Goal: Task Accomplishment & Management: Complete application form

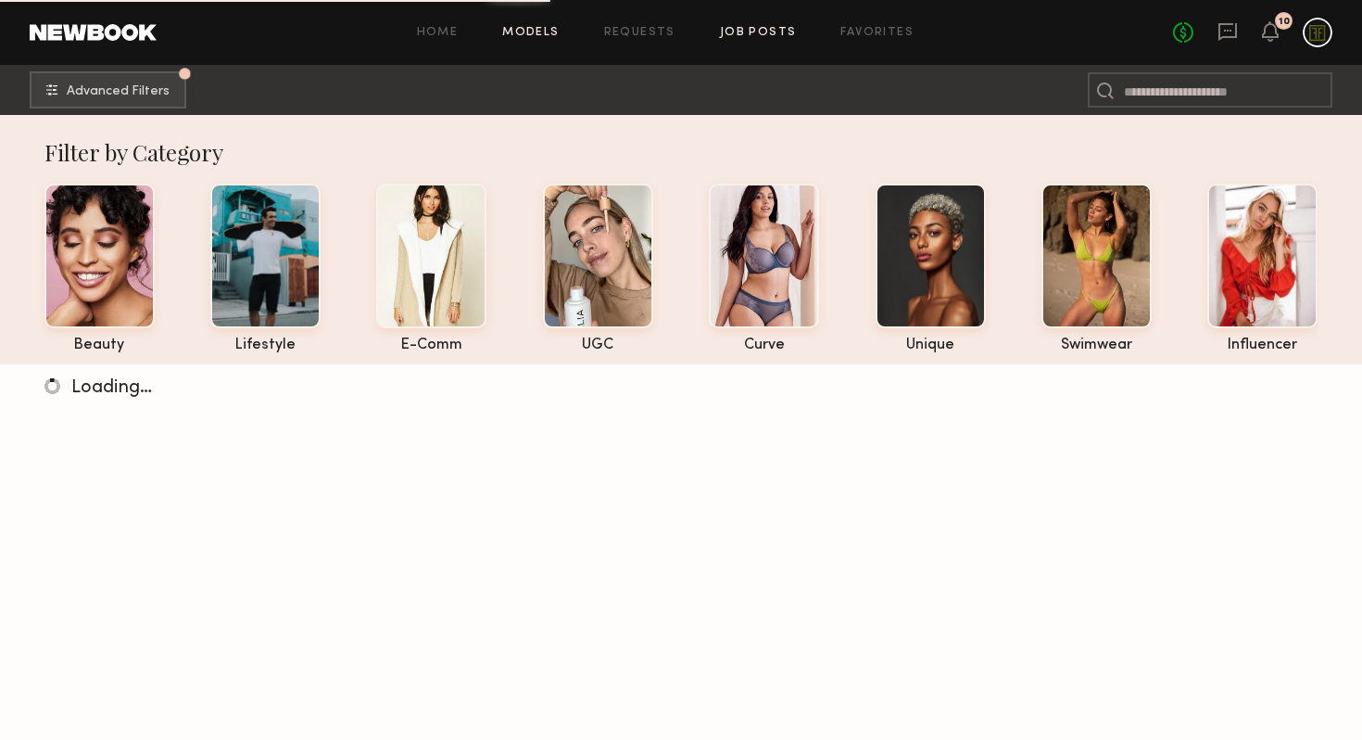
click at [760, 32] on link "Job Posts" at bounding box center [758, 33] width 77 height 12
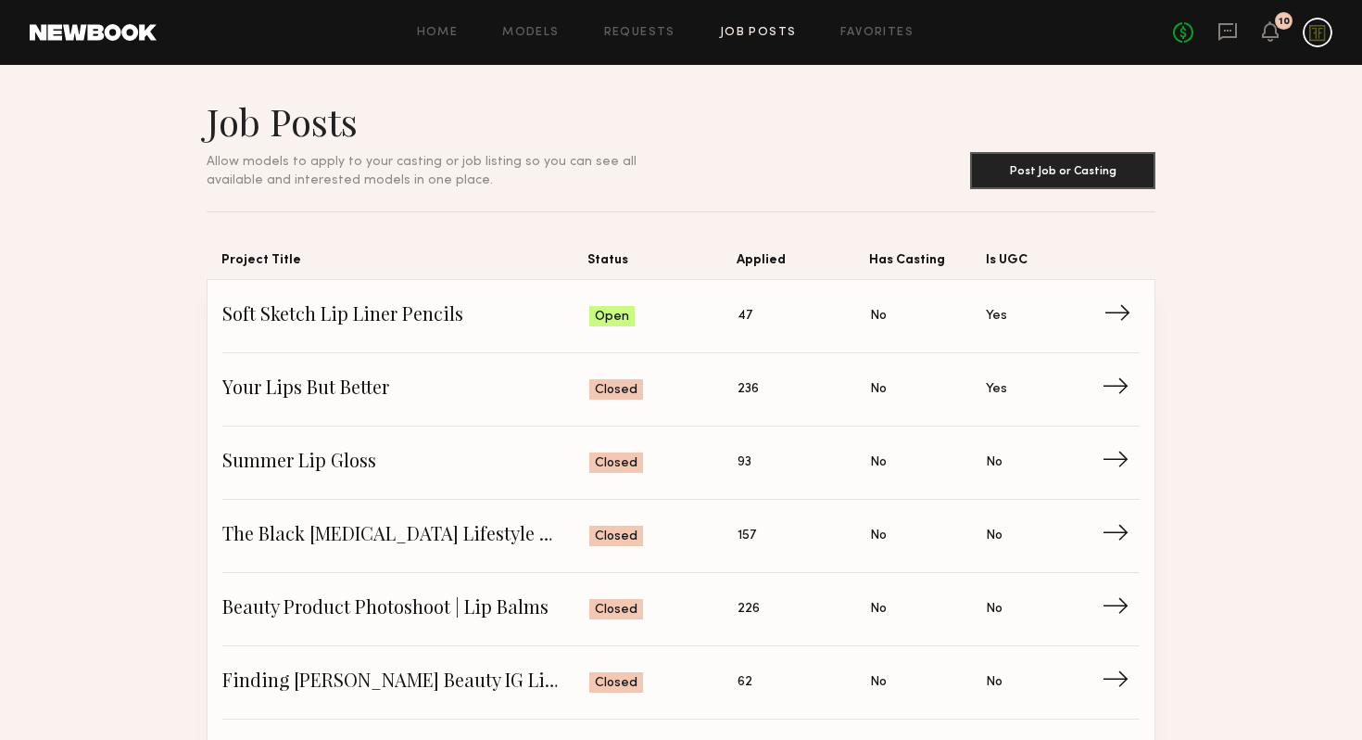
click at [404, 327] on span "Soft Sketch Lip Liner Pencils" at bounding box center [405, 316] width 367 height 28
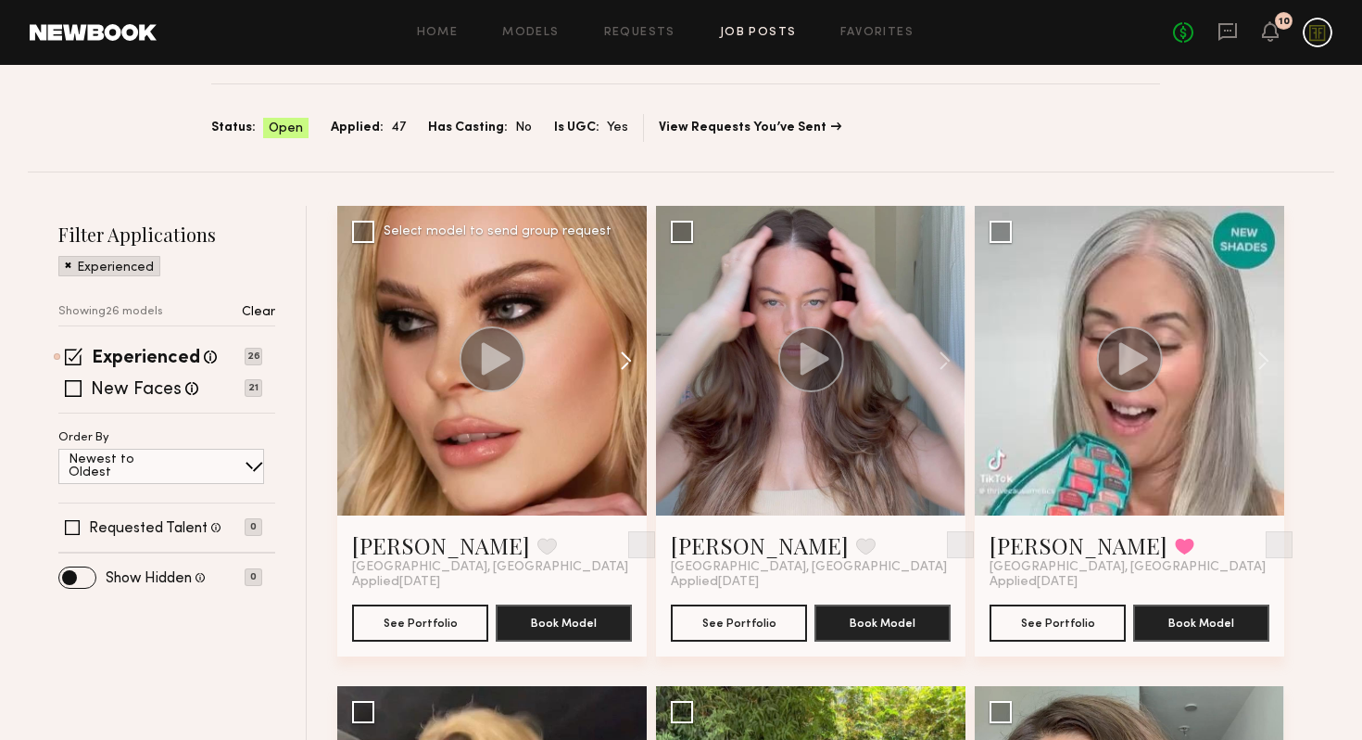
scroll to position [133, 0]
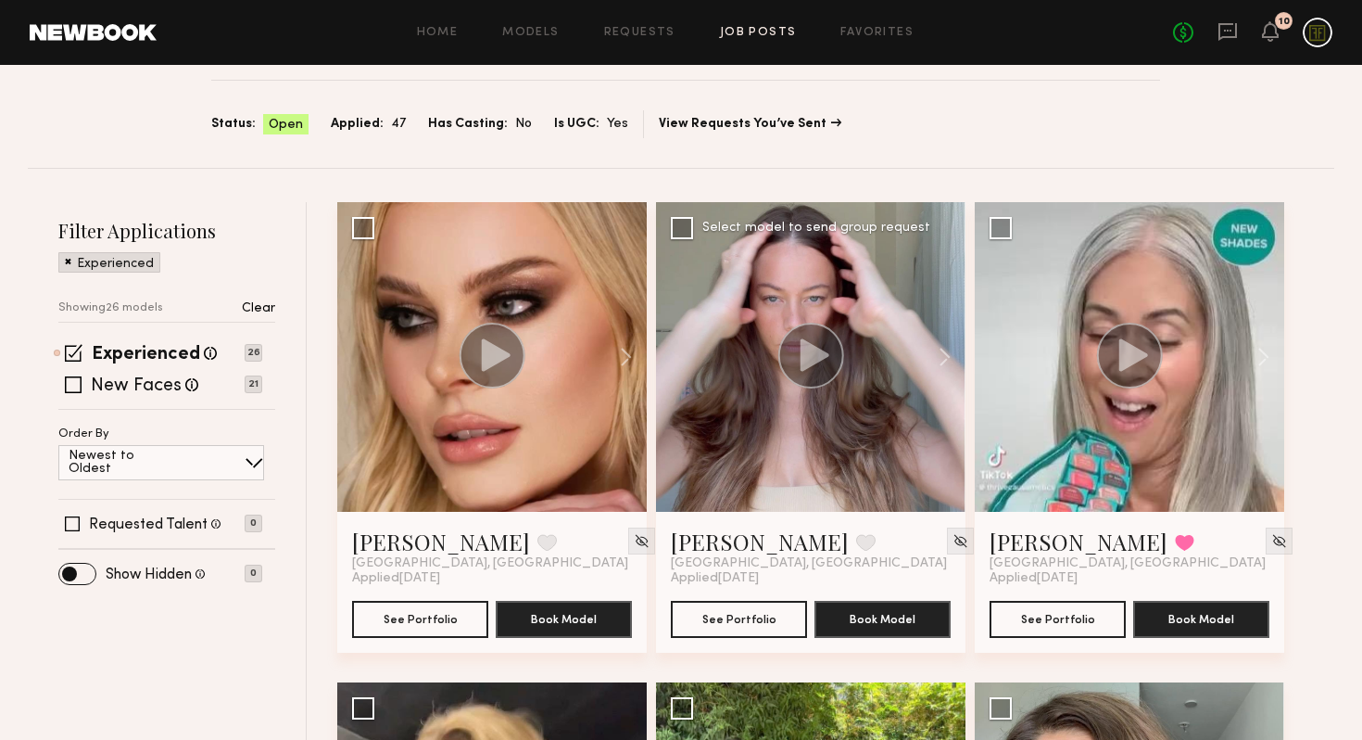
click at [821, 360] on circle at bounding box center [811, 355] width 66 height 66
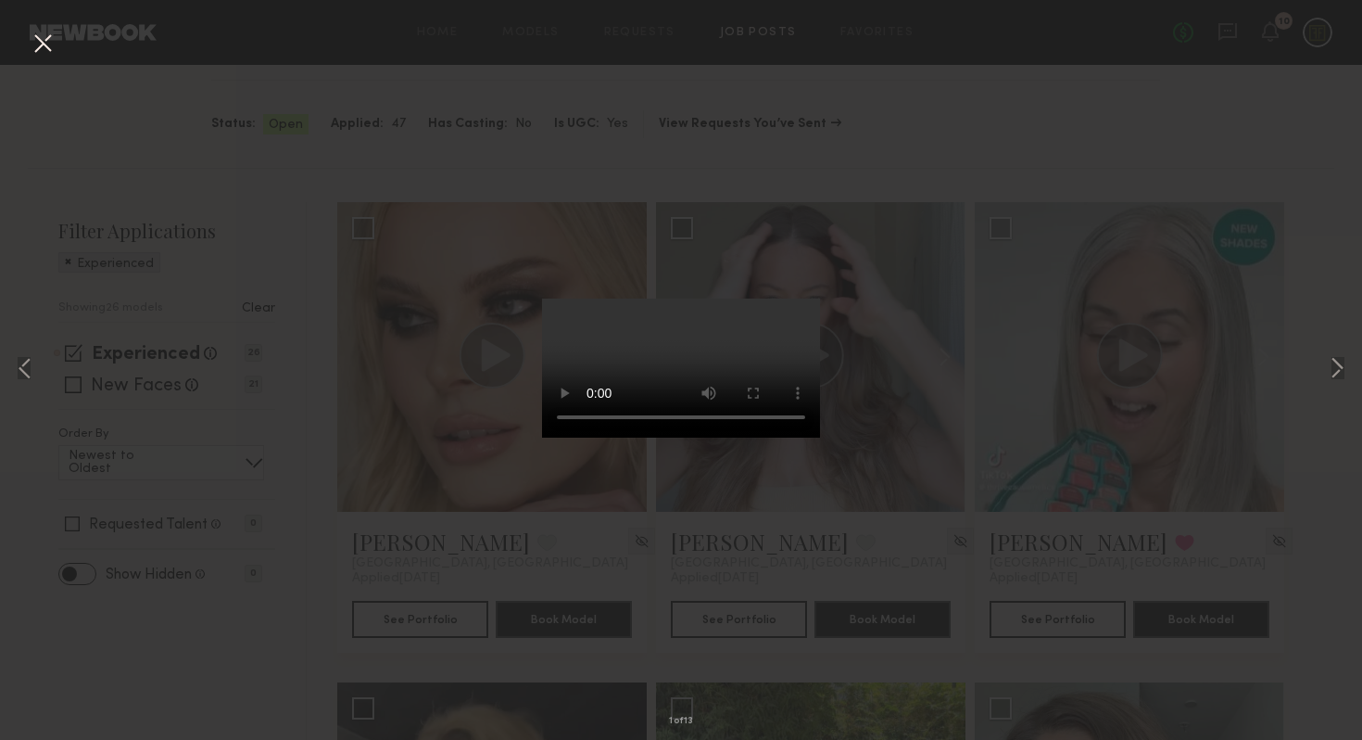
click at [1020, 391] on div "1 of 13" at bounding box center [681, 370] width 1362 height 740
click at [929, 435] on div "1 of 13" at bounding box center [681, 370] width 1362 height 740
click at [44, 40] on button at bounding box center [43, 44] width 30 height 33
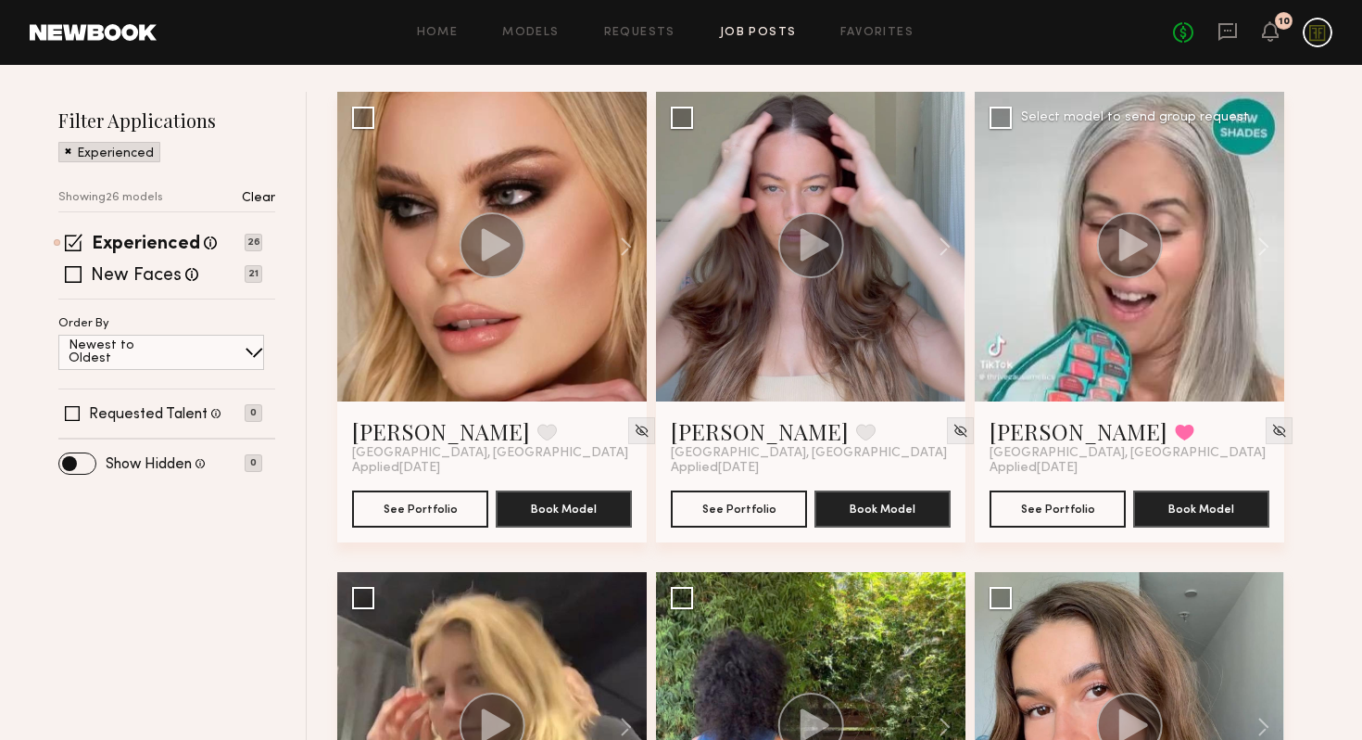
scroll to position [156, 0]
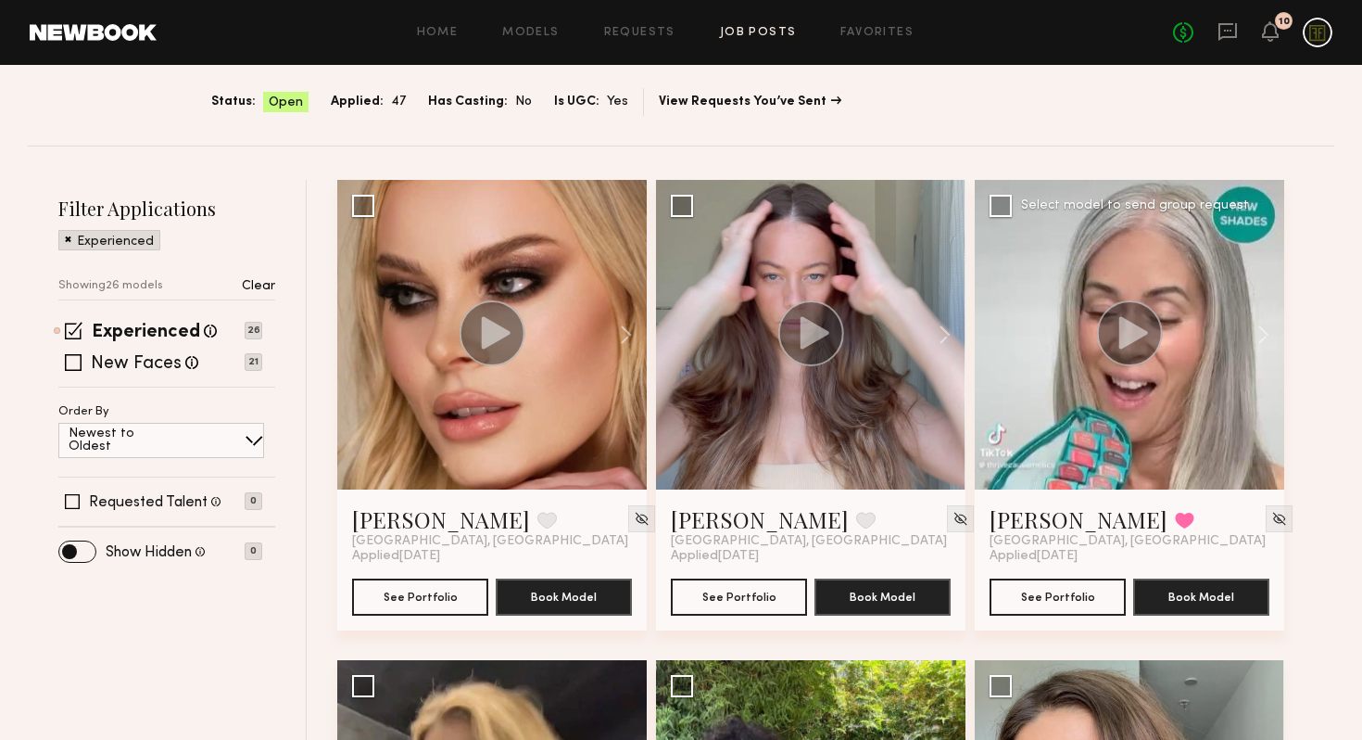
click at [1141, 288] on div at bounding box center [1130, 335] width 310 height 310
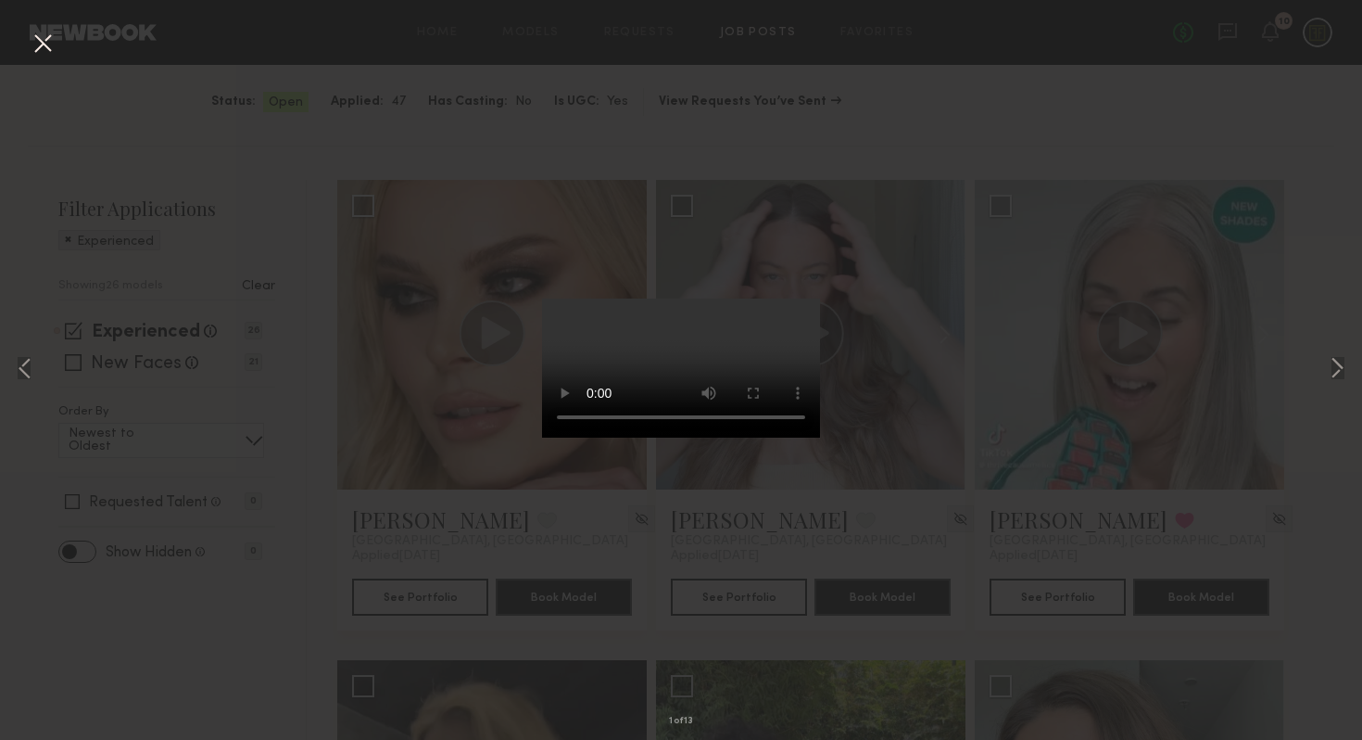
click at [992, 410] on div "1 of 13" at bounding box center [681, 370] width 1362 height 740
click at [1222, 313] on div "1 of 13" at bounding box center [681, 370] width 1362 height 740
click at [38, 43] on button at bounding box center [43, 44] width 30 height 33
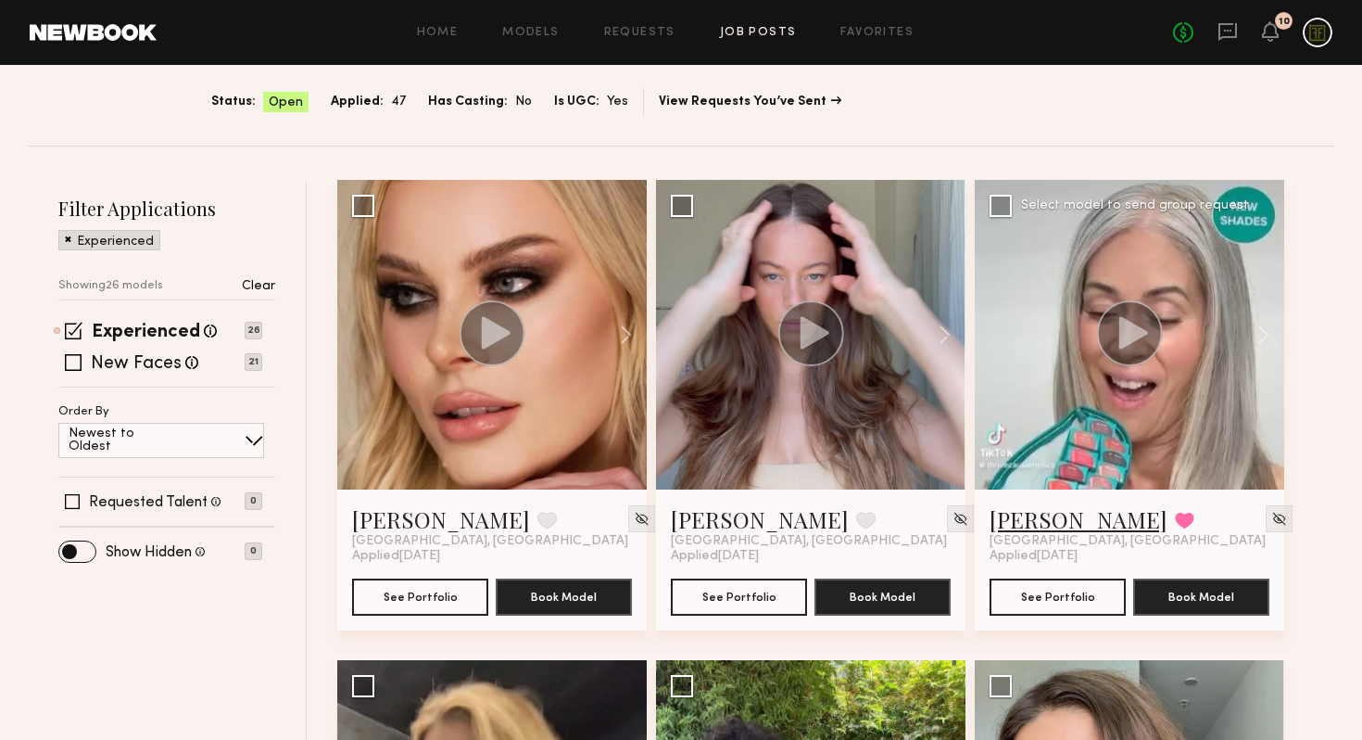
click at [1022, 525] on link "[PERSON_NAME]" at bounding box center [1079, 519] width 178 height 30
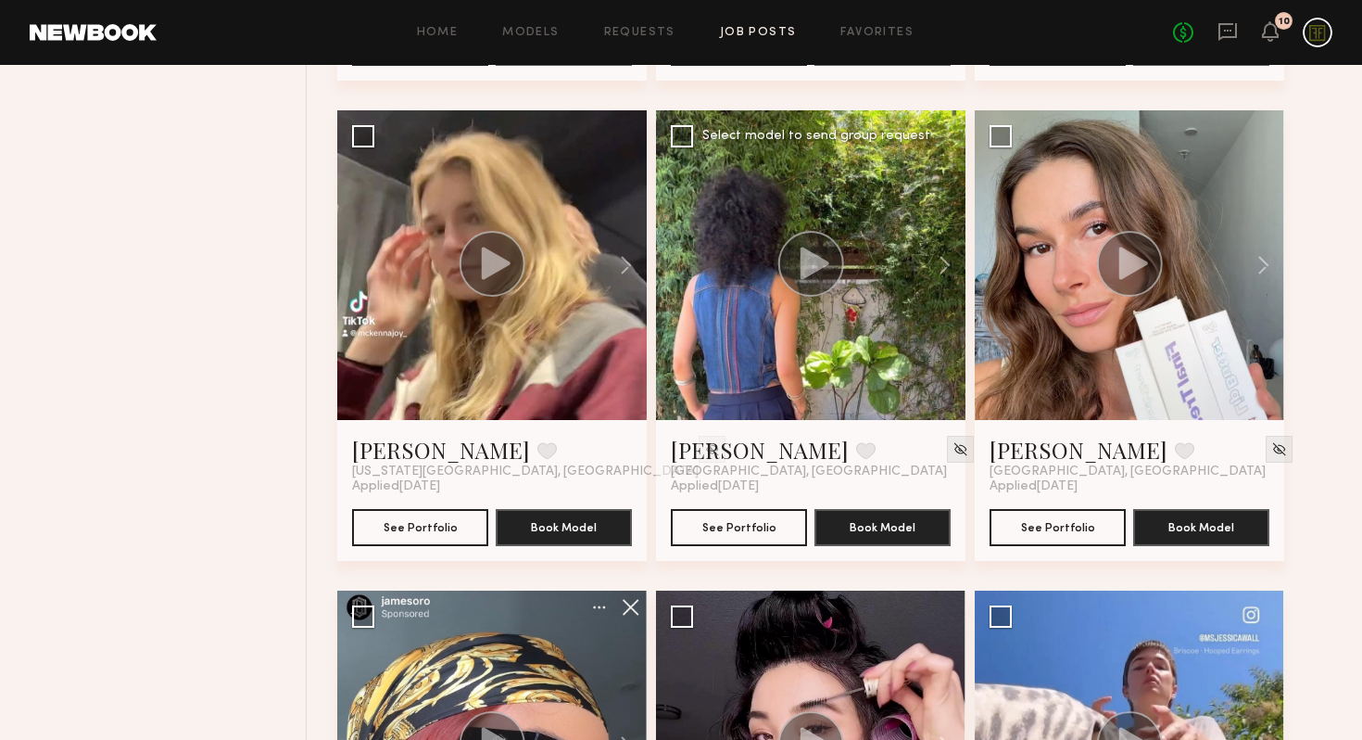
scroll to position [740, 0]
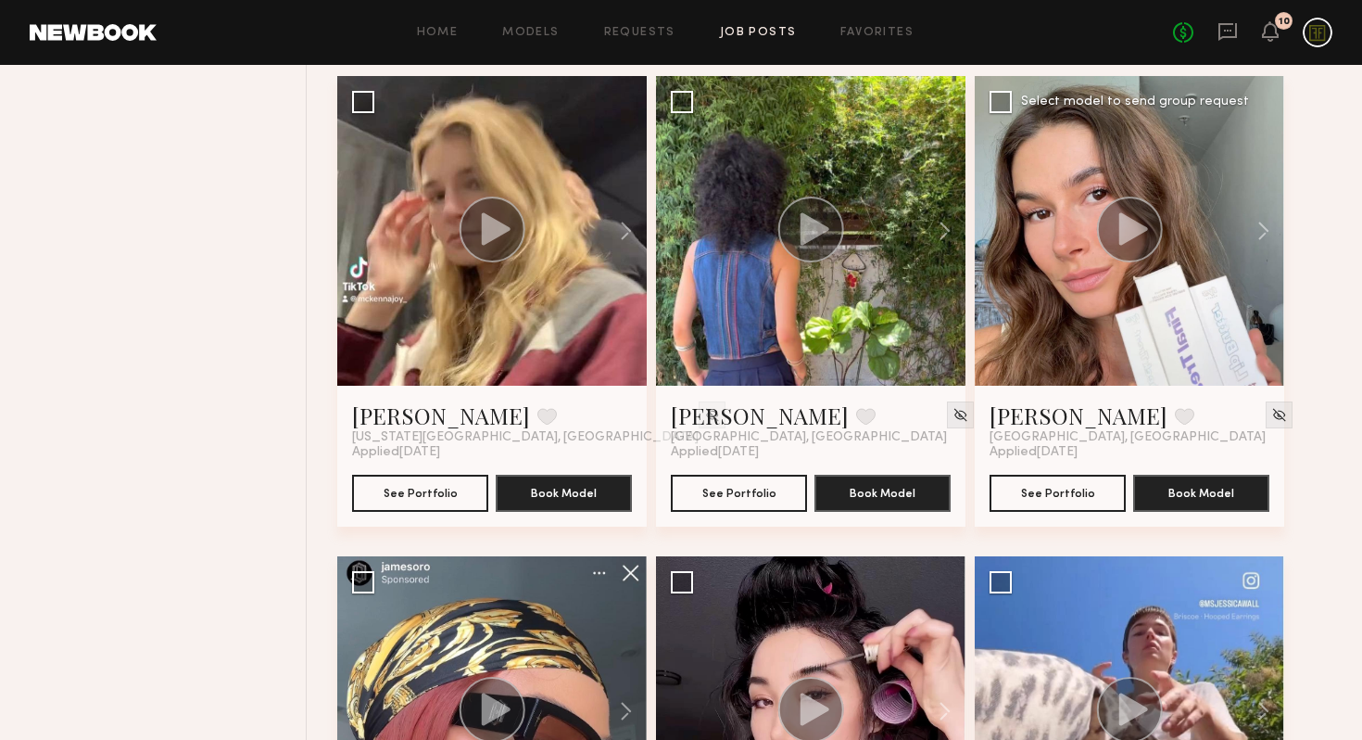
click at [1137, 217] on circle at bounding box center [1130, 229] width 66 height 66
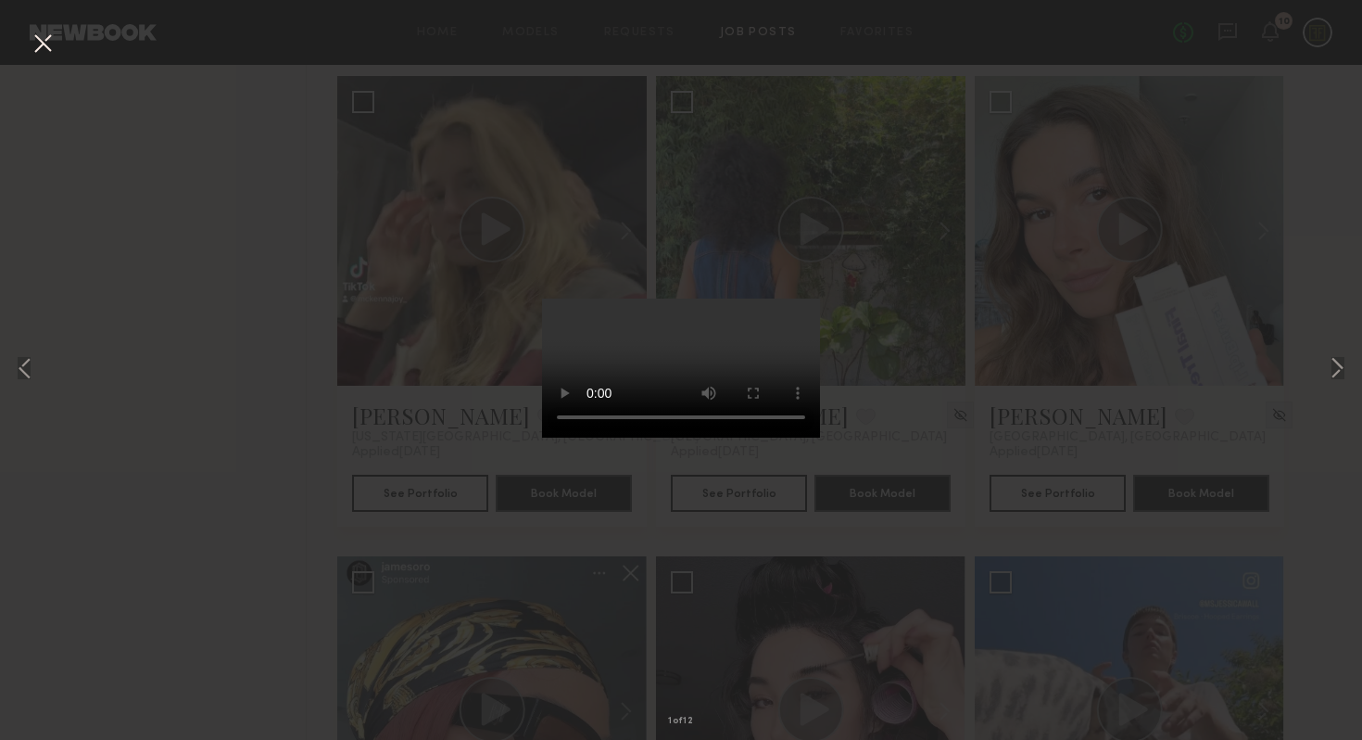
click at [42, 41] on button at bounding box center [43, 44] width 30 height 33
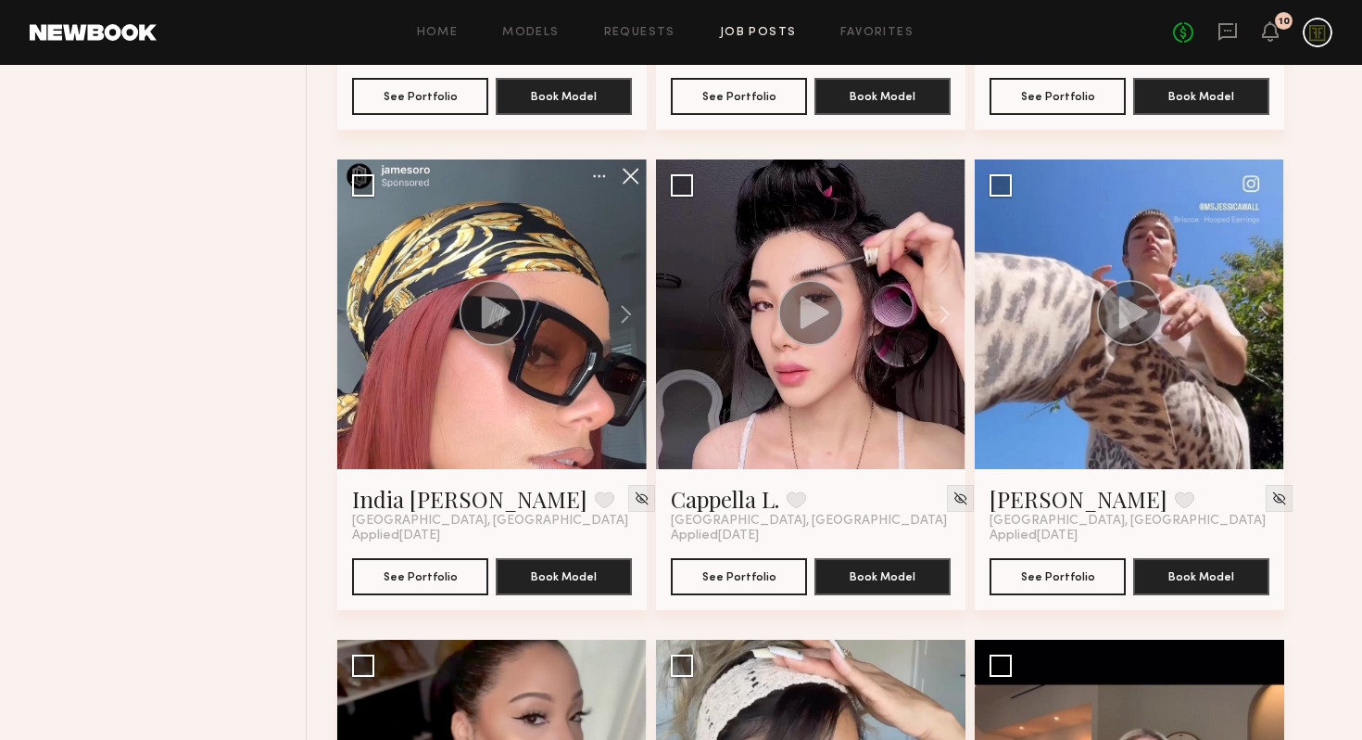
scroll to position [1202, 0]
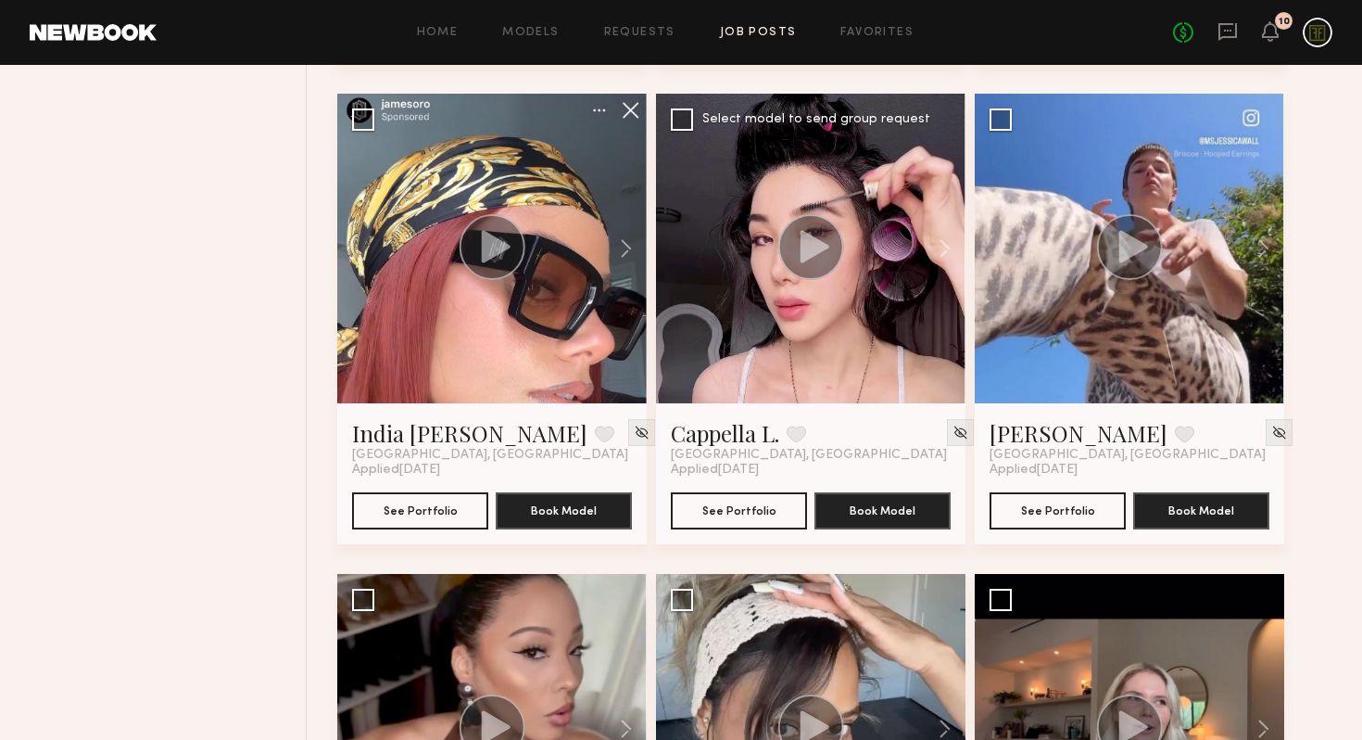
click at [825, 250] on circle at bounding box center [811, 247] width 66 height 66
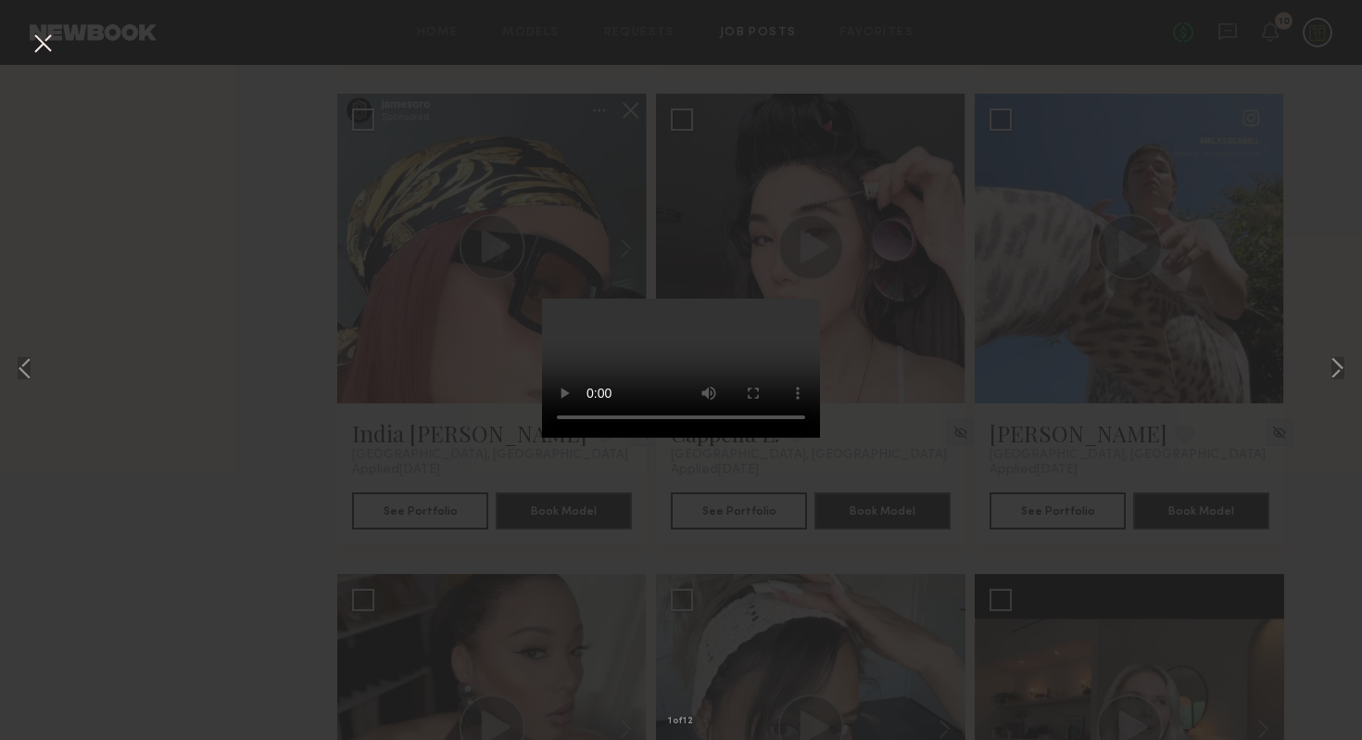
click at [301, 376] on div "1 of 12" at bounding box center [681, 370] width 1362 height 740
click at [42, 35] on button at bounding box center [43, 44] width 30 height 33
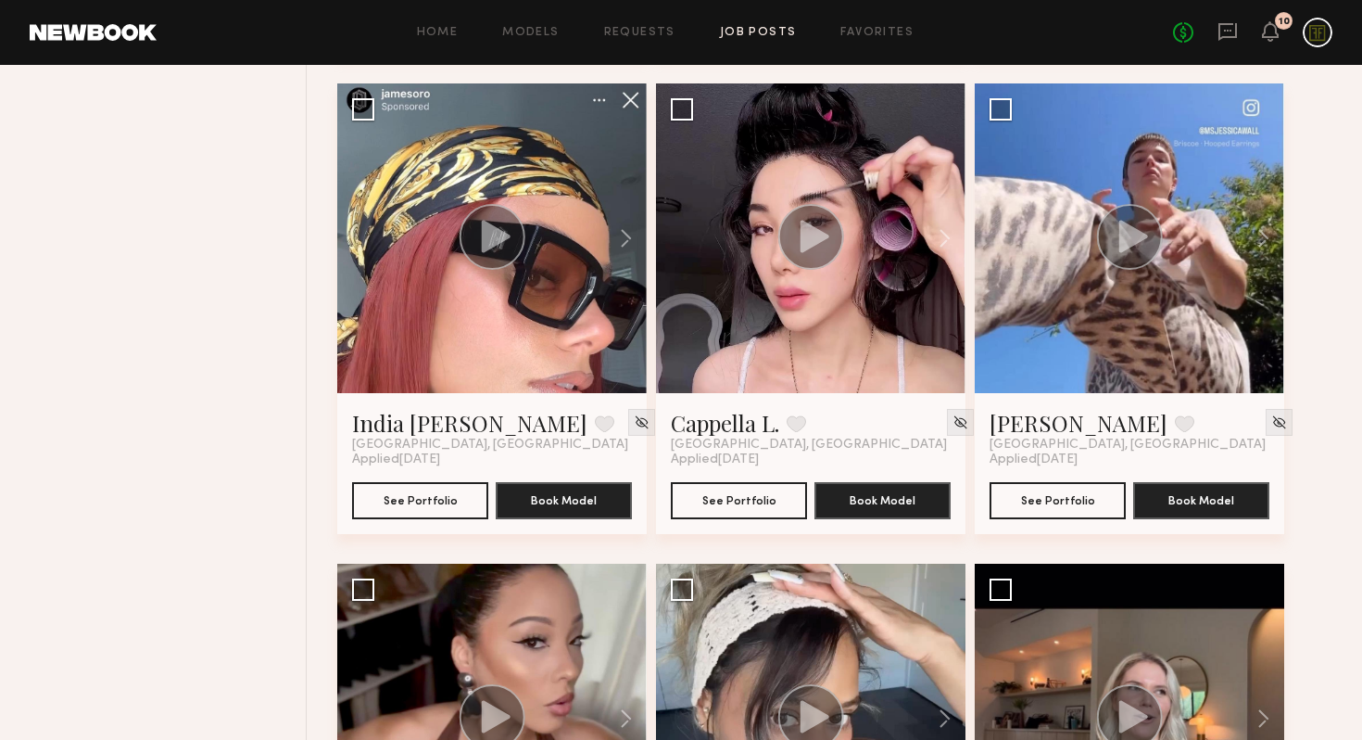
scroll to position [1213, 0]
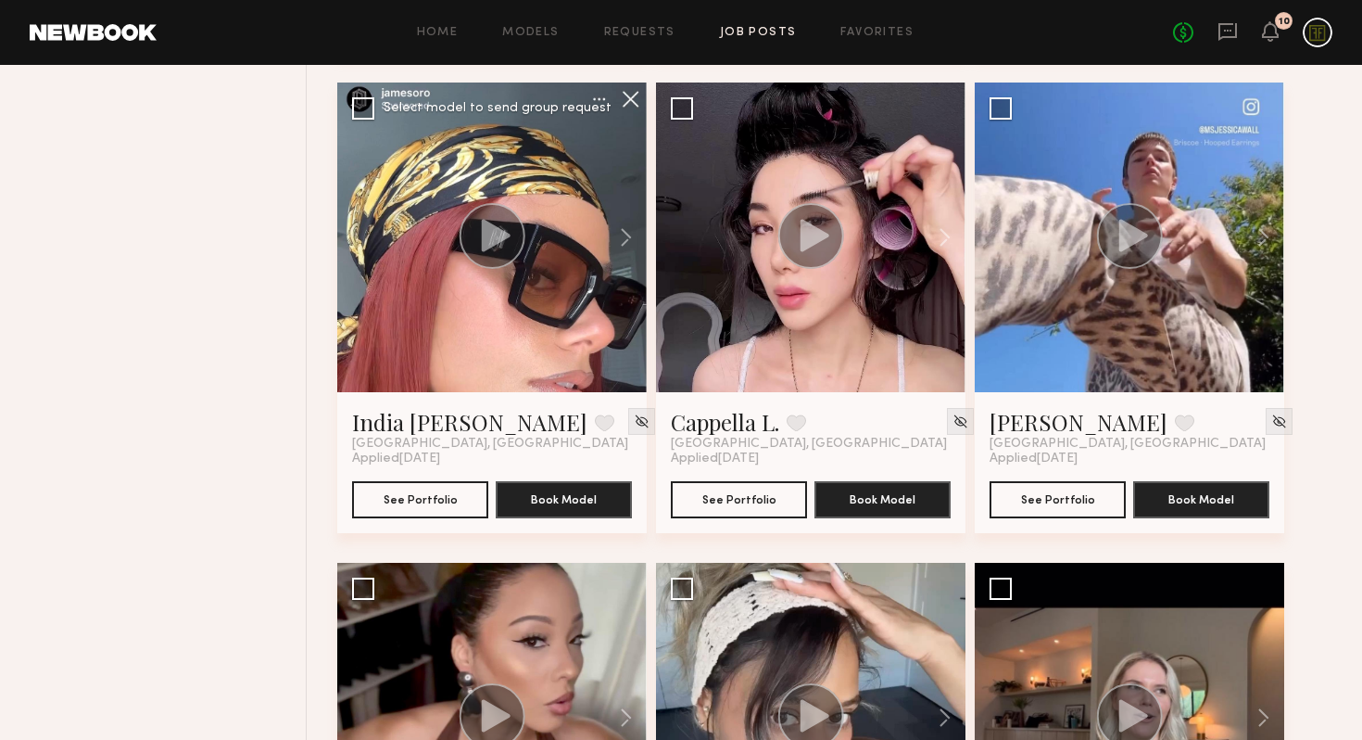
click at [505, 260] on circle at bounding box center [493, 236] width 66 height 66
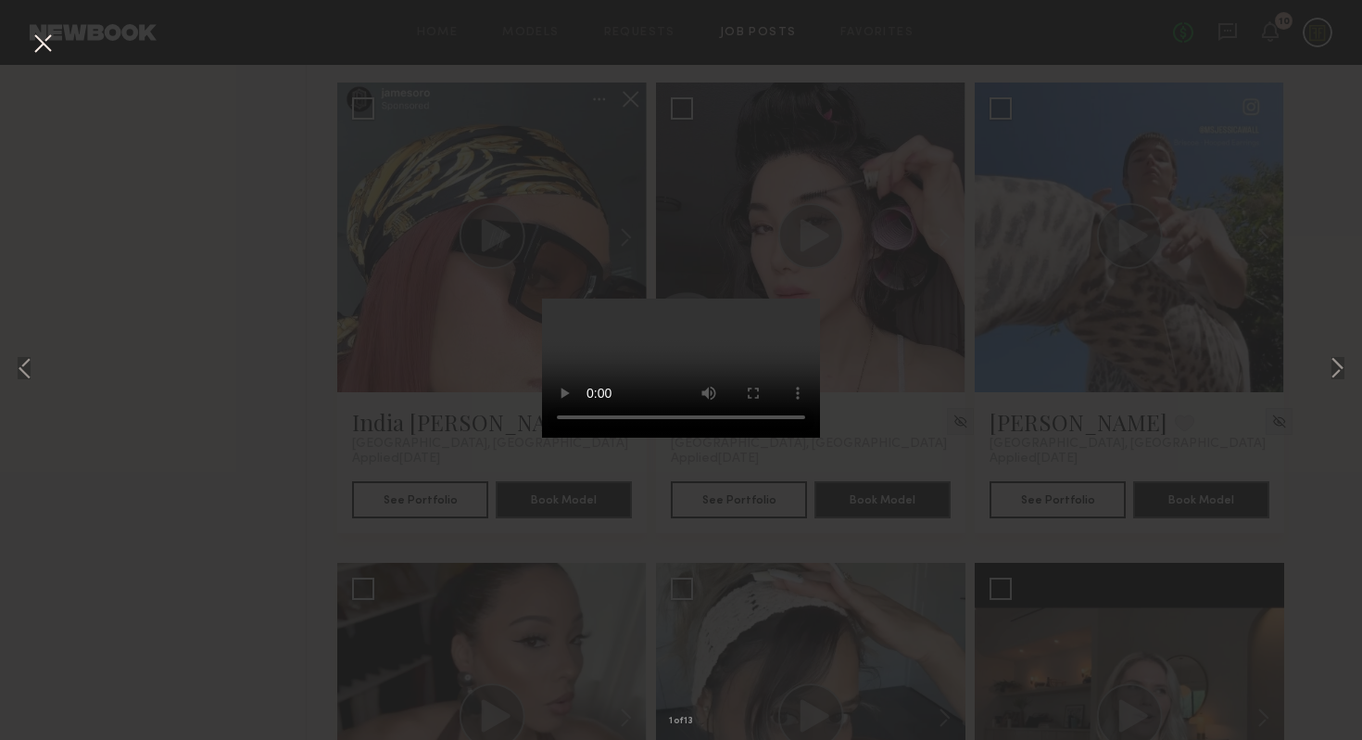
click at [251, 453] on div "1 of 13" at bounding box center [681, 370] width 1362 height 740
click at [46, 44] on button at bounding box center [43, 44] width 30 height 33
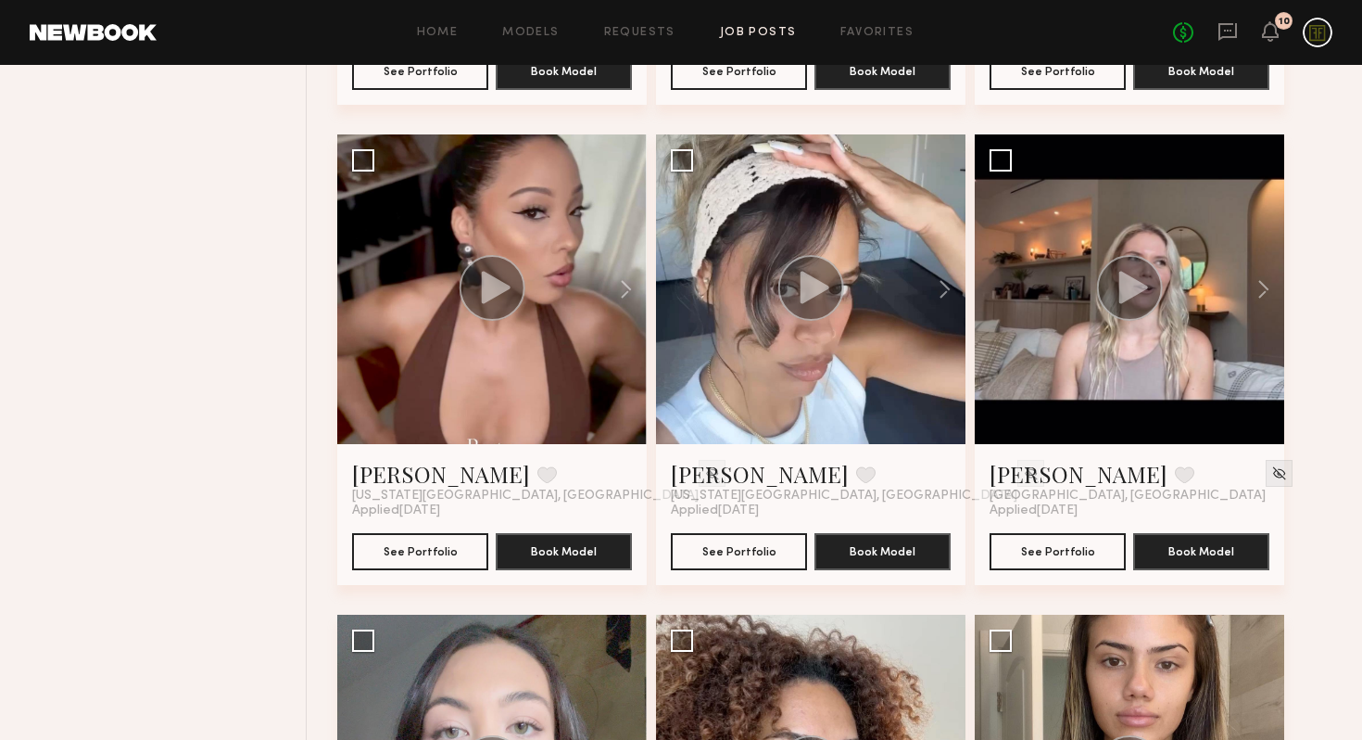
scroll to position [1658, 0]
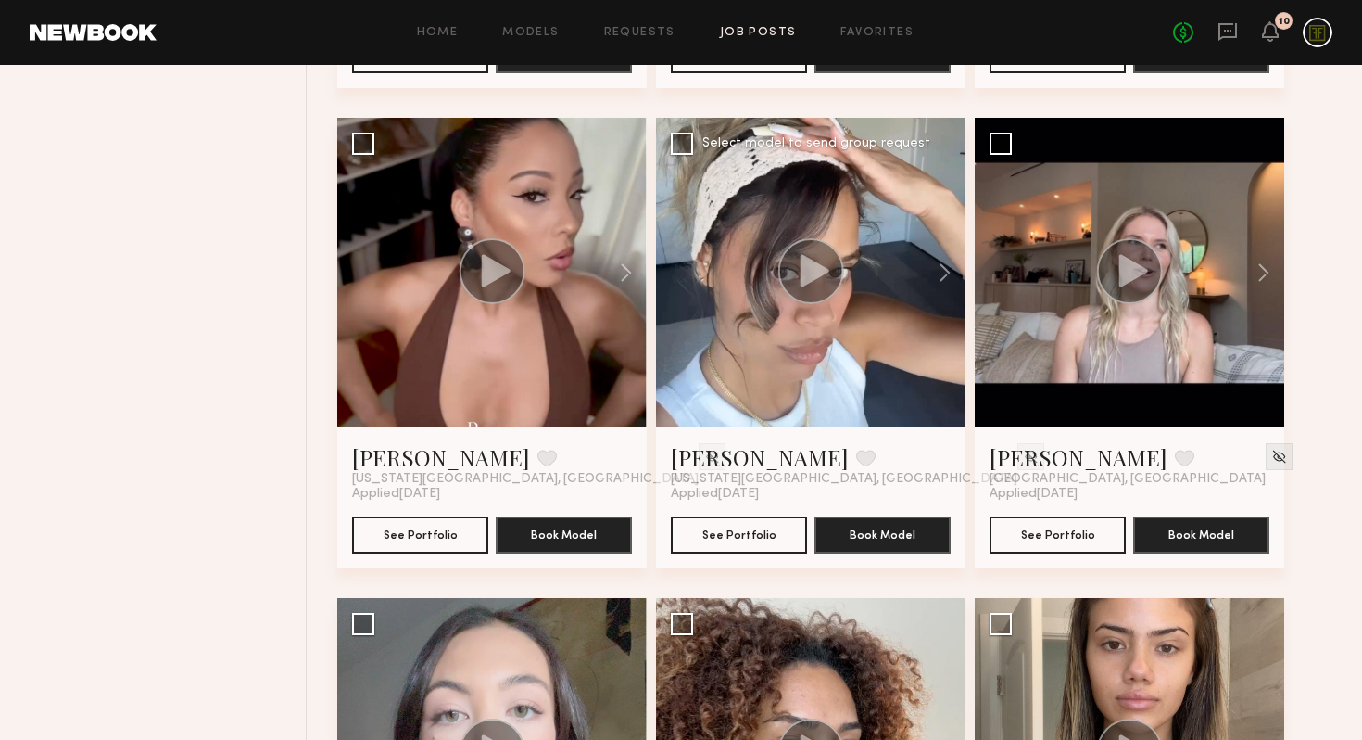
click at [821, 284] on circle at bounding box center [811, 271] width 66 height 66
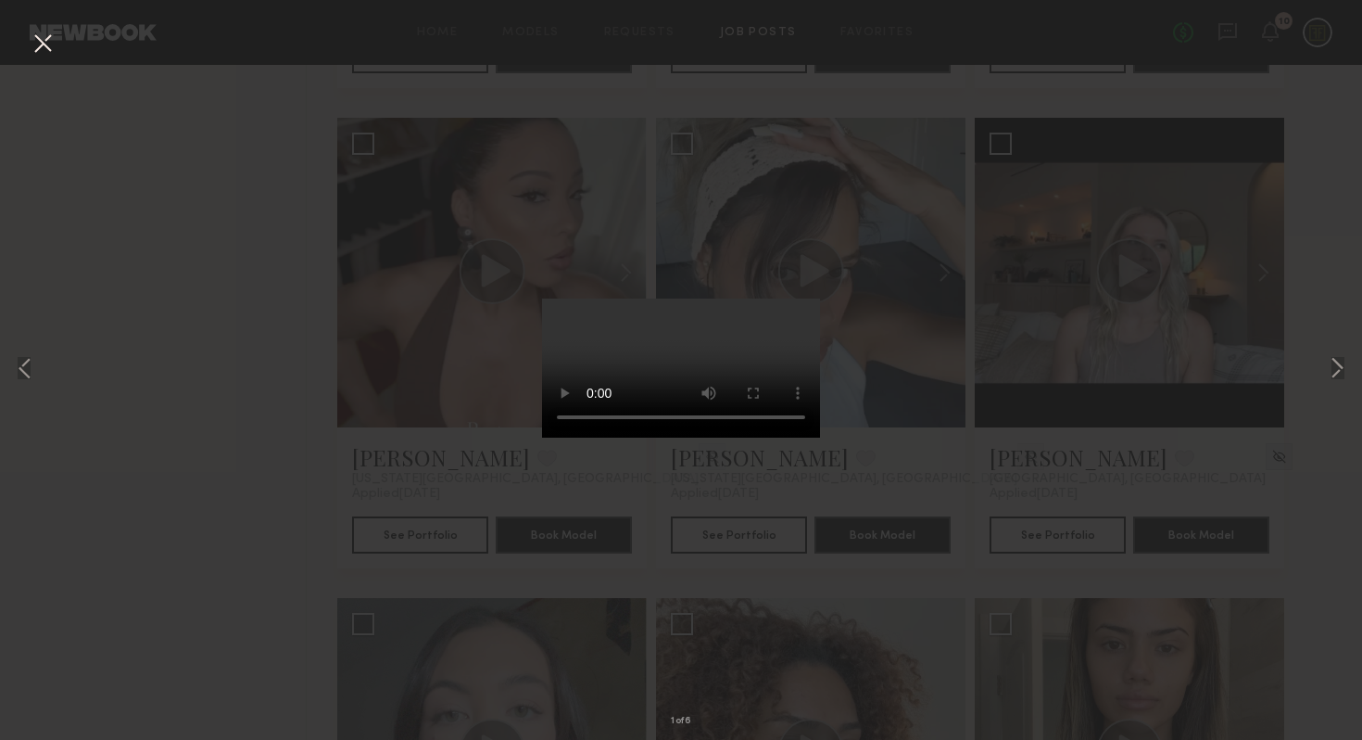
click at [414, 460] on div "1 of 6" at bounding box center [681, 370] width 1362 height 740
click at [45, 38] on button at bounding box center [43, 44] width 30 height 33
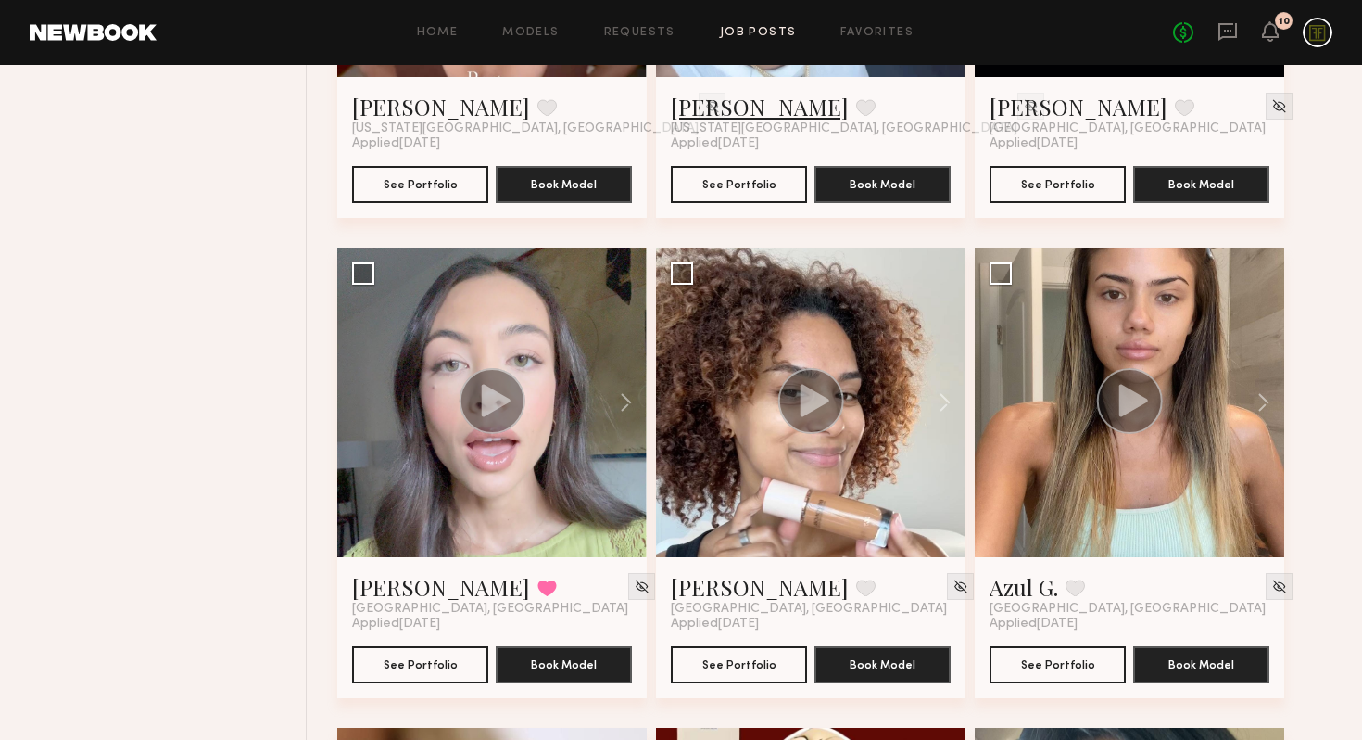
scroll to position [2047, 0]
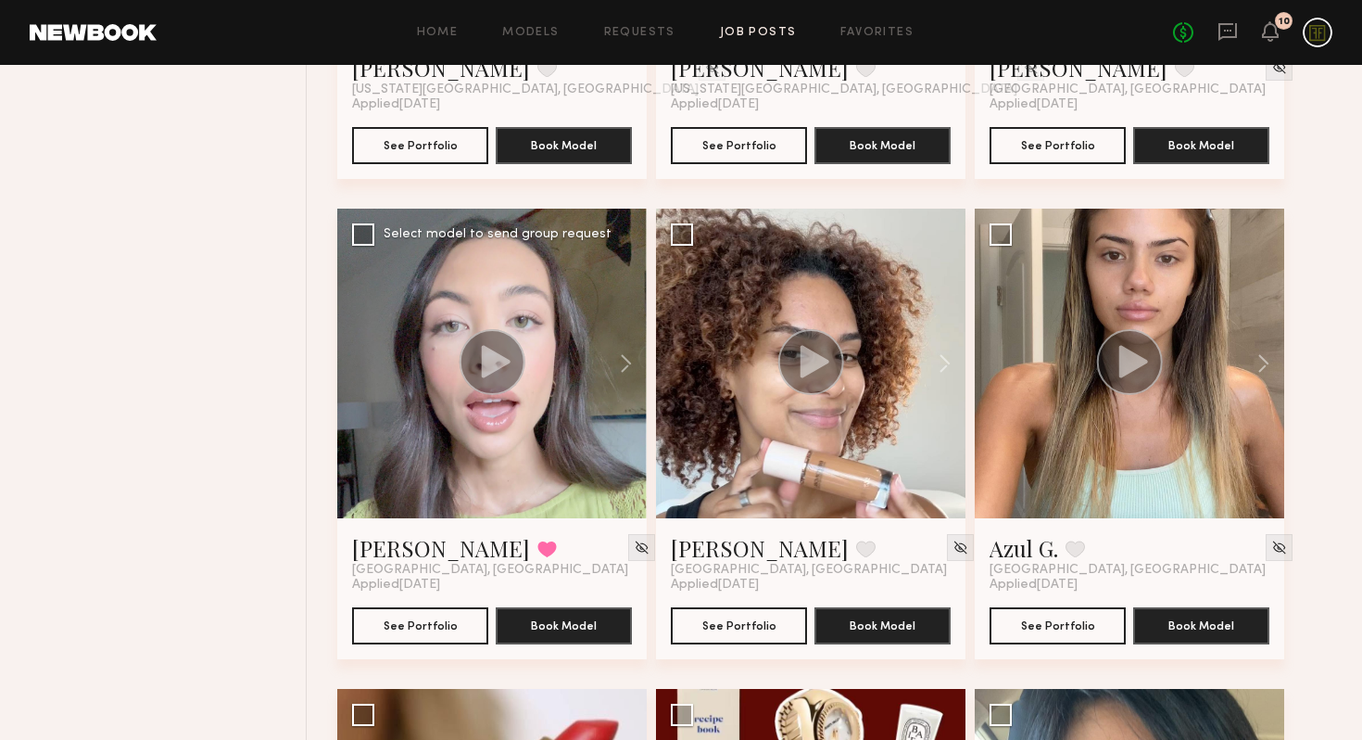
click at [499, 364] on icon at bounding box center [496, 361] width 29 height 32
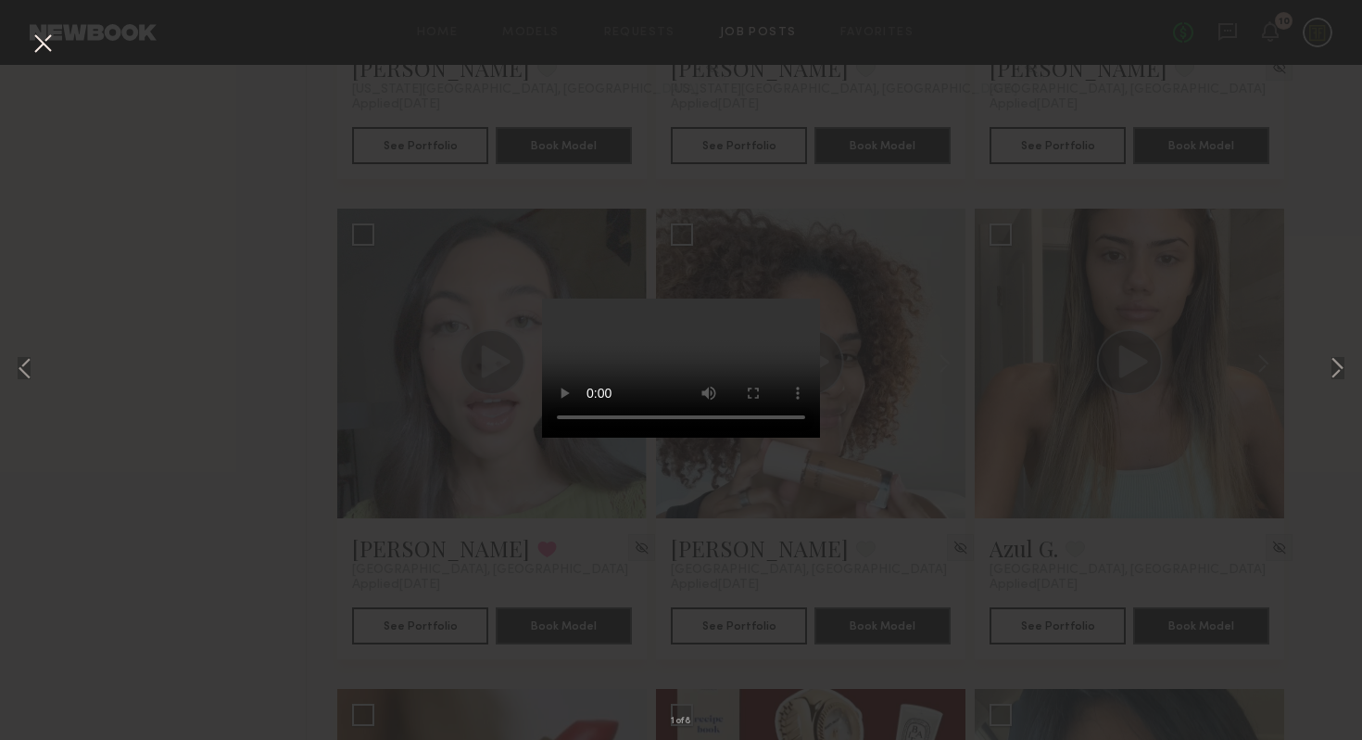
click at [284, 505] on div "1 of 8" at bounding box center [681, 370] width 1362 height 740
click at [48, 45] on button at bounding box center [43, 44] width 30 height 33
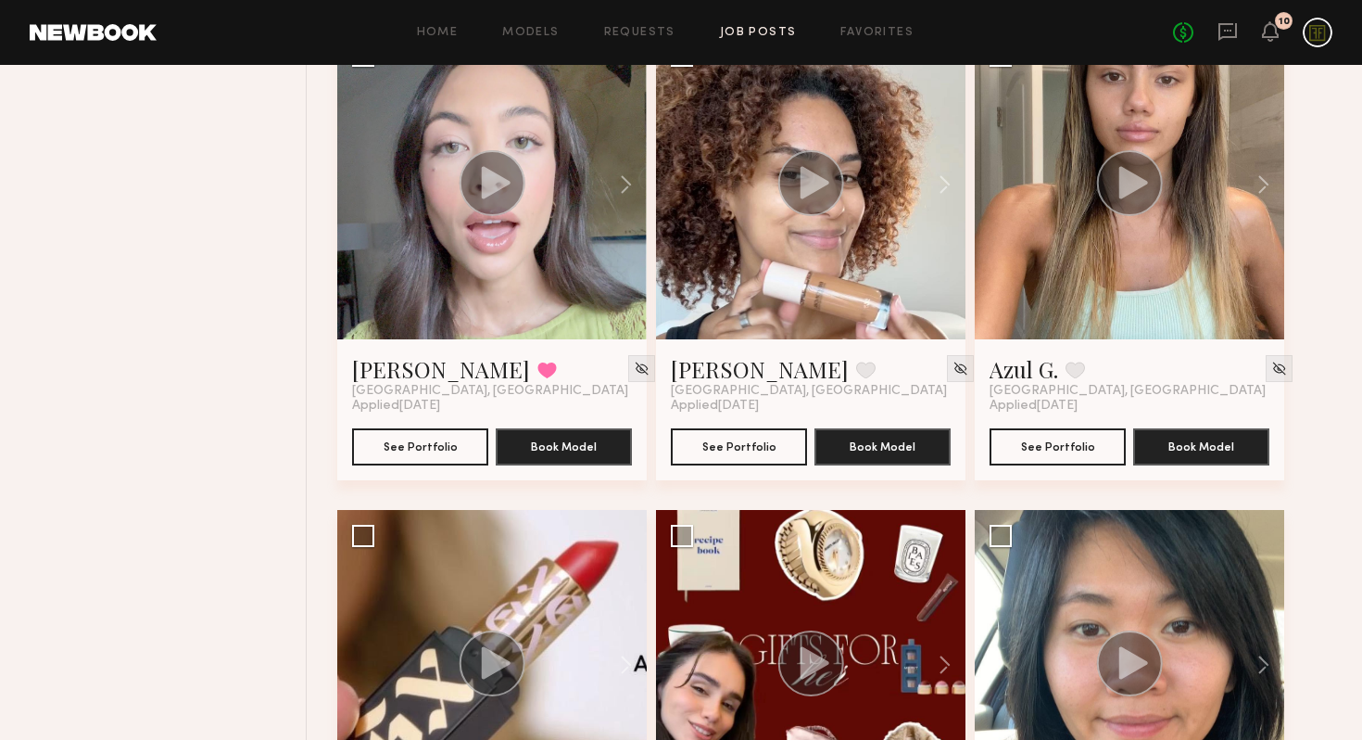
scroll to position [1649, 0]
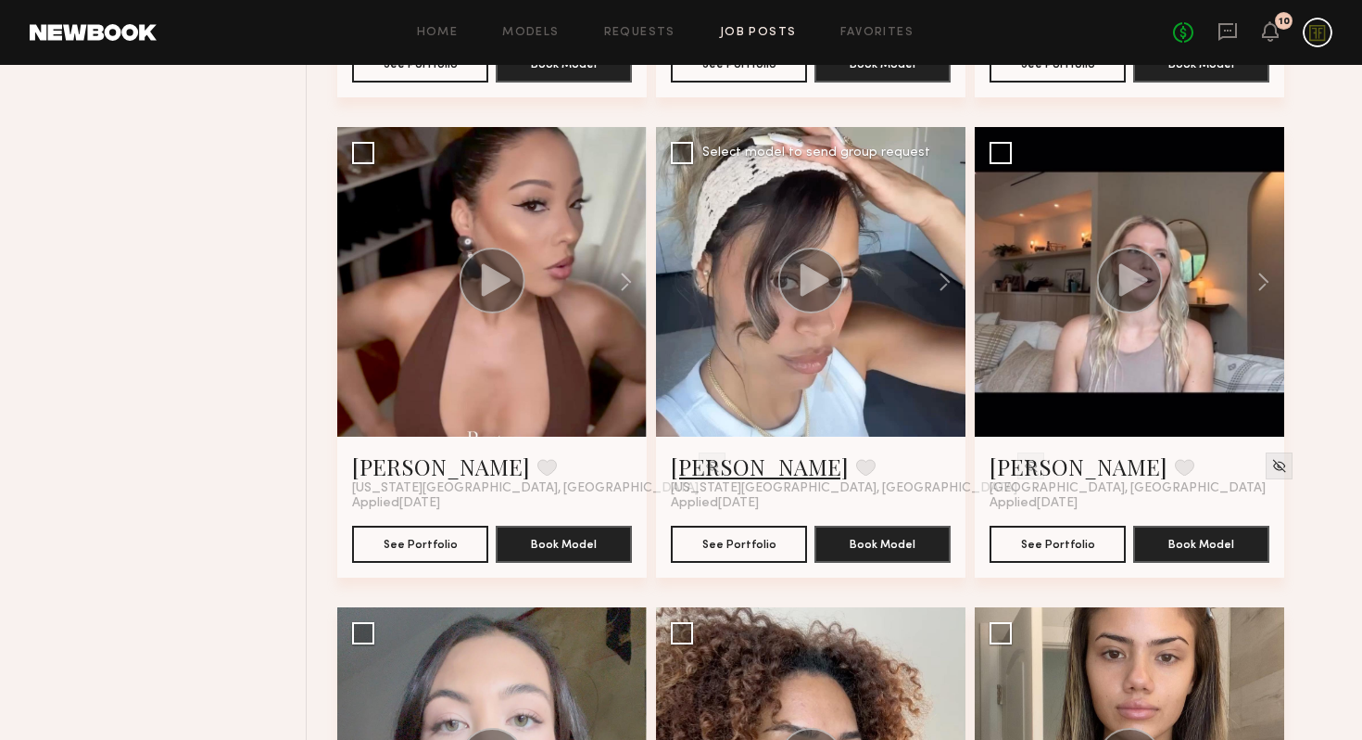
click at [705, 469] on link "[PERSON_NAME]" at bounding box center [760, 466] width 178 height 30
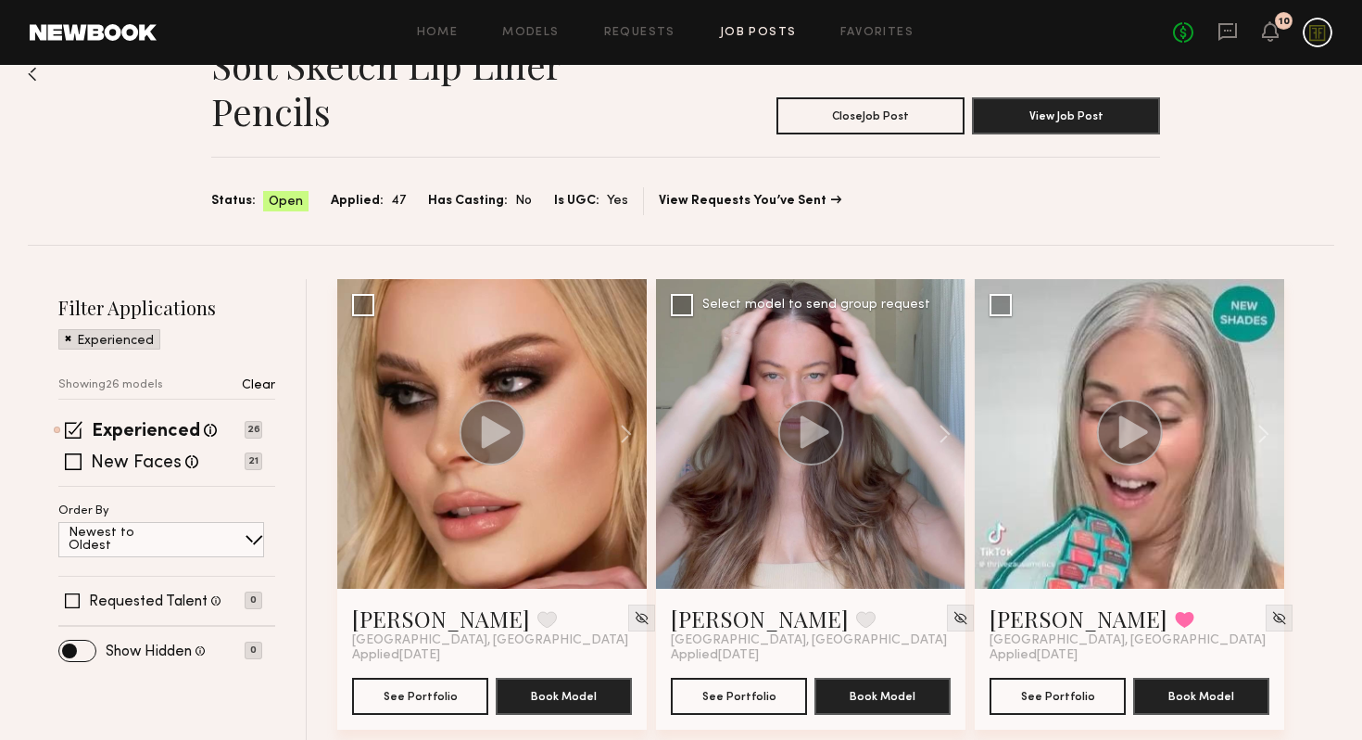
scroll to position [149, 0]
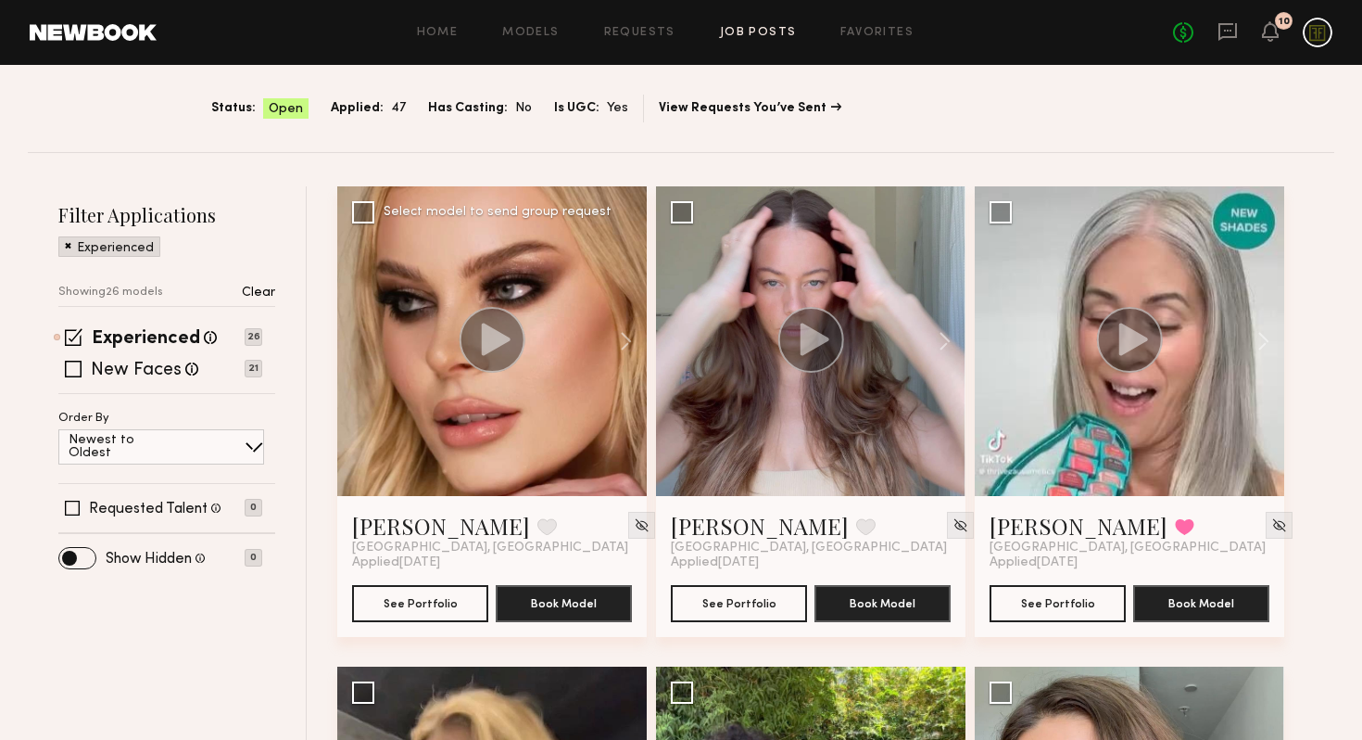
click at [488, 354] on circle at bounding box center [493, 340] width 66 height 66
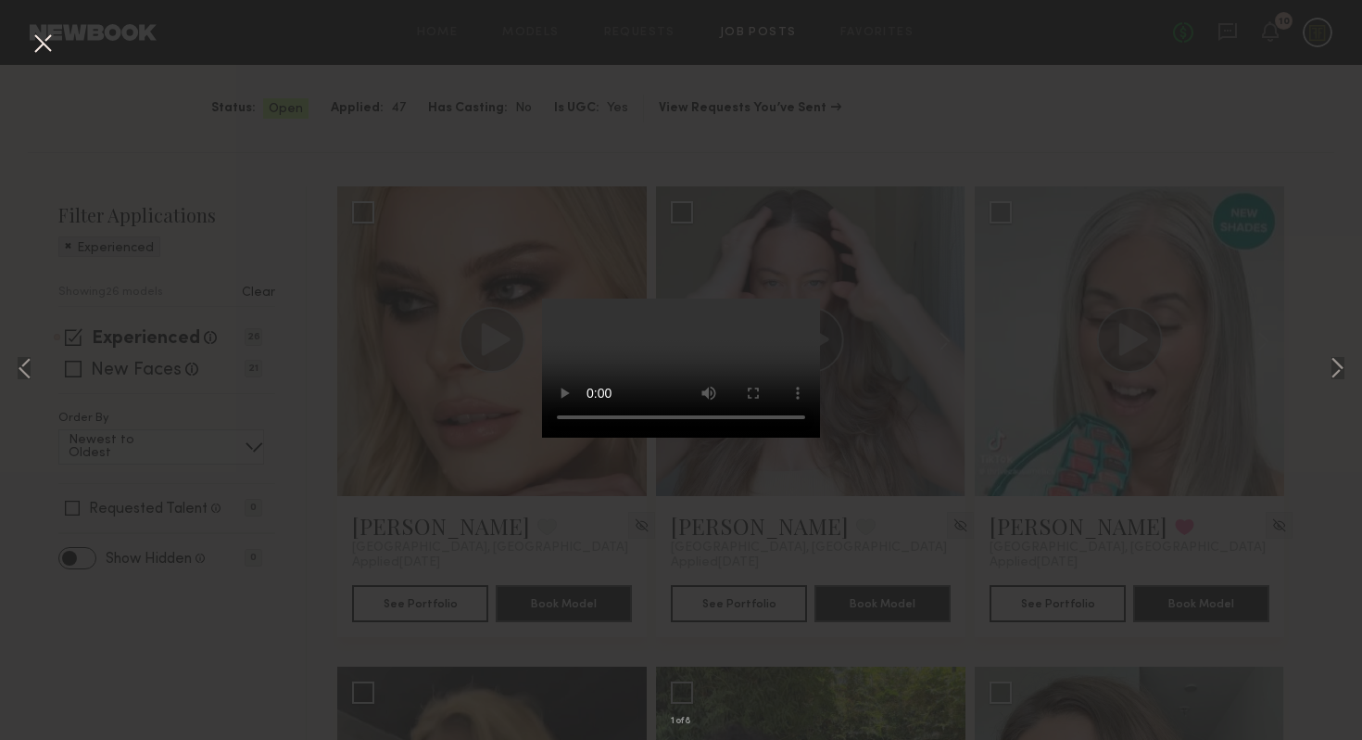
click at [582, 437] on video at bounding box center [681, 367] width 278 height 139
click at [969, 613] on div "1 of 8" at bounding box center [681, 370] width 1362 height 740
click at [373, 554] on div "1 of 8" at bounding box center [681, 370] width 1362 height 740
click at [436, 333] on div "1 of 8" at bounding box center [681, 370] width 1362 height 740
click at [44, 39] on button at bounding box center [43, 44] width 30 height 33
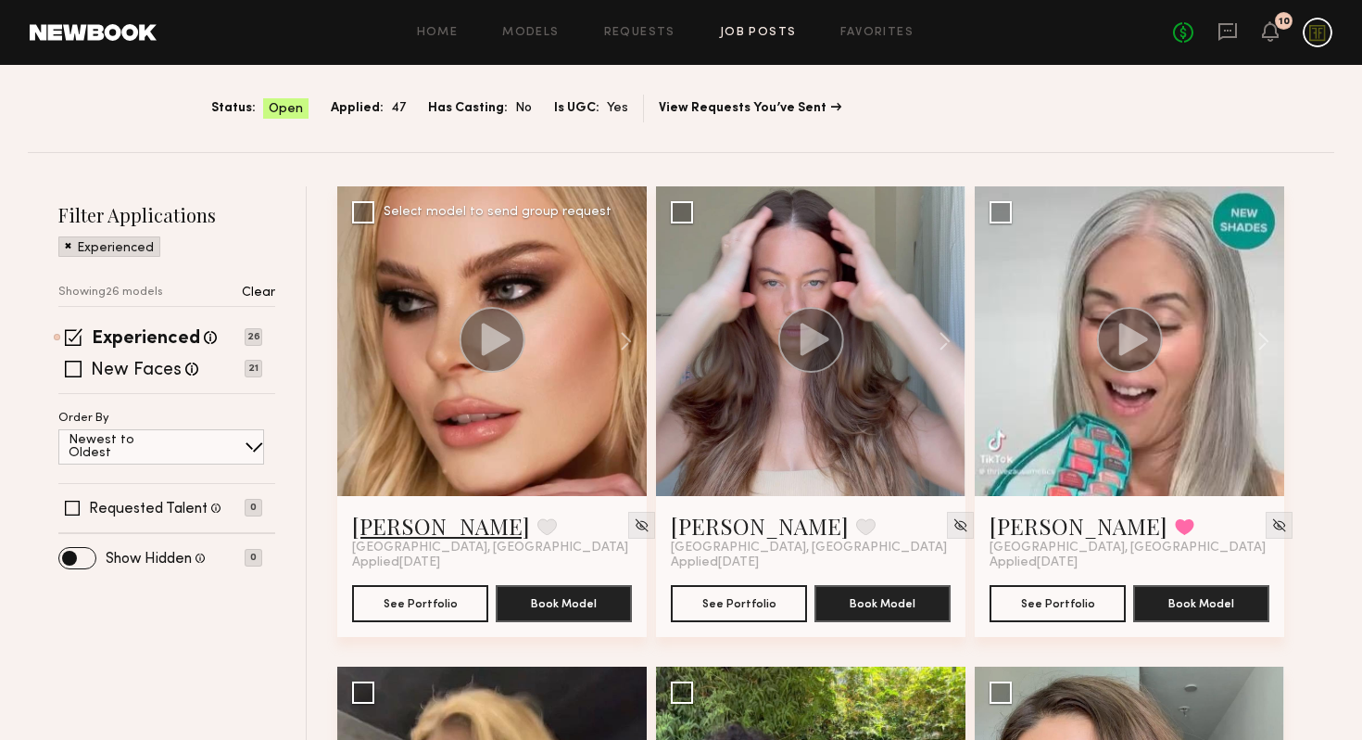
click at [418, 529] on link "[PERSON_NAME]" at bounding box center [441, 526] width 178 height 30
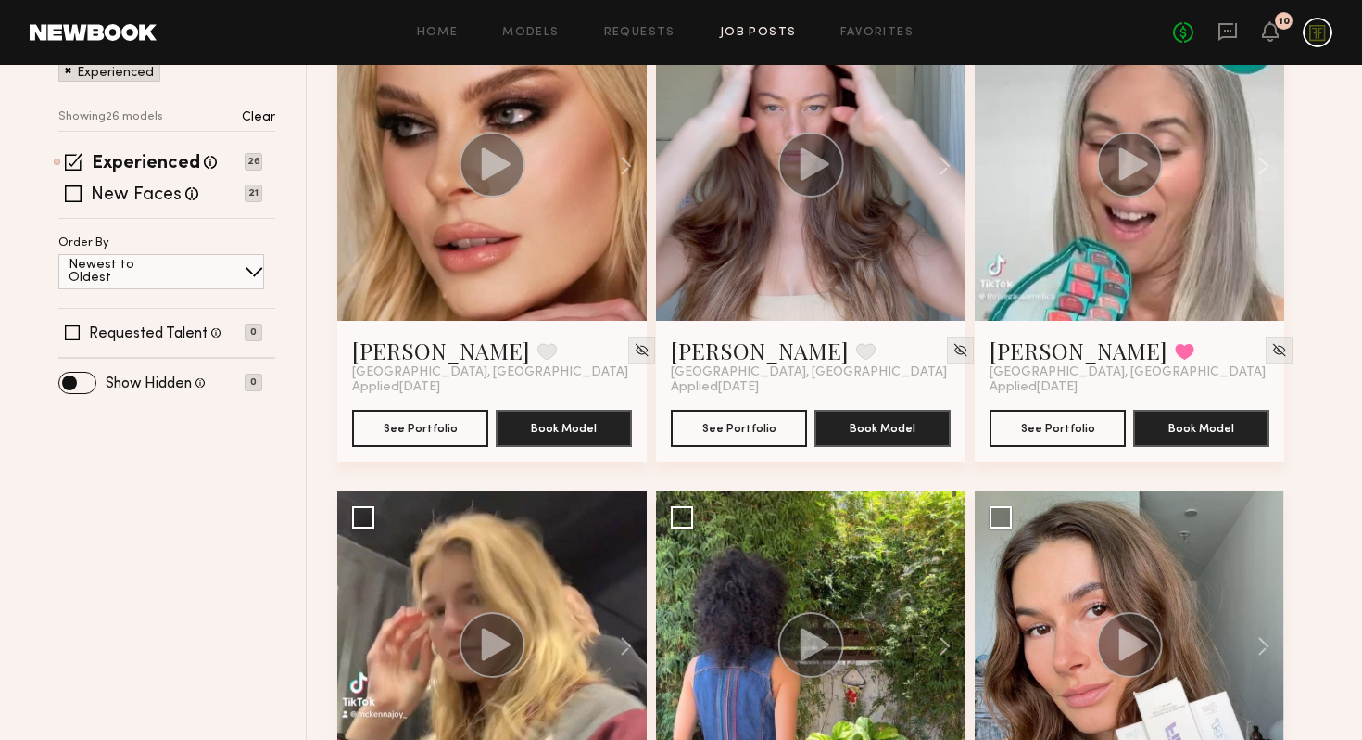
scroll to position [646, 0]
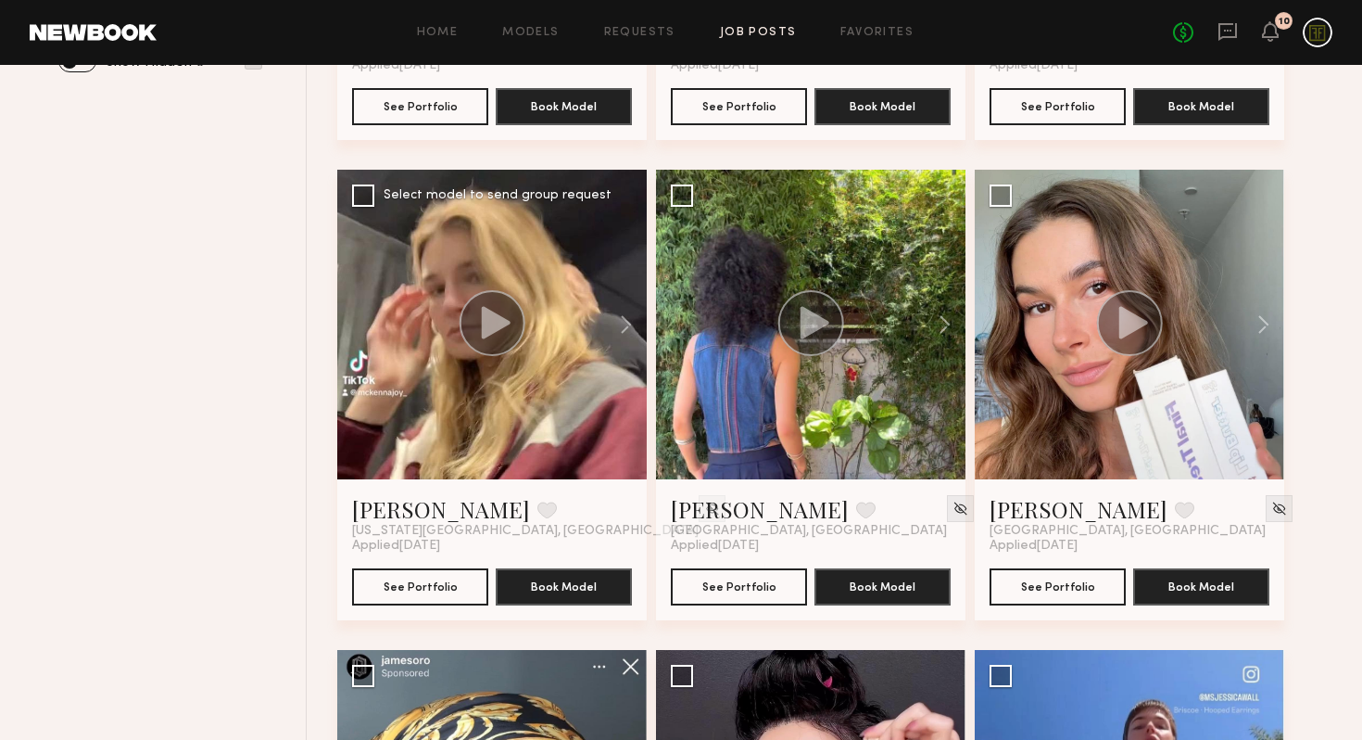
click at [477, 328] on circle at bounding box center [493, 323] width 66 height 66
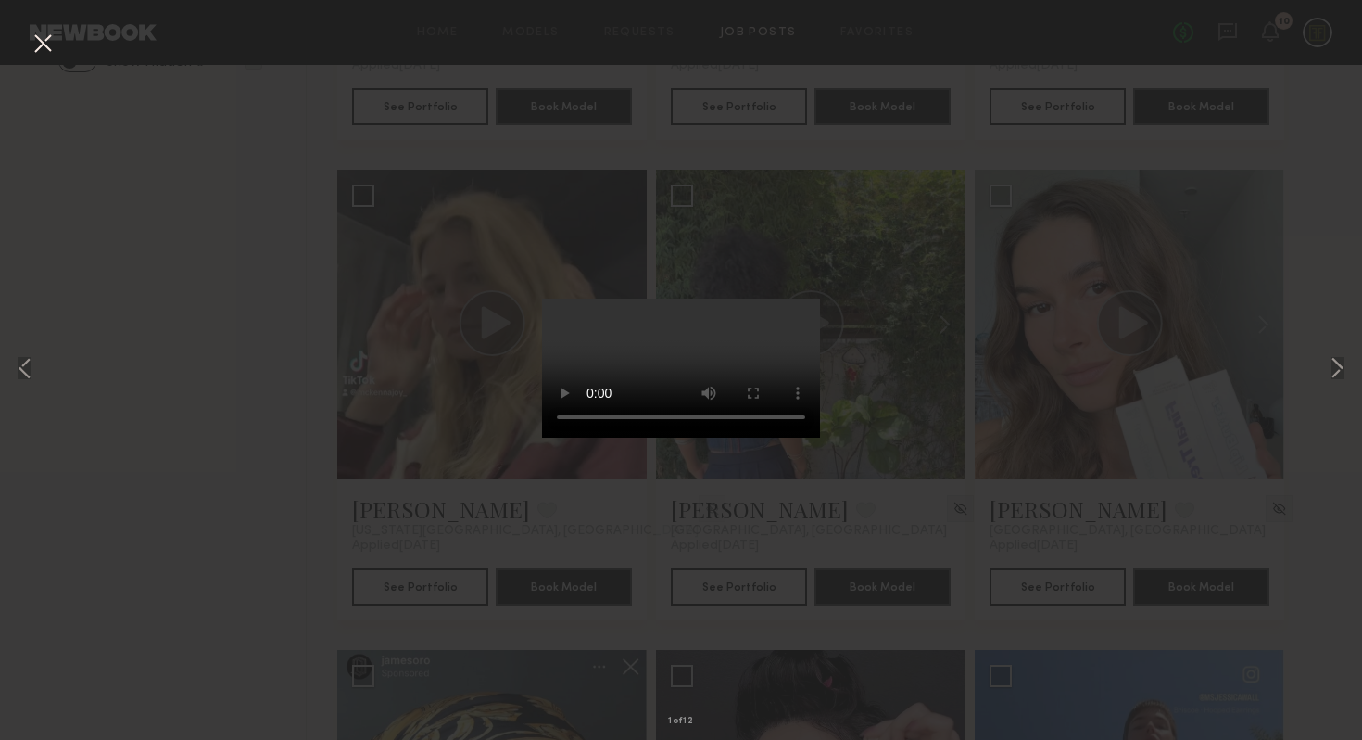
click at [294, 493] on div "1 of 12" at bounding box center [681, 370] width 1362 height 740
click at [49, 46] on button at bounding box center [43, 44] width 30 height 33
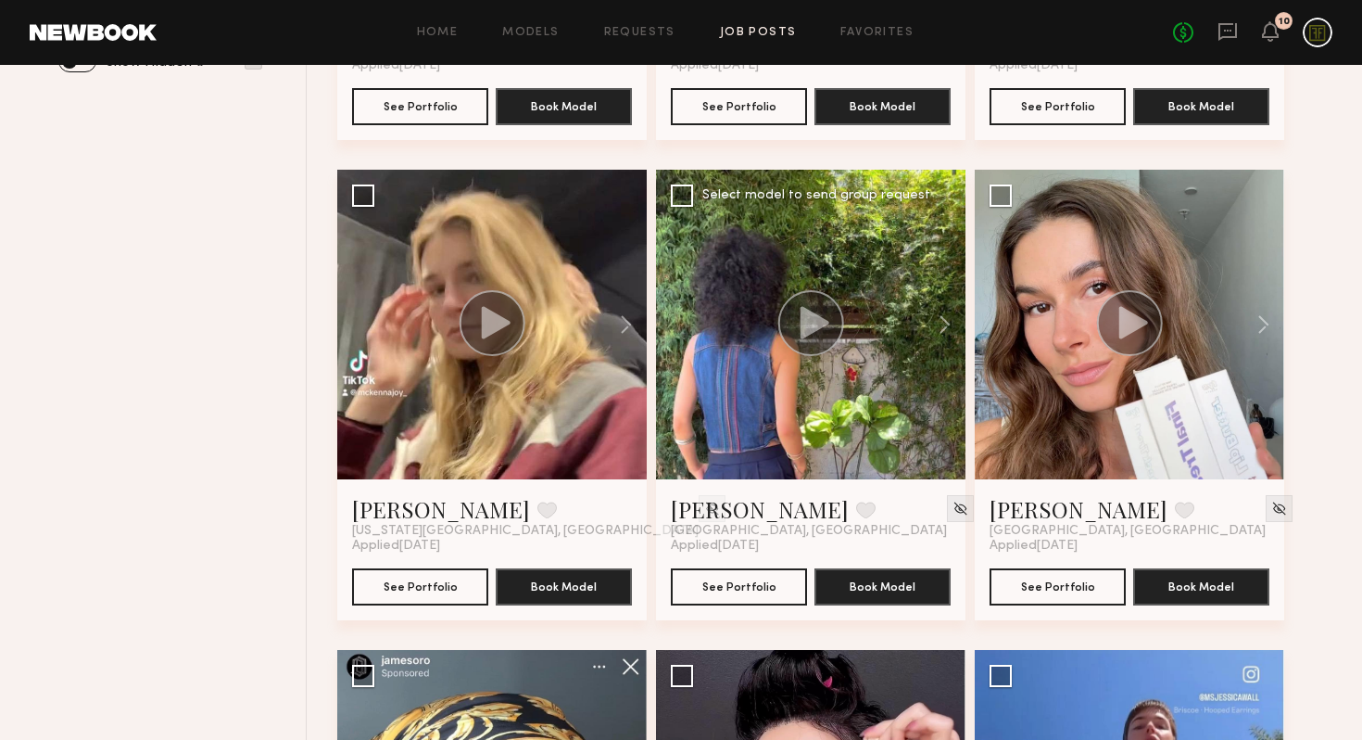
click at [855, 384] on div at bounding box center [811, 325] width 310 height 310
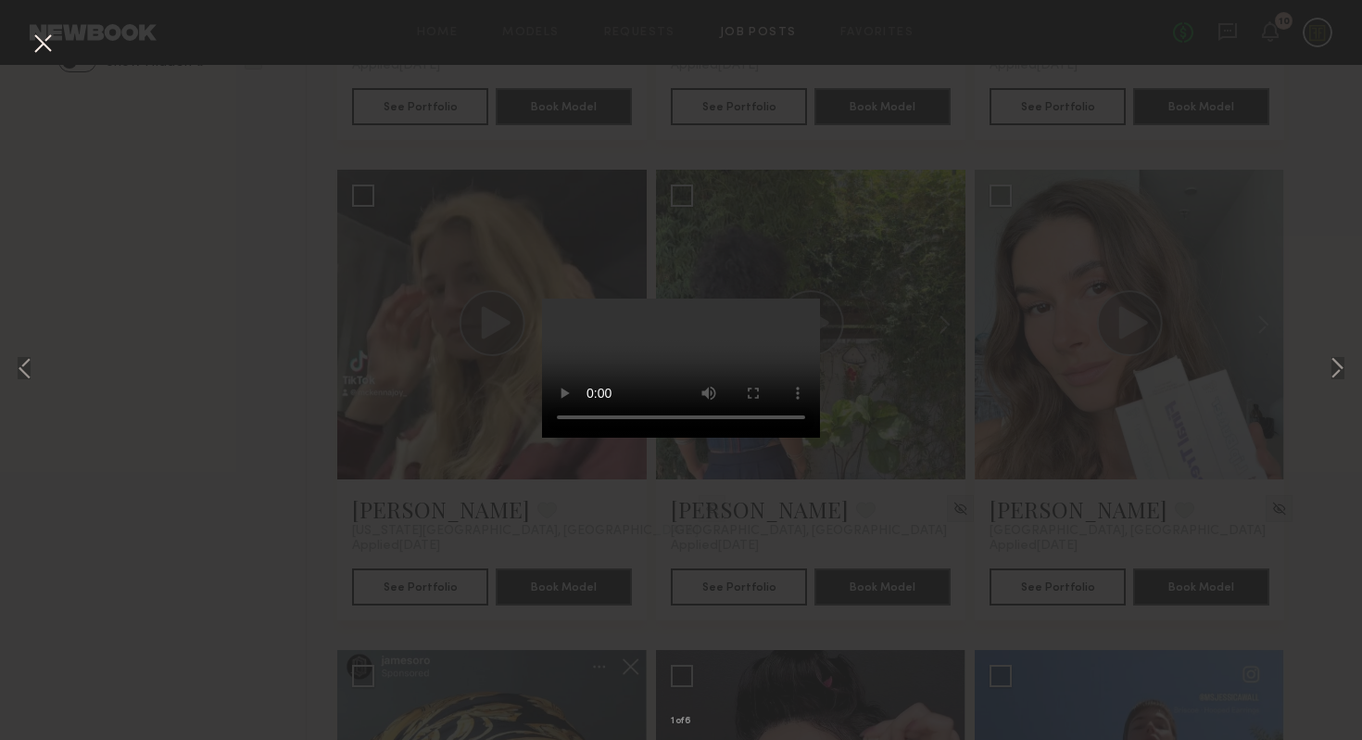
click at [236, 461] on div "1 of 6" at bounding box center [681, 370] width 1362 height 740
click at [234, 544] on div "1 of 6" at bounding box center [681, 370] width 1362 height 740
click at [40, 50] on button at bounding box center [43, 44] width 30 height 33
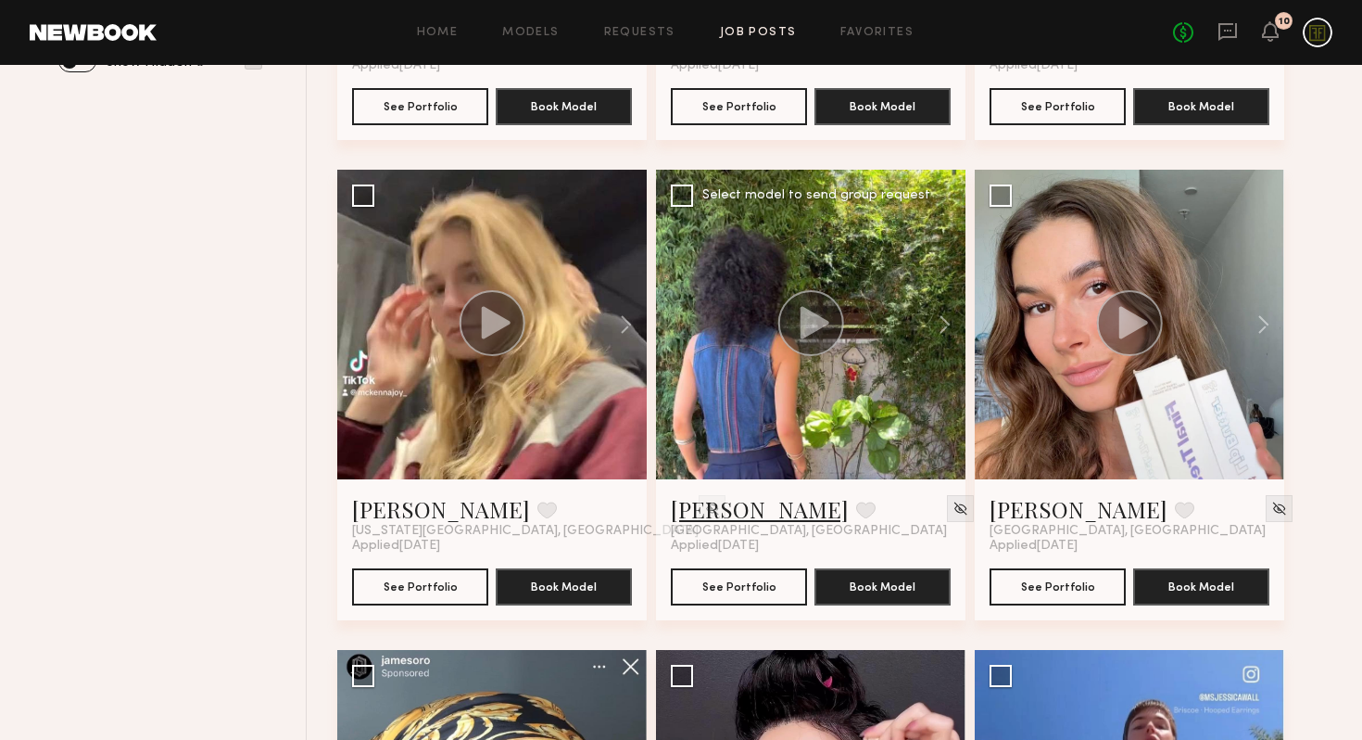
click at [695, 517] on link "[PERSON_NAME]" at bounding box center [760, 509] width 178 height 30
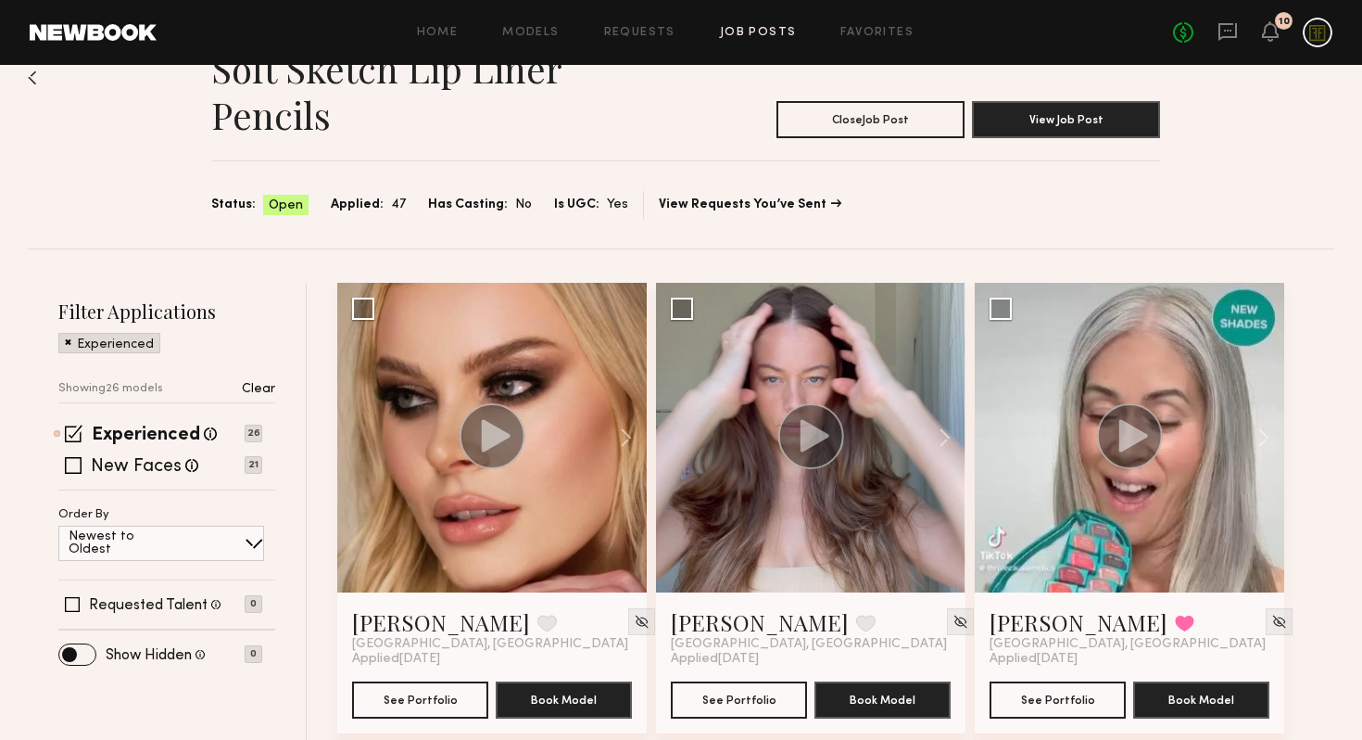
scroll to position [200, 0]
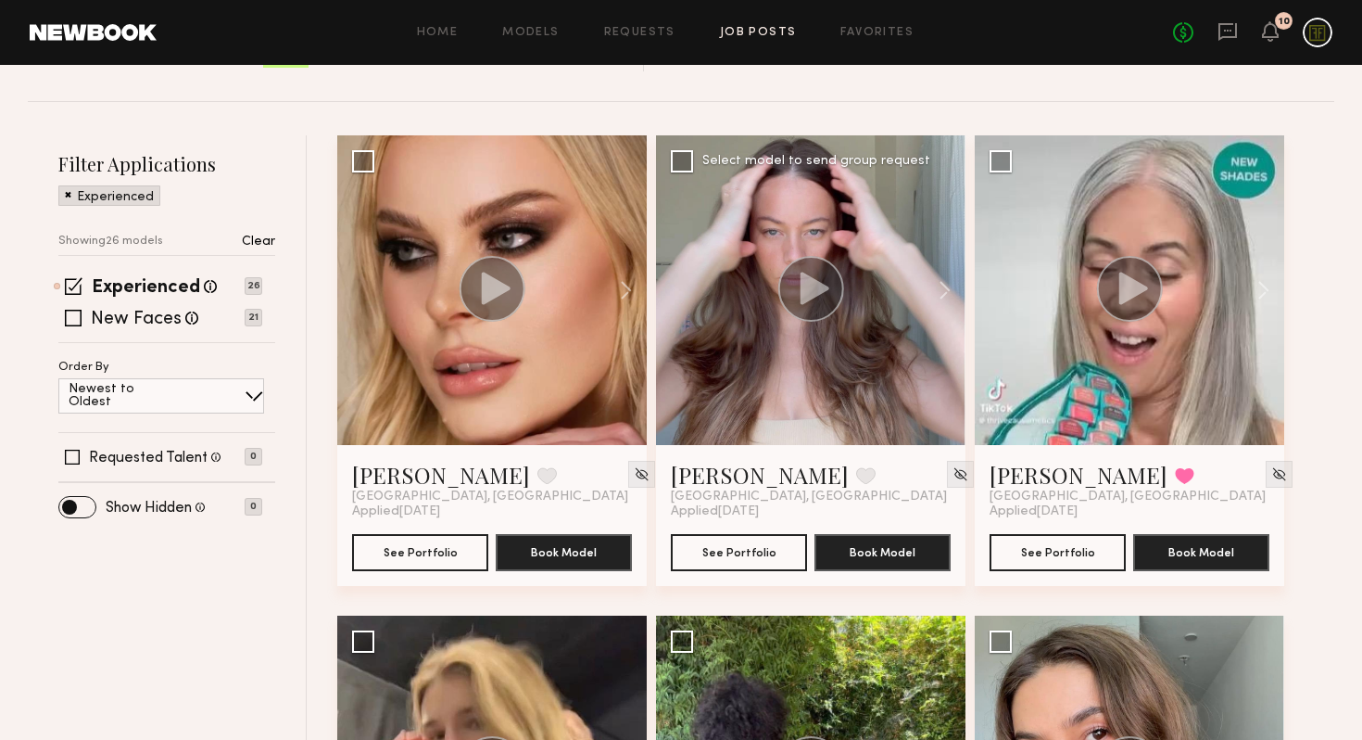
click at [830, 312] on circle at bounding box center [811, 289] width 64 height 64
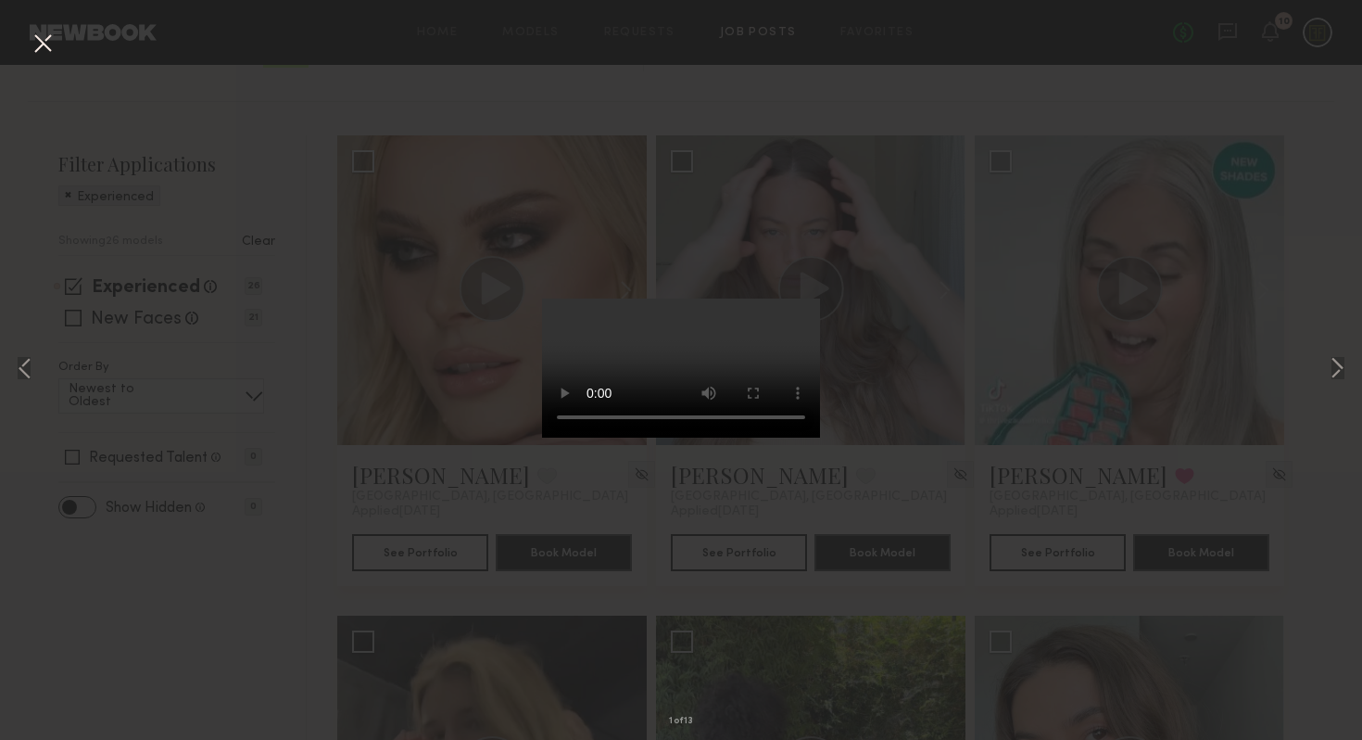
click at [964, 463] on div "1 of 13" at bounding box center [681, 370] width 1362 height 740
click at [47, 43] on button at bounding box center [43, 44] width 30 height 33
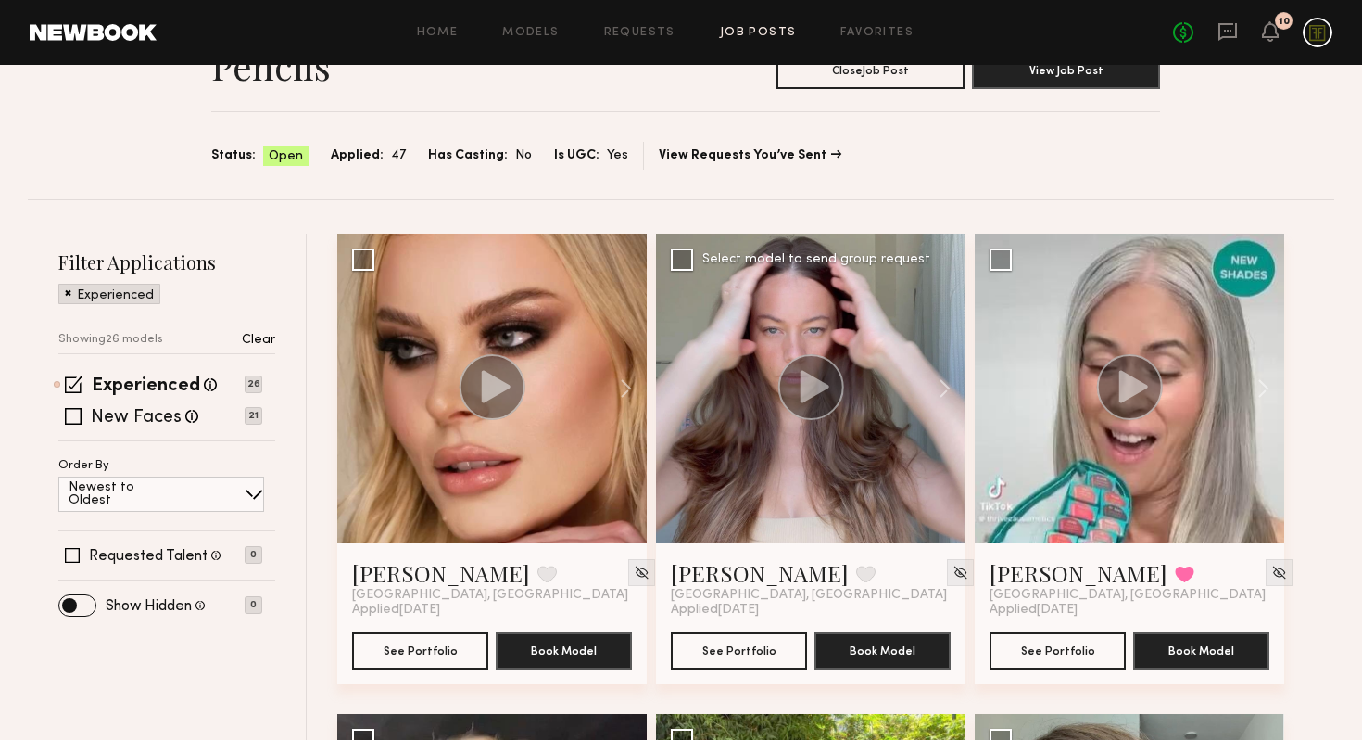
scroll to position [0, 0]
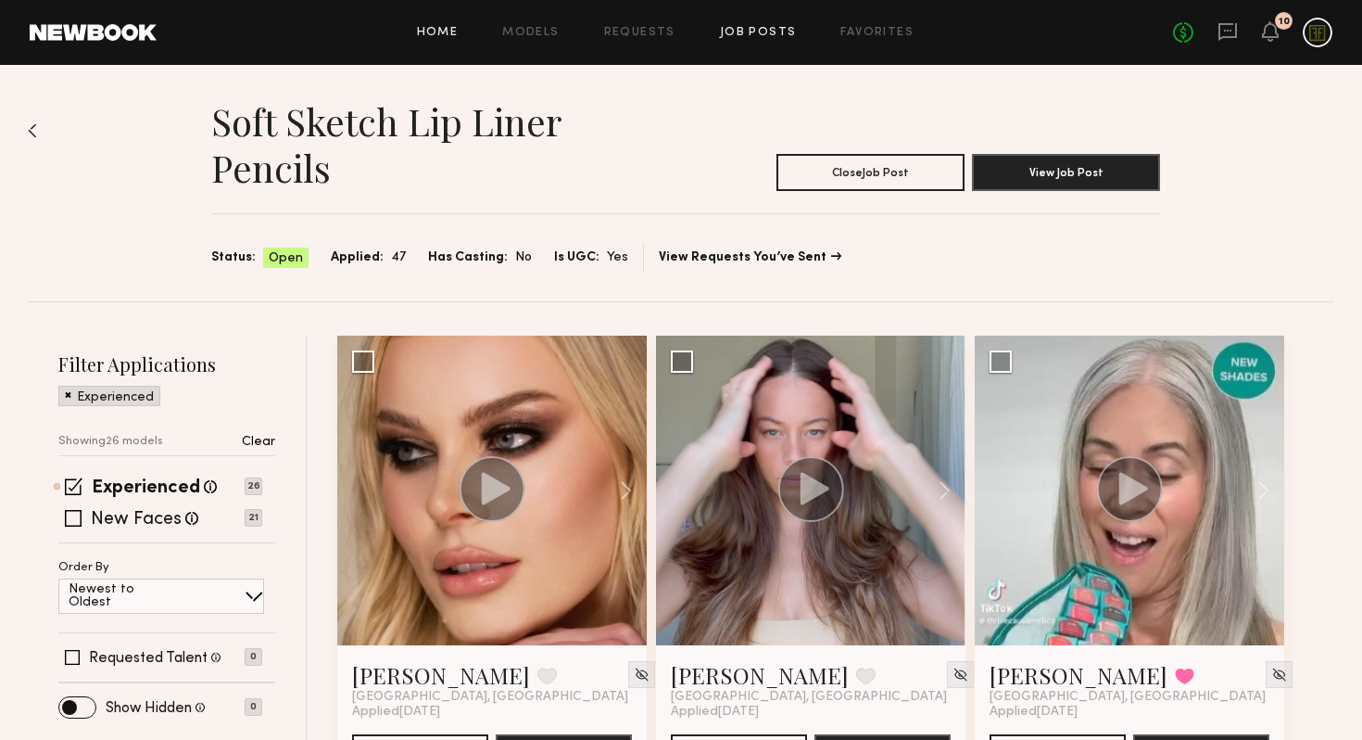
click at [436, 33] on link "Home" at bounding box center [438, 33] width 42 height 12
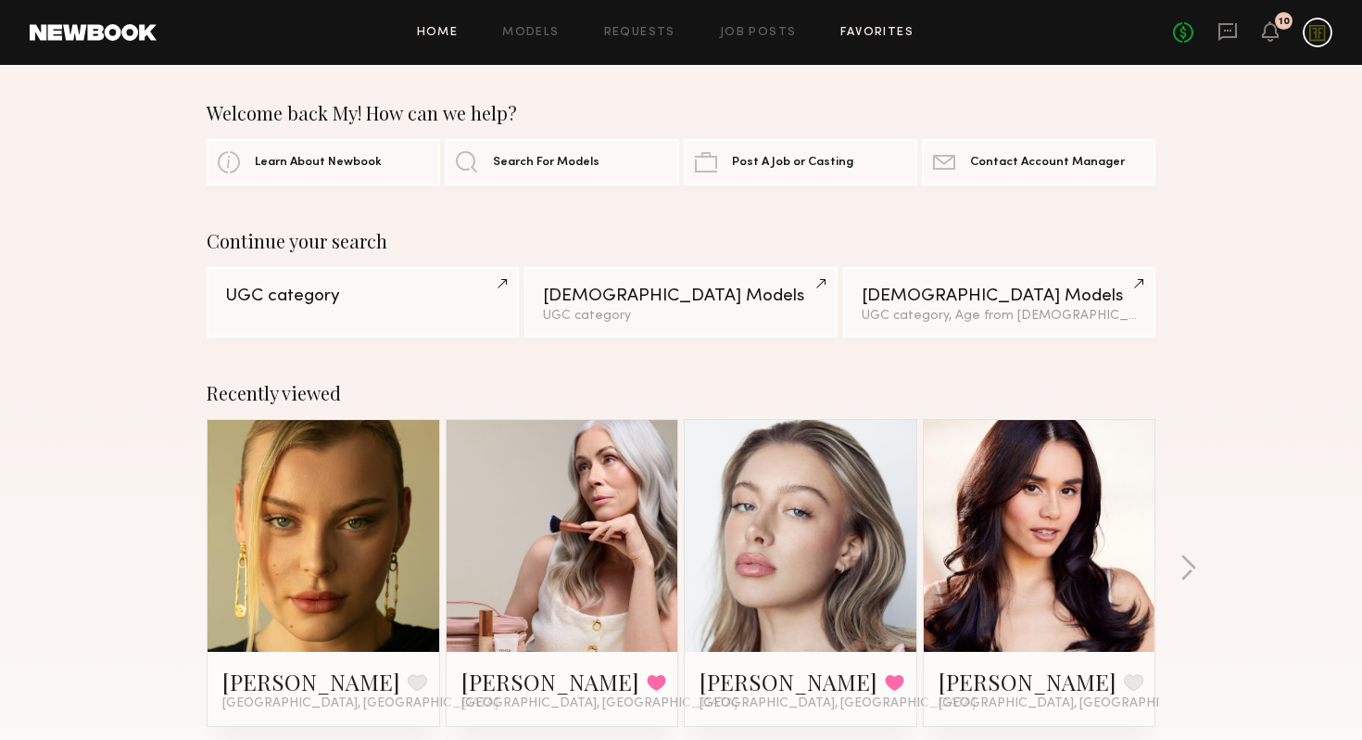
click at [884, 33] on link "Favorites" at bounding box center [877, 33] width 73 height 12
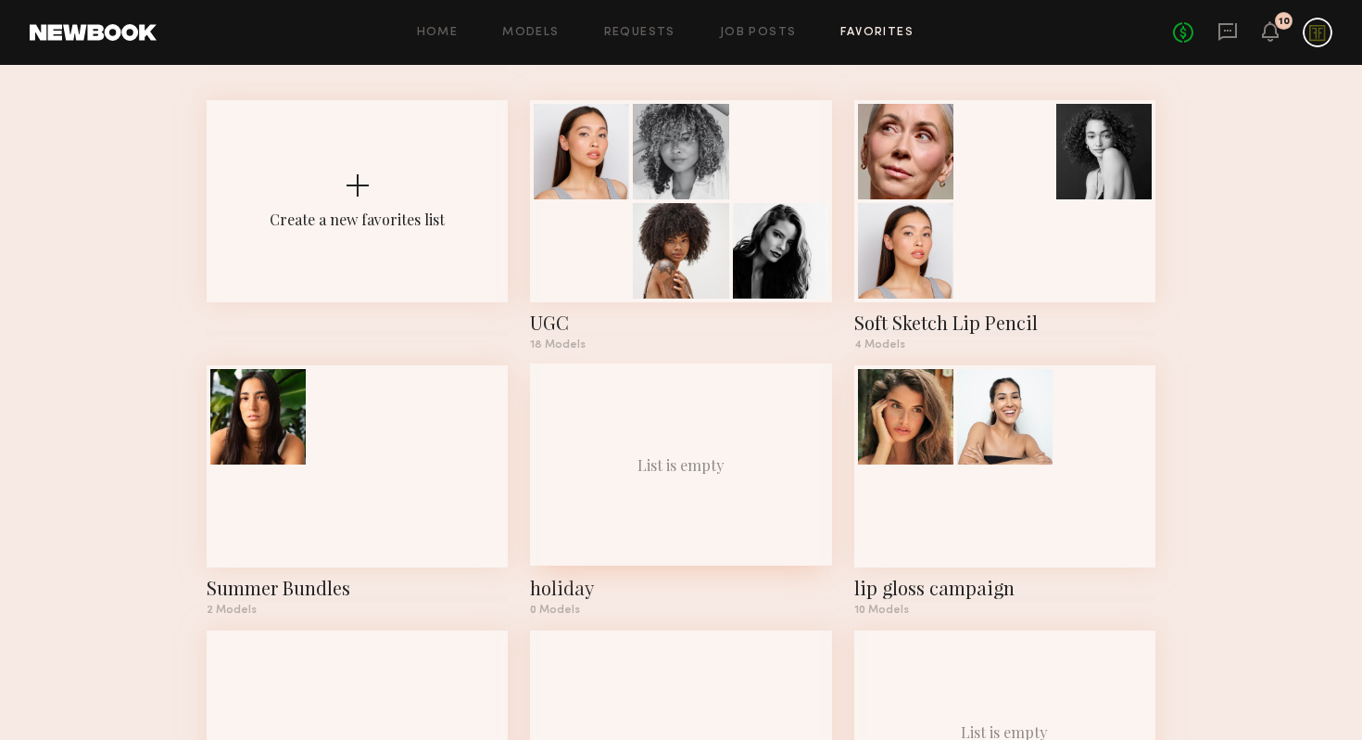
scroll to position [84, 0]
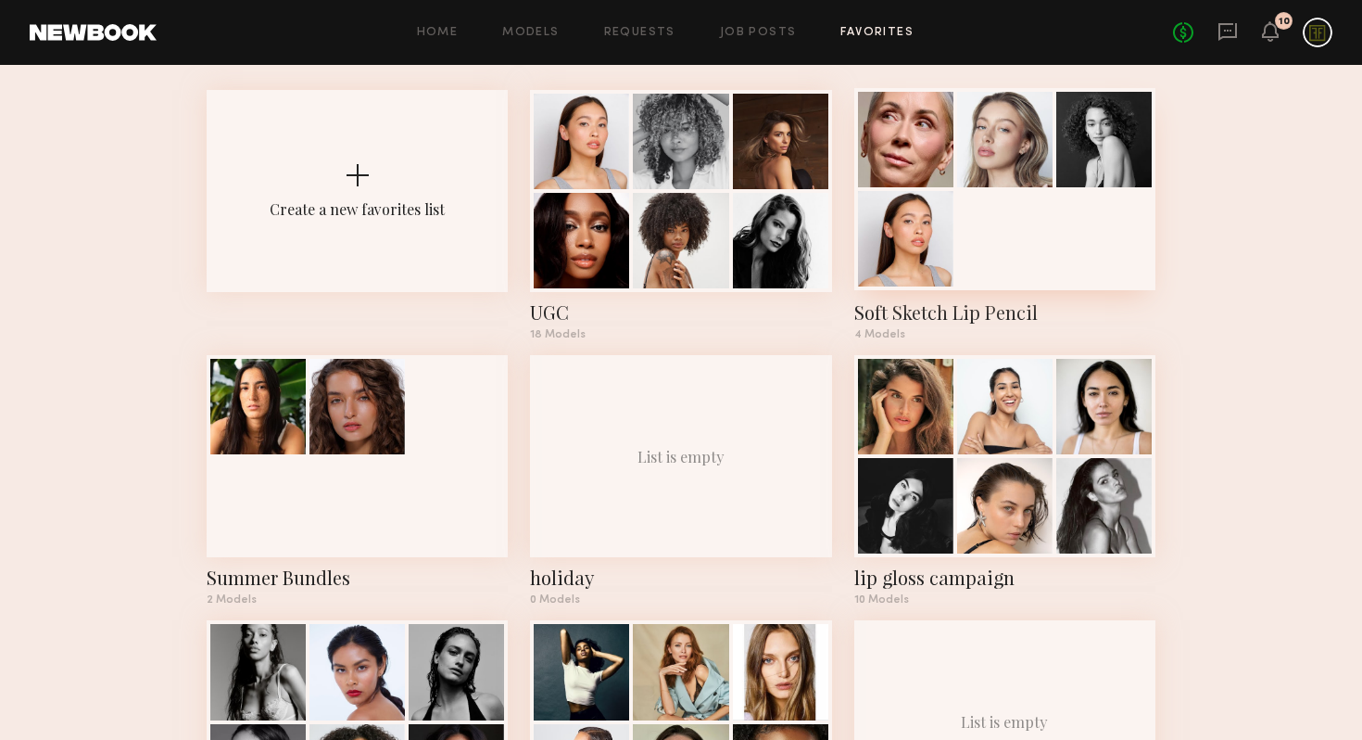
click at [984, 221] on div at bounding box center [1004, 189] width 301 height 202
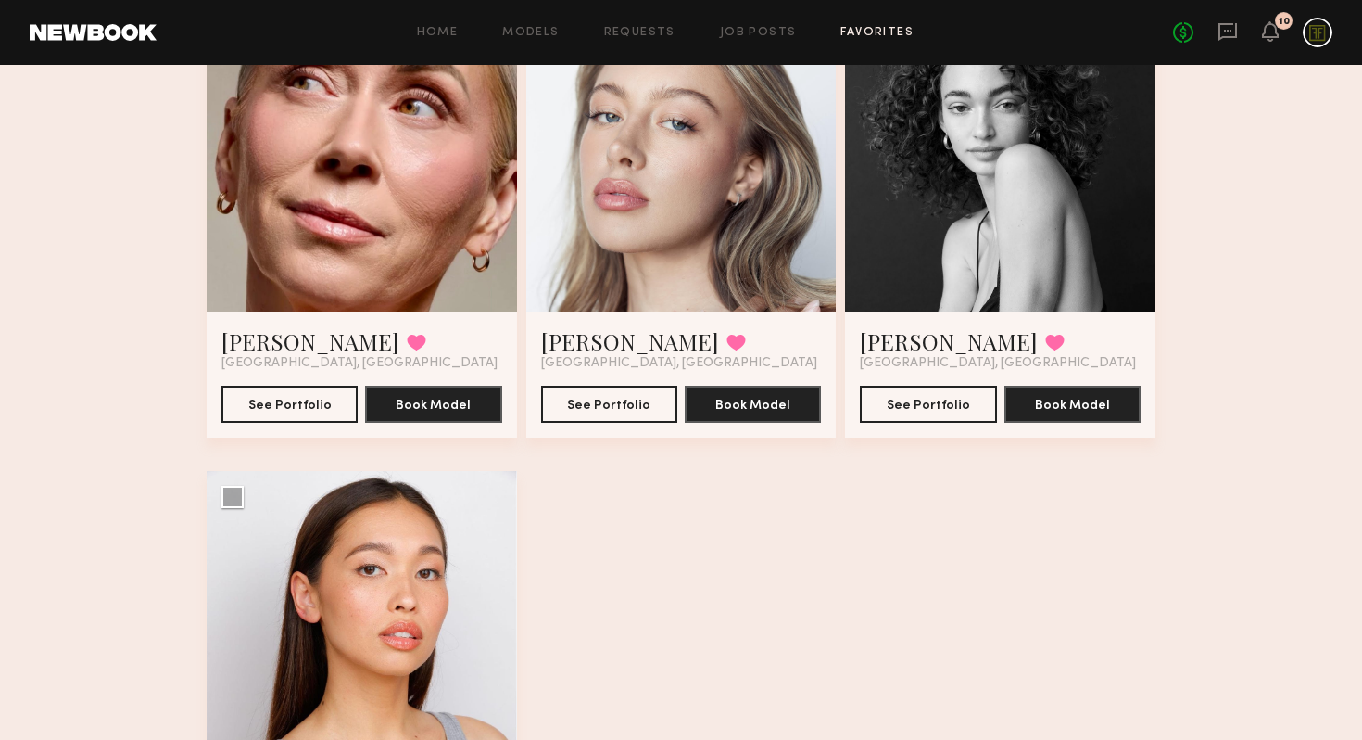
scroll to position [321, 0]
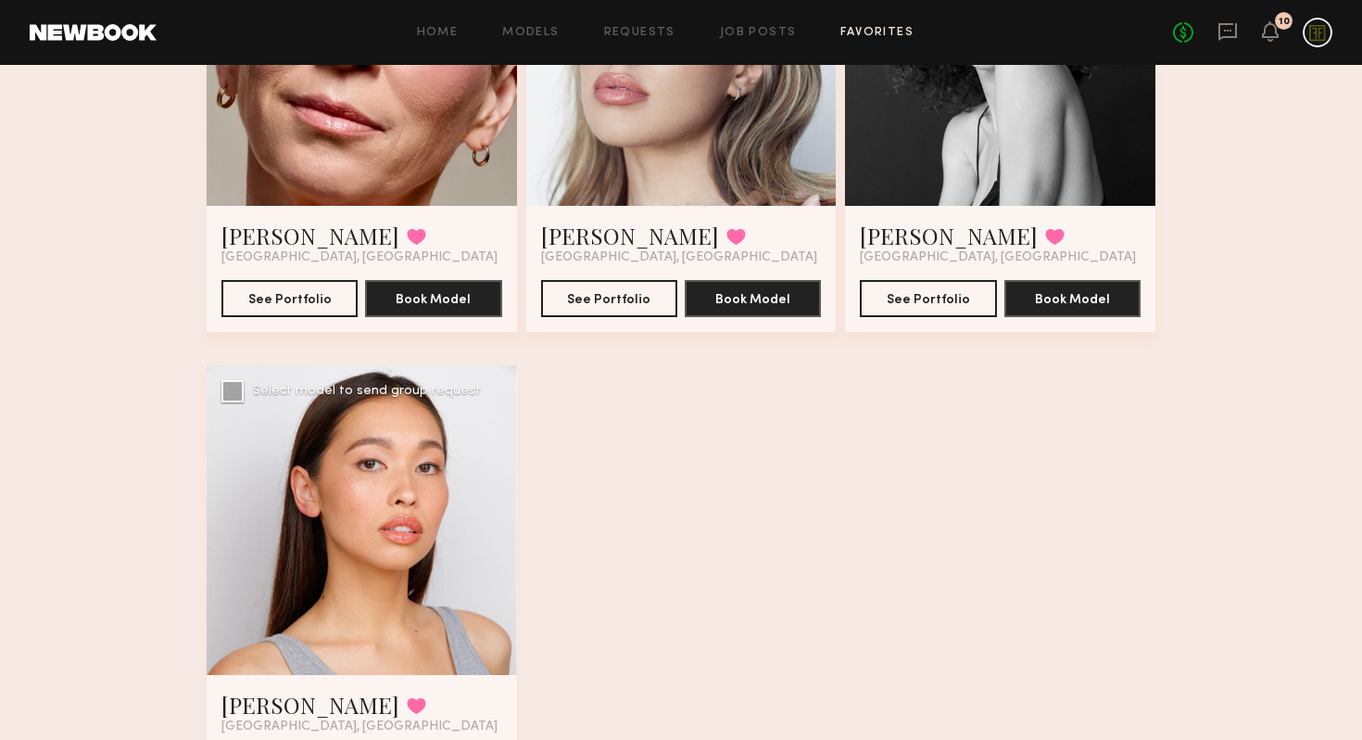
click at [361, 452] on div at bounding box center [362, 520] width 310 height 310
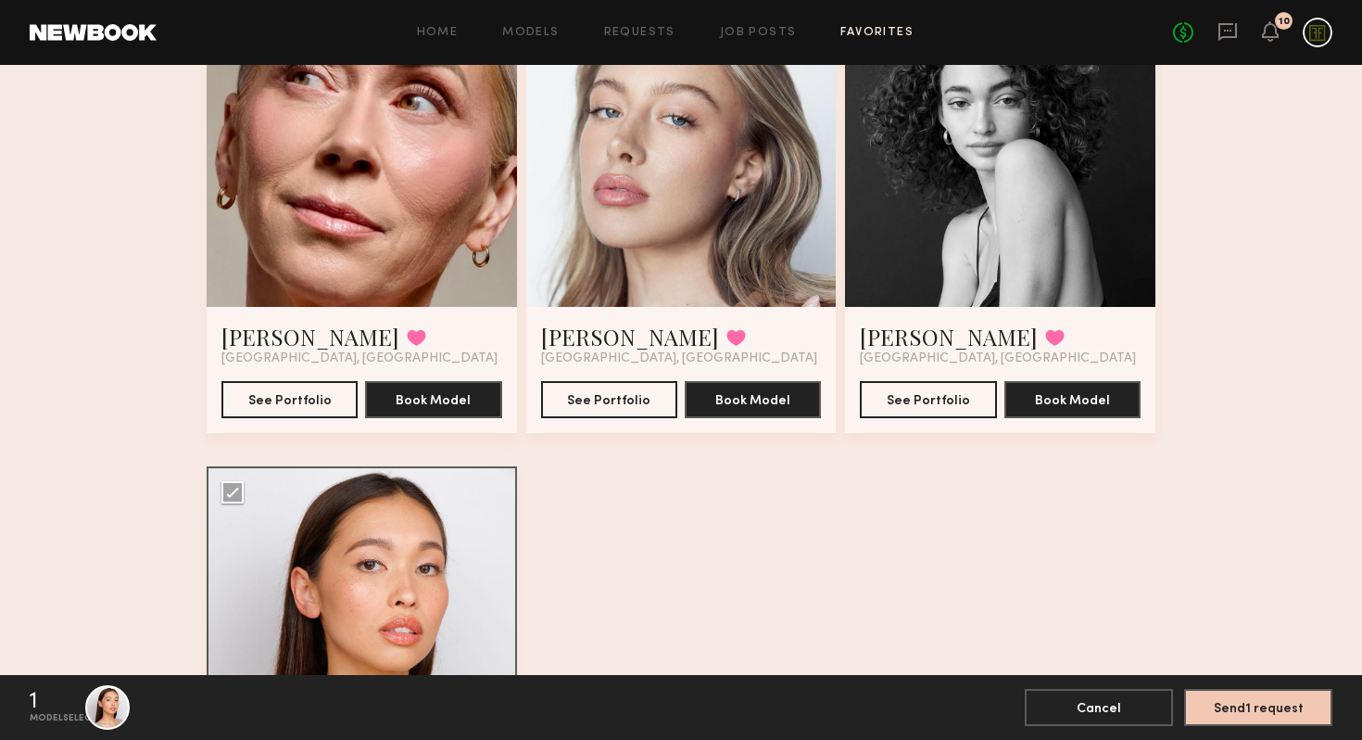
scroll to position [0, 0]
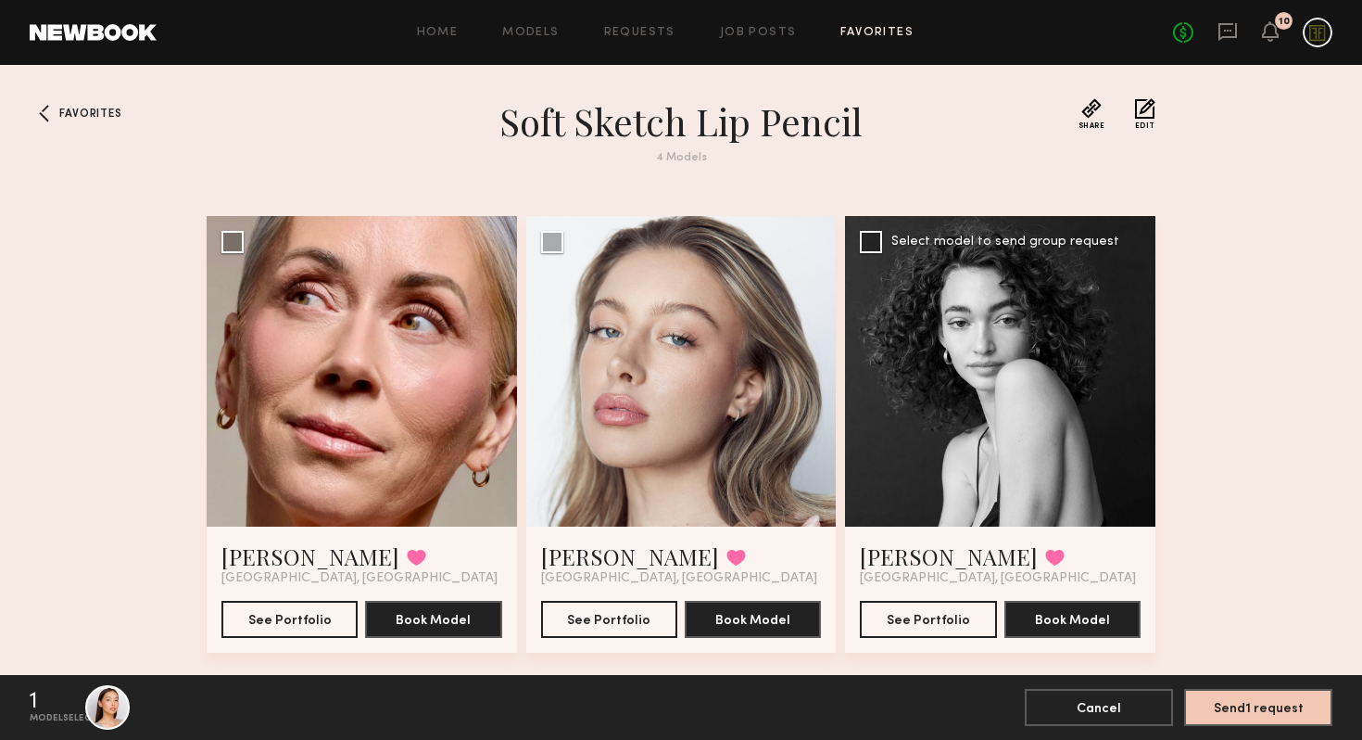
click at [962, 398] on div at bounding box center [1000, 371] width 310 height 310
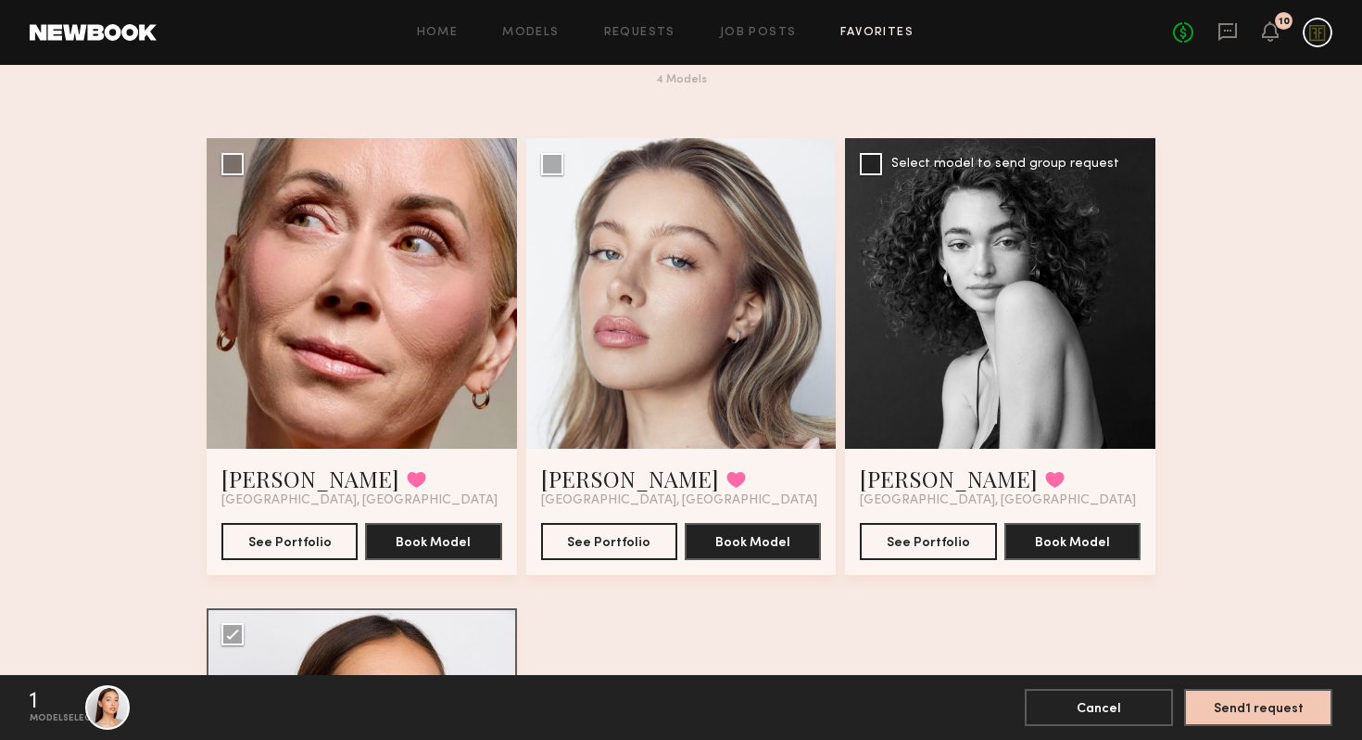
scroll to position [135, 0]
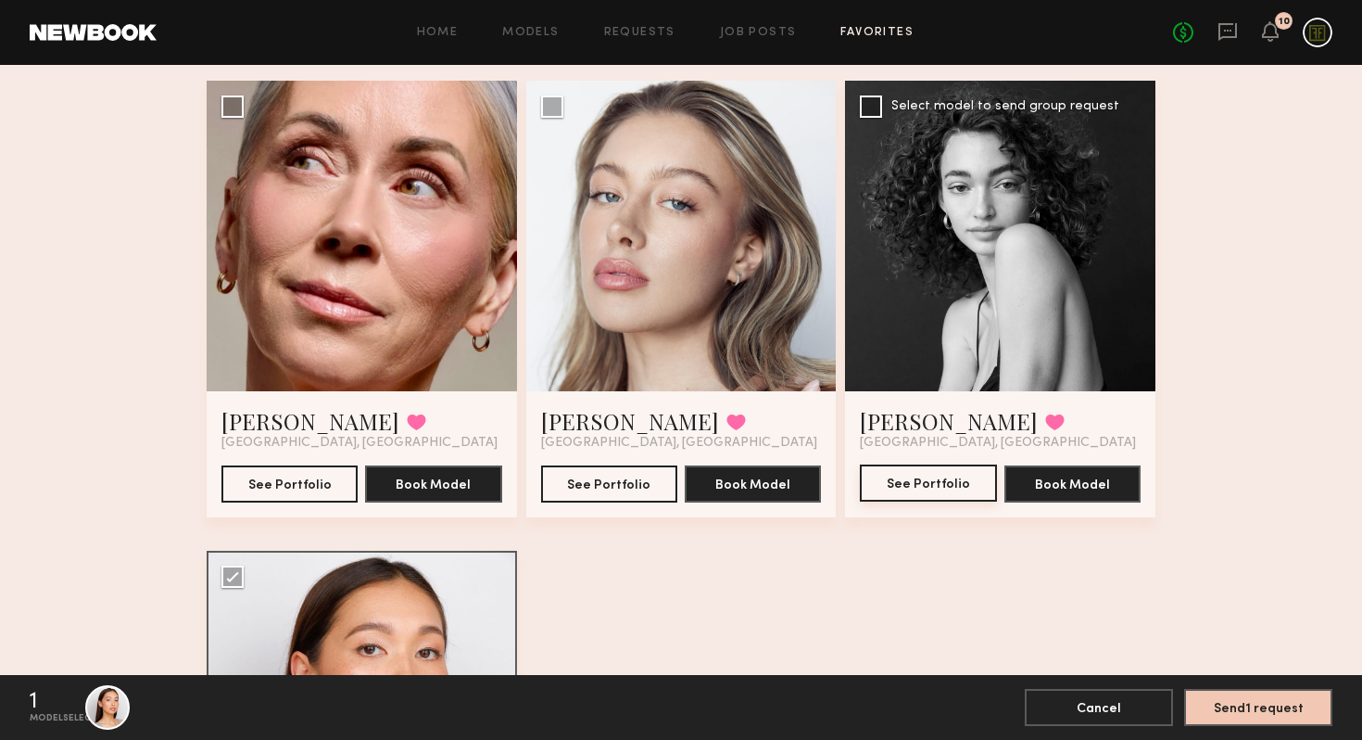
click at [948, 484] on button "See Portfolio" at bounding box center [928, 482] width 136 height 37
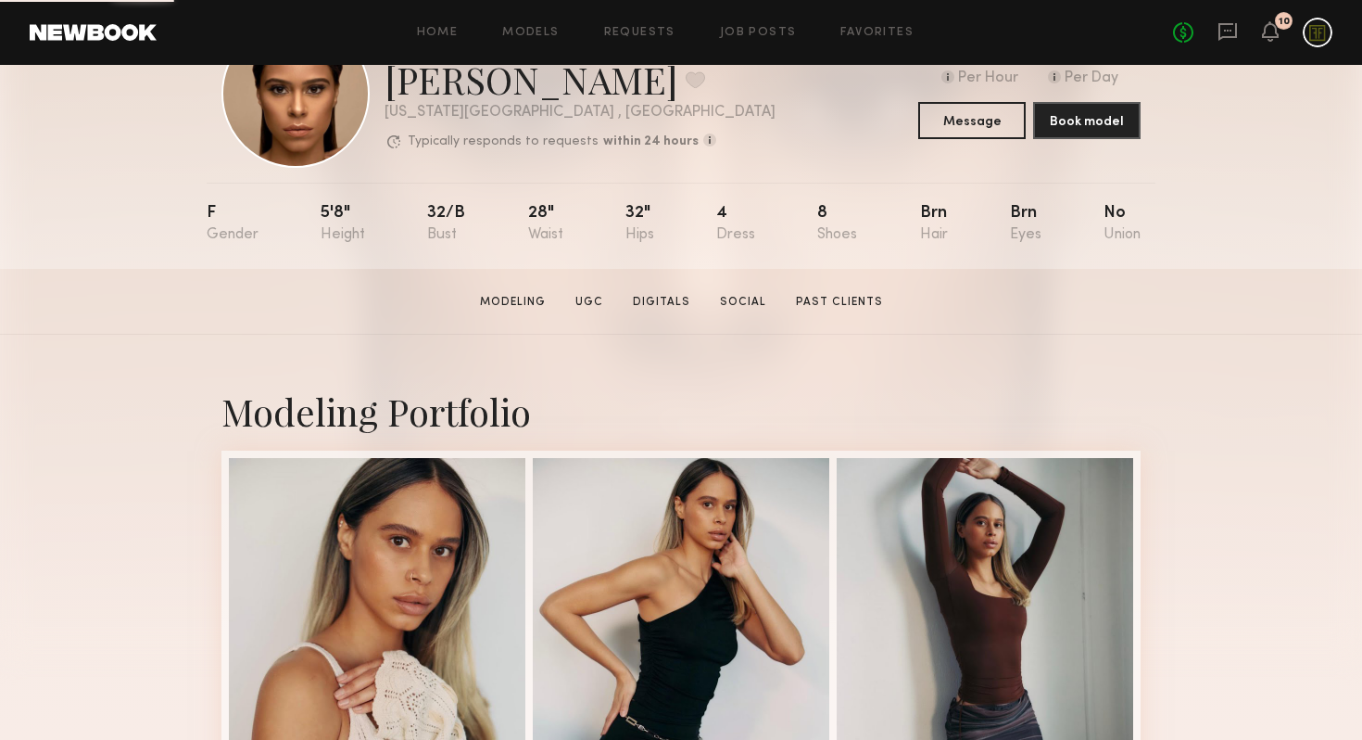
scroll to position [202, 0]
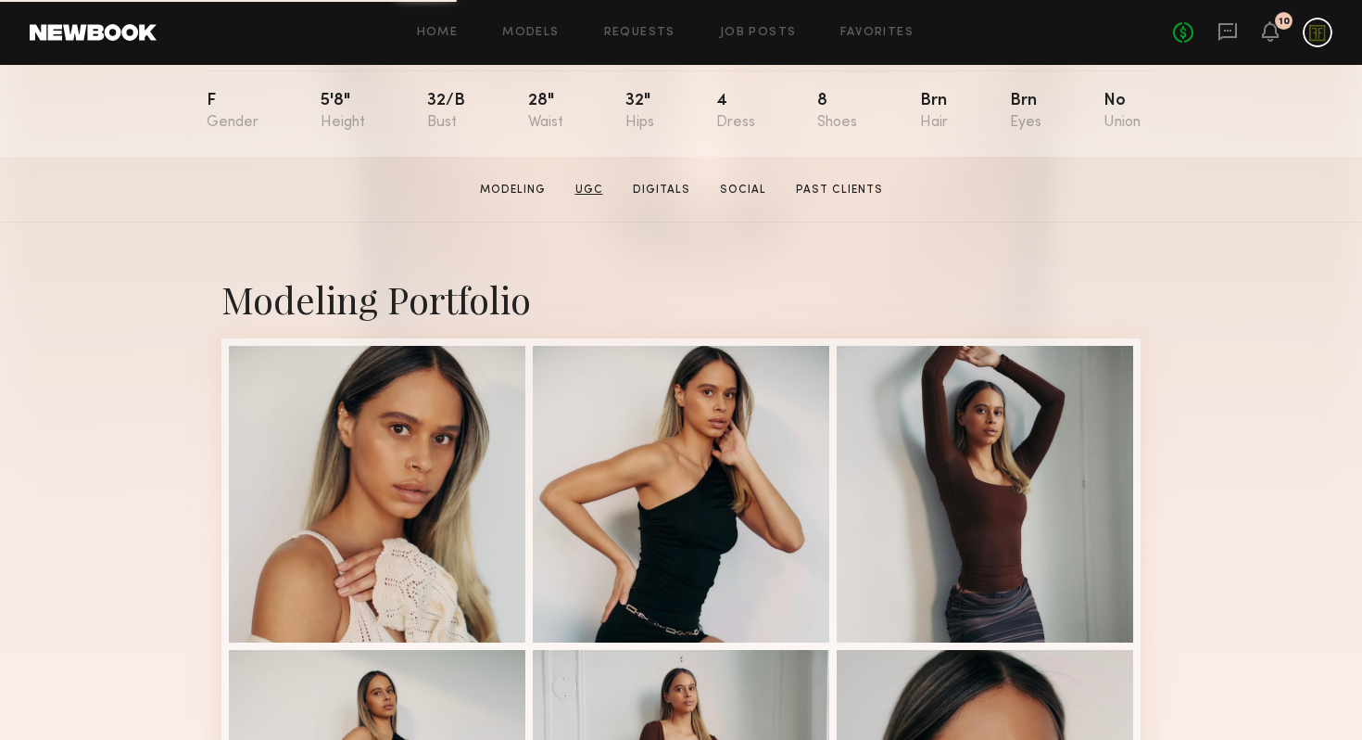
click at [592, 186] on link "UGC" at bounding box center [589, 190] width 43 height 17
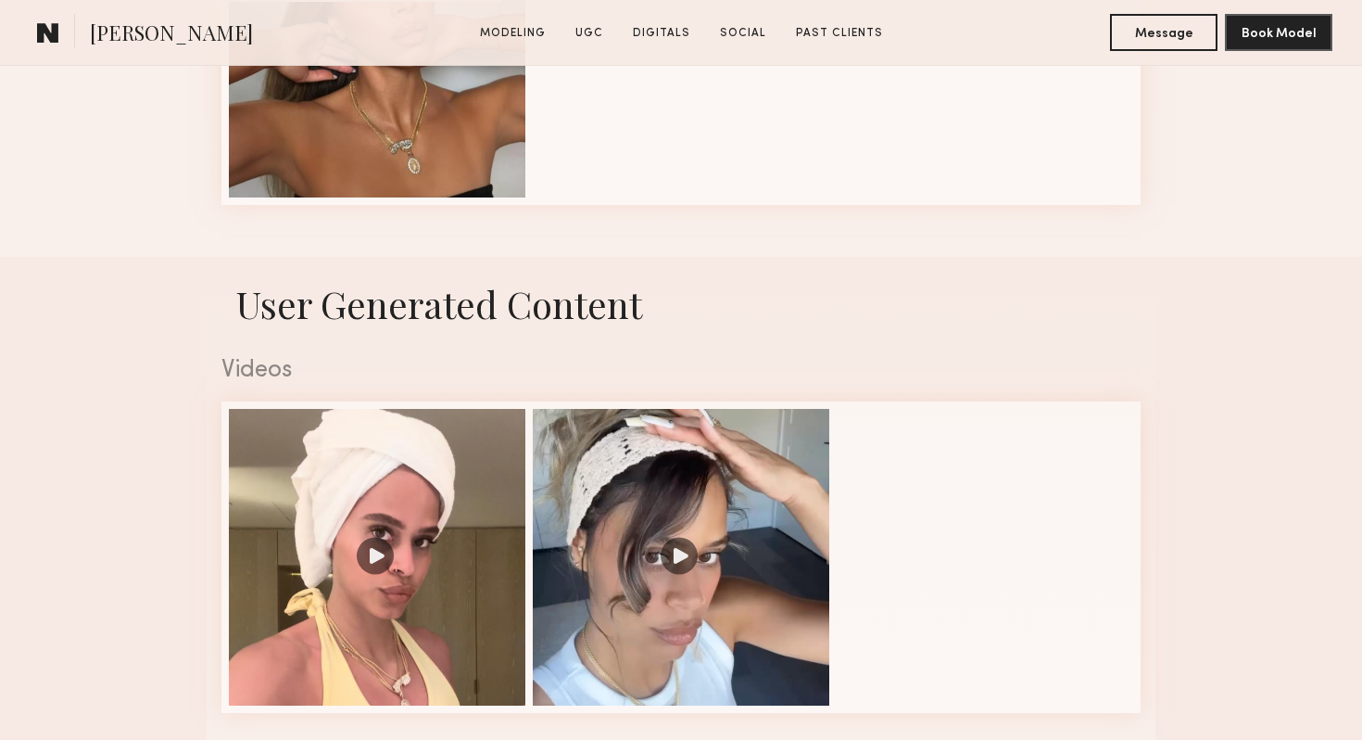
scroll to position [1399, 0]
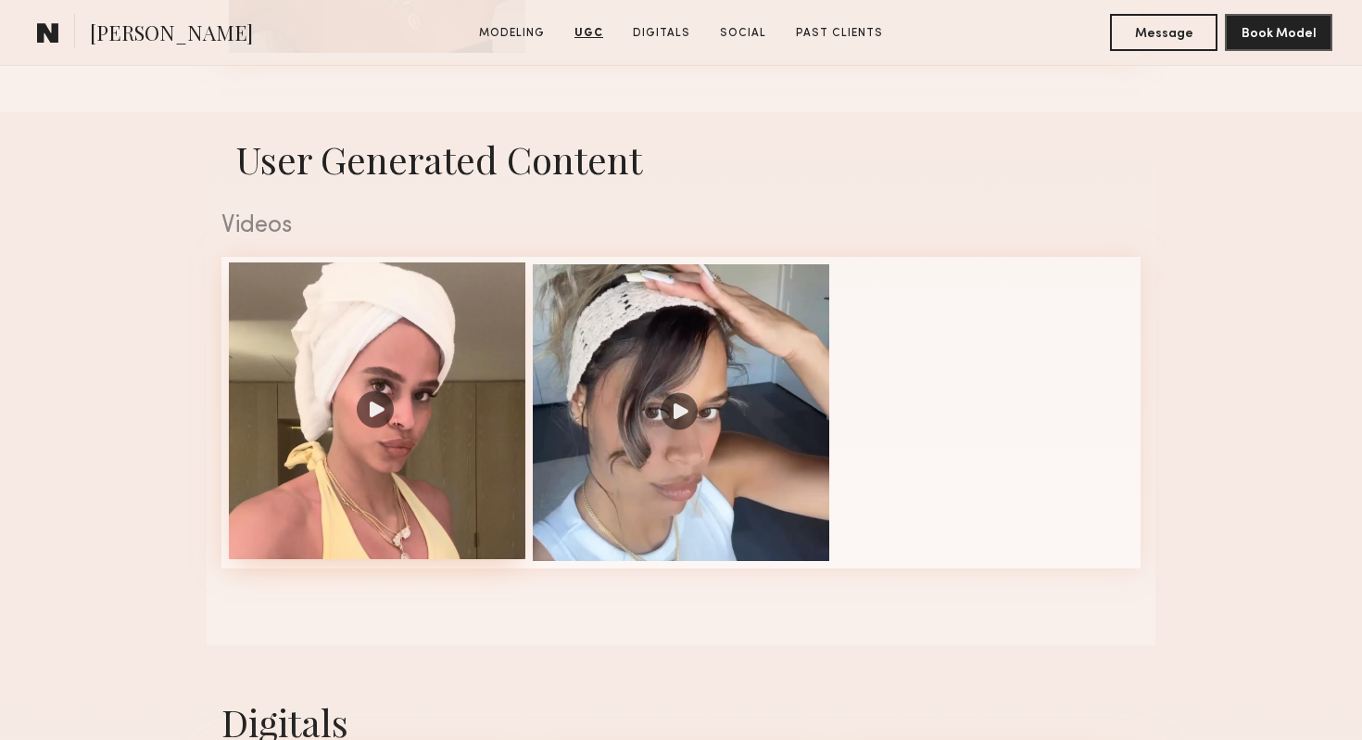
click at [467, 404] on div at bounding box center [377, 410] width 297 height 297
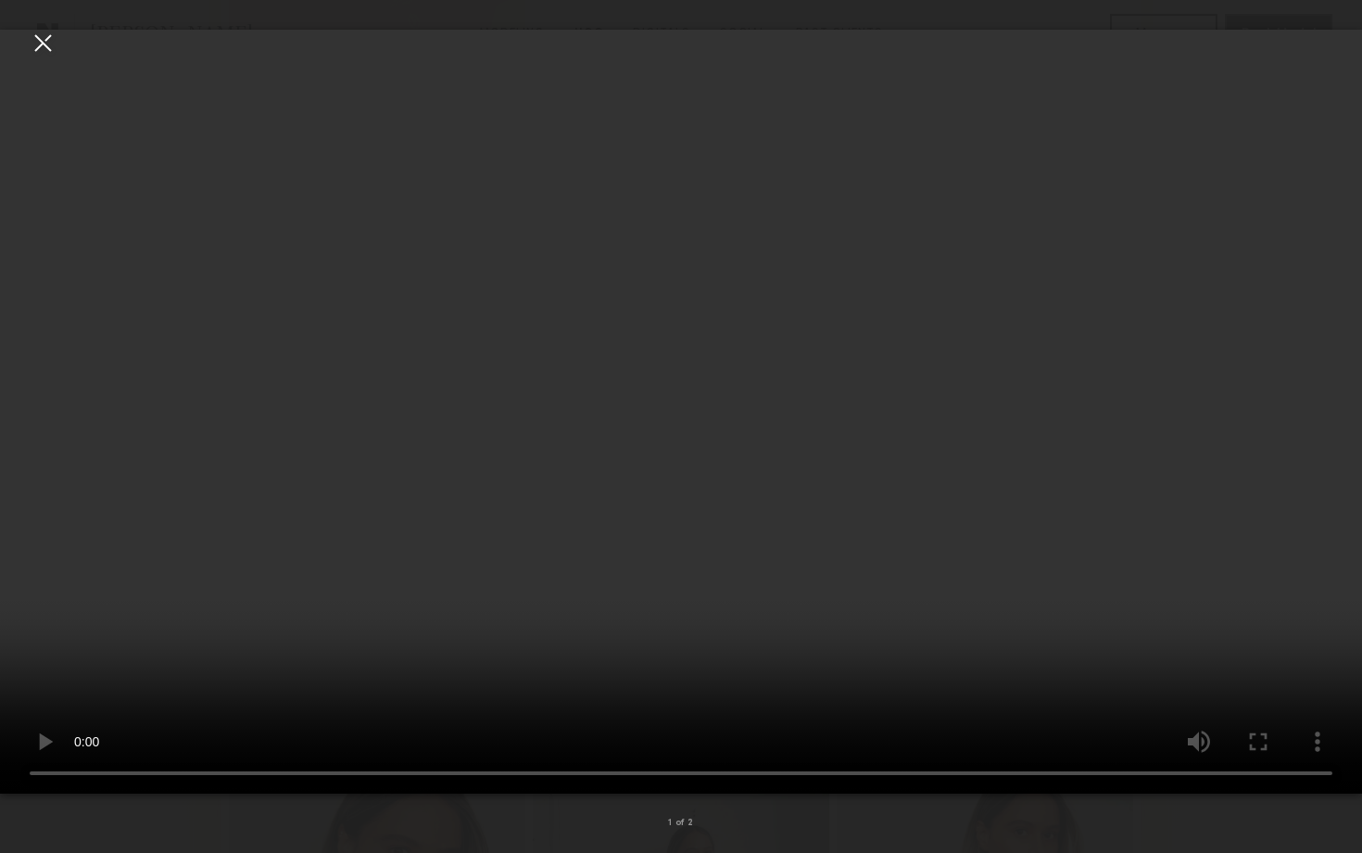
click at [1053, 431] on video at bounding box center [681, 412] width 1362 height 764
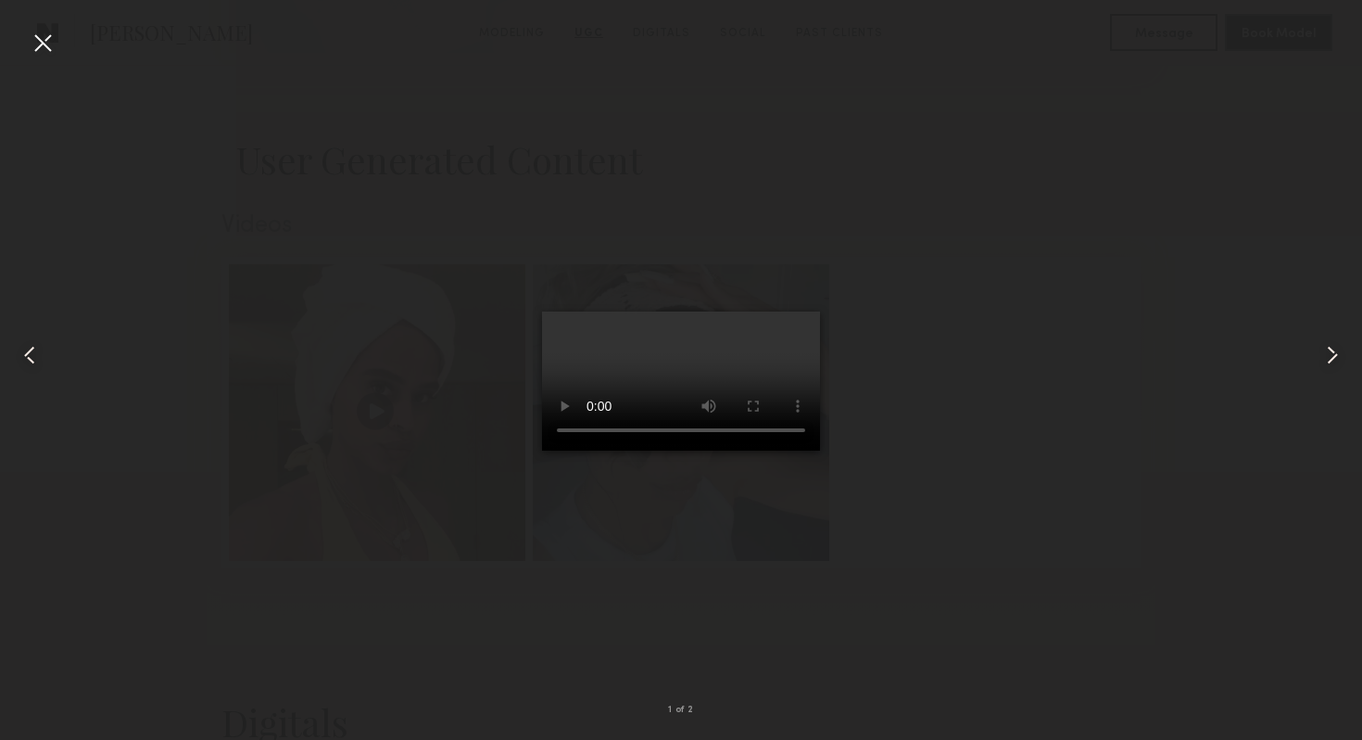
click at [953, 538] on div at bounding box center [681, 355] width 1362 height 651
click at [46, 48] on div at bounding box center [43, 43] width 30 height 30
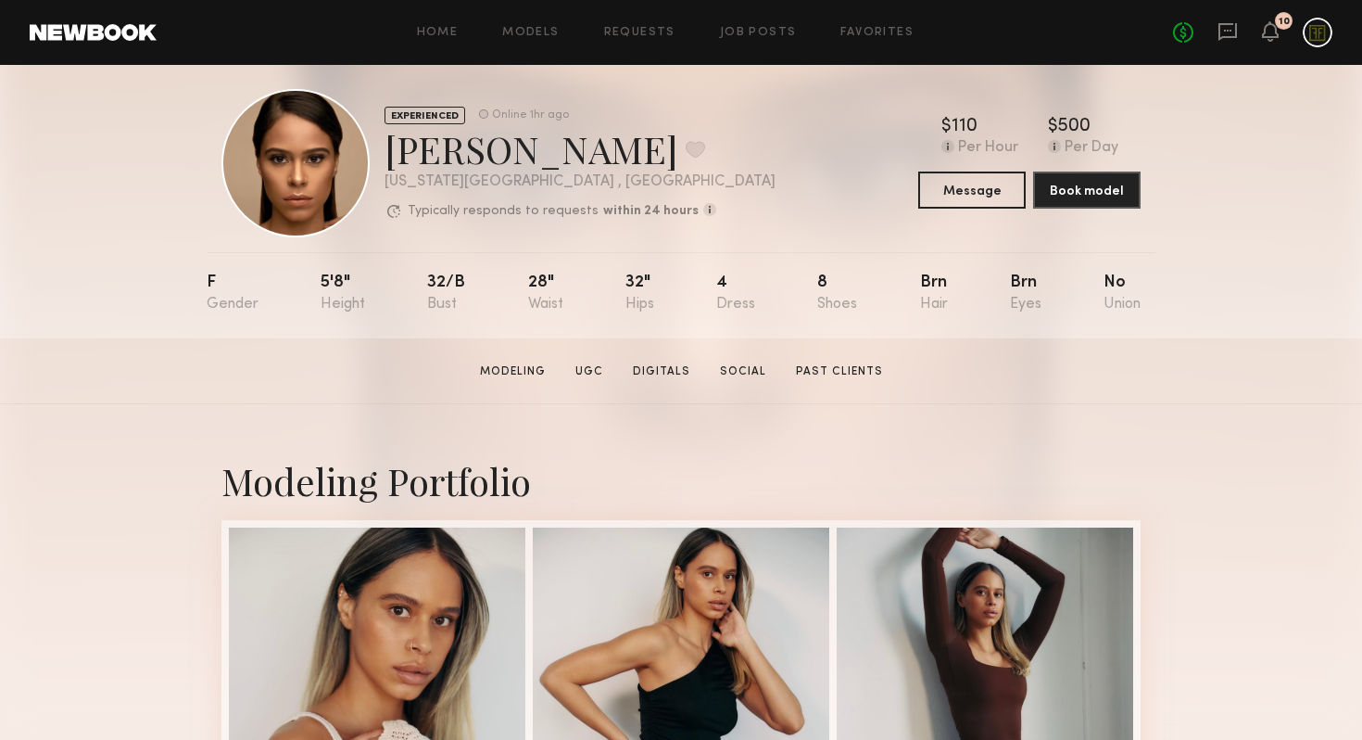
scroll to position [0, 0]
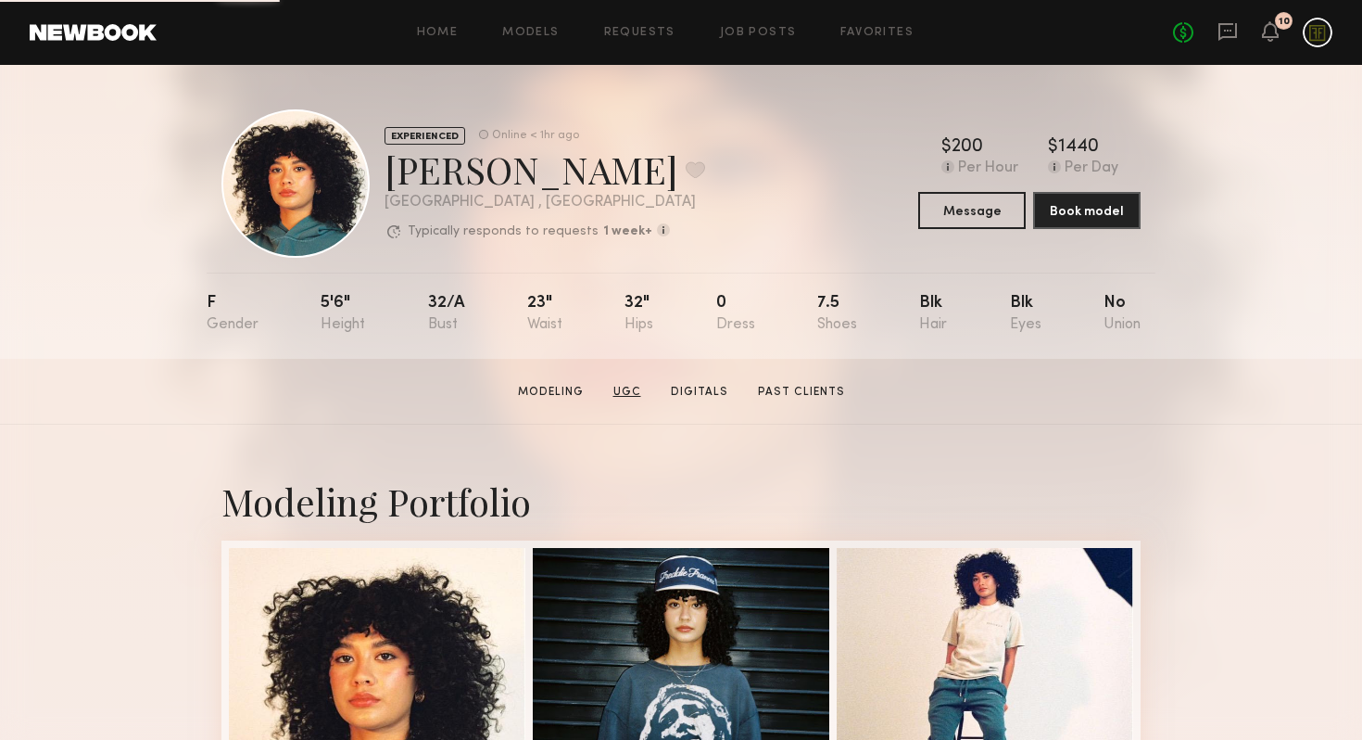
click at [633, 384] on link "UGC" at bounding box center [627, 392] width 43 height 17
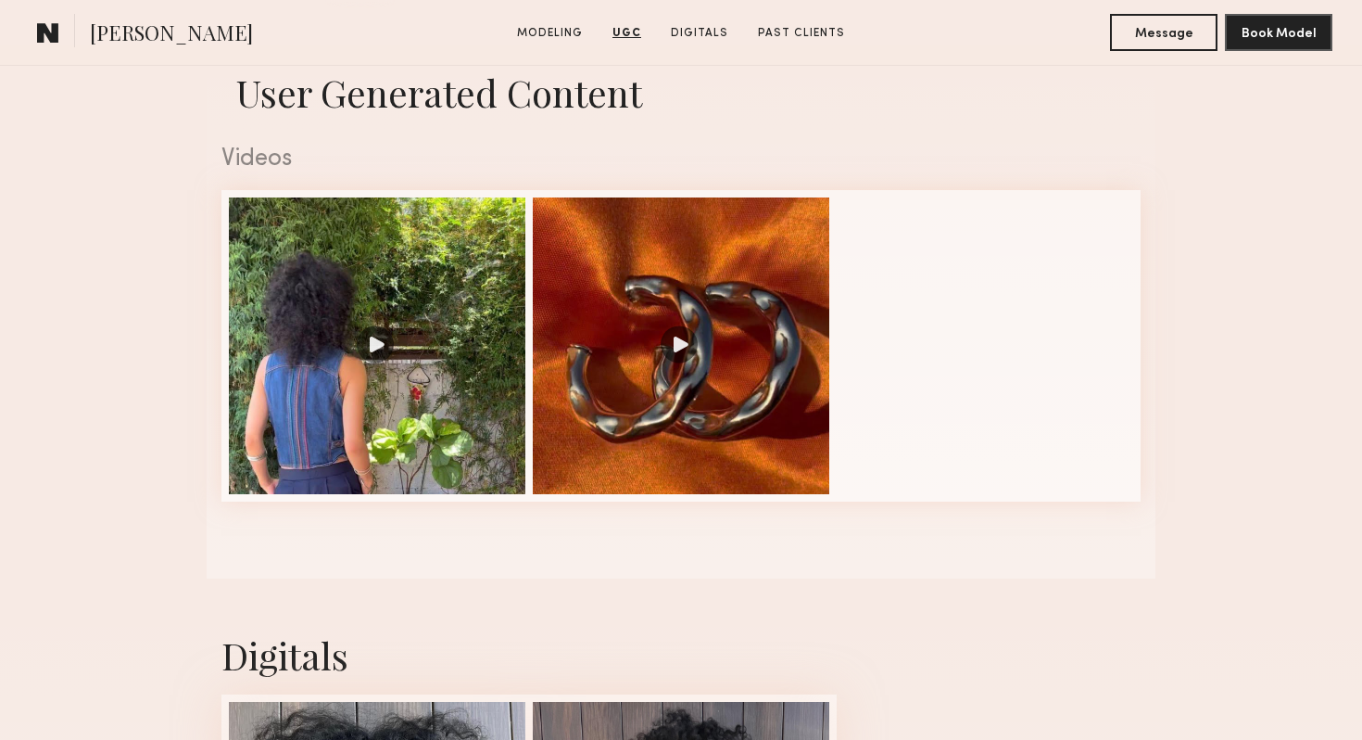
scroll to position [1924, 0]
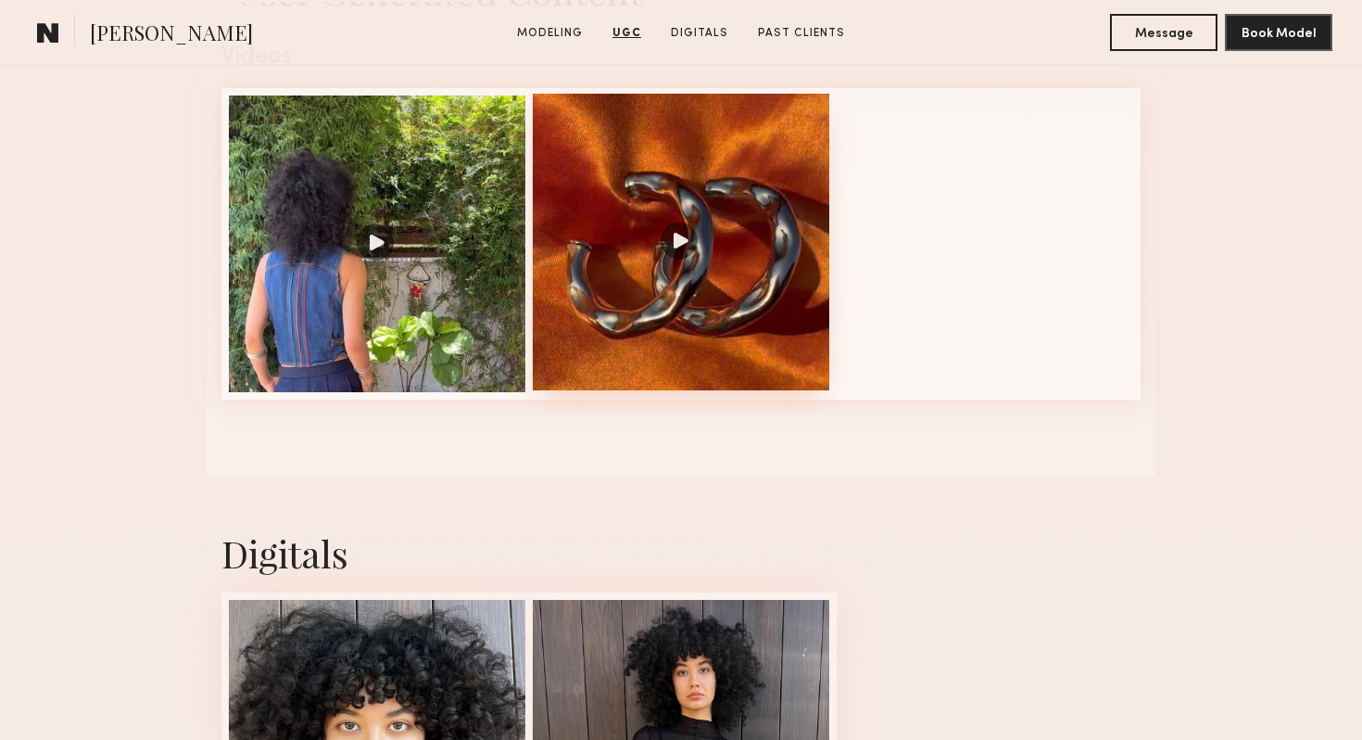
click at [636, 329] on div at bounding box center [681, 242] width 297 height 297
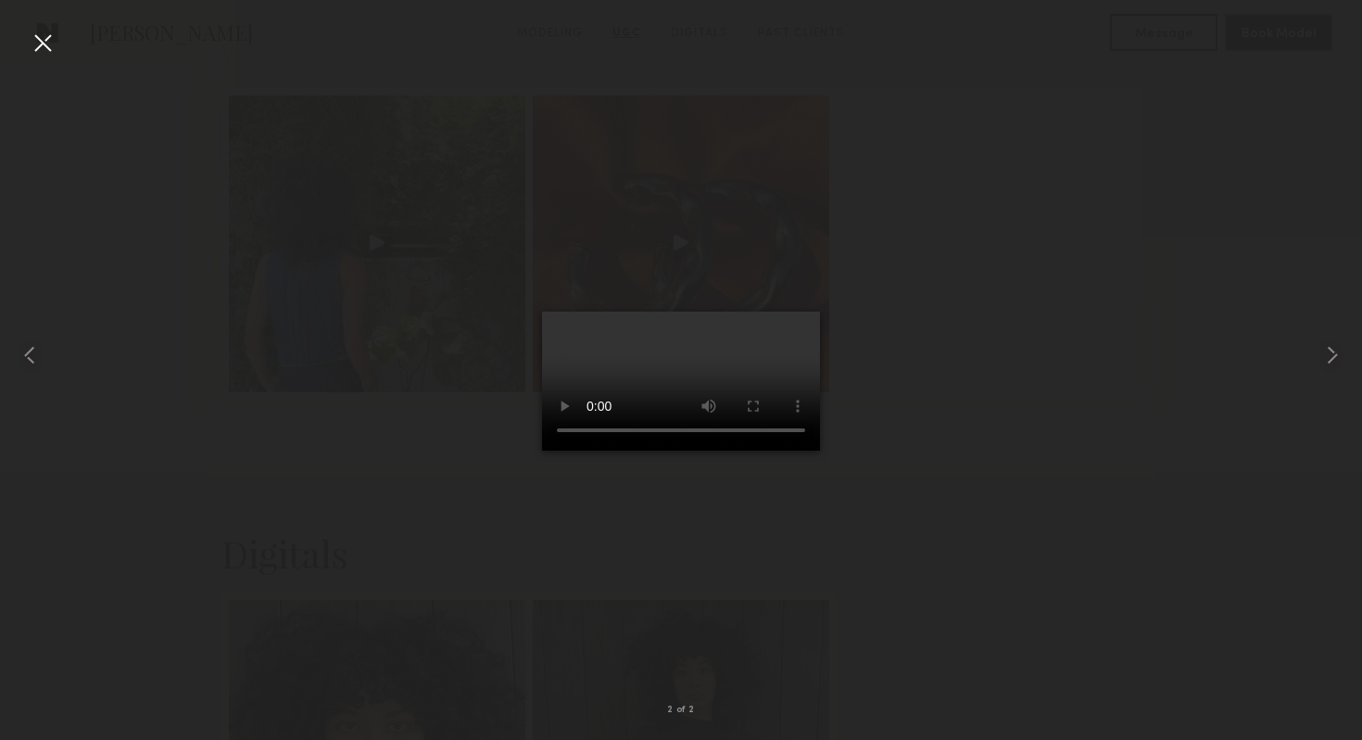
click at [200, 467] on div at bounding box center [681, 355] width 1362 height 651
click at [42, 49] on div at bounding box center [43, 43] width 30 height 30
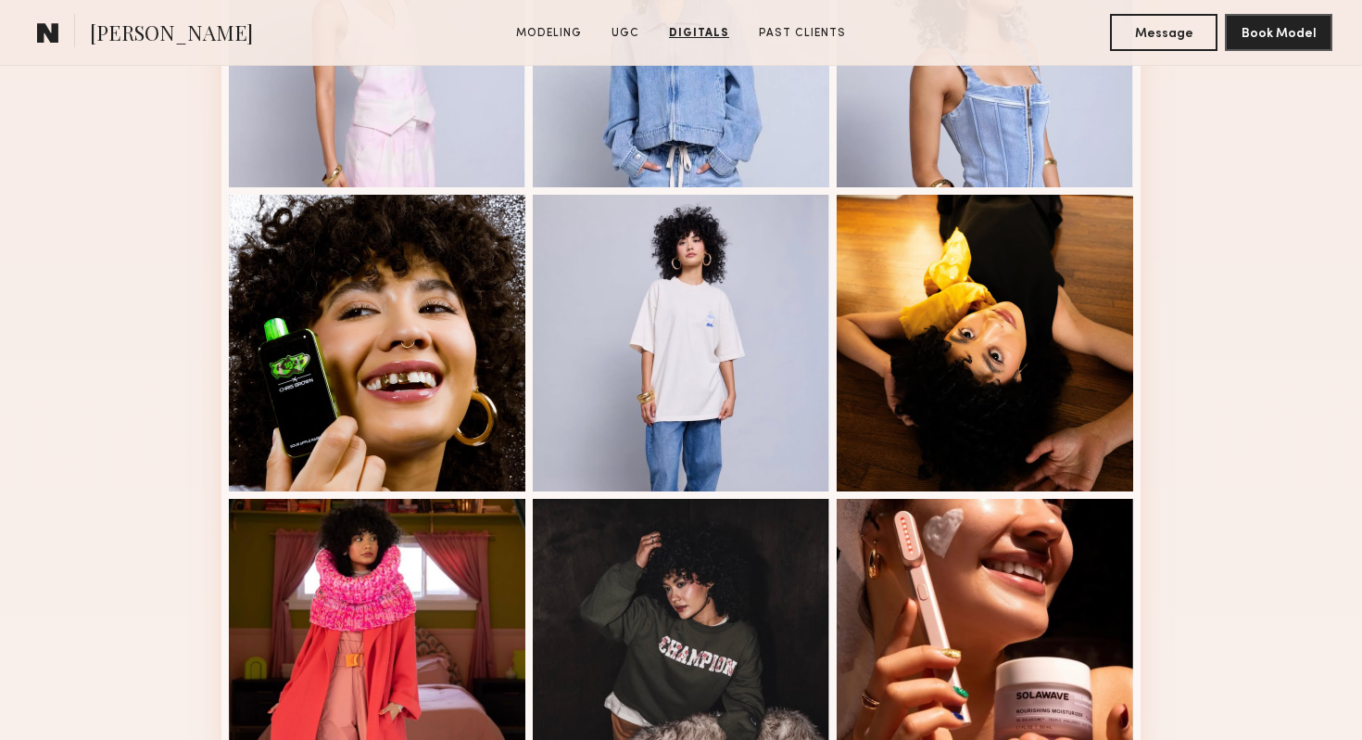
scroll to position [727, 0]
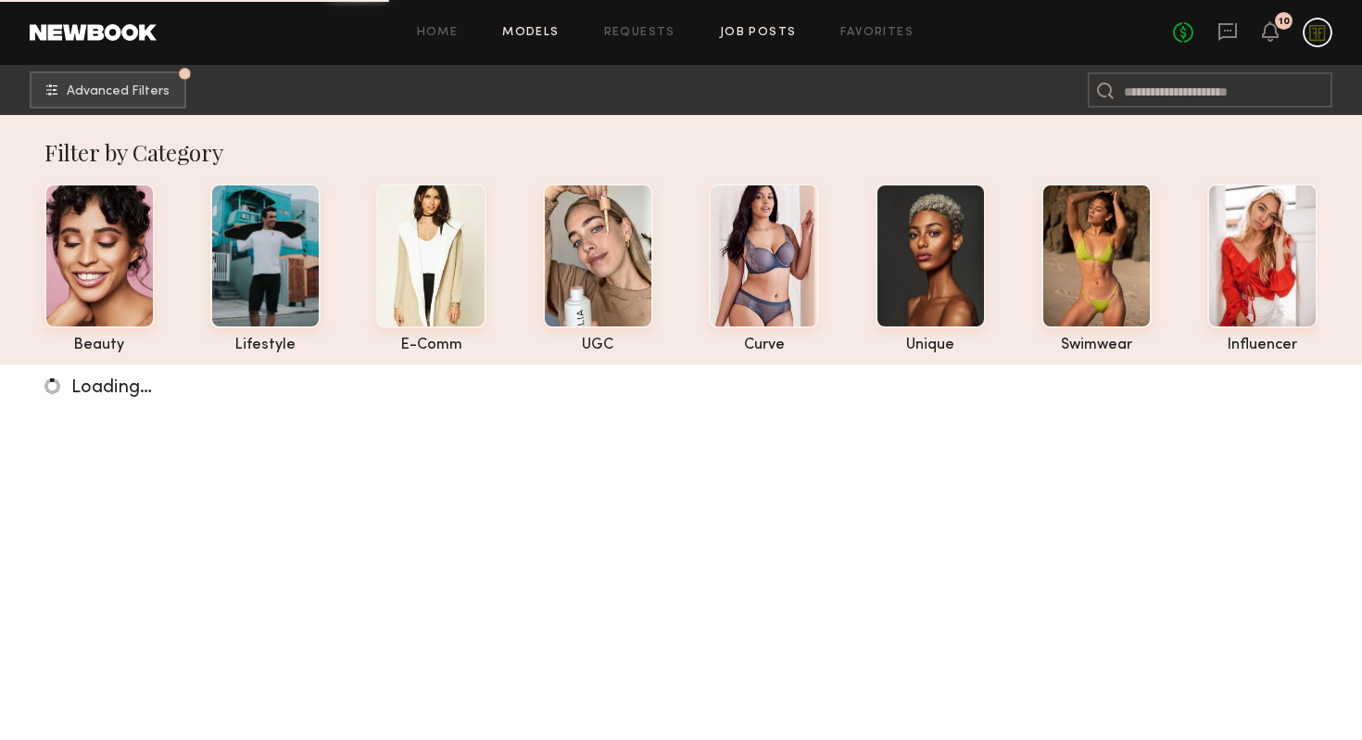
click at [760, 28] on link "Job Posts" at bounding box center [758, 33] width 77 height 12
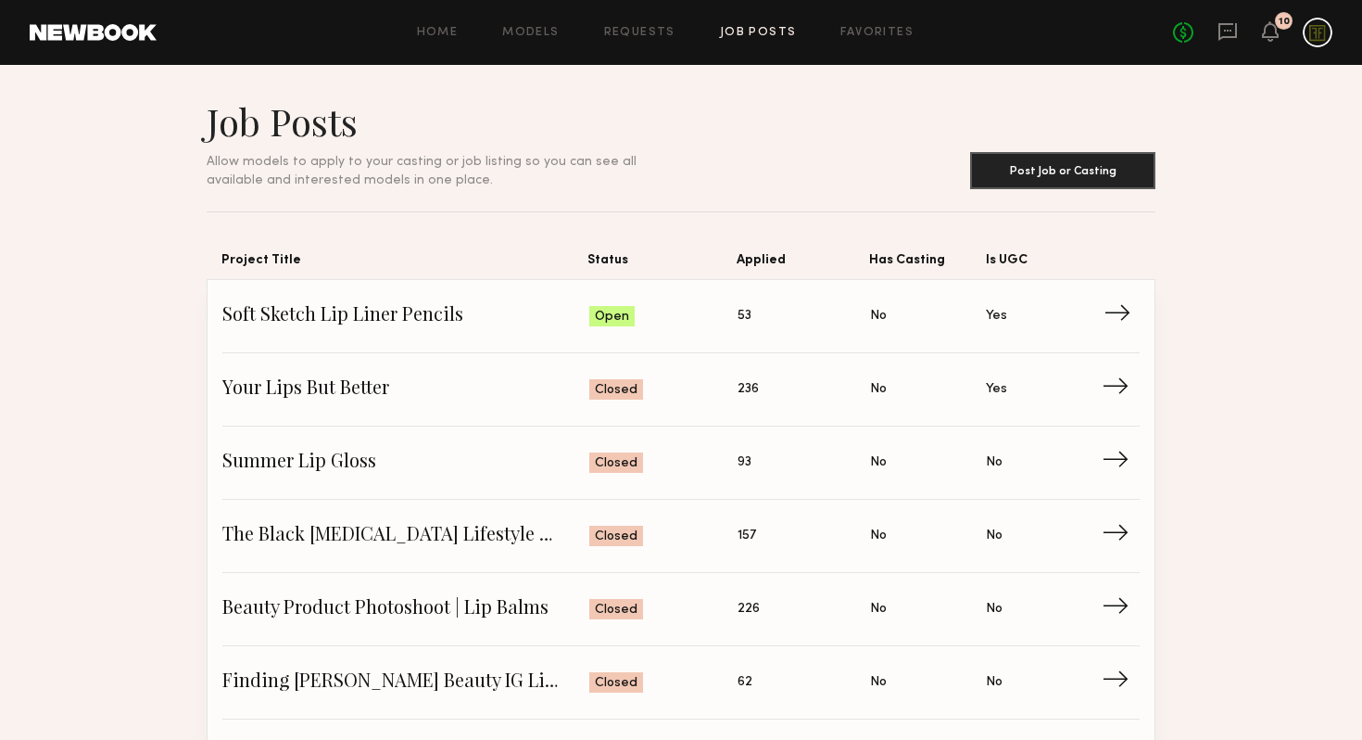
click at [740, 318] on span "53" at bounding box center [745, 316] width 14 height 20
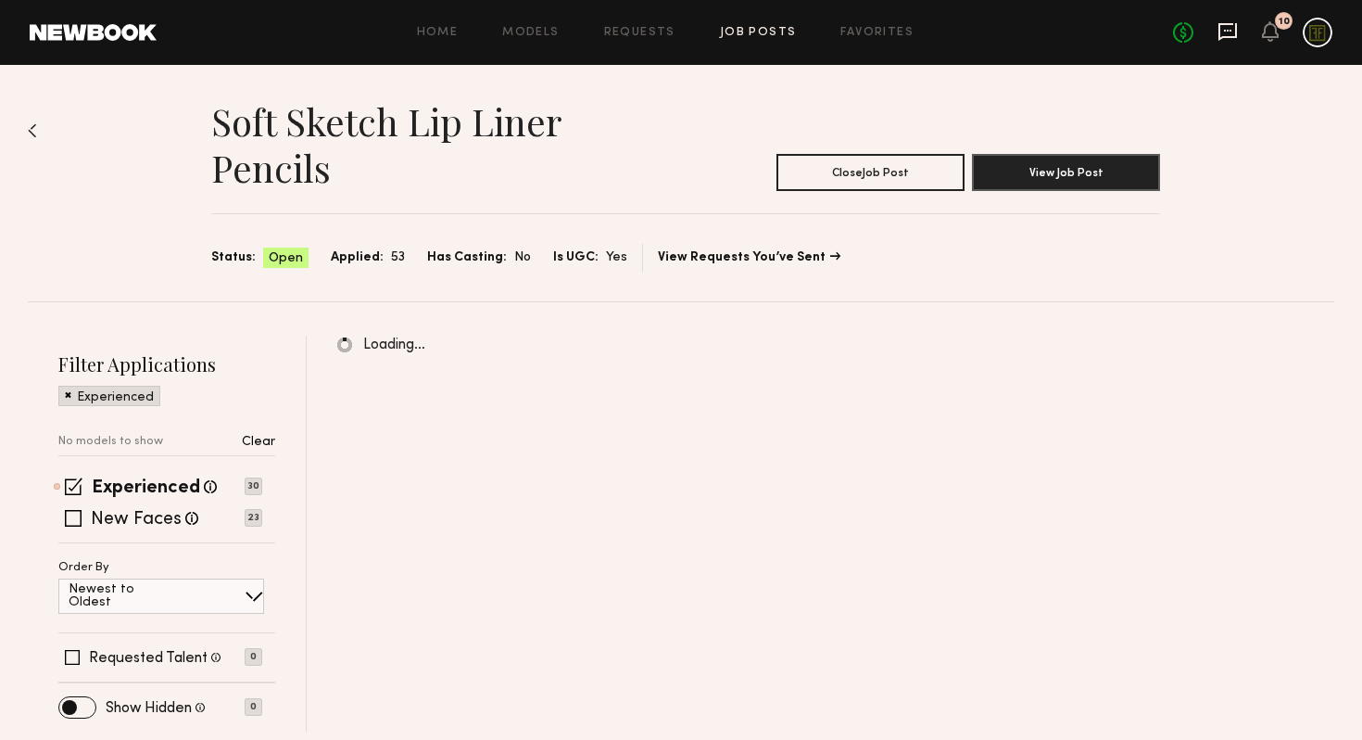
click at [1233, 33] on icon at bounding box center [1228, 31] width 20 height 20
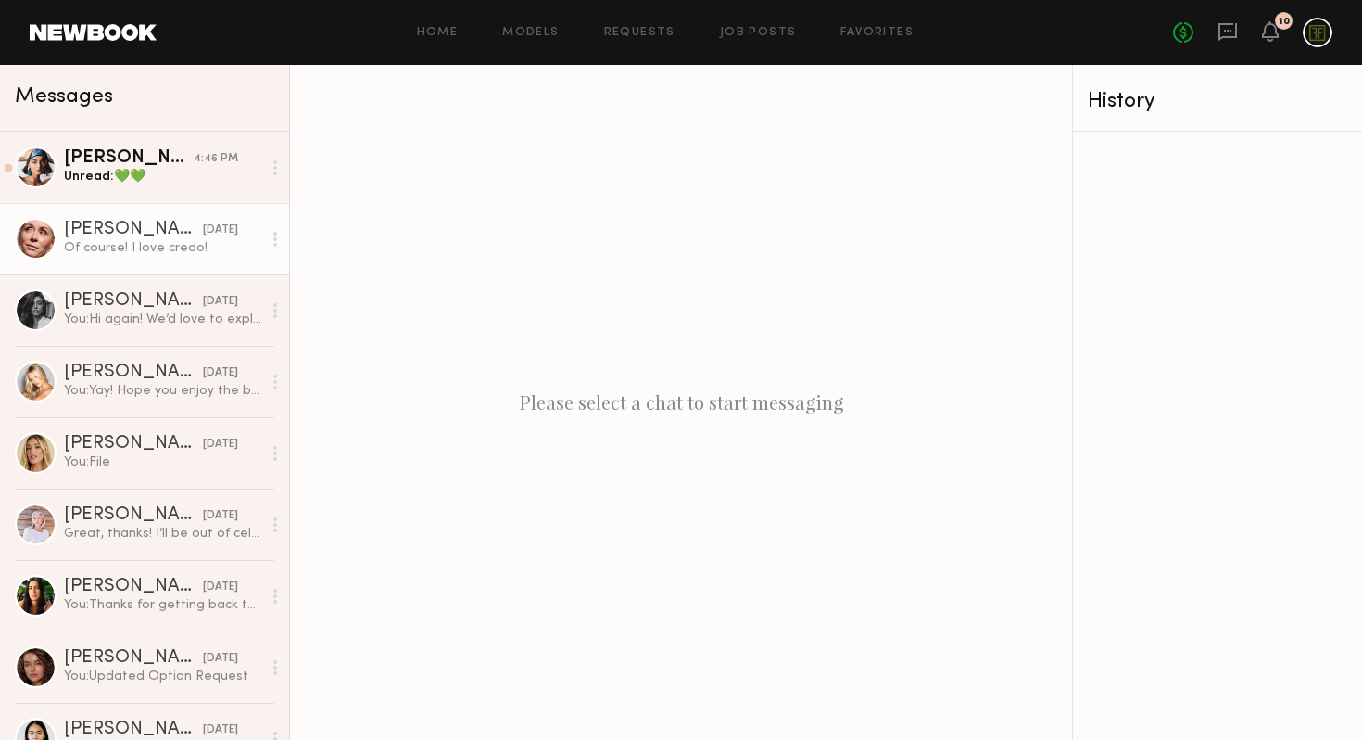
click at [85, 234] on div "[PERSON_NAME]" at bounding box center [133, 230] width 139 height 19
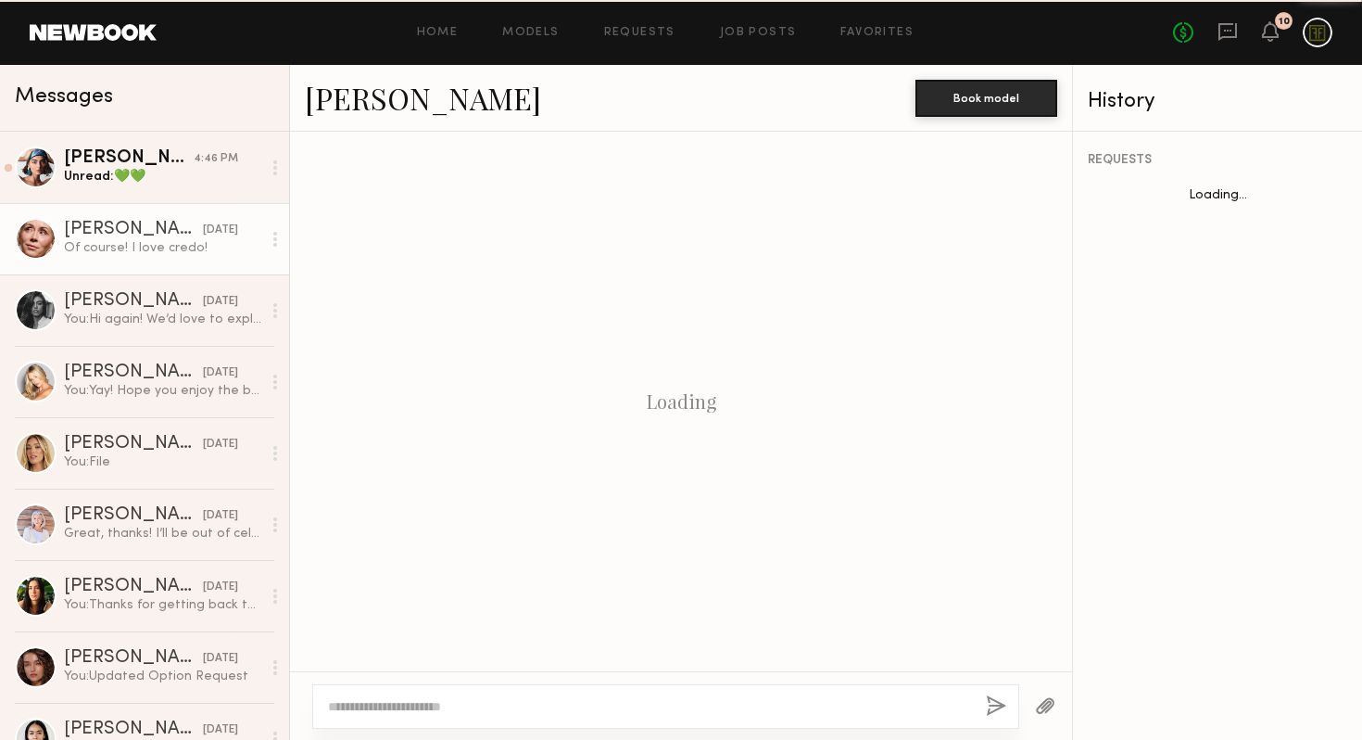
scroll to position [1051, 0]
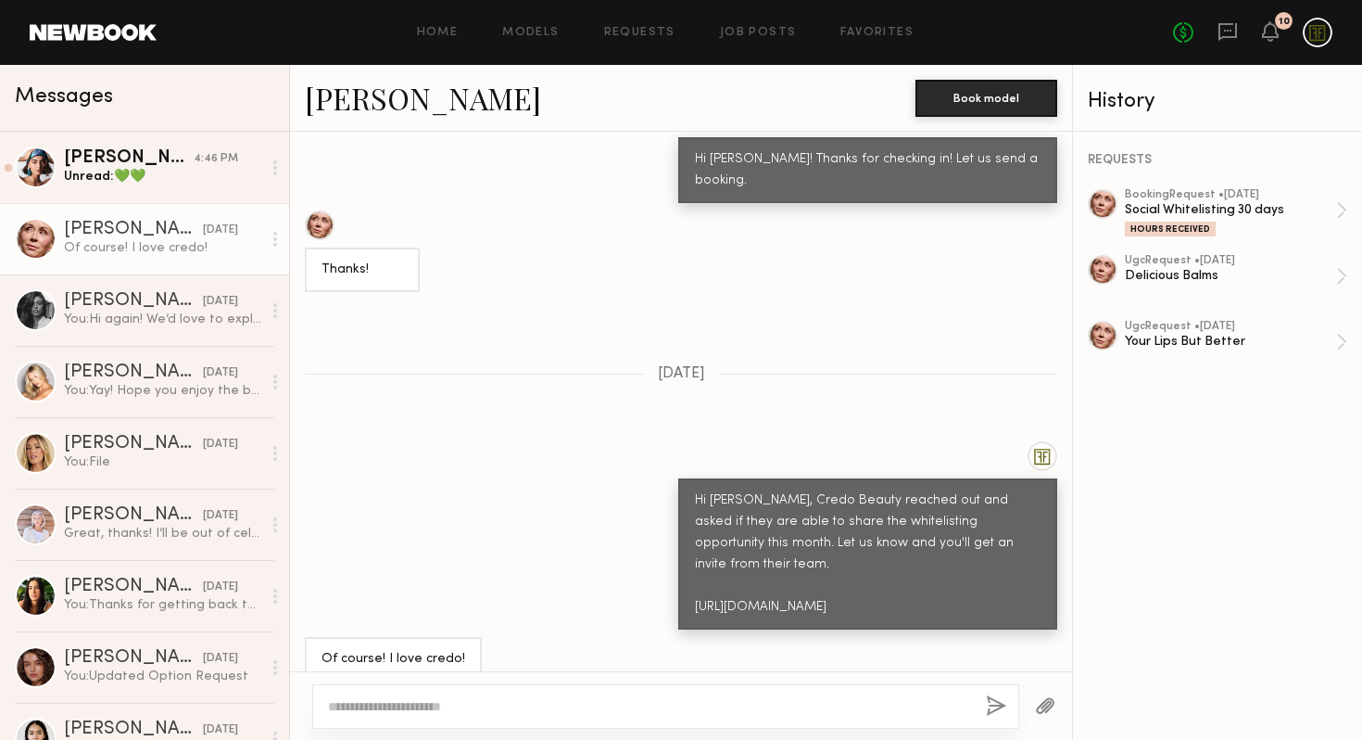
click at [540, 698] on textarea at bounding box center [649, 706] width 643 height 19
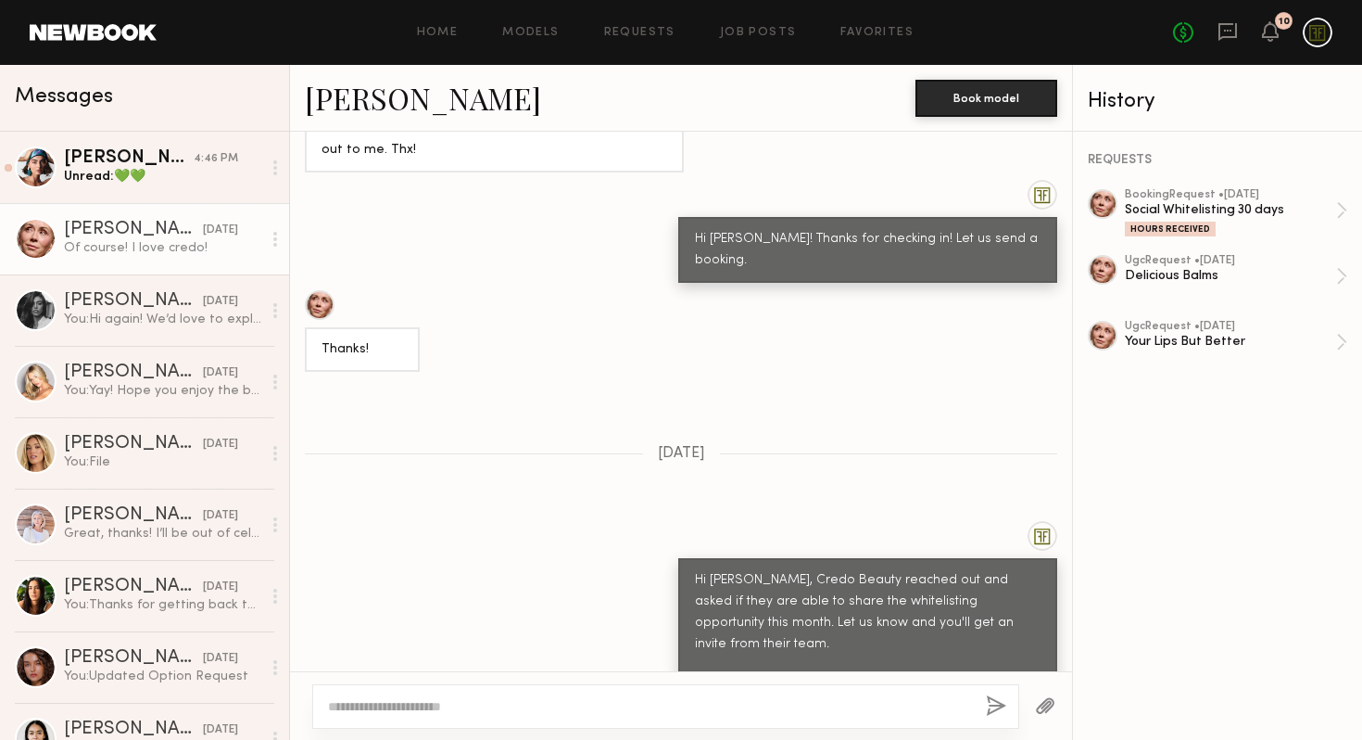
scroll to position [4598, 0]
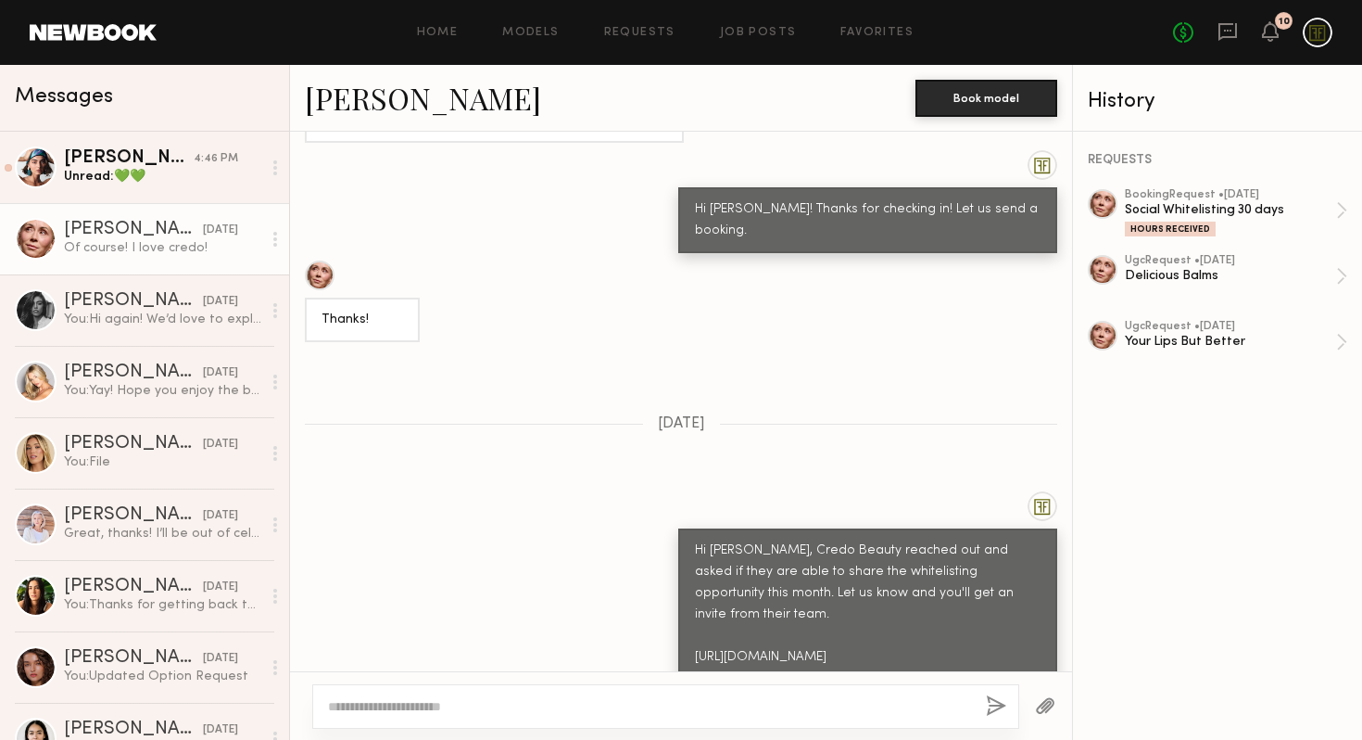
click at [553, 701] on textarea at bounding box center [649, 706] width 643 height 19
drag, startPoint x: 714, startPoint y: 704, endPoint x: 366, endPoint y: 701, distance: 348.5
click at [366, 701] on textarea "**********" at bounding box center [649, 706] width 643 height 19
click at [471, 702] on textarea "********" at bounding box center [649, 706] width 643 height 19
click at [586, 707] on textarea "**********" at bounding box center [649, 706] width 643 height 19
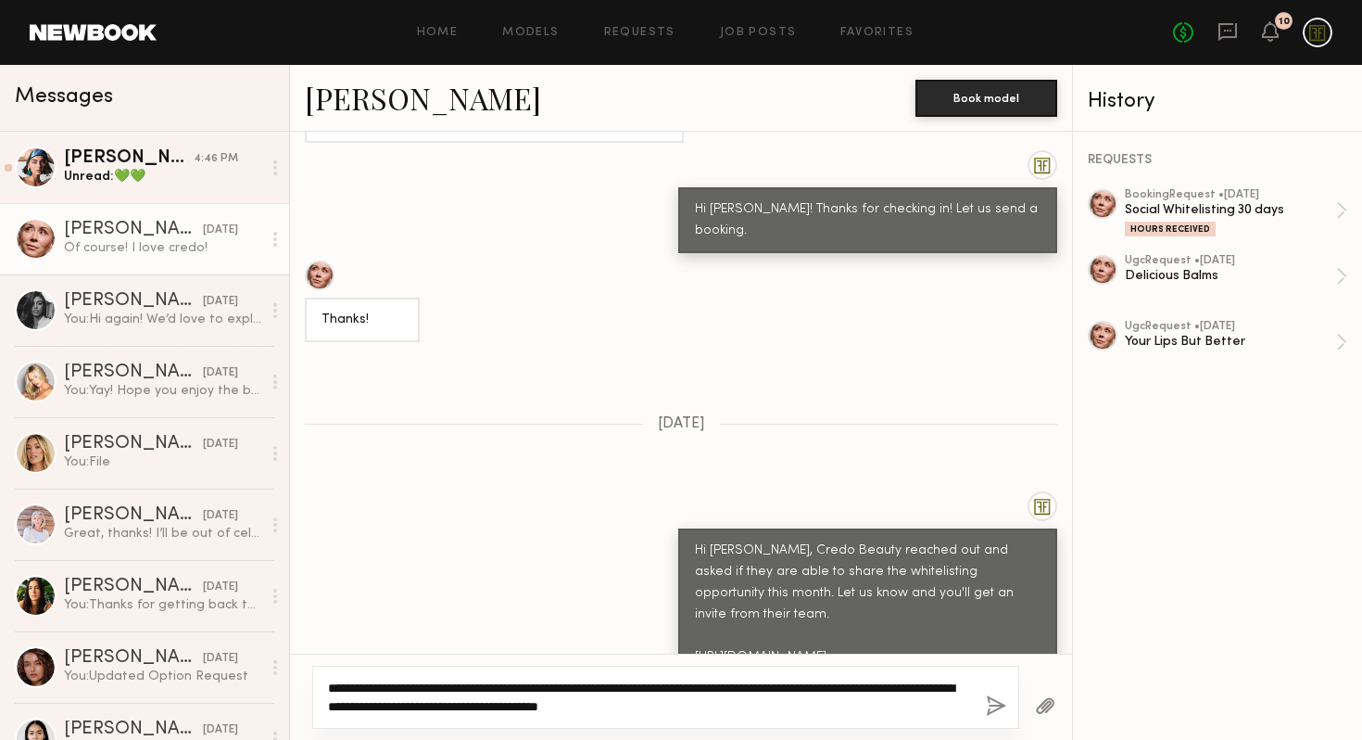
type textarea "**********"
click at [991, 716] on button "button" at bounding box center [996, 706] width 20 height 23
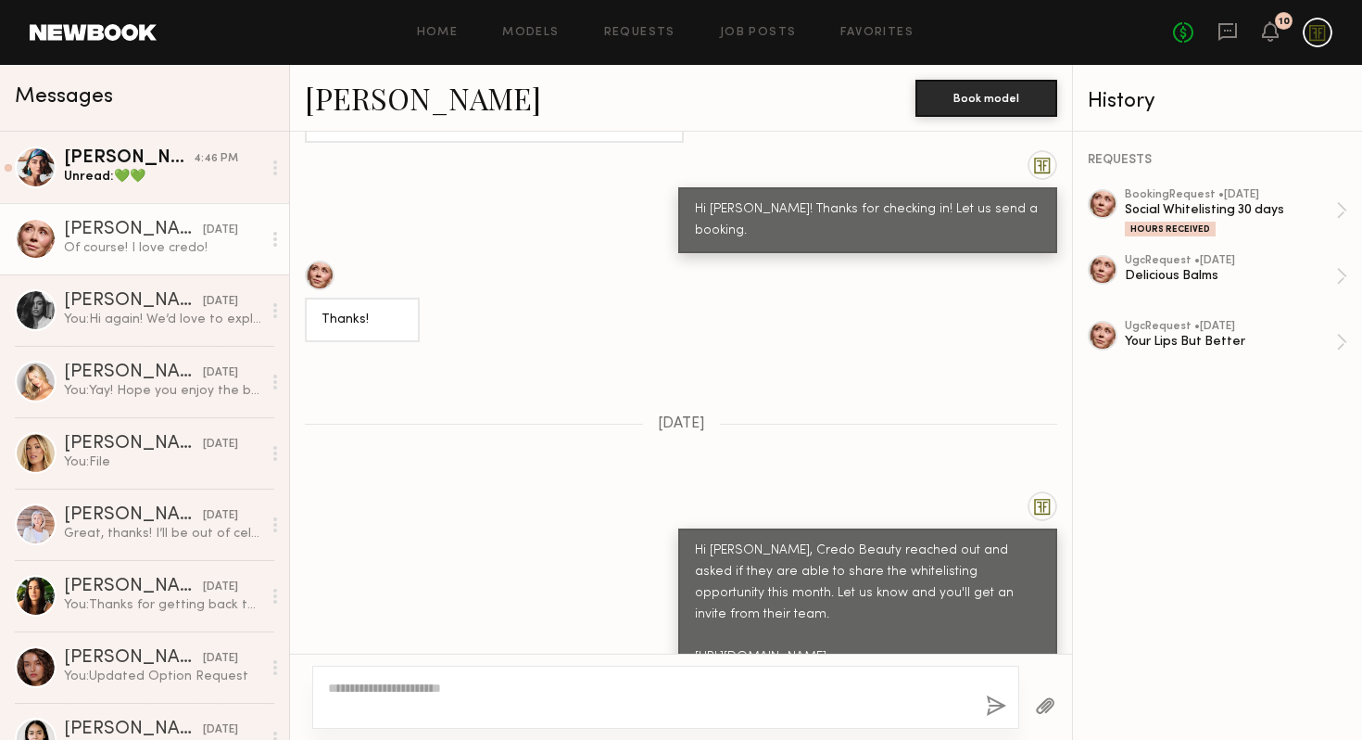
scroll to position [5033, 0]
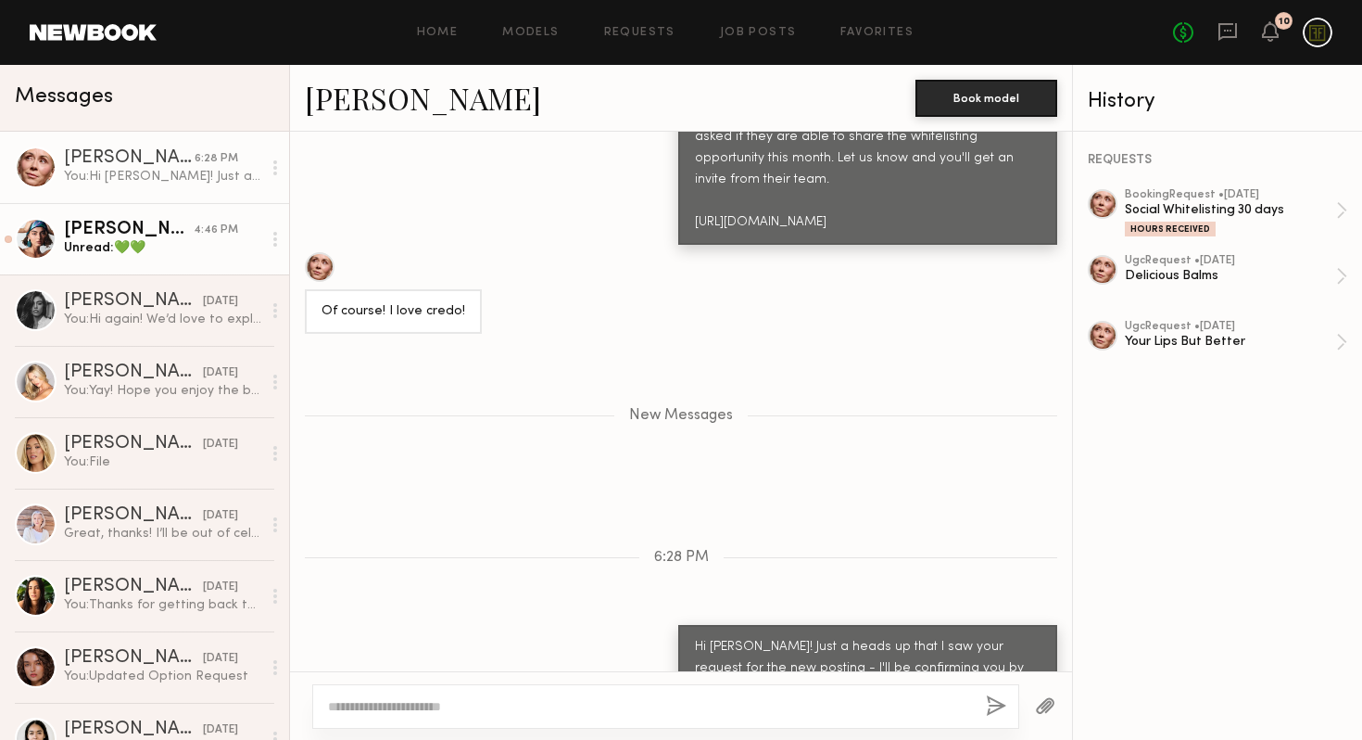
click at [196, 248] on div "Unread: 💚💚" at bounding box center [162, 248] width 197 height 18
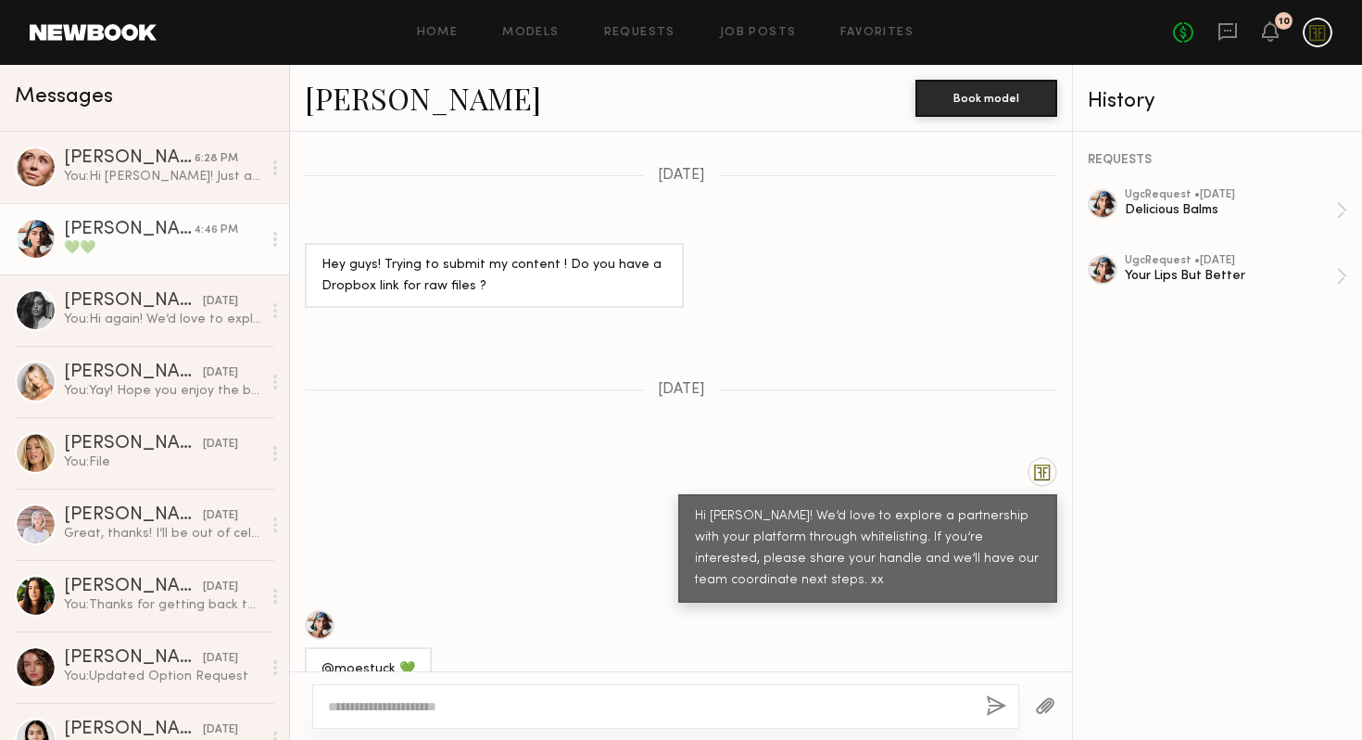
scroll to position [1091, 0]
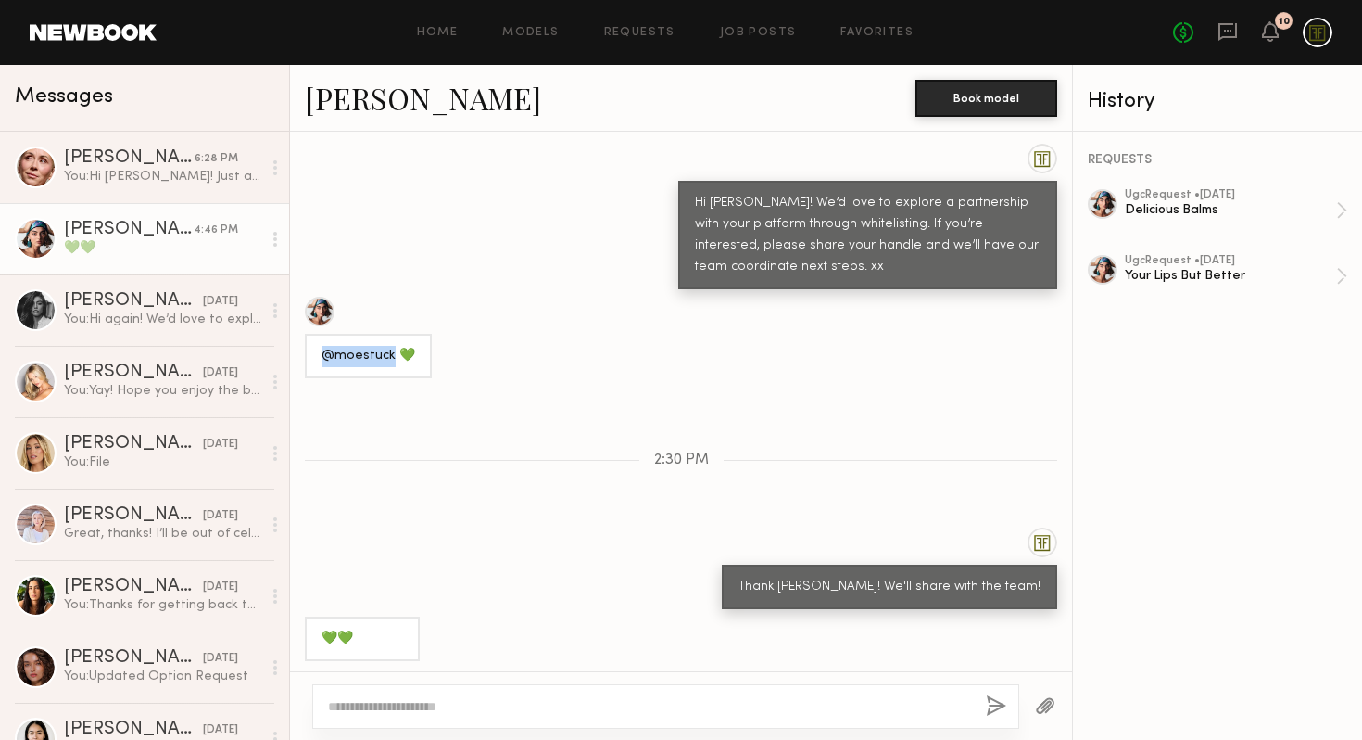
drag, startPoint x: 389, startPoint y: 353, endPoint x: 322, endPoint y: 353, distance: 67.6
click at [320, 353] on div "@moestuck 💚" at bounding box center [368, 356] width 127 height 44
copy div "@moestuck"
click at [818, 398] on div "Loading Hey! Oh weird really ? I had looked before I left and it said it wasnt …" at bounding box center [681, 401] width 782 height 539
click at [844, 379] on div "Loading Hey! Oh weird really ? I had looked before I left and it said it wasnt …" at bounding box center [681, 401] width 782 height 539
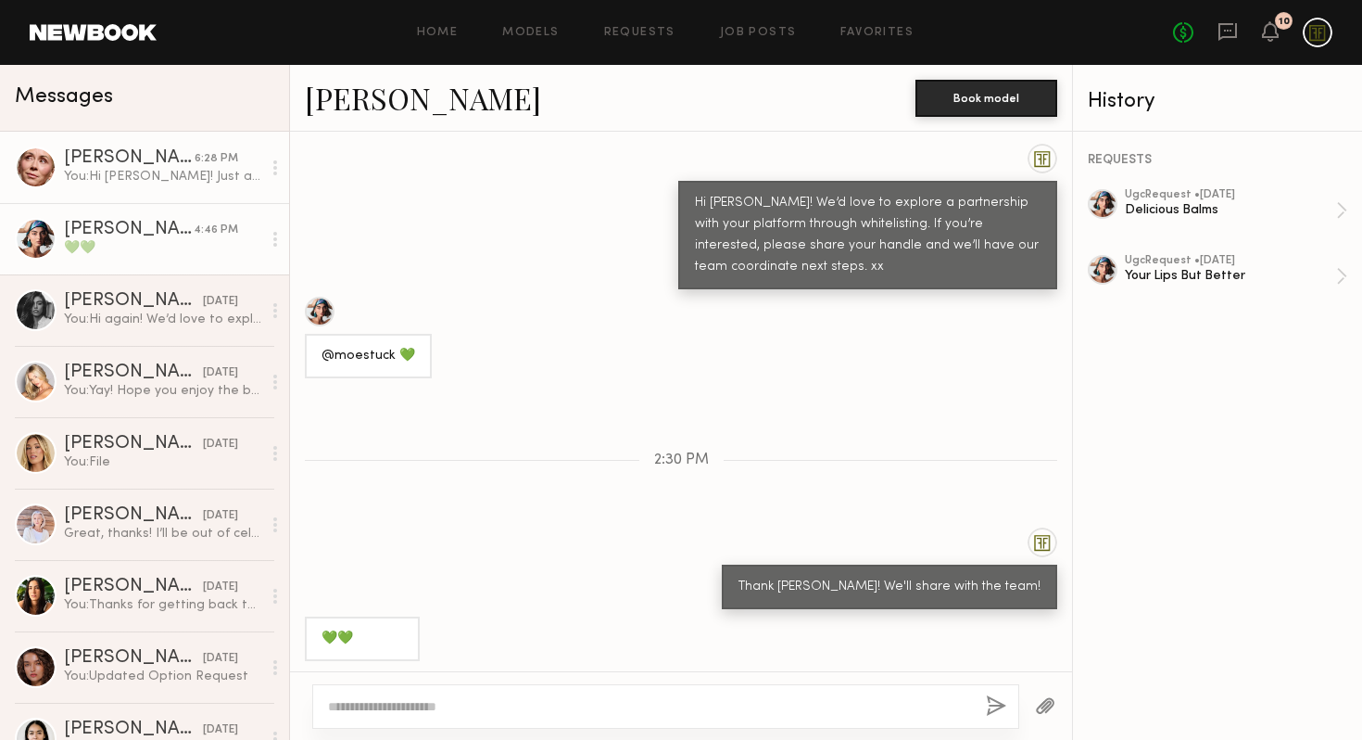
click at [143, 180] on div "You: Hi Jill! Just a heads up that I saw your request for the new posting - I'l…" at bounding box center [162, 177] width 197 height 18
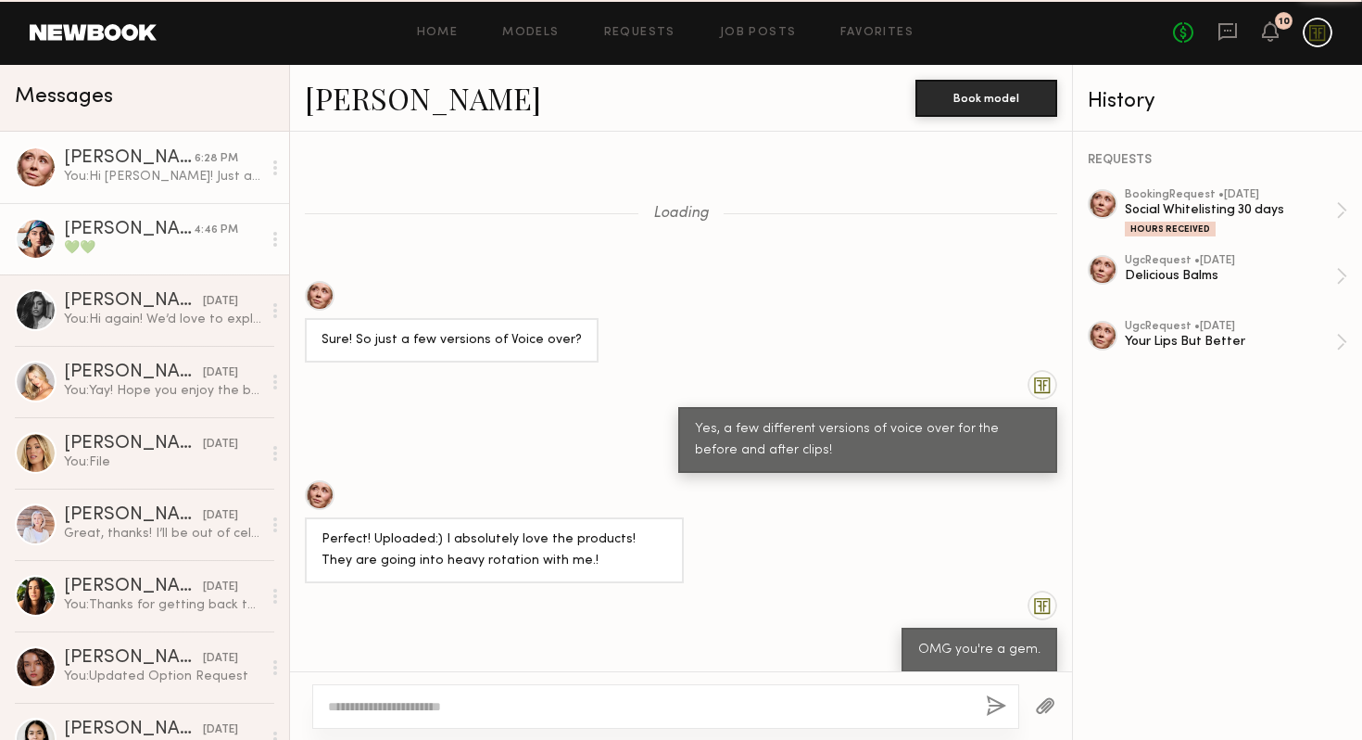
scroll to position [4981, 0]
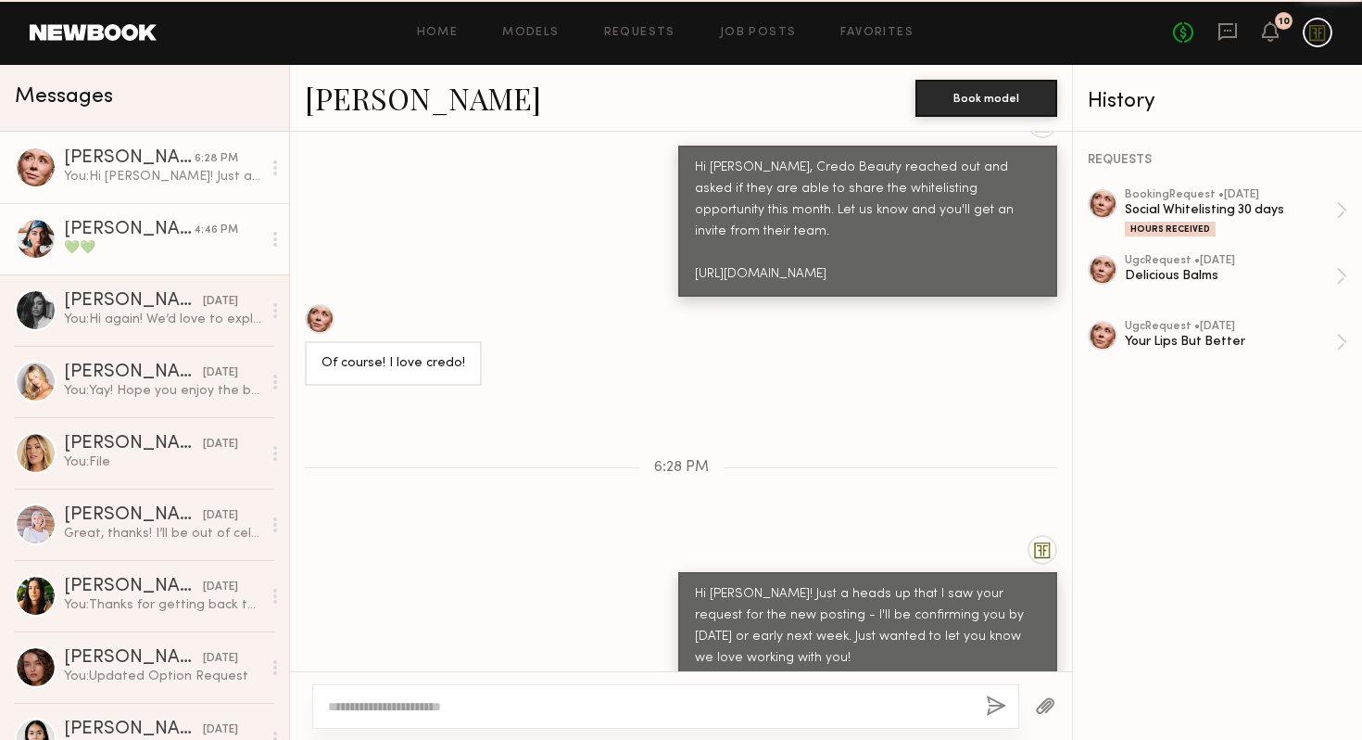
click at [136, 229] on div "Moe S." at bounding box center [129, 230] width 130 height 19
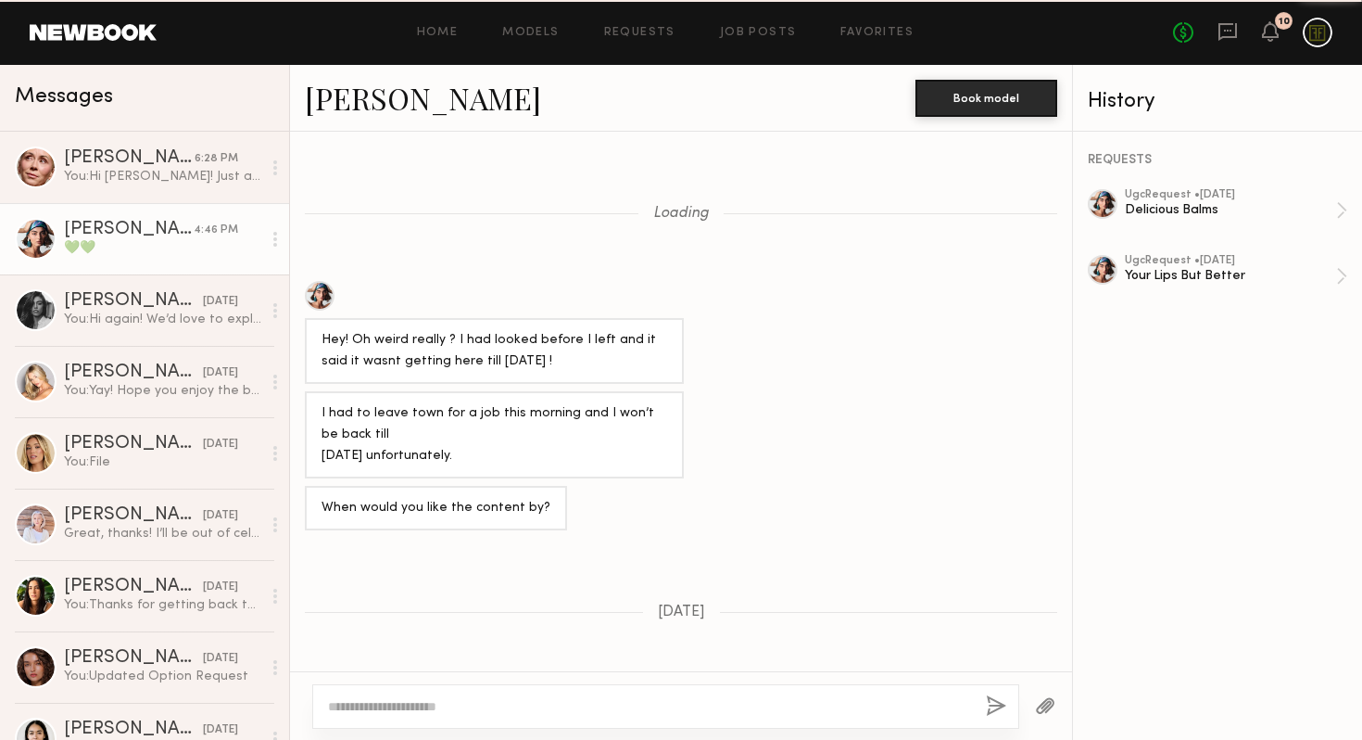
scroll to position [1091, 0]
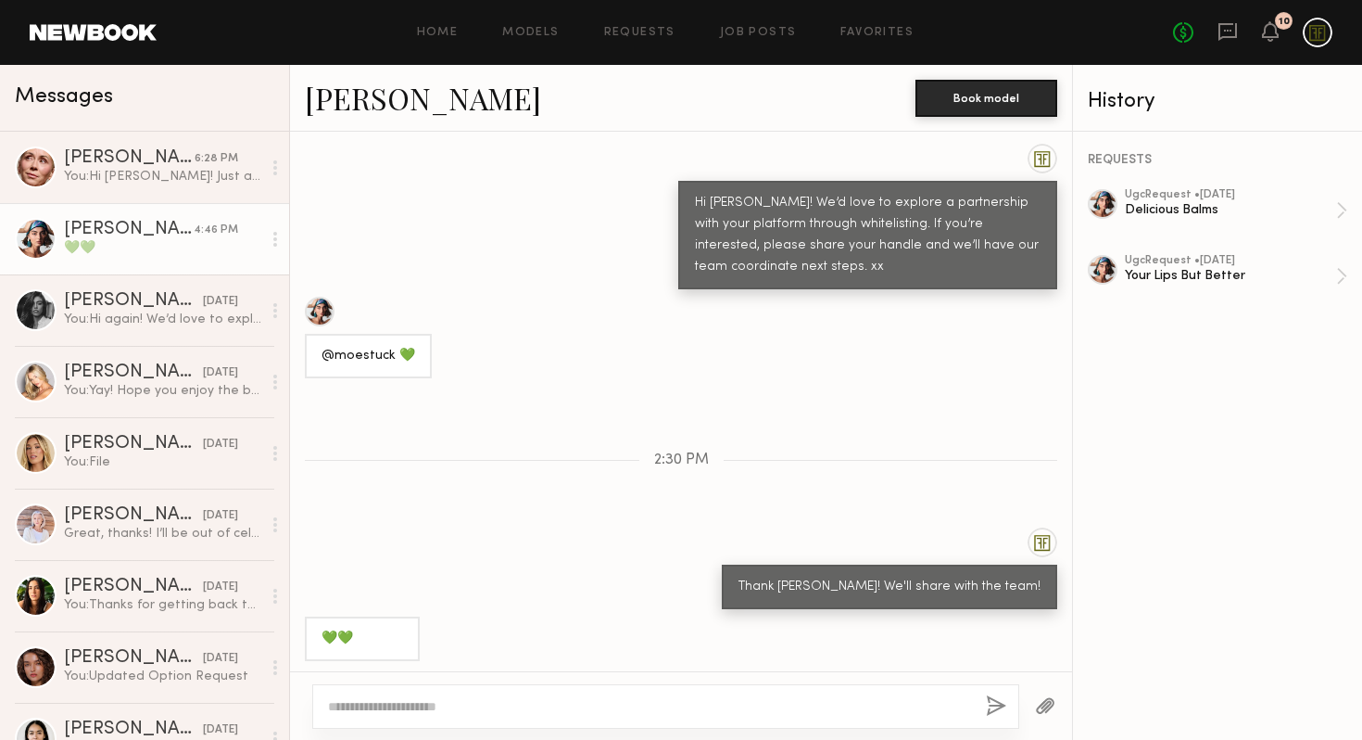
click at [588, 703] on textarea at bounding box center [649, 706] width 643 height 19
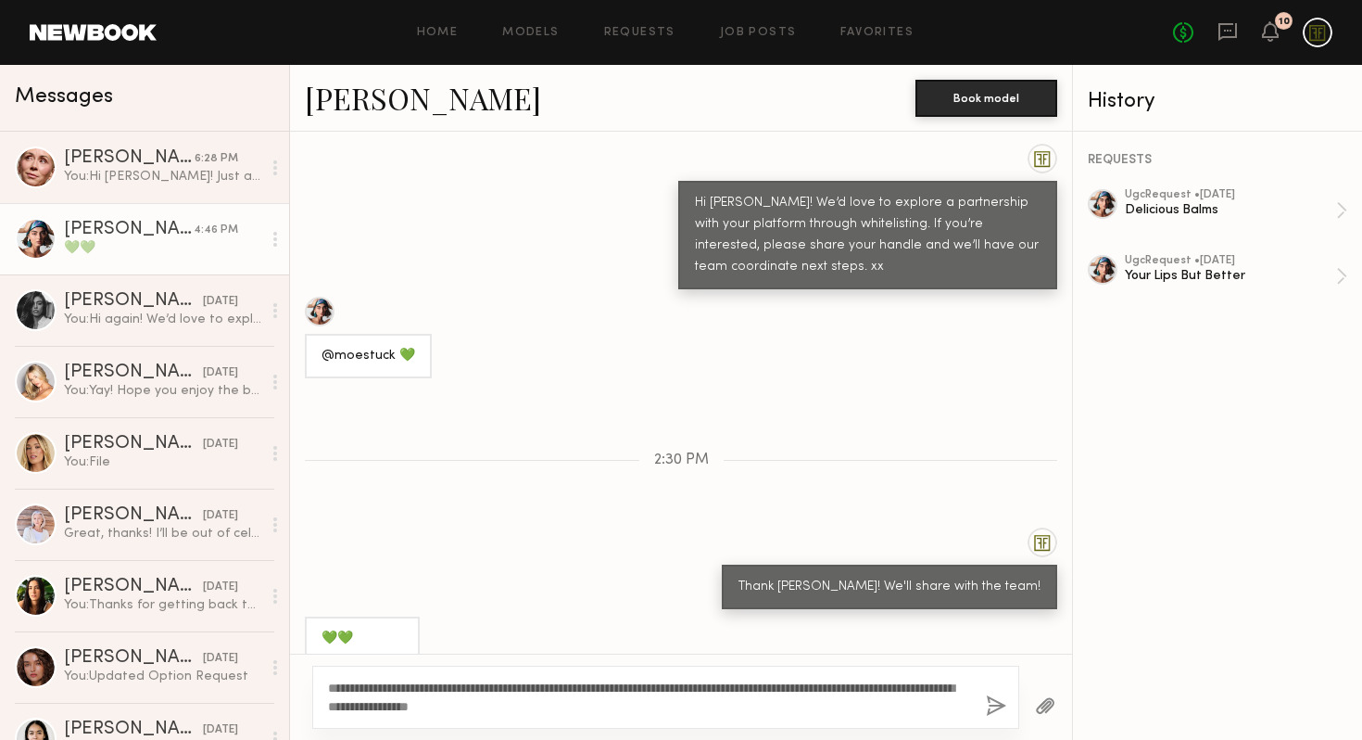
type textarea "**********"
click at [998, 701] on button "button" at bounding box center [996, 706] width 20 height 23
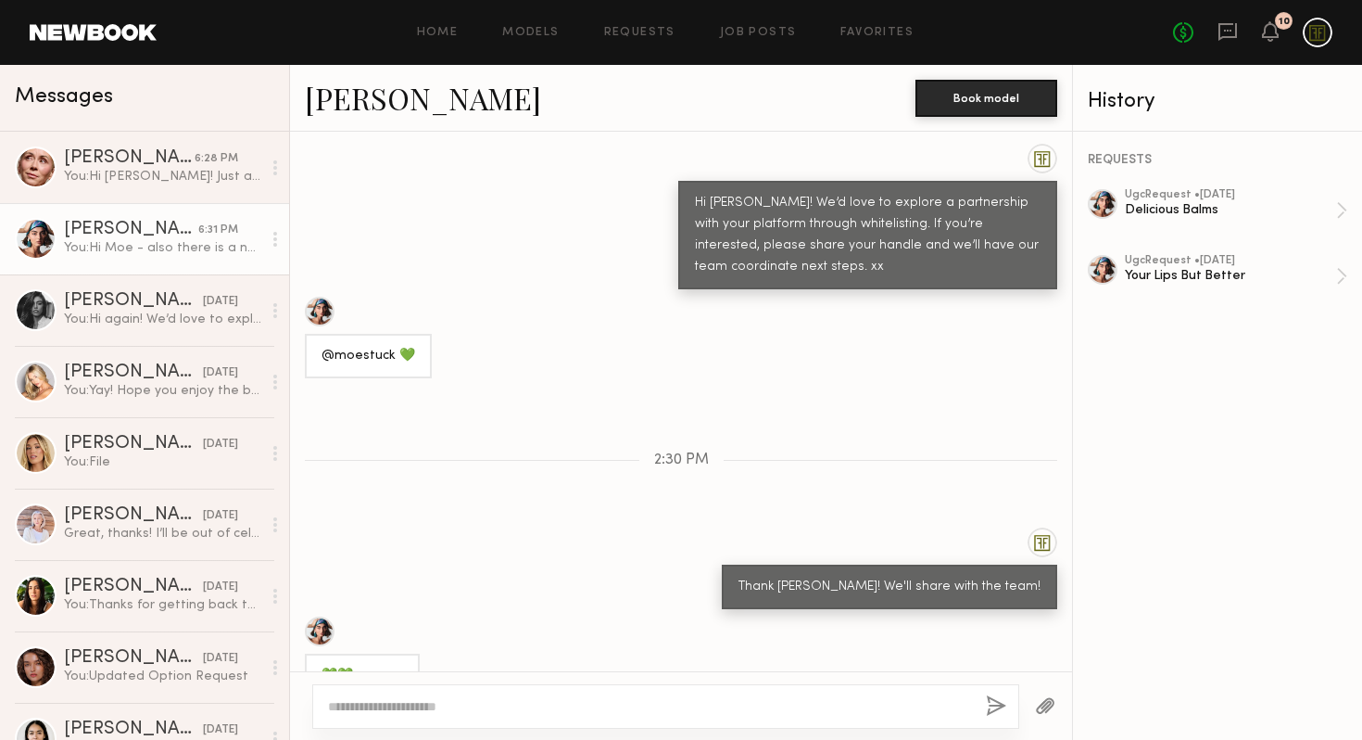
scroll to position [1363, 0]
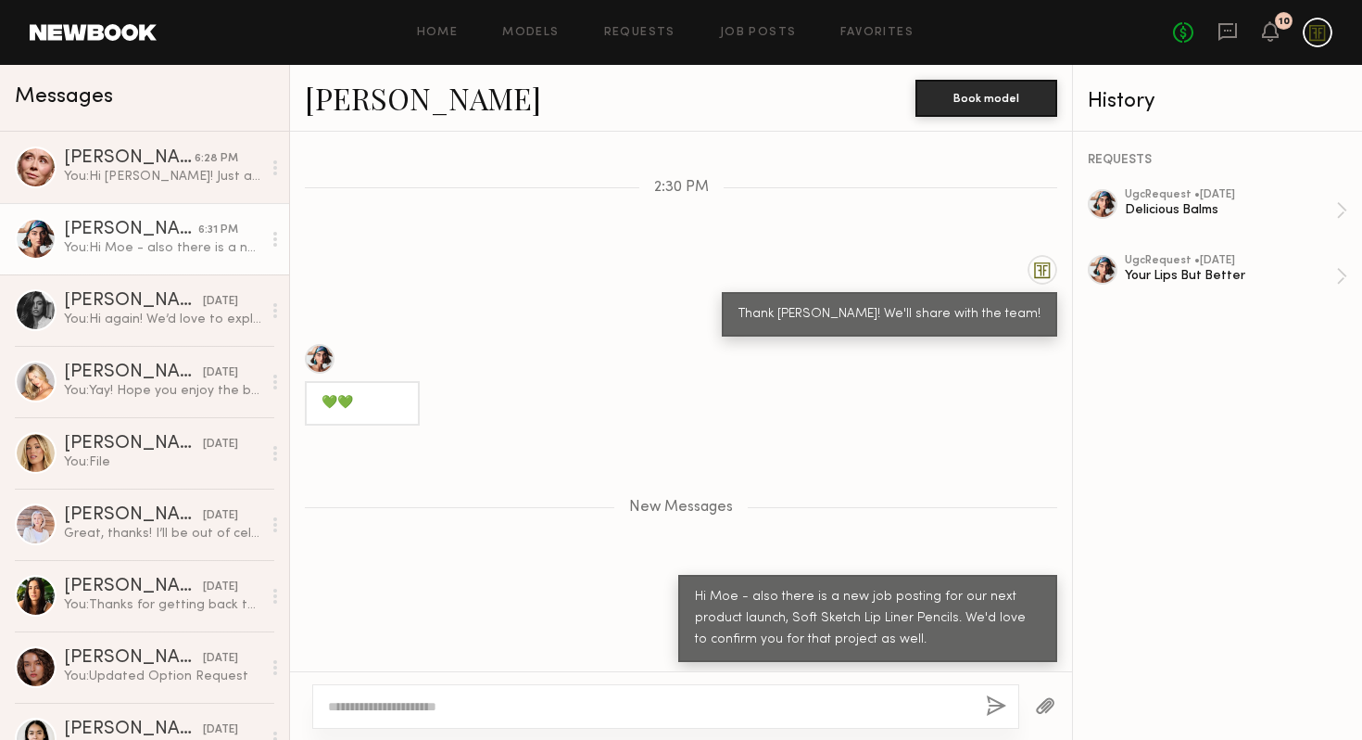
click at [523, 711] on textarea at bounding box center [649, 706] width 643 height 19
click at [775, 27] on link "Job Posts" at bounding box center [758, 33] width 77 height 12
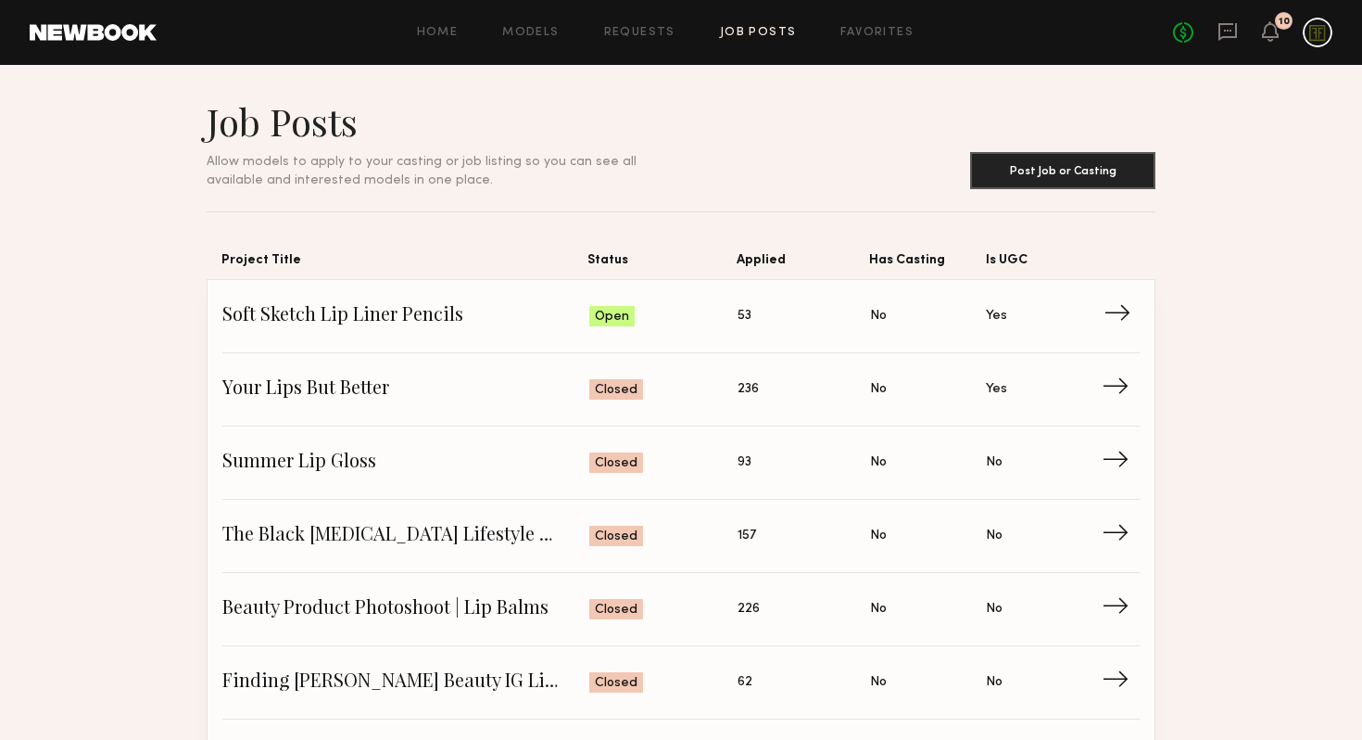
click at [561, 310] on span "Soft Sketch Lip Liner Pencils" at bounding box center [405, 316] width 367 height 28
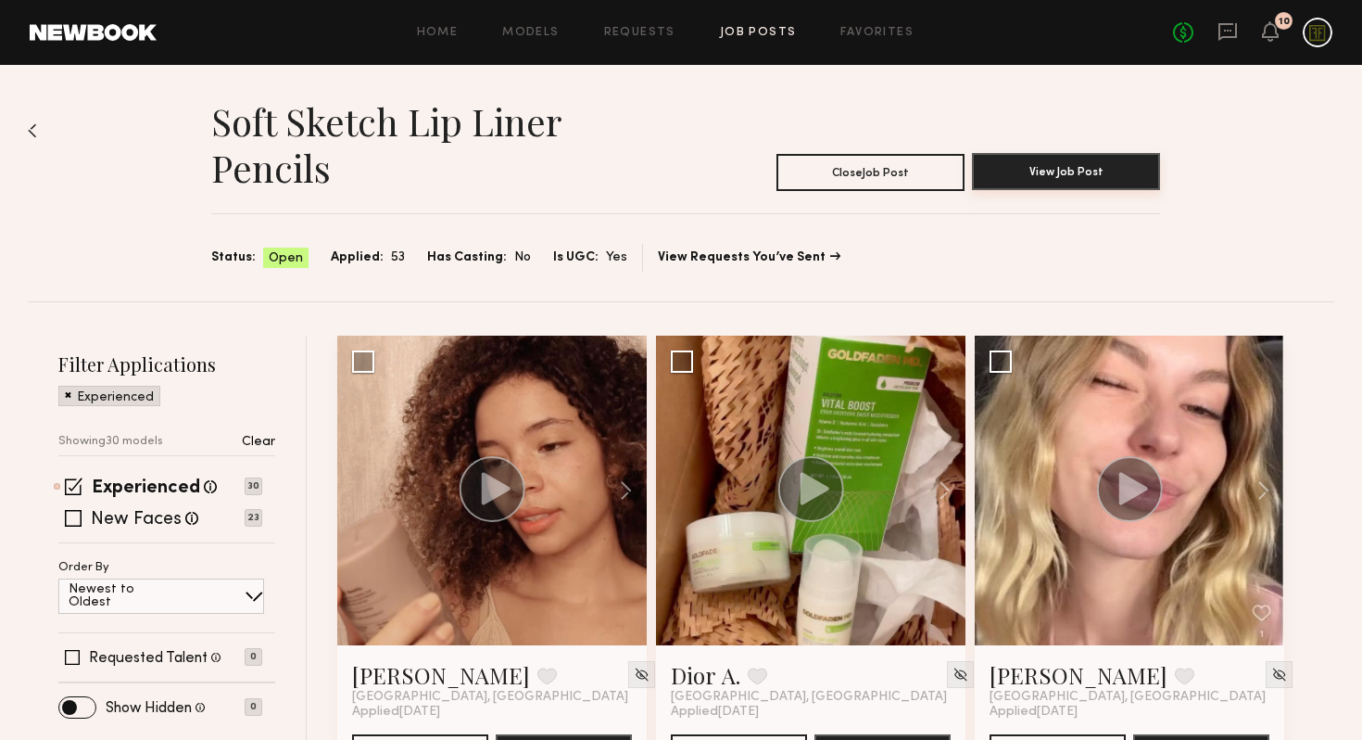
click at [1043, 179] on button "View Job Post" at bounding box center [1066, 171] width 188 height 37
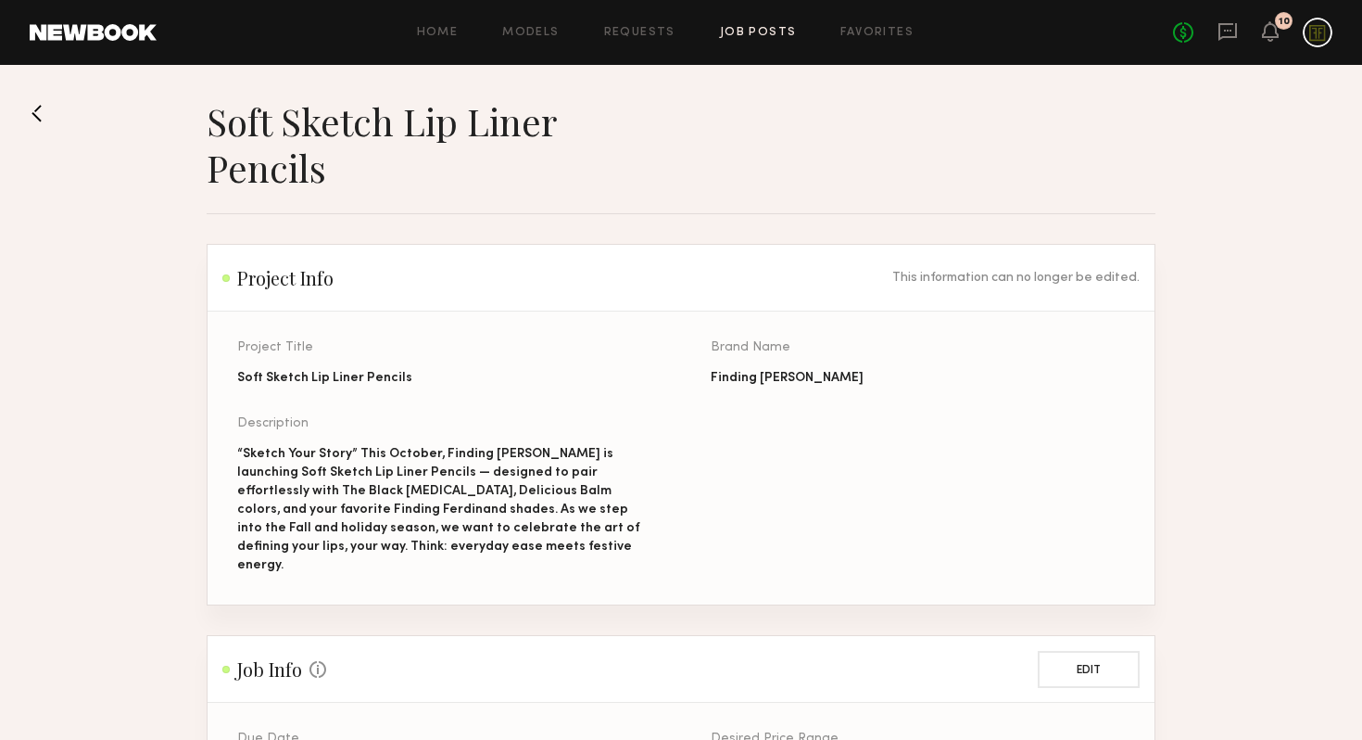
click at [49, 115] on button at bounding box center [45, 113] width 30 height 30
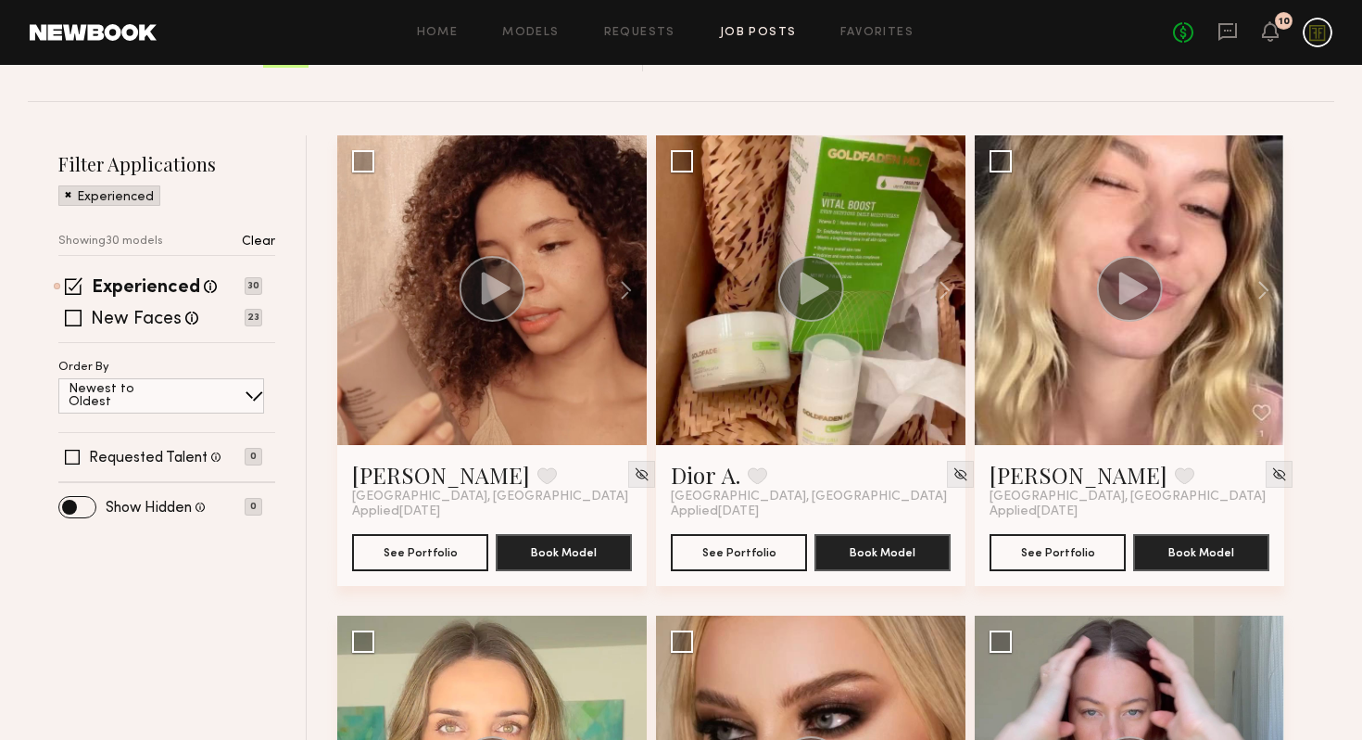
scroll to position [220, 0]
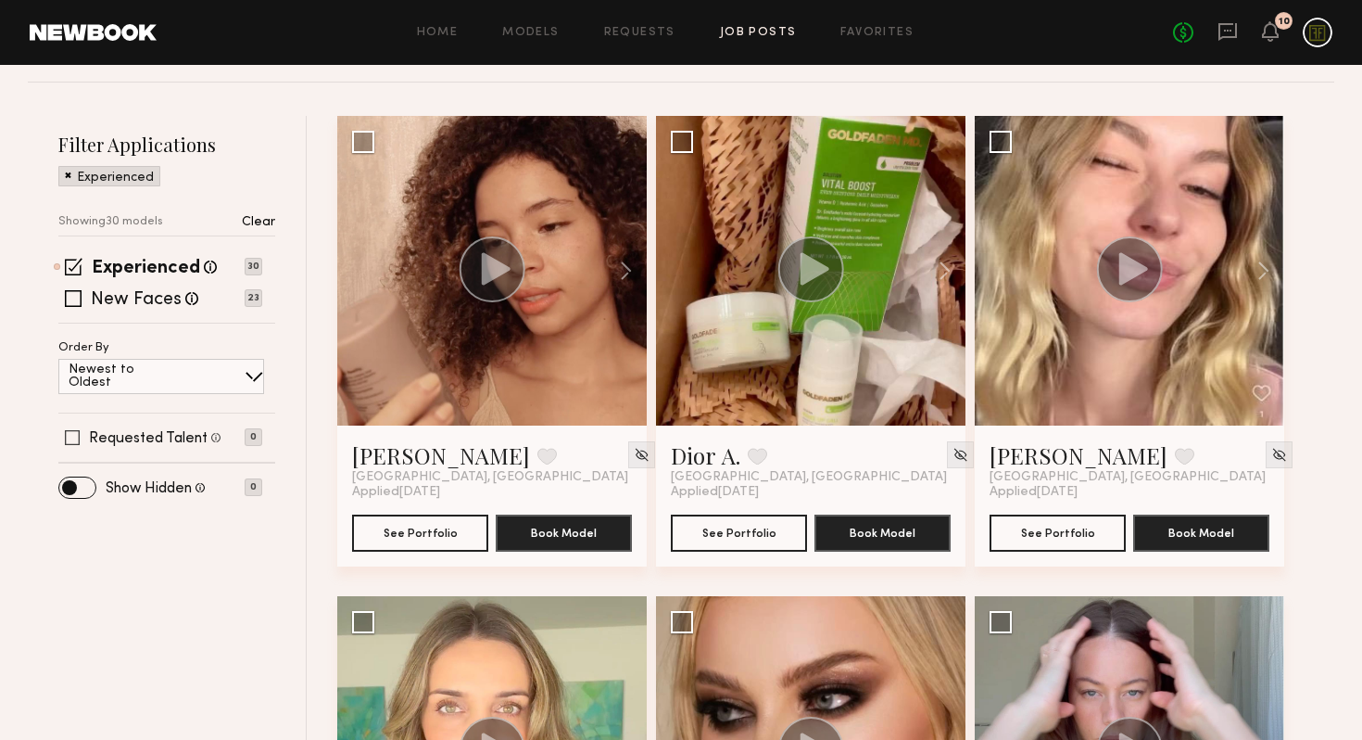
click at [168, 436] on label "Requested Talent" at bounding box center [148, 438] width 119 height 15
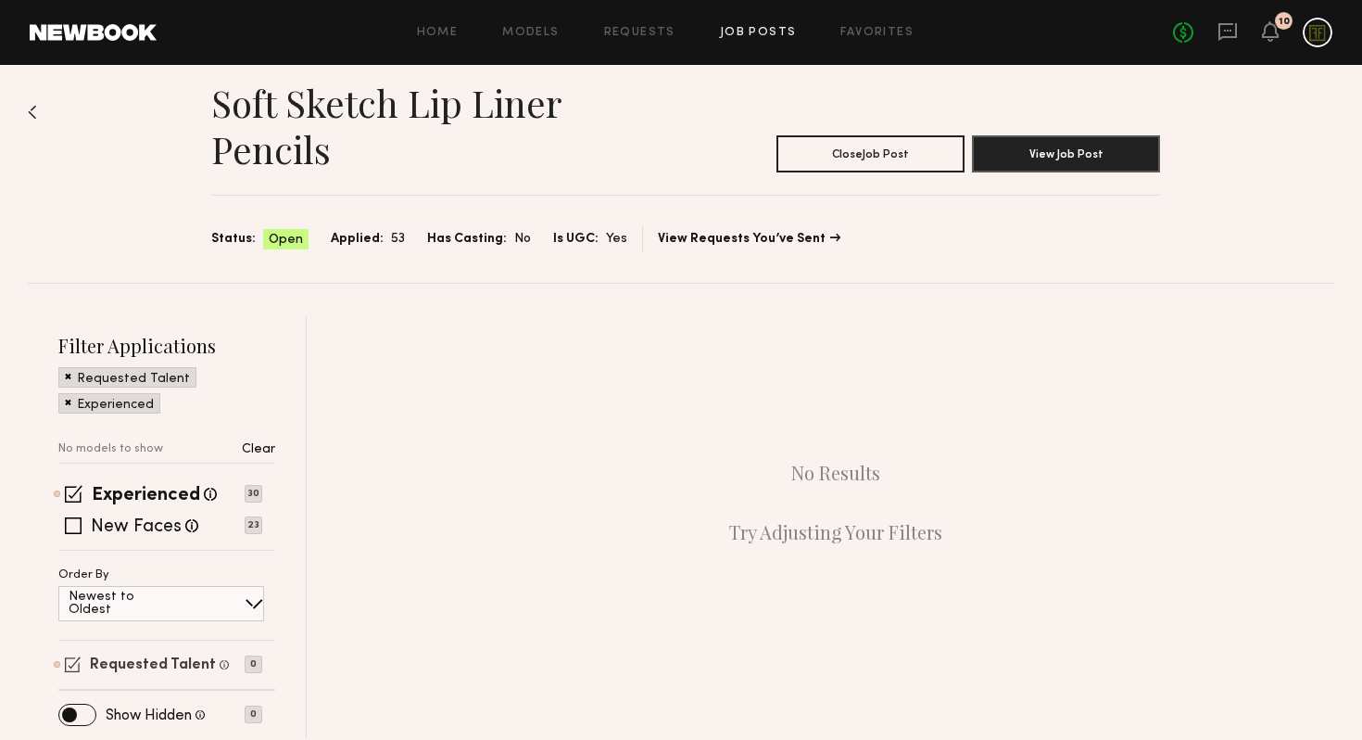
scroll to position [19, 0]
click at [28, 114] on img at bounding box center [32, 112] width 9 height 15
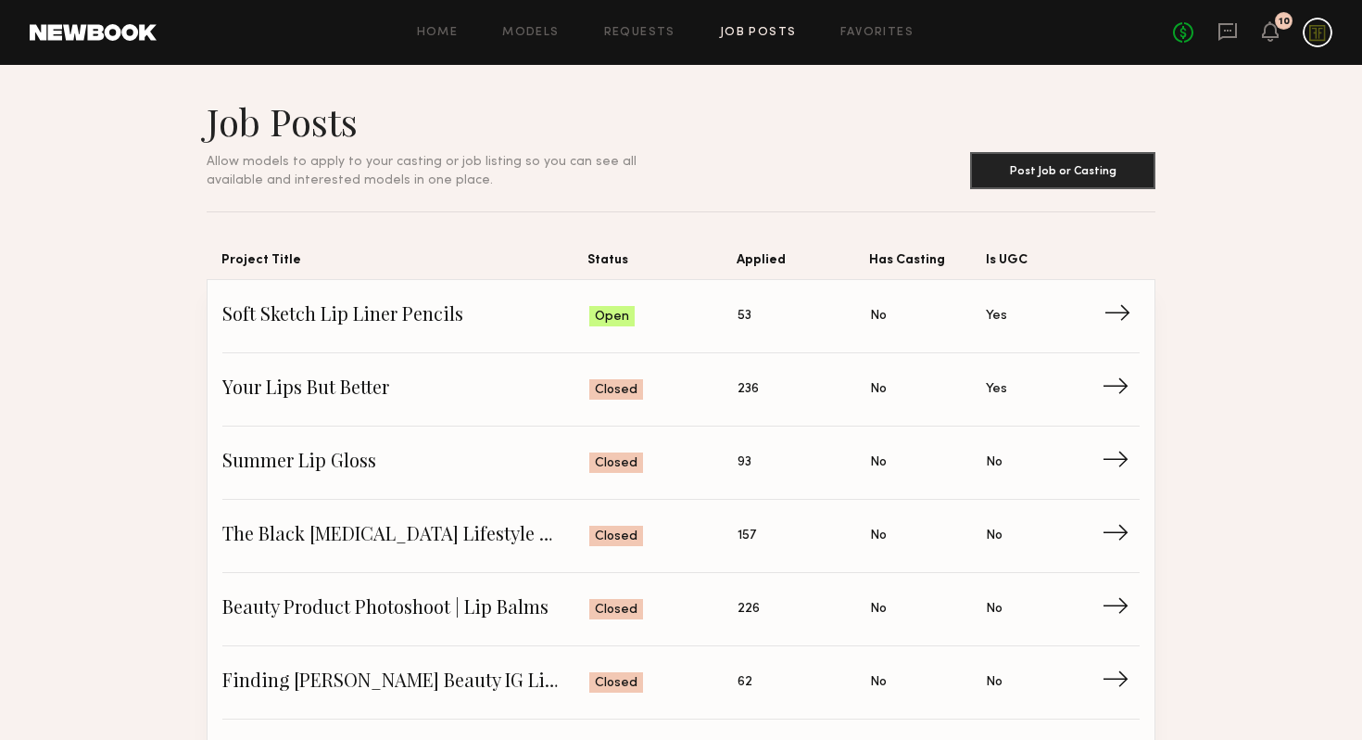
click at [1116, 304] on span "→" at bounding box center [1123, 316] width 38 height 28
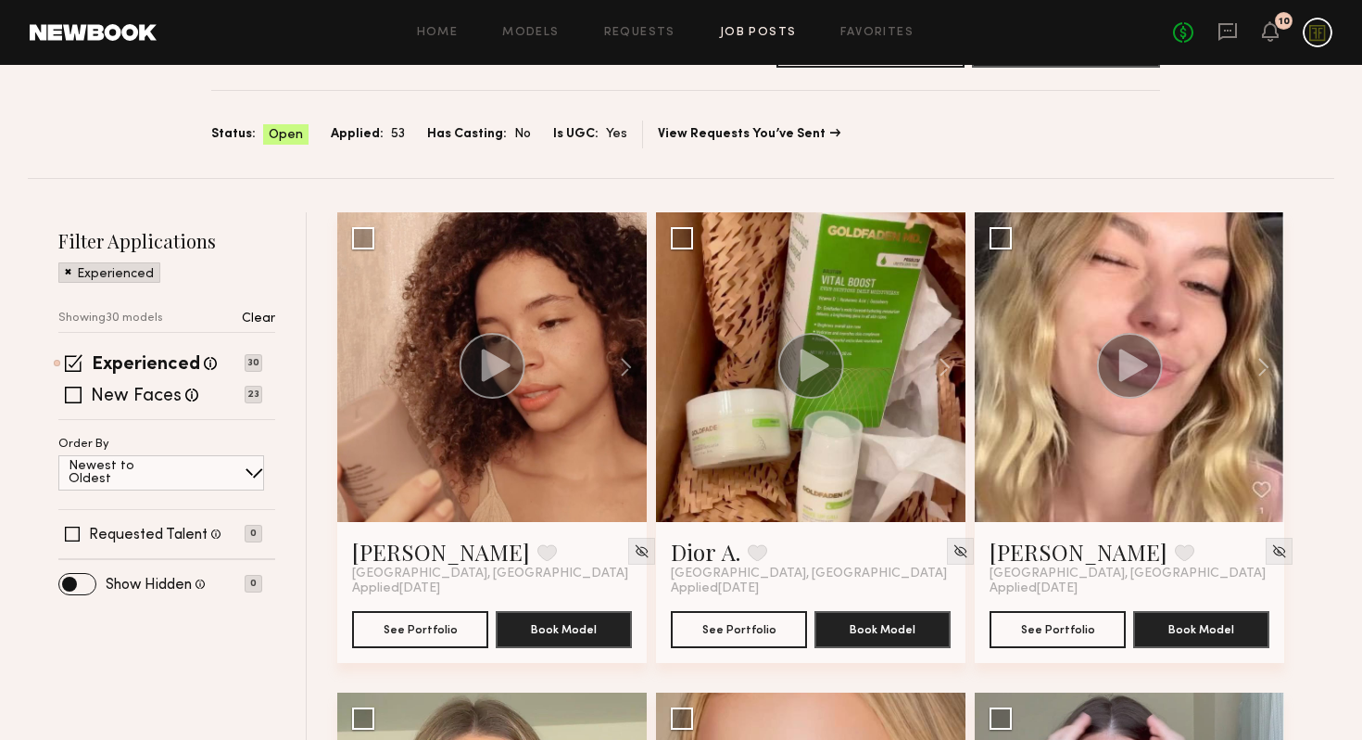
scroll to position [136, 0]
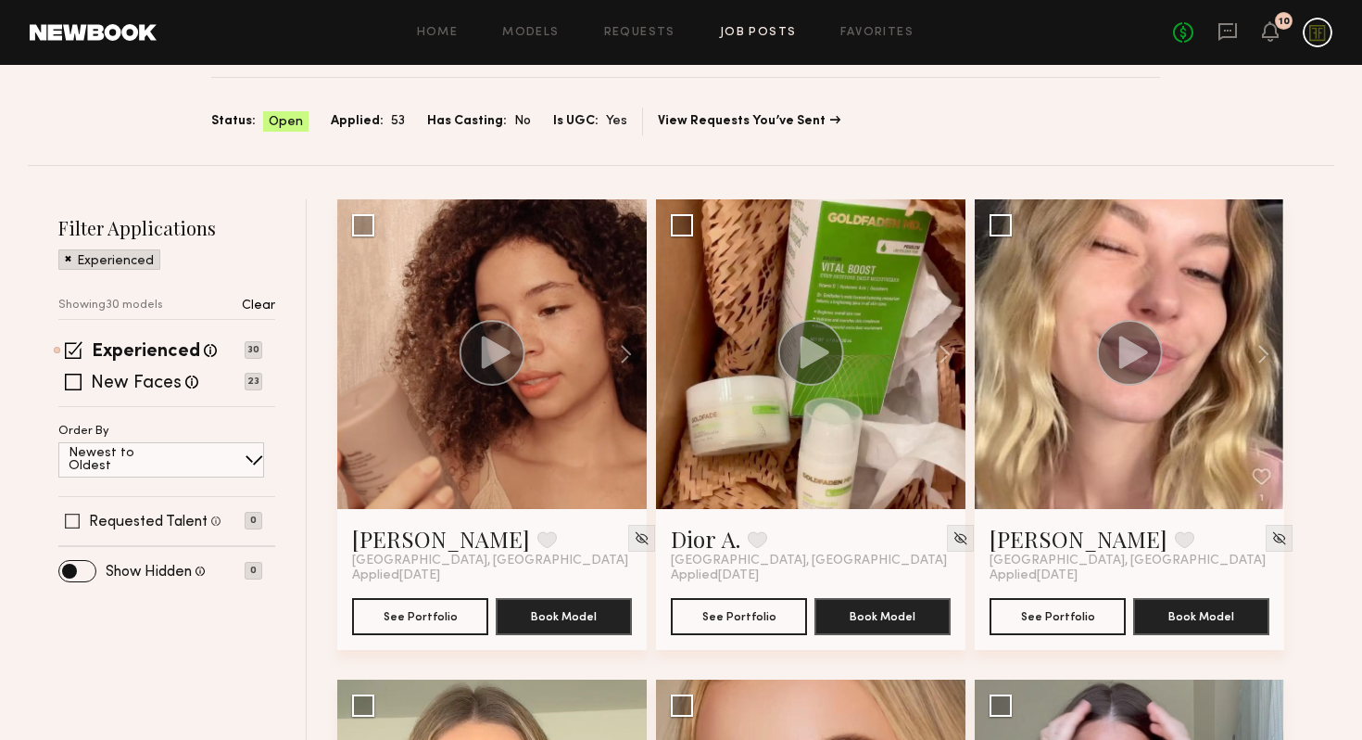
click at [160, 519] on label "Requested Talent" at bounding box center [148, 521] width 119 height 15
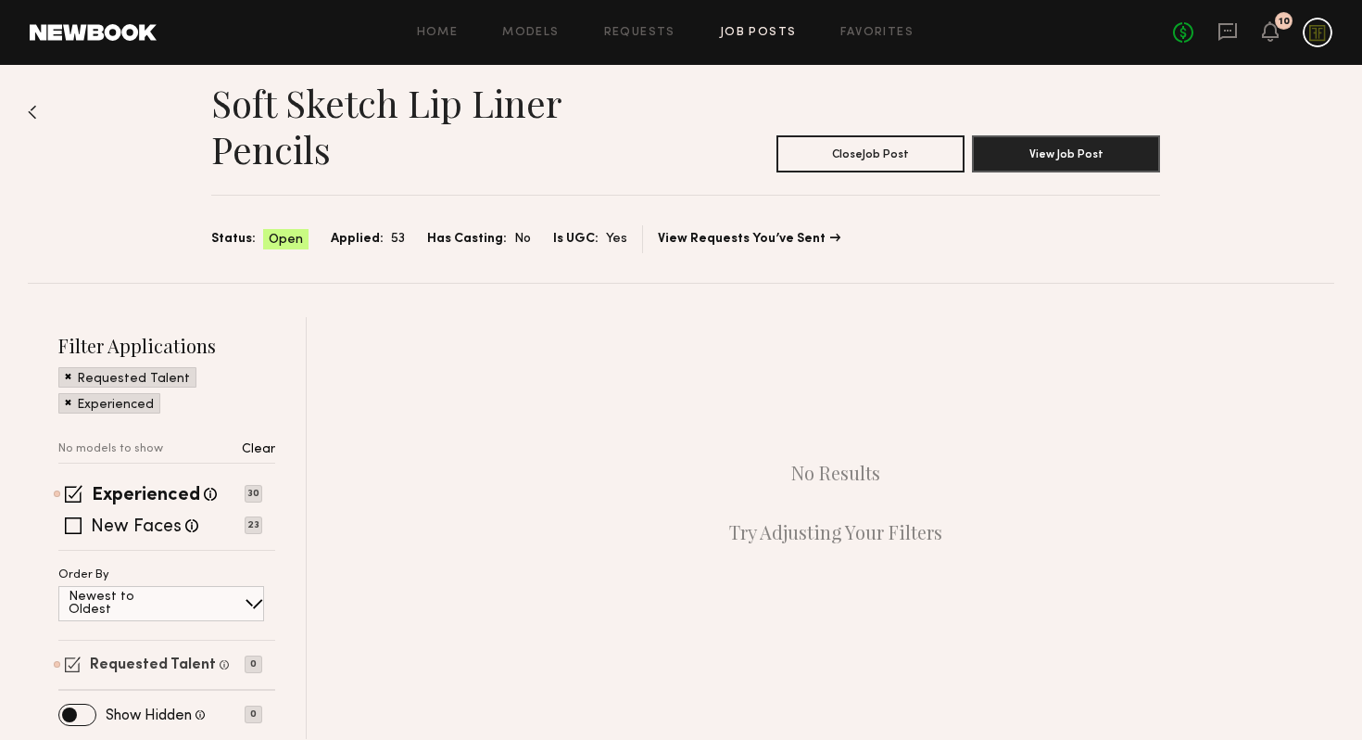
scroll to position [19, 0]
click at [561, 473] on div "No Results Try Adjusting Your Filters" at bounding box center [835, 502] width 997 height 371
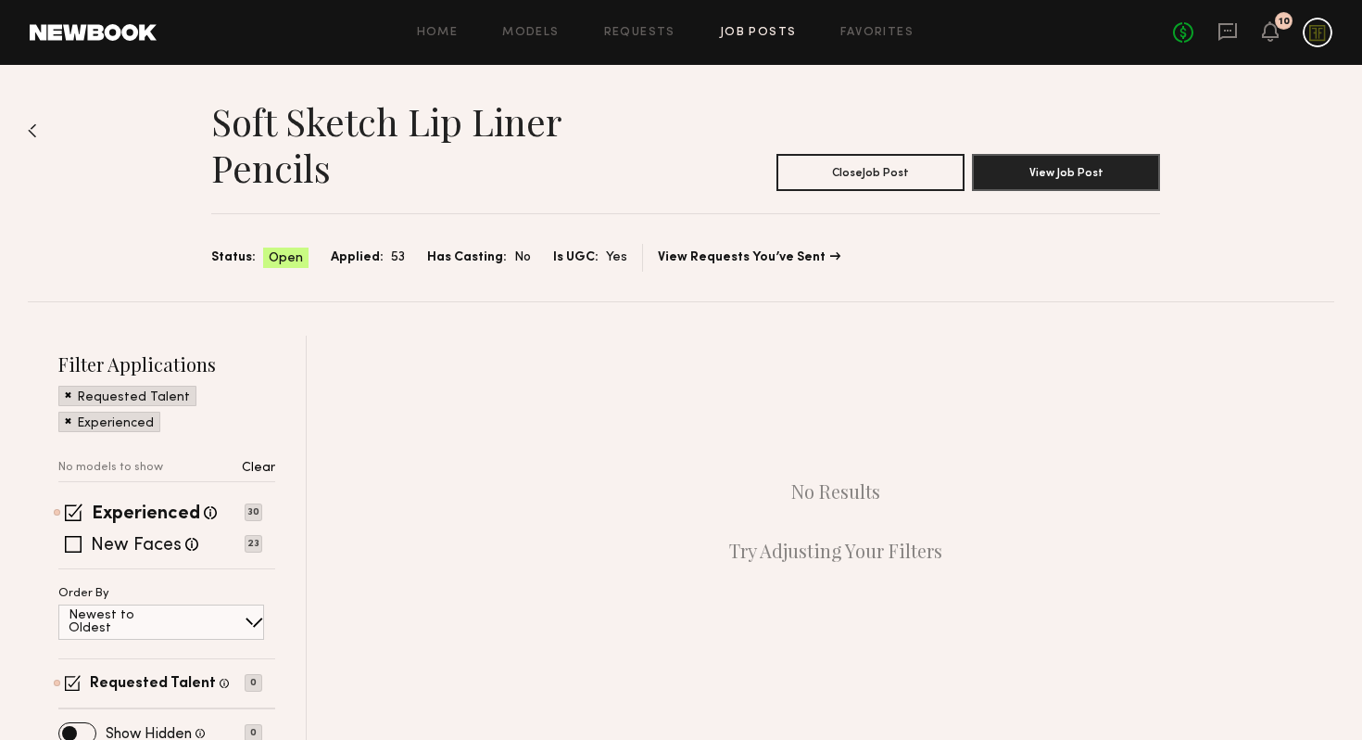
click at [37, 123] on div "Soft Sketch Lip Liner Pencils Close Job Post View Job Post Status: Open Applied…" at bounding box center [681, 183] width 1307 height 236
click at [32, 124] on img at bounding box center [32, 130] width 9 height 15
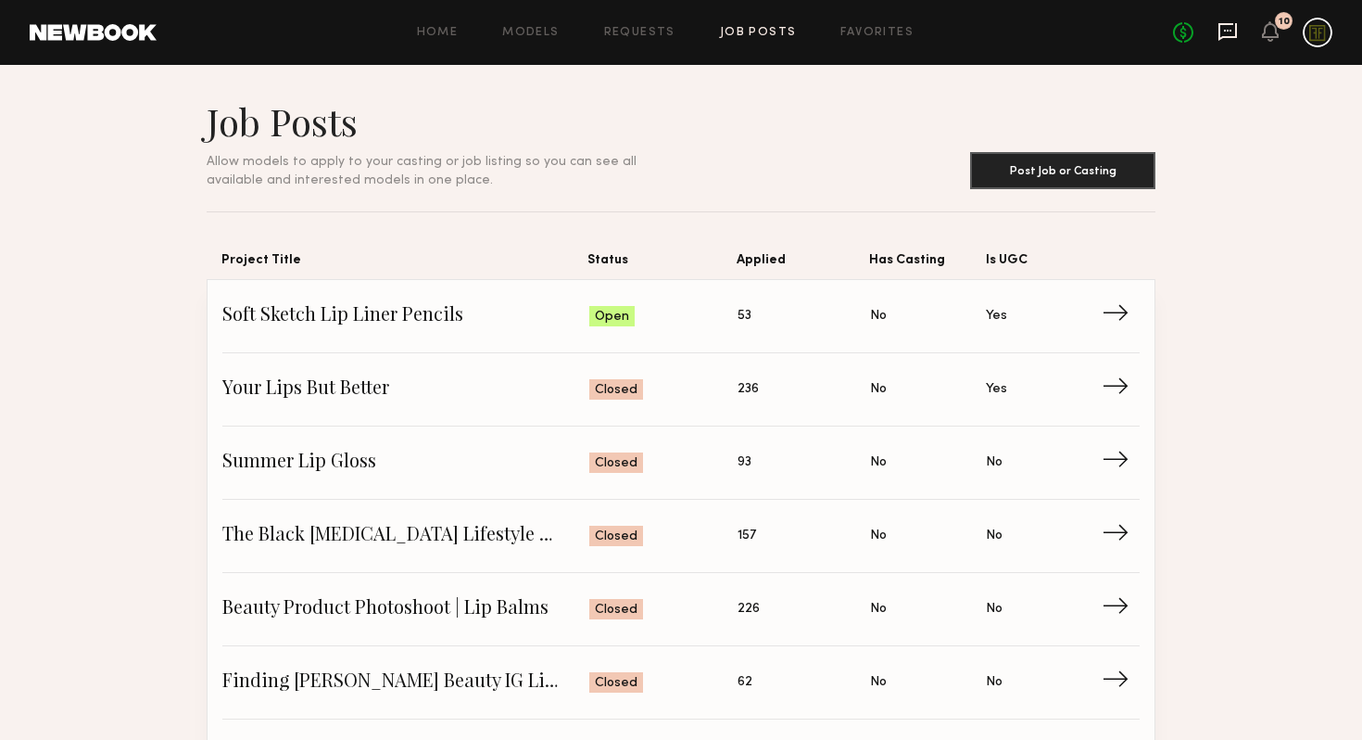
click at [1220, 40] on icon at bounding box center [1228, 31] width 20 height 20
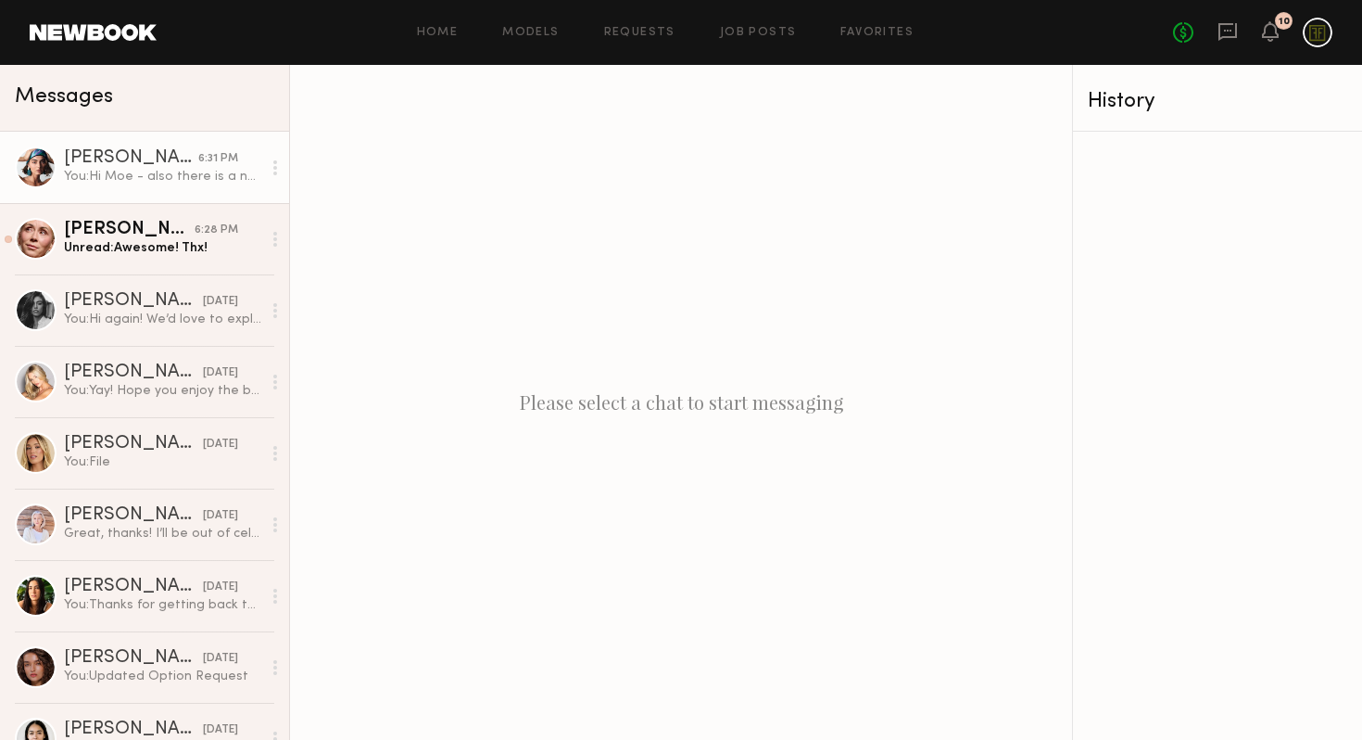
click at [107, 178] on div "You: Hi Moe - also there is a new job posting for our next product launch, Soft…" at bounding box center [162, 177] width 197 height 18
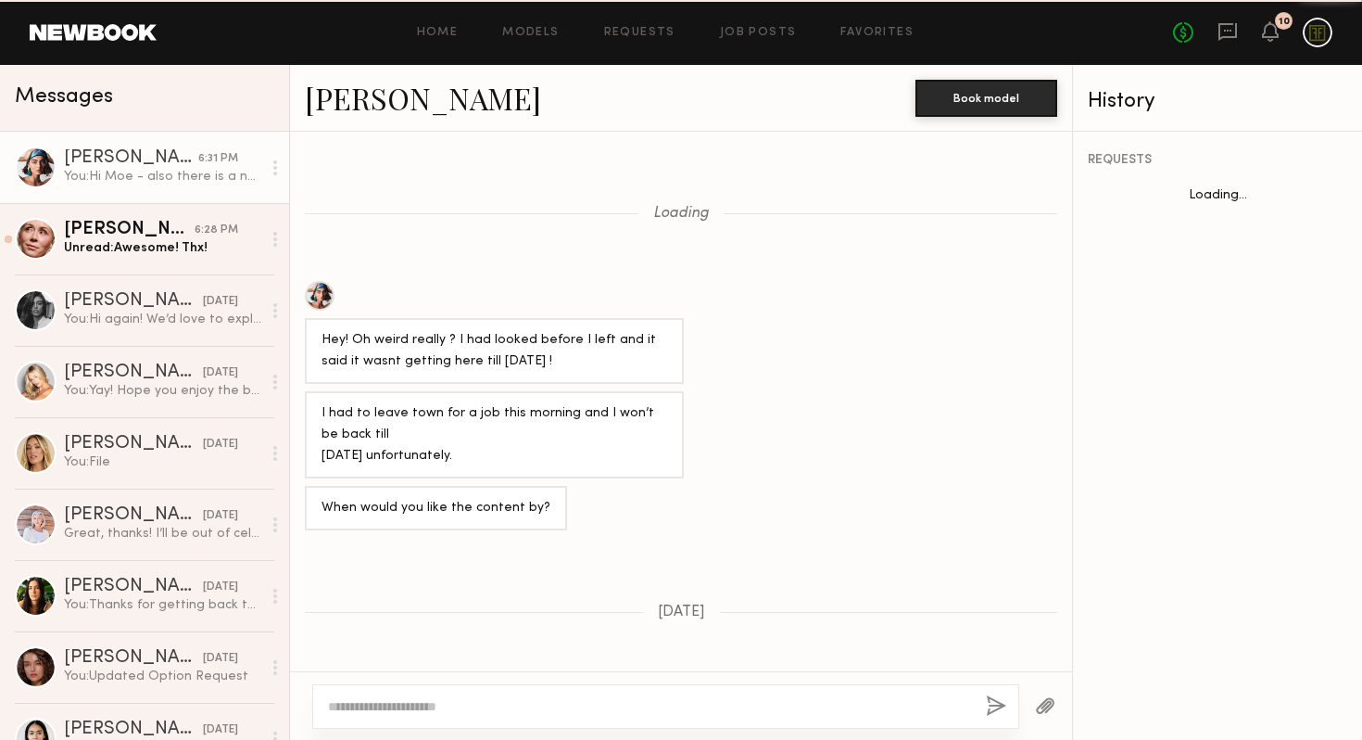
scroll to position [1222, 0]
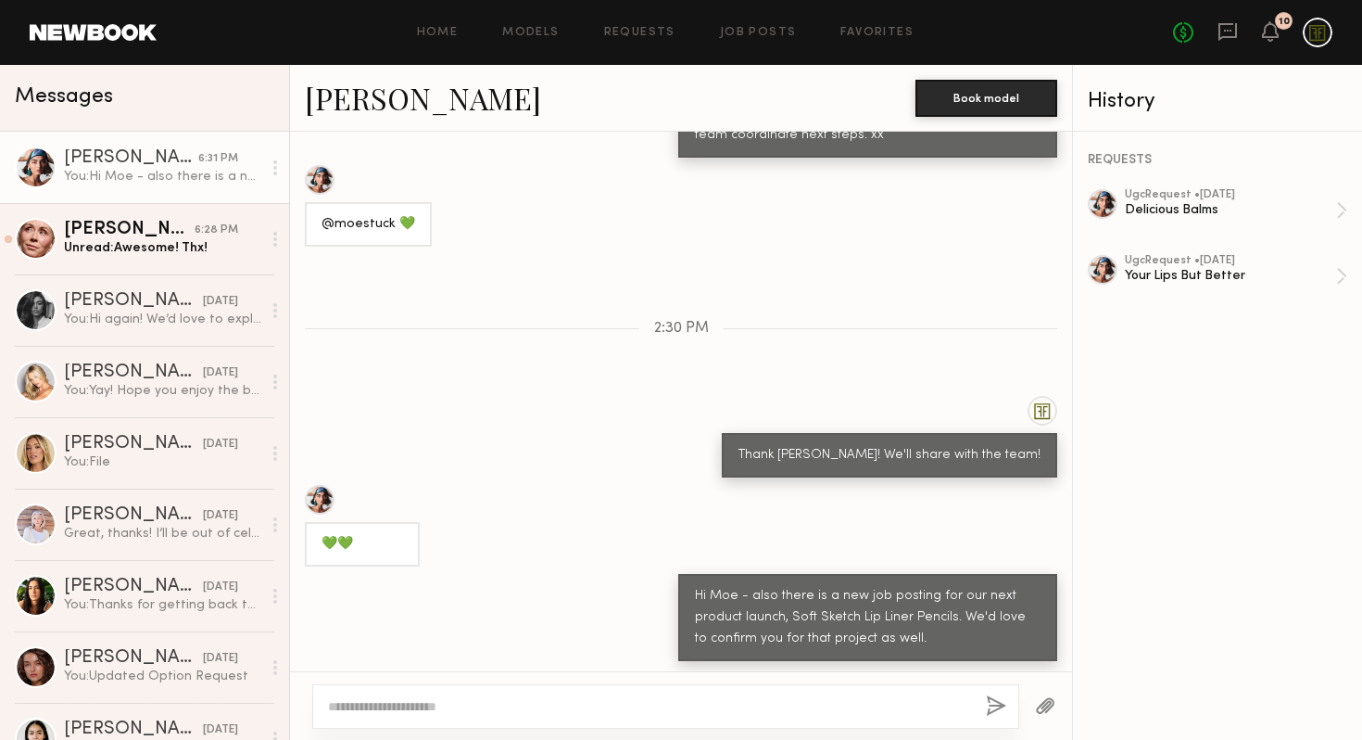
click at [360, 99] on link "Moe S." at bounding box center [423, 98] width 236 height 40
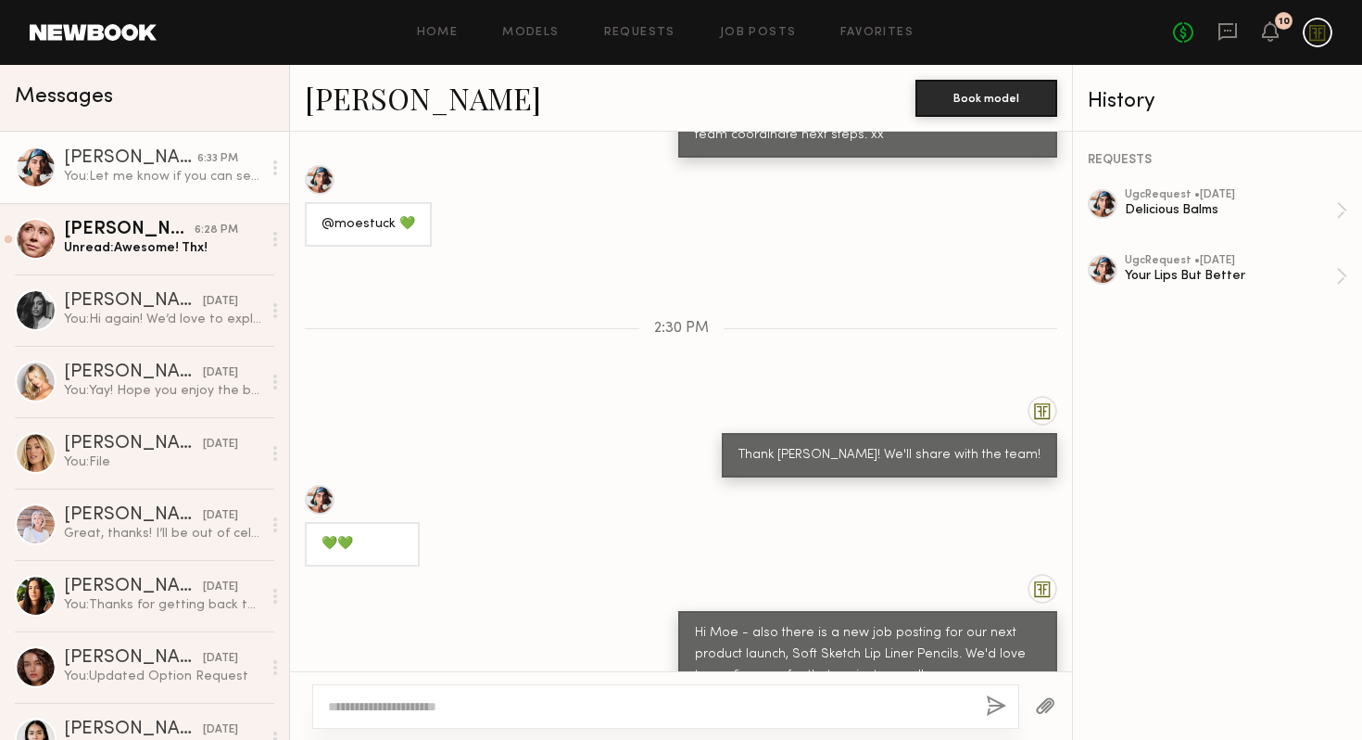
scroll to position [1473, 0]
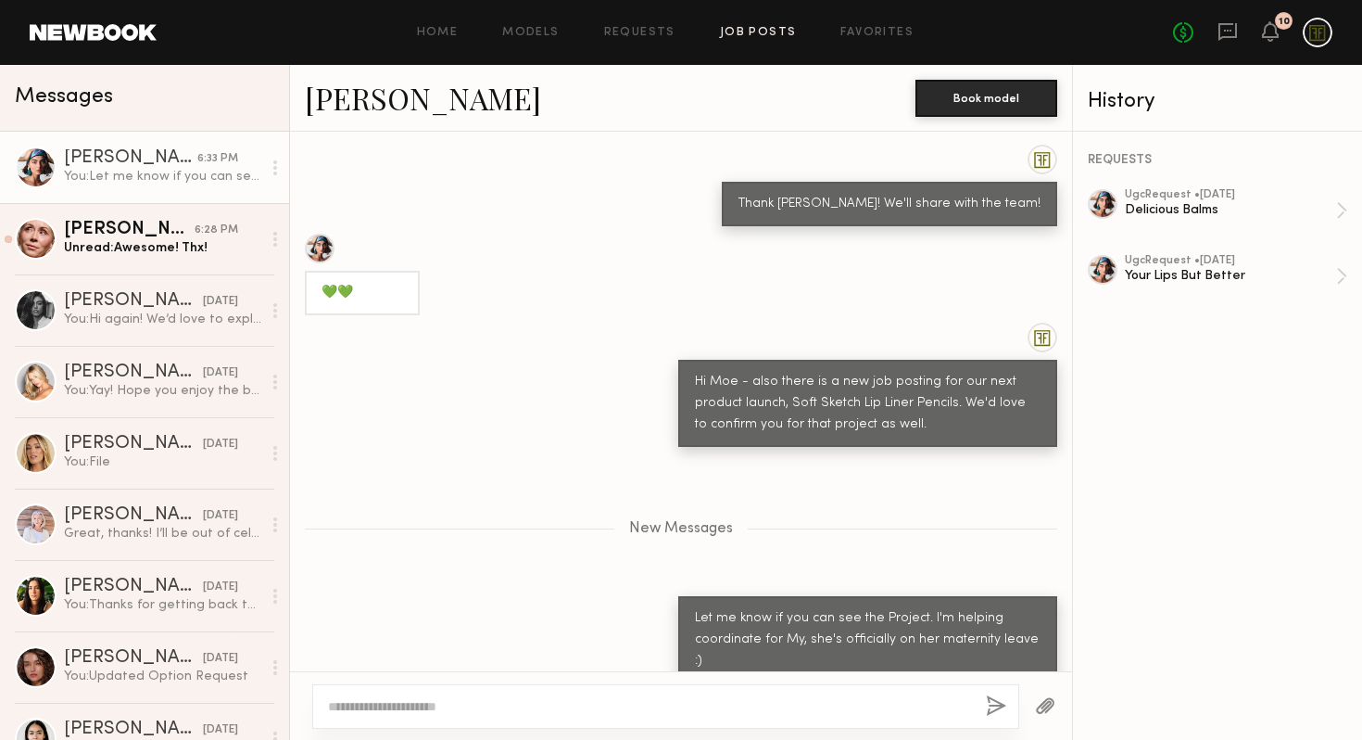
click at [756, 34] on link "Job Posts" at bounding box center [758, 33] width 77 height 12
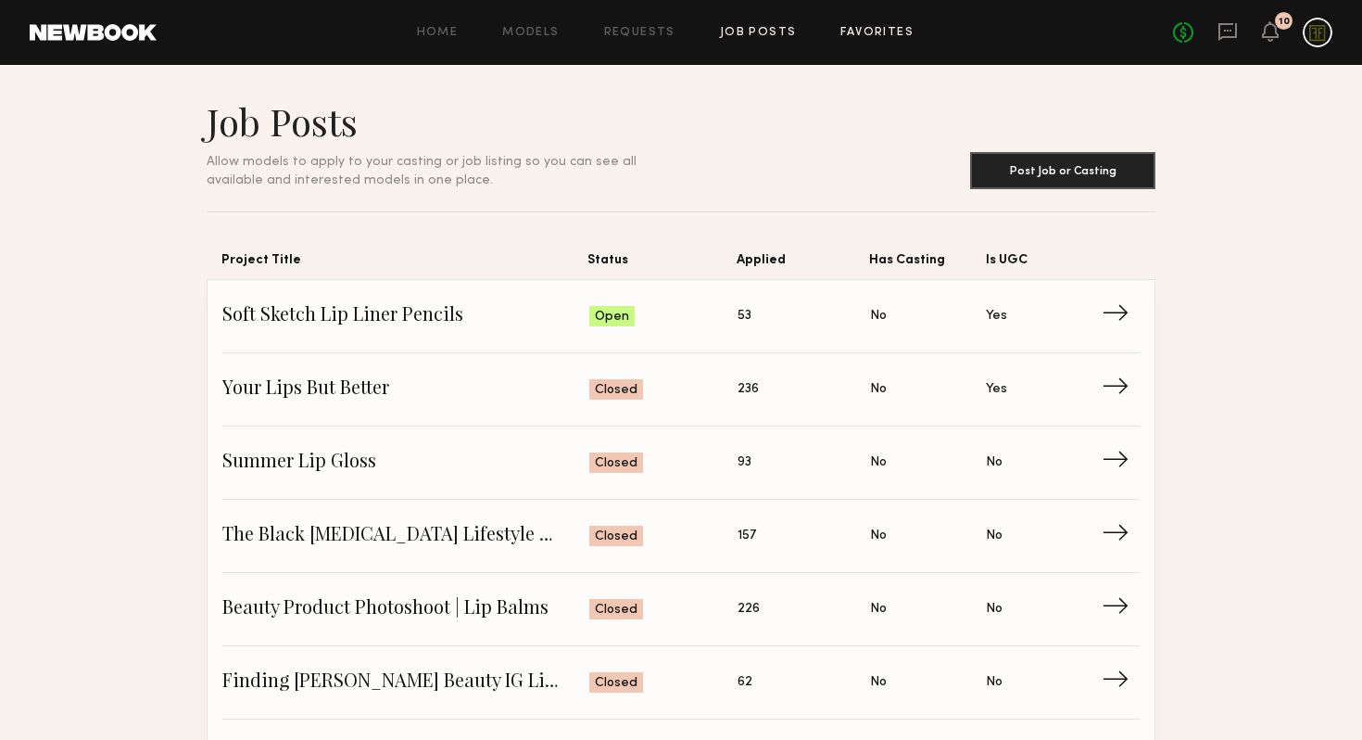
click at [861, 32] on link "Favorites" at bounding box center [877, 33] width 73 height 12
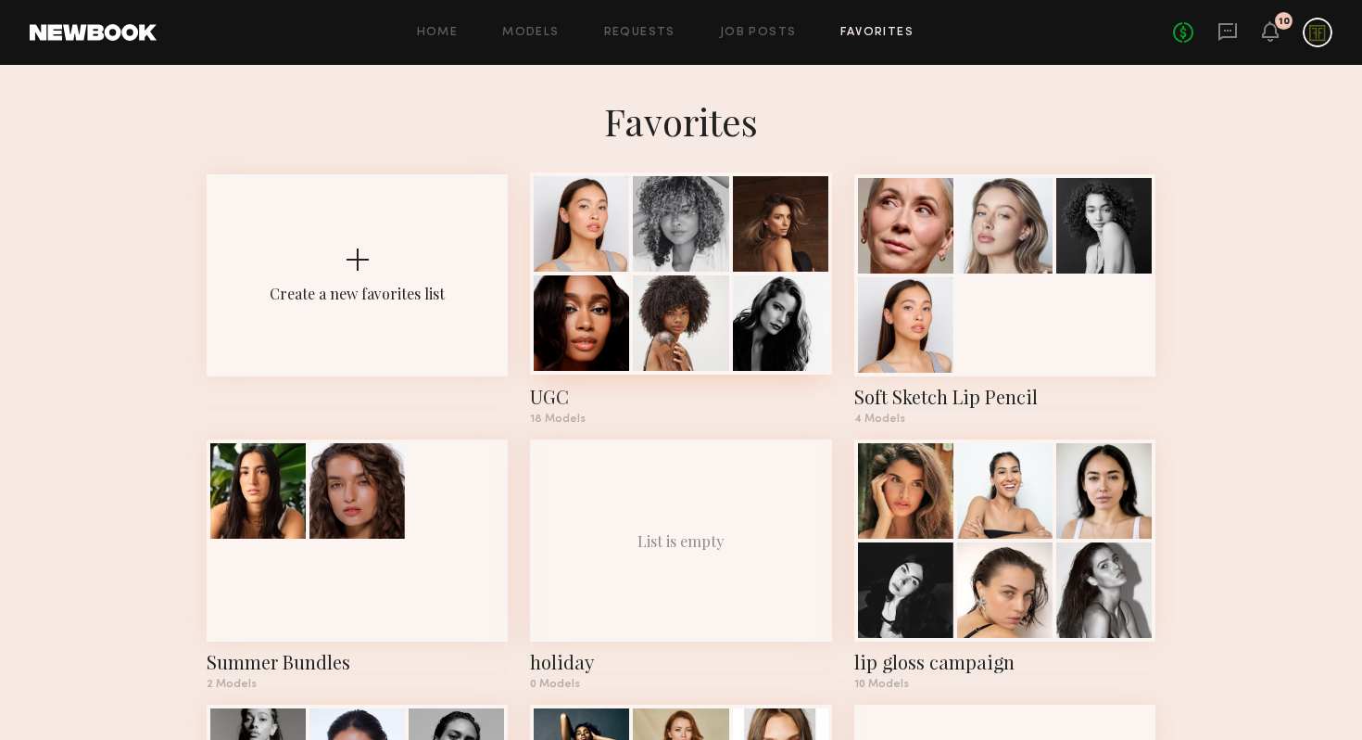
click at [548, 395] on div "UGC" at bounding box center [680, 397] width 301 height 26
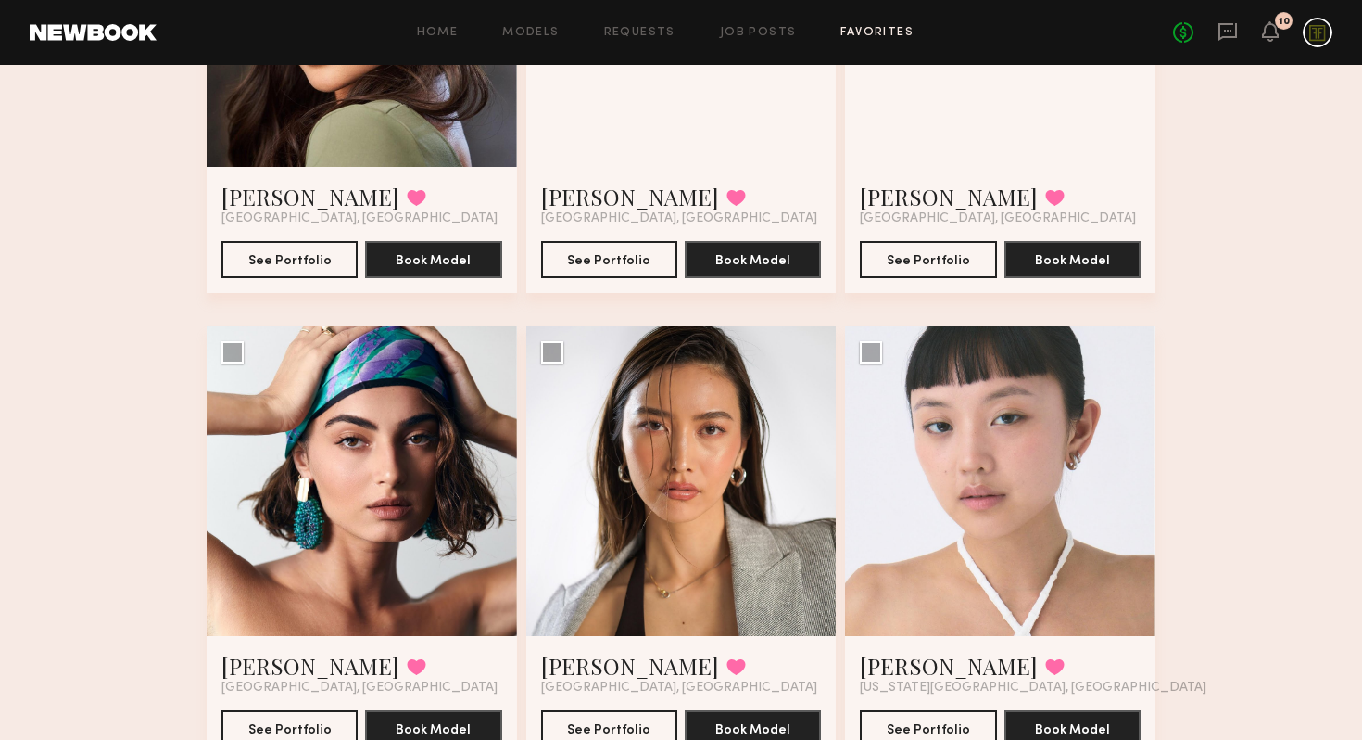
scroll to position [2019, 0]
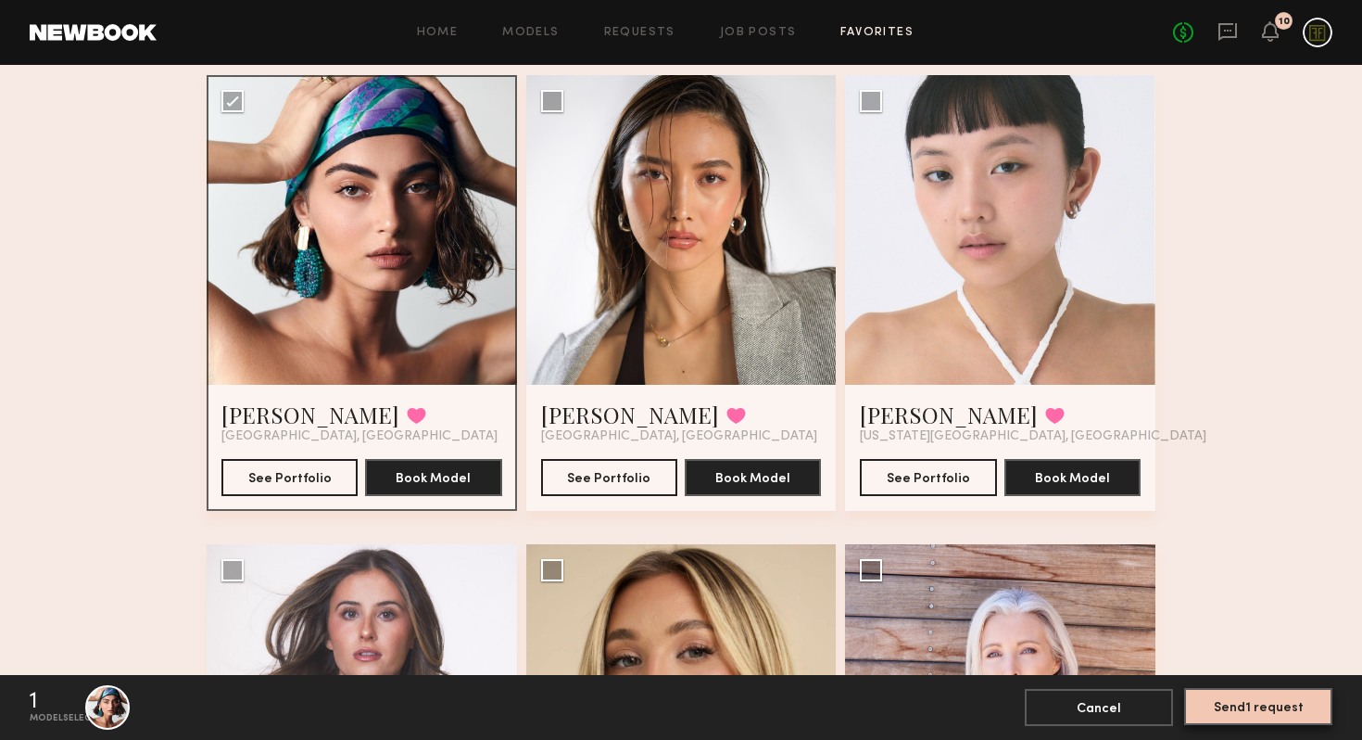
click at [1233, 714] on button "Send 1 request" at bounding box center [1258, 706] width 148 height 37
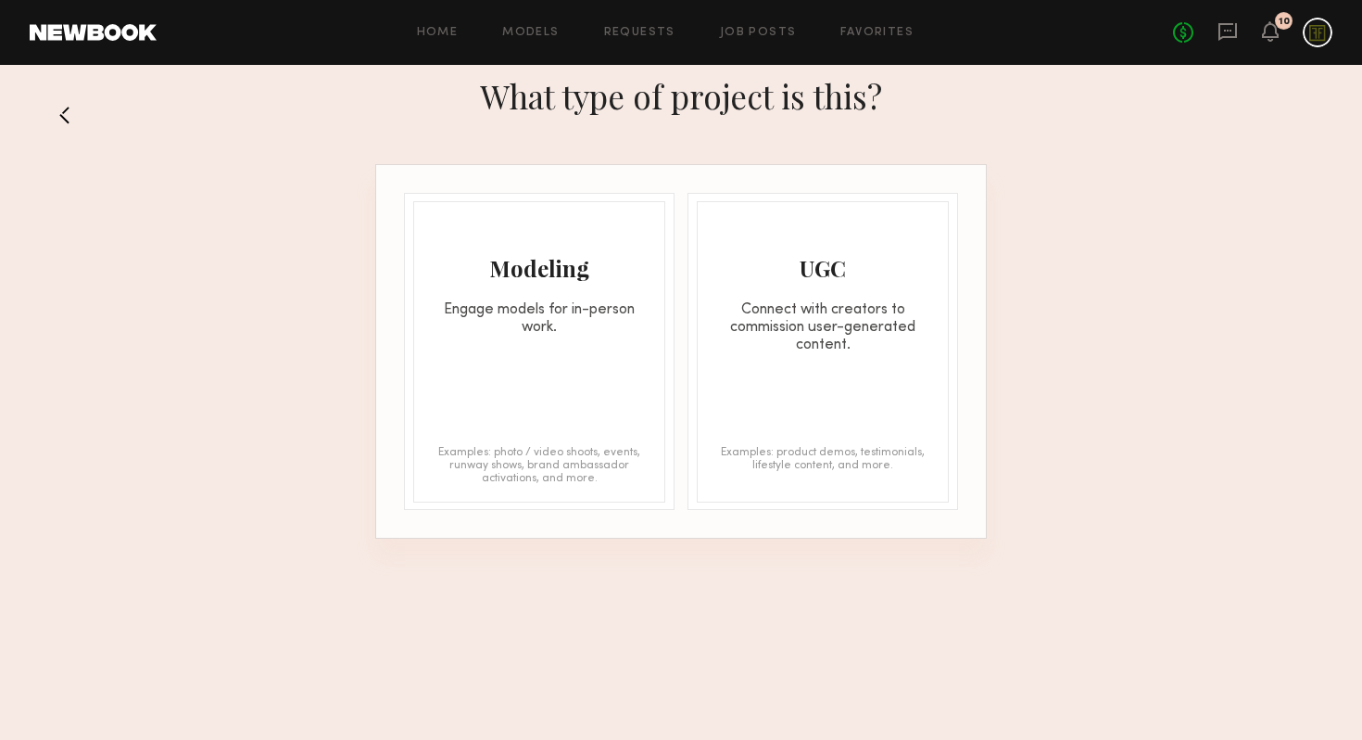
click at [869, 373] on div "UGC Connect with creators to commission user-generated content. Examples: produ…" at bounding box center [823, 351] width 252 height 301
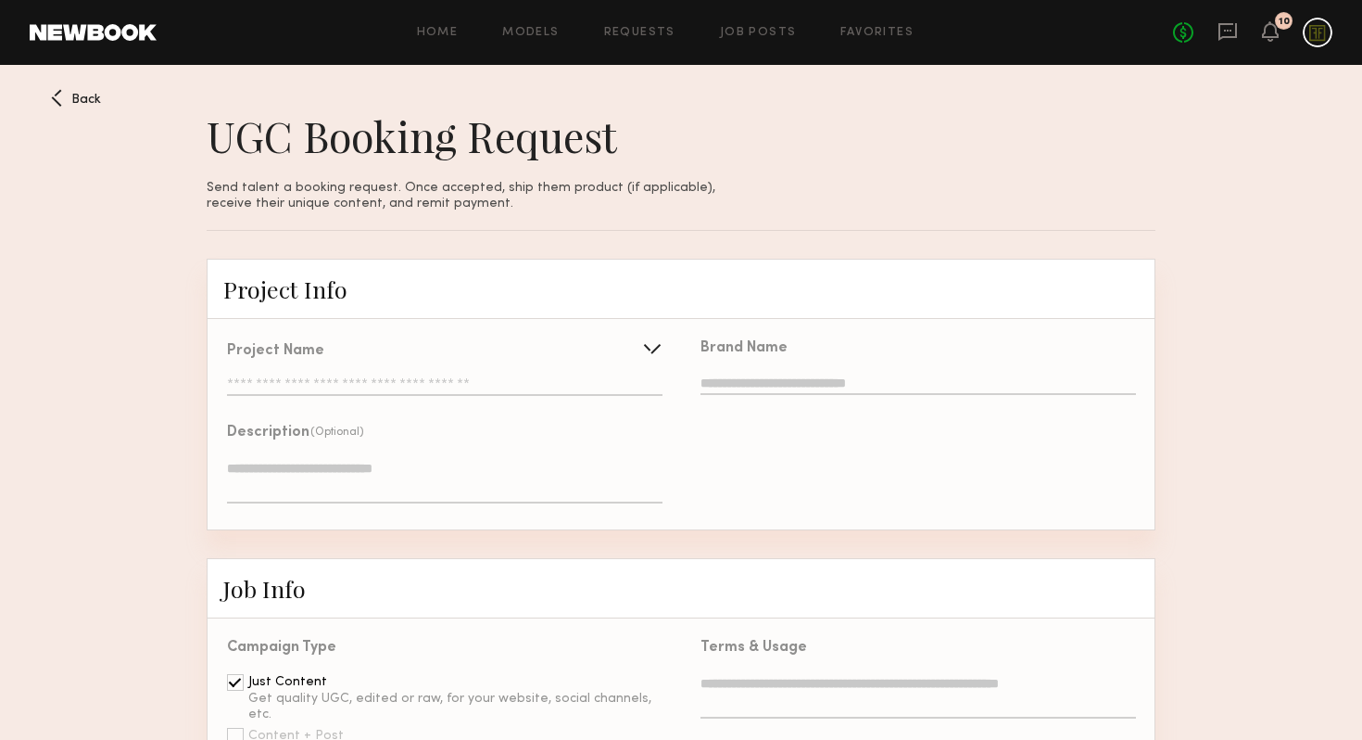
click at [431, 386] on input "text" at bounding box center [445, 386] width 436 height 19
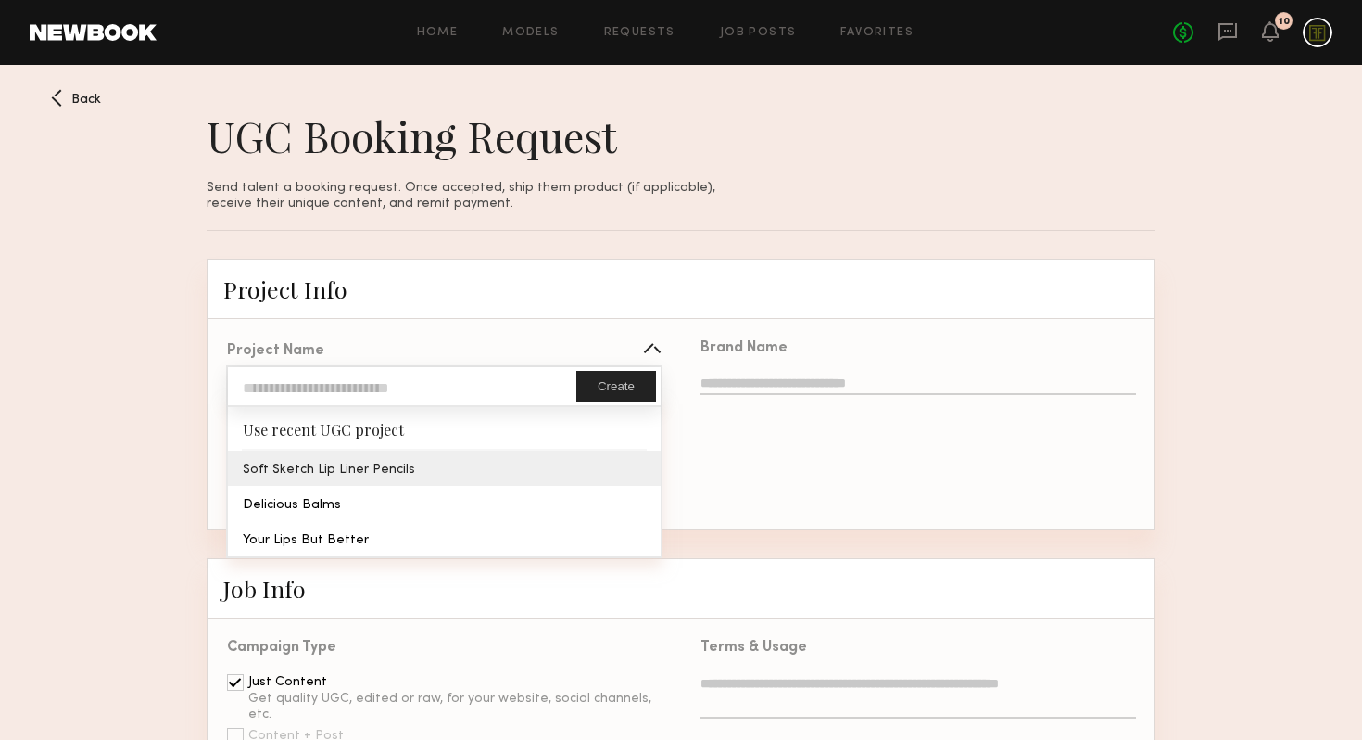
type input "**********"
type textarea "**********"
type input "**********"
type textarea "**********"
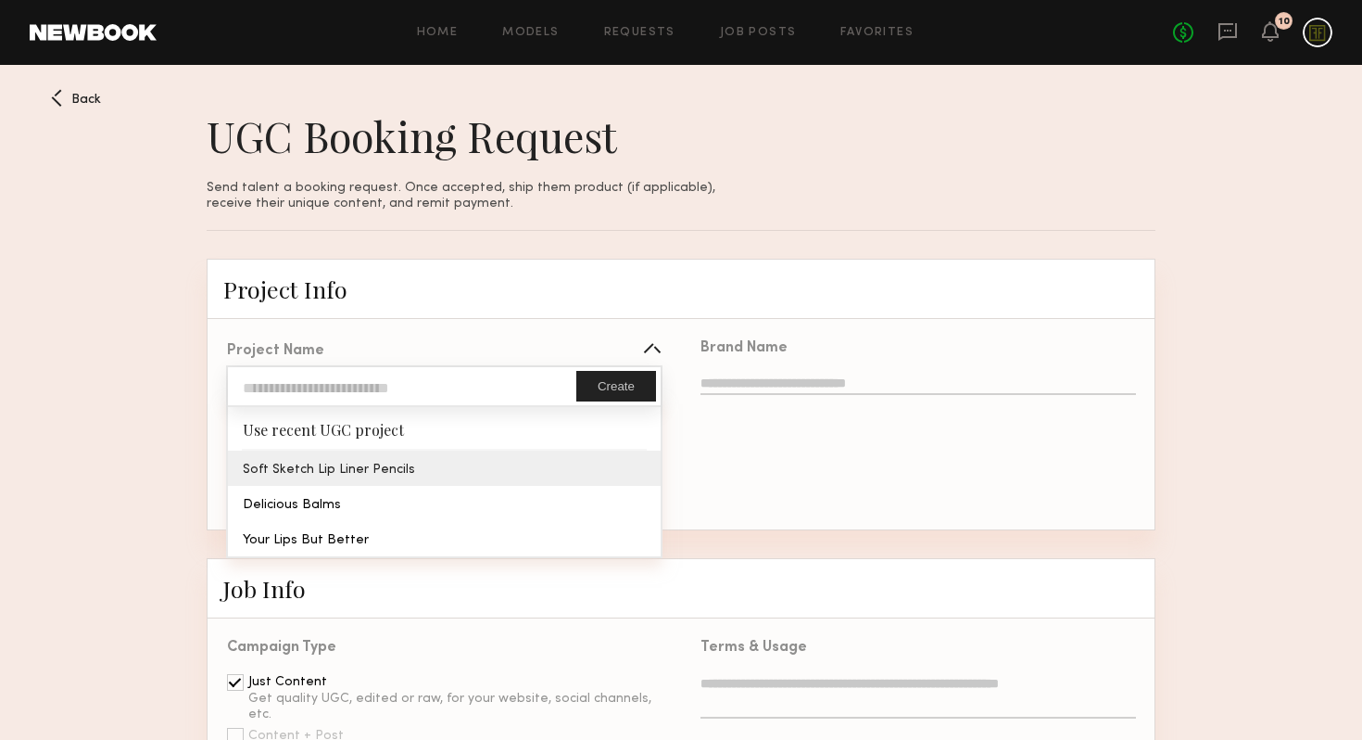
type textarea "**********"
click at [427, 467] on div "**********" at bounding box center [445, 426] width 474 height 208
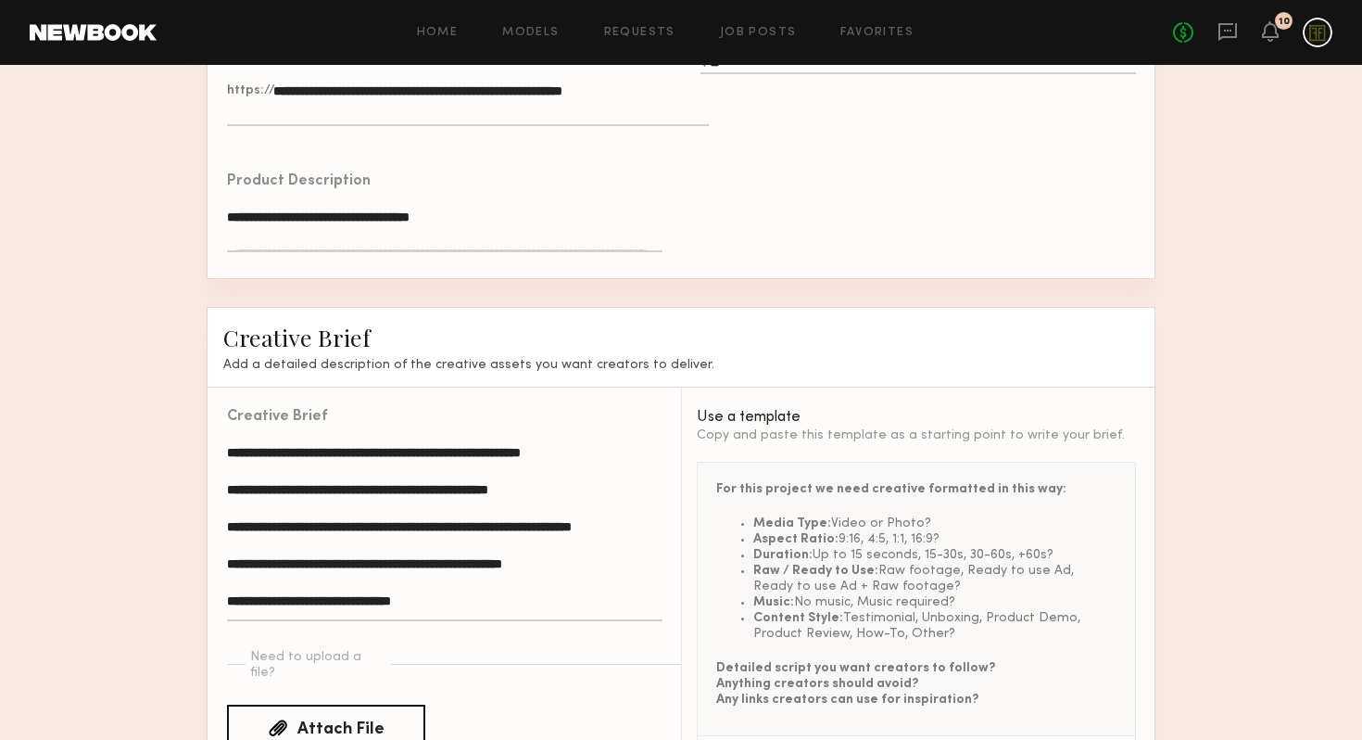
scroll to position [1144, 0]
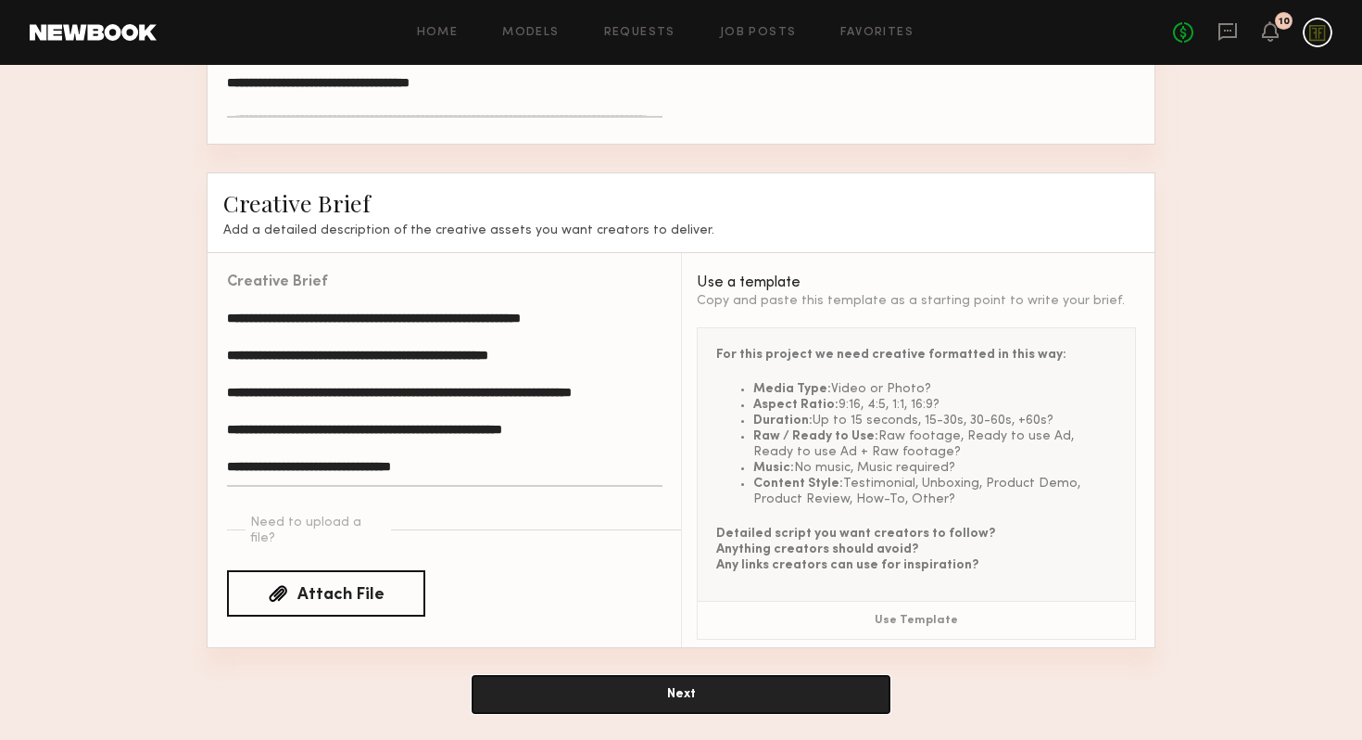
click at [701, 685] on button "Next" at bounding box center [681, 694] width 417 height 37
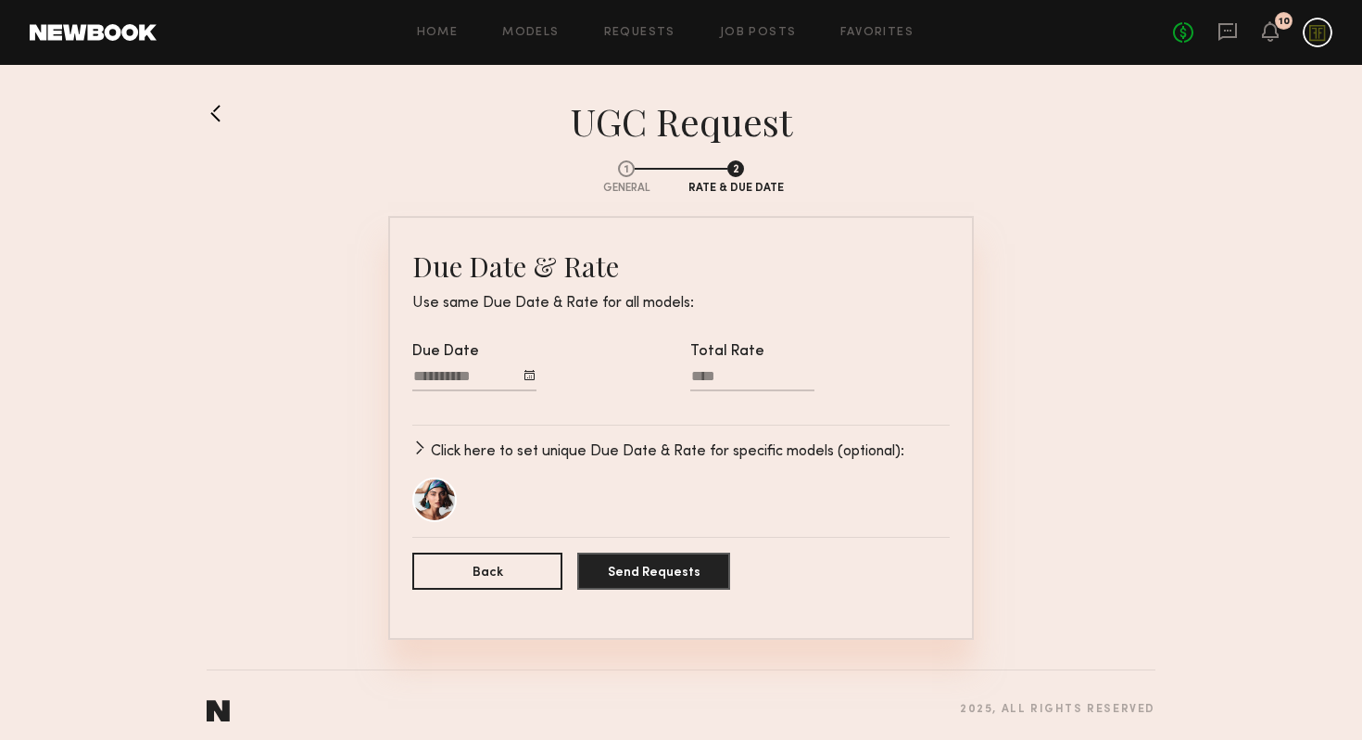
click at [732, 370] on input "Total Rate" at bounding box center [752, 379] width 124 height 23
type input "****"
click at [600, 453] on p "Click here to set unique Due Date & Rate for specific models (optional):" at bounding box center [668, 451] width 474 height 22
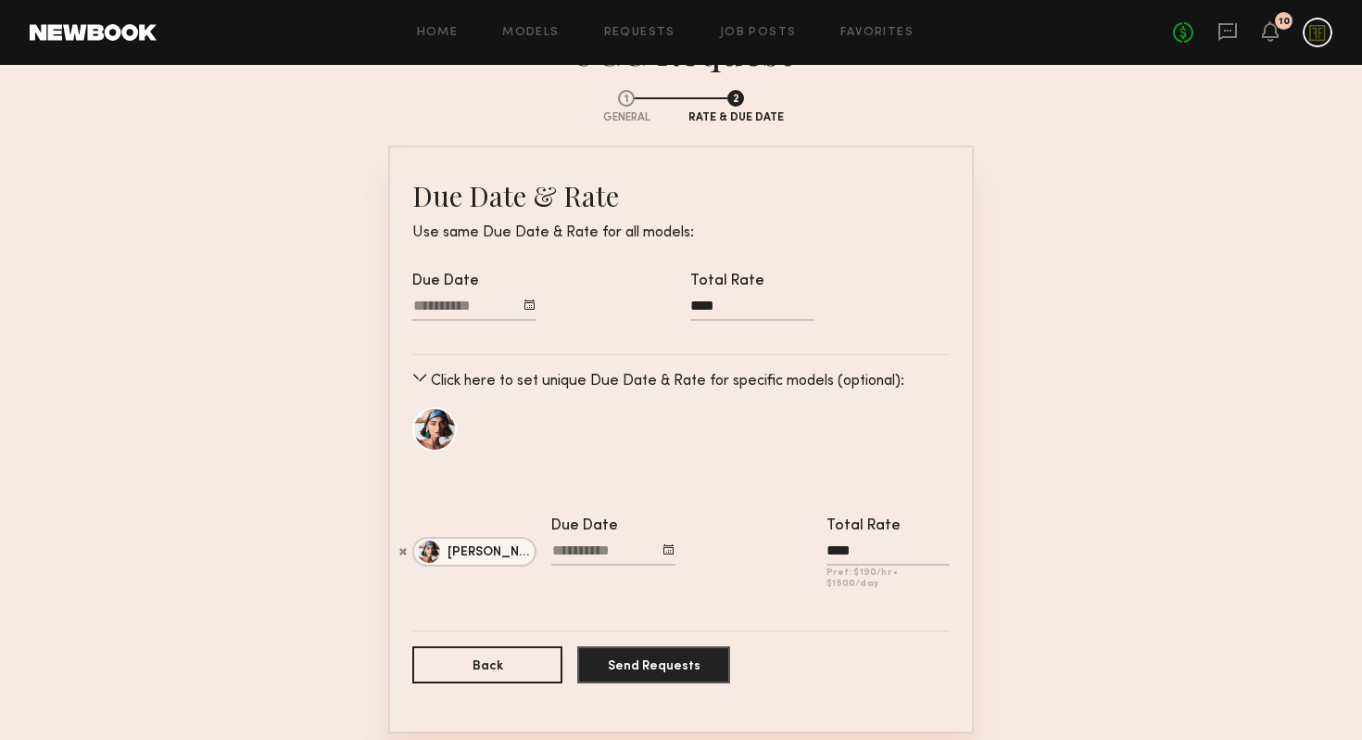
scroll to position [163, 0]
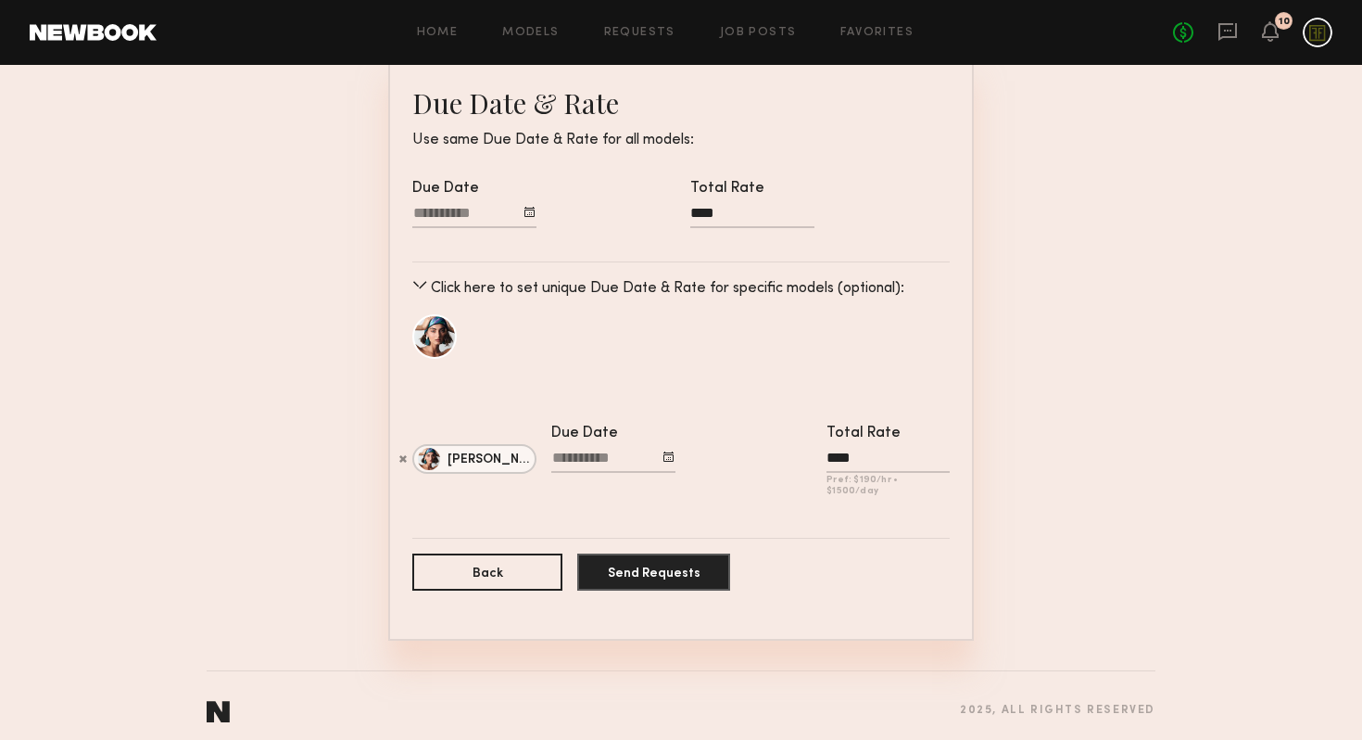
click at [594, 449] on div at bounding box center [613, 461] width 124 height 24
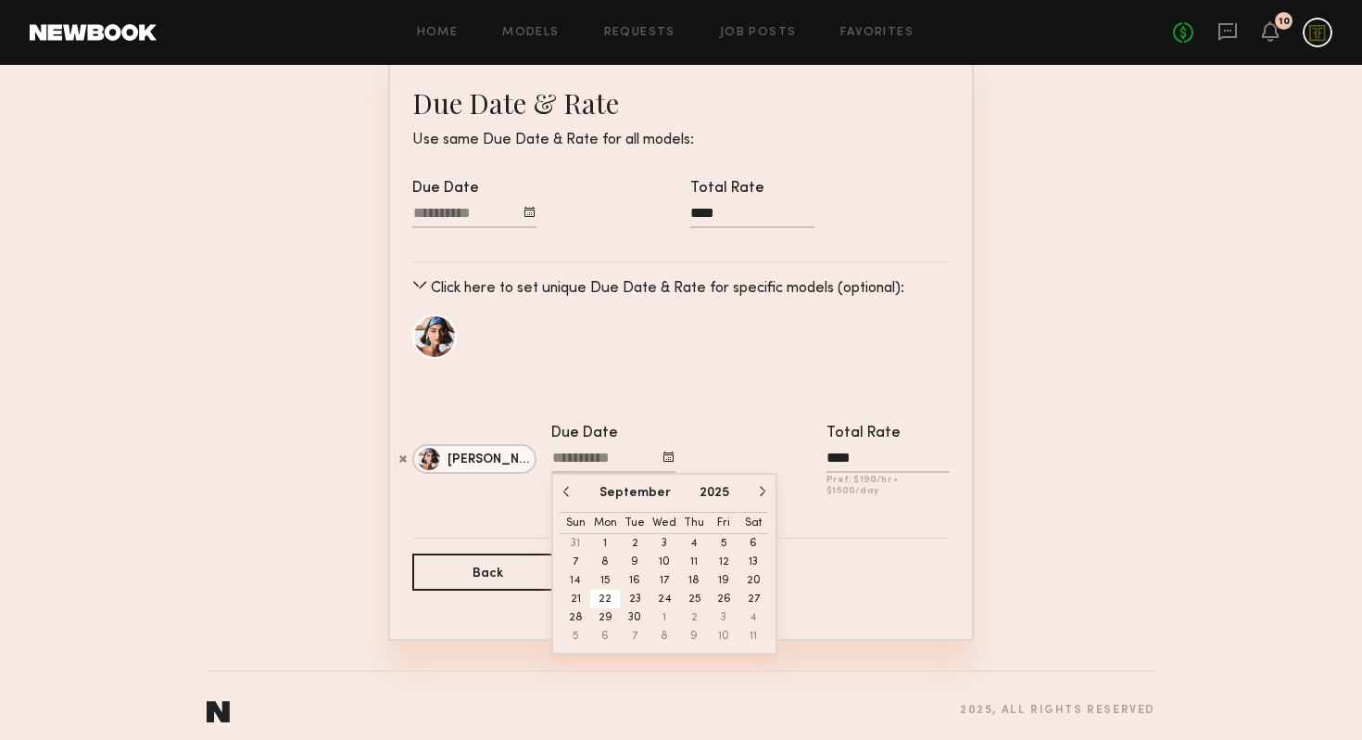
click at [602, 598] on button "22" at bounding box center [605, 598] width 30 height 19
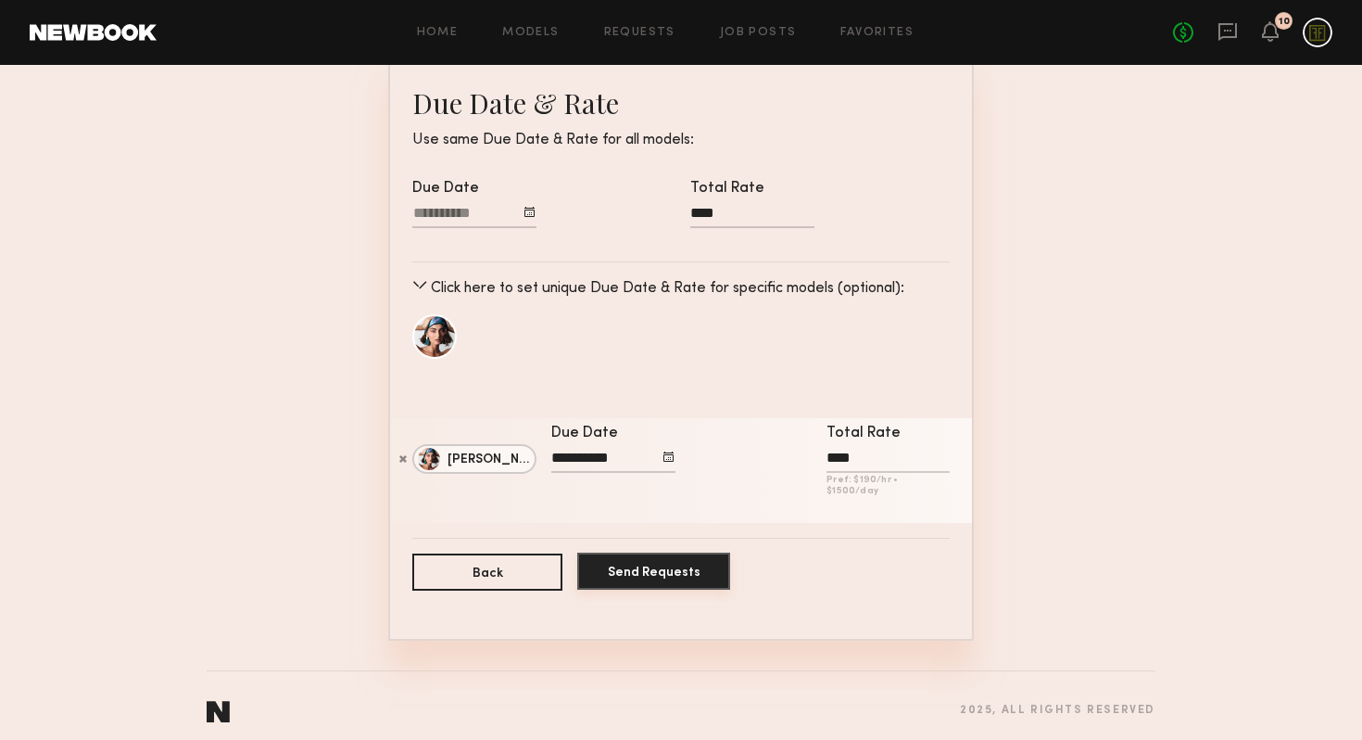
click at [705, 562] on button "Send Requests" at bounding box center [653, 570] width 153 height 37
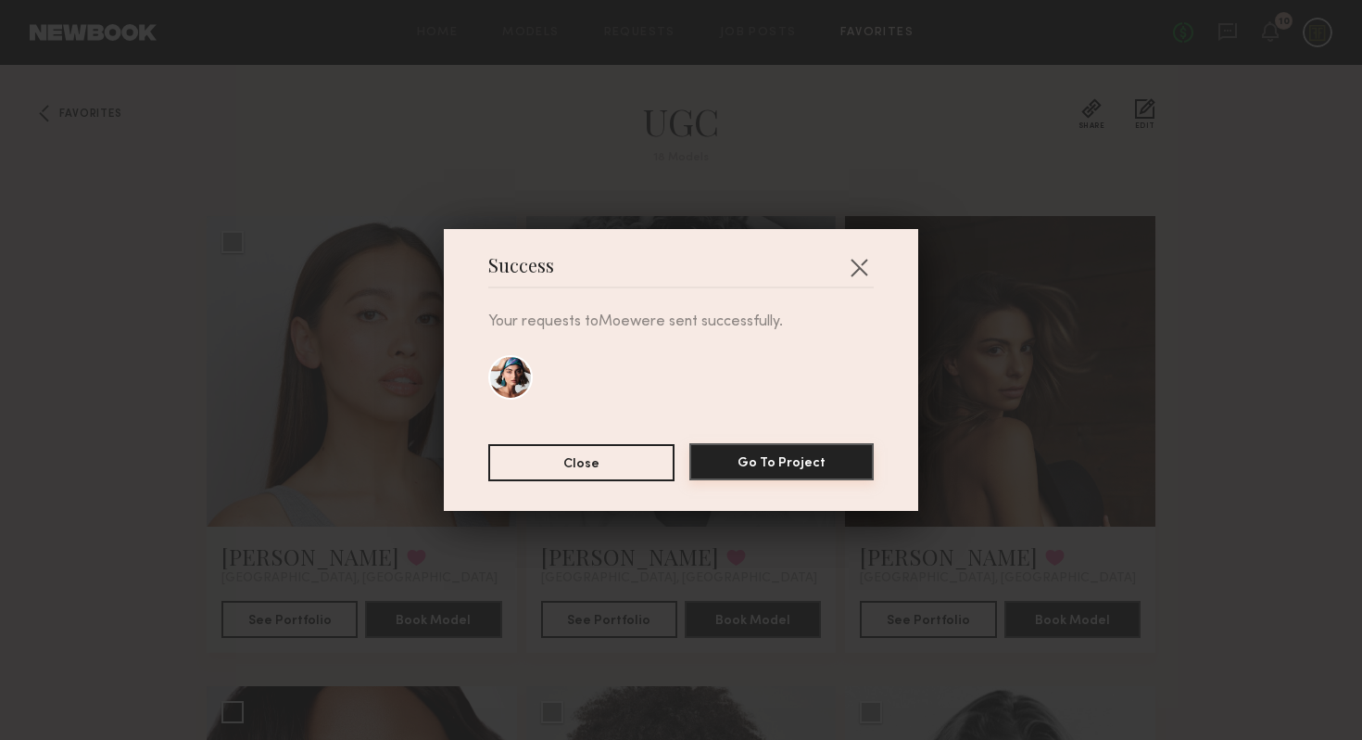
click at [843, 463] on button "Go To Project" at bounding box center [781, 461] width 184 height 37
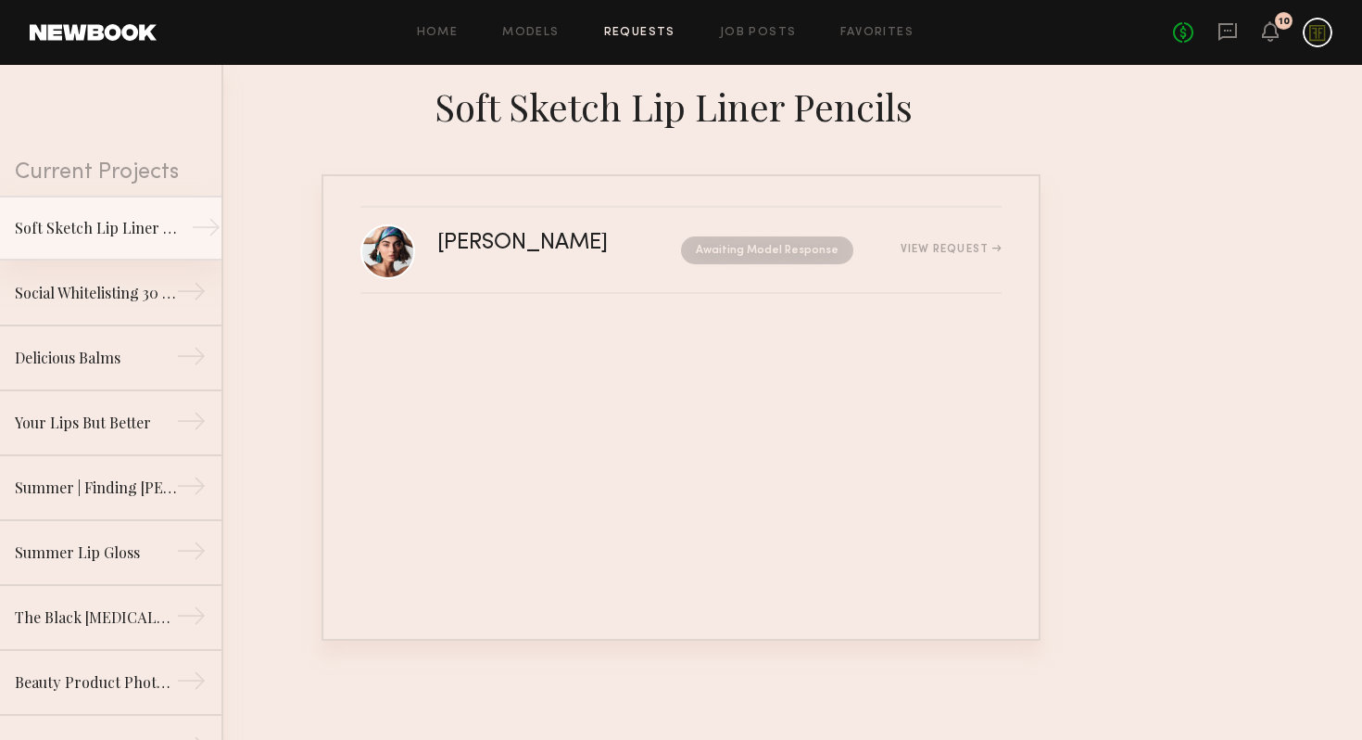
click at [112, 222] on div "Soft Sketch Lip Liner Pencils" at bounding box center [95, 228] width 161 height 22
click at [727, 36] on link "Job Posts" at bounding box center [758, 33] width 77 height 12
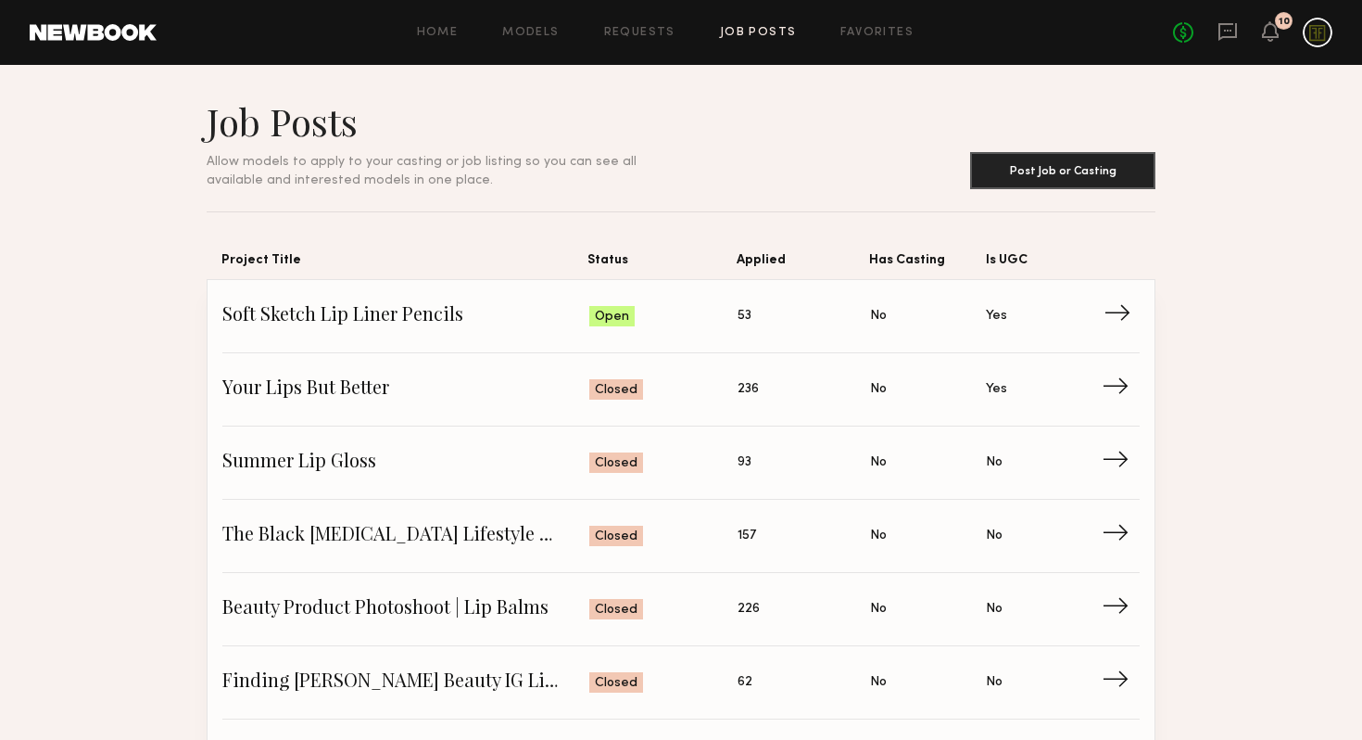
click at [473, 315] on span "Soft Sketch Lip Liner Pencils" at bounding box center [405, 316] width 367 height 28
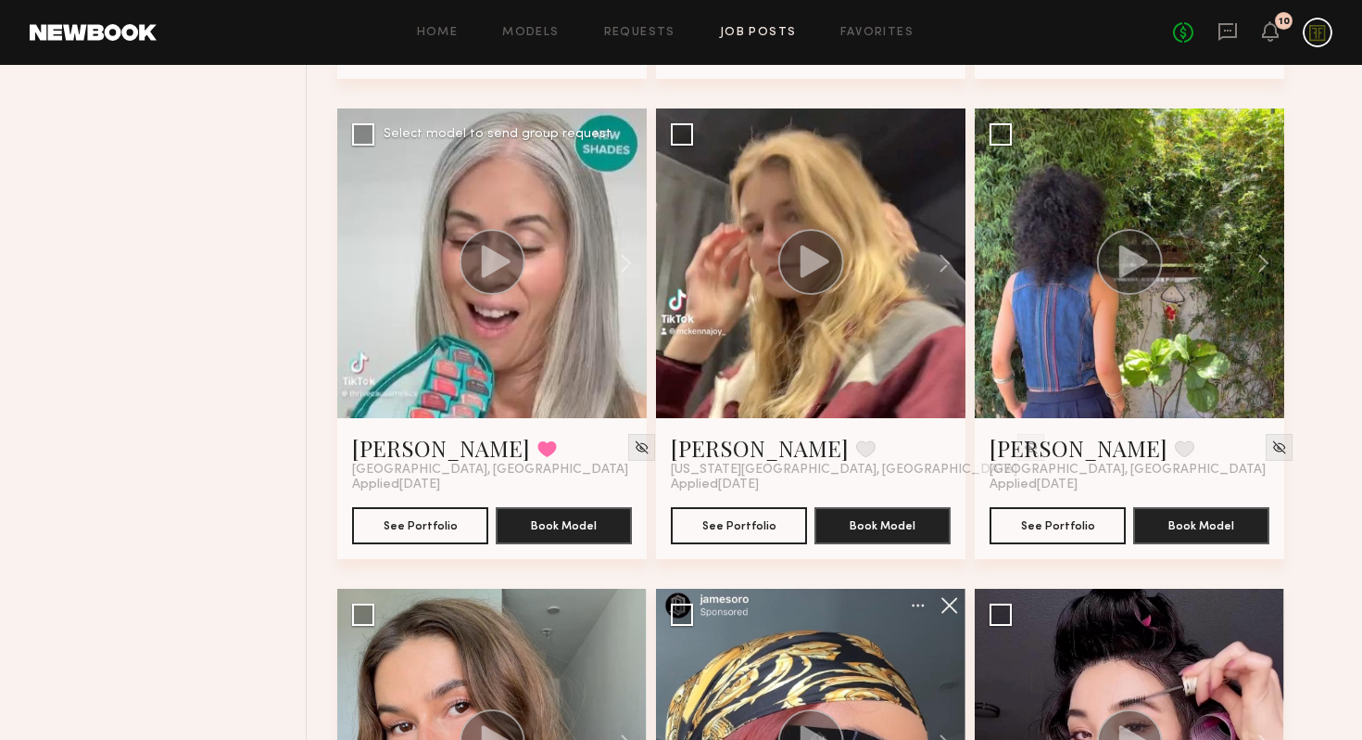
scroll to position [1089, 0]
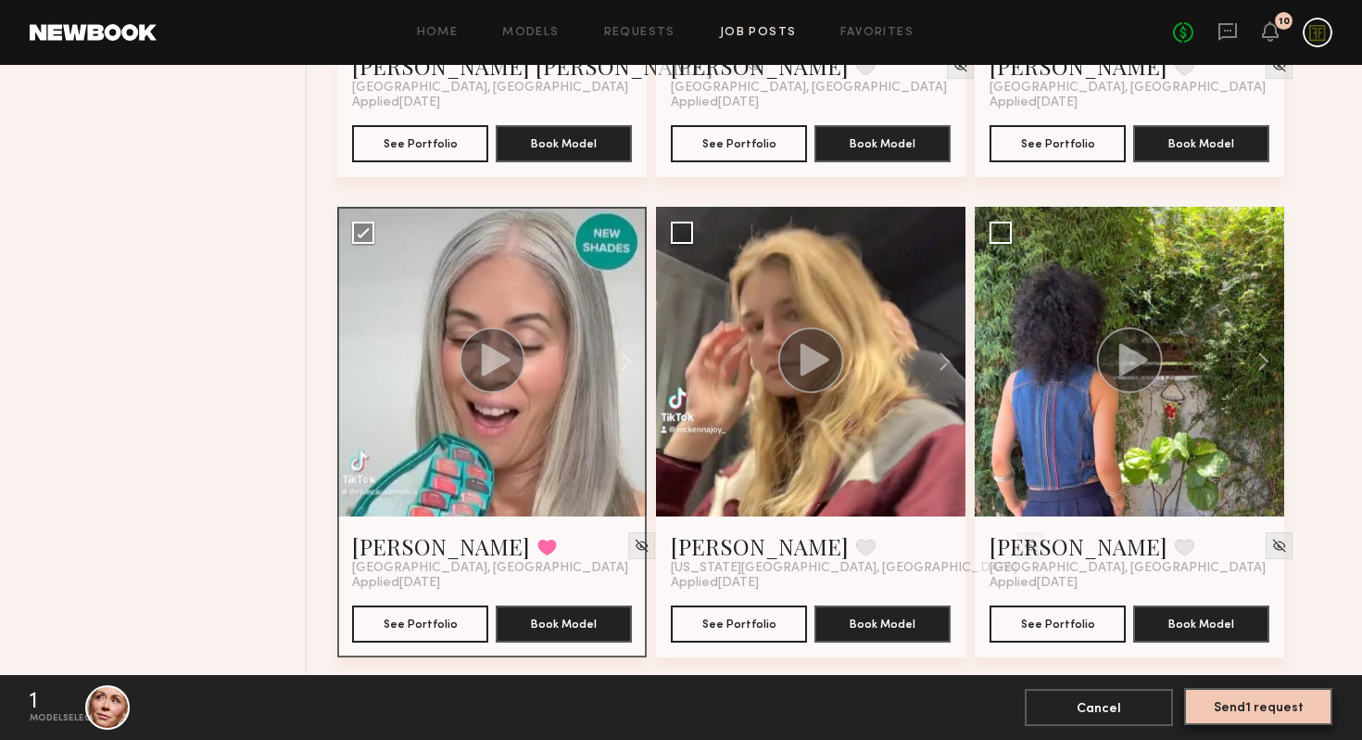
click at [1240, 714] on button "Send 1 request" at bounding box center [1258, 706] width 148 height 37
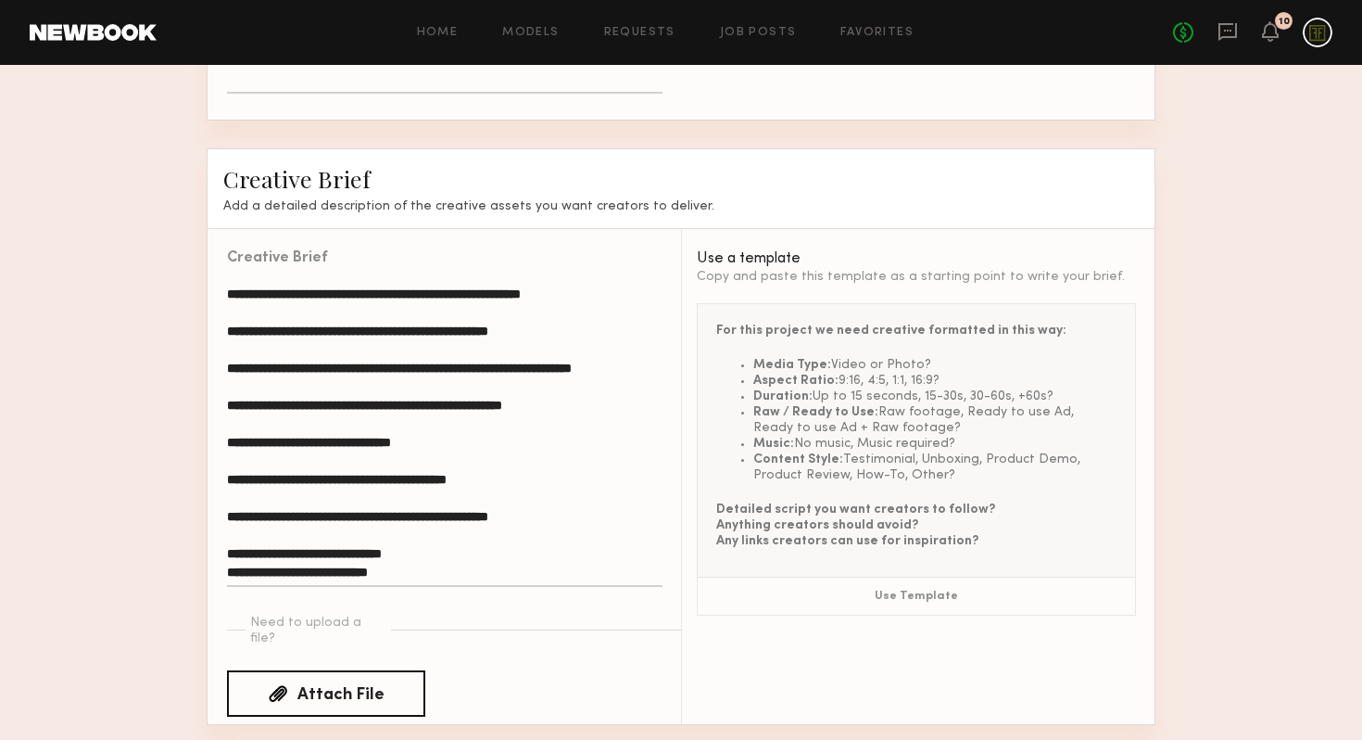
scroll to position [1558, 0]
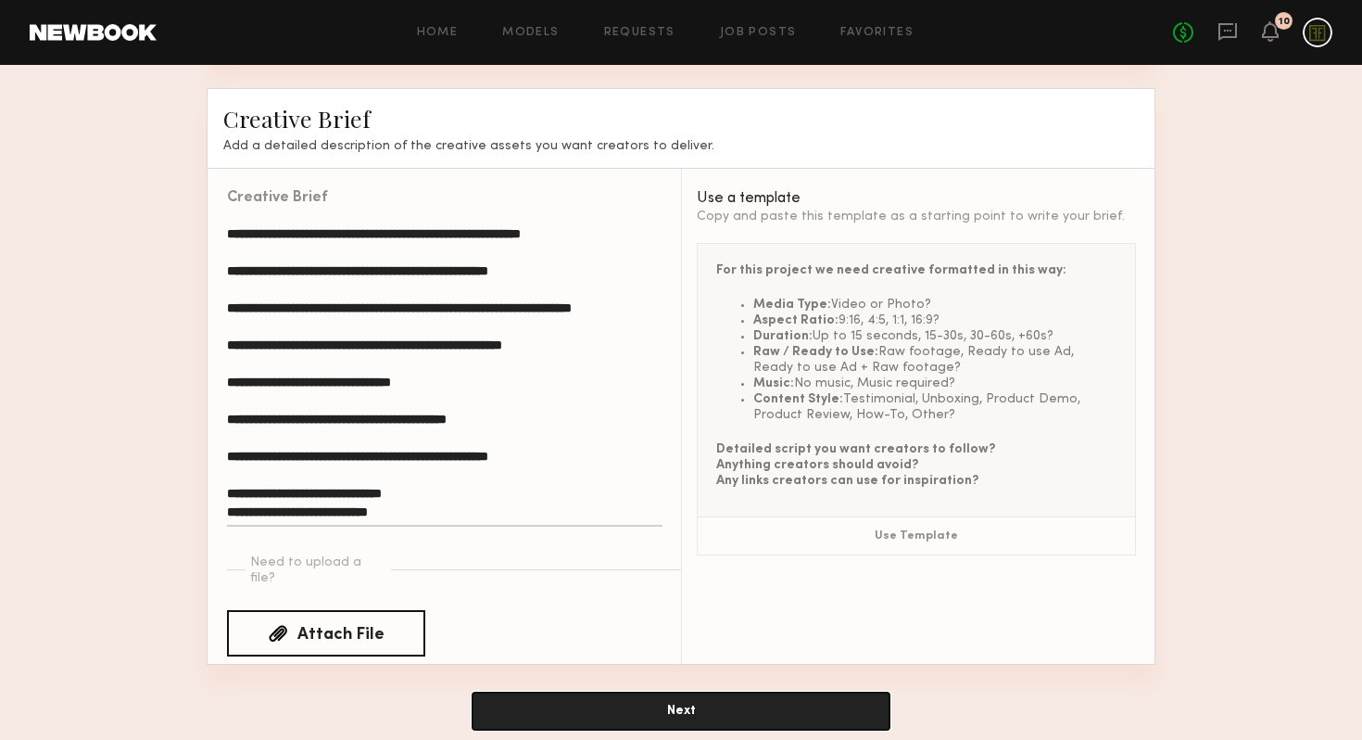
click at [713, 692] on button "Next" at bounding box center [681, 710] width 417 height 37
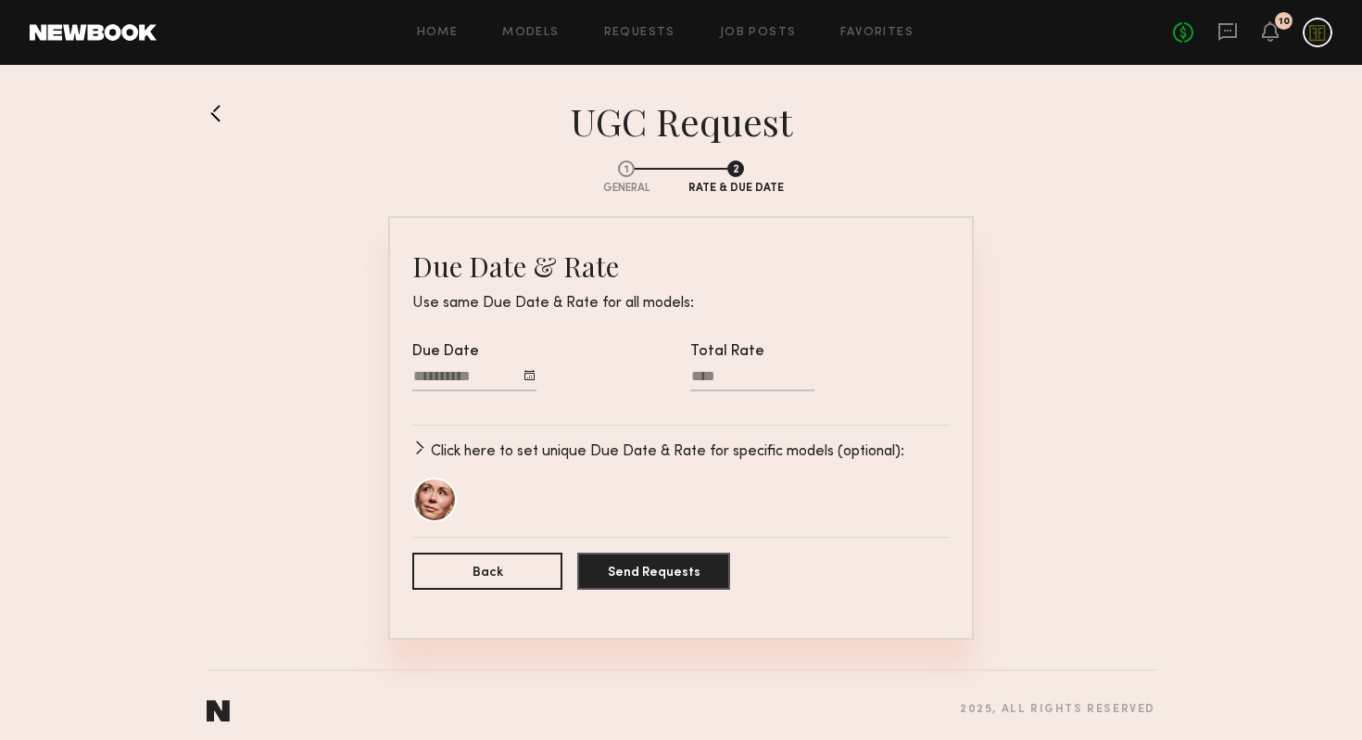
click at [713, 375] on input "Total Rate" at bounding box center [752, 379] width 124 height 23
type input "****"
drag, startPoint x: 648, startPoint y: 564, endPoint x: 614, endPoint y: 483, distance: 88.1
click at [615, 483] on form "Due Date & Rate Use same Due Date & Rate for all models: Due Date Total Rate **…" at bounding box center [680, 427] width 537 height 360
click at [421, 449] on button "button" at bounding box center [419, 447] width 15 height 15
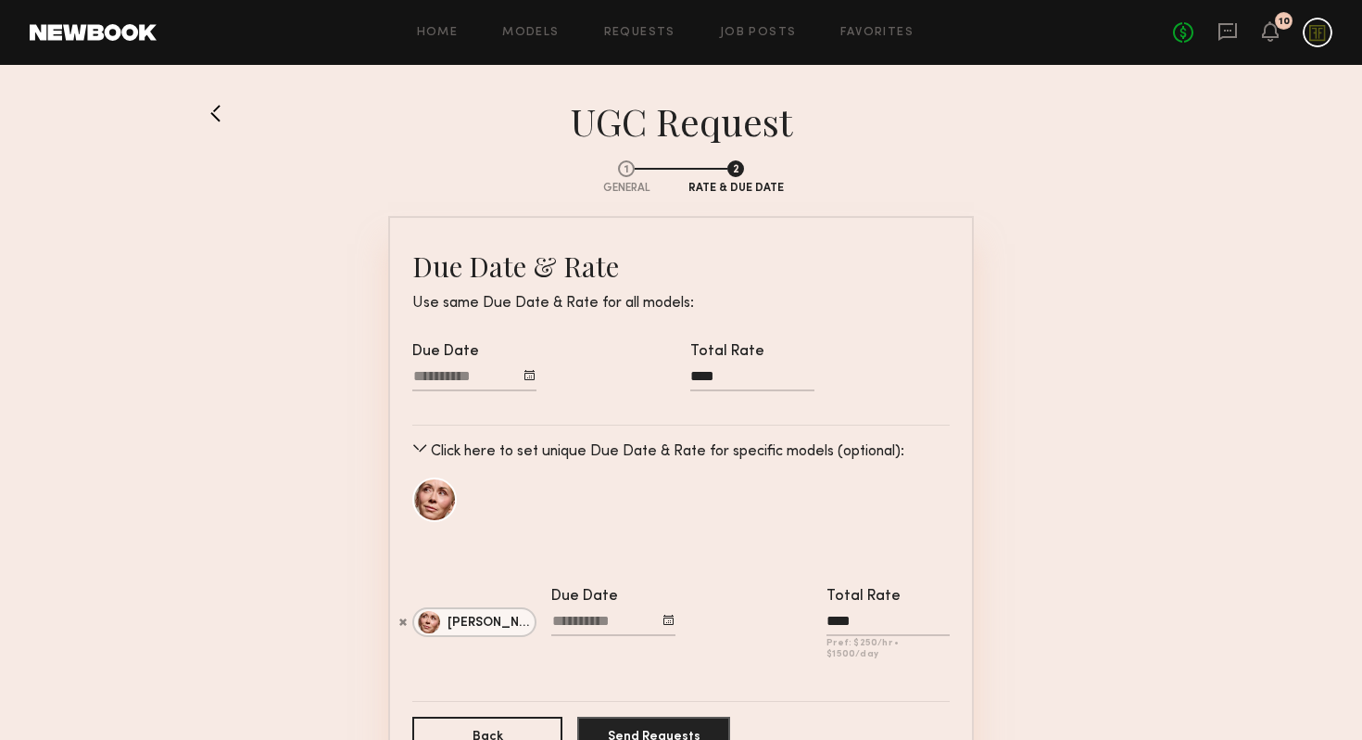
click at [454, 378] on input "Due Date" at bounding box center [474, 379] width 124 height 23
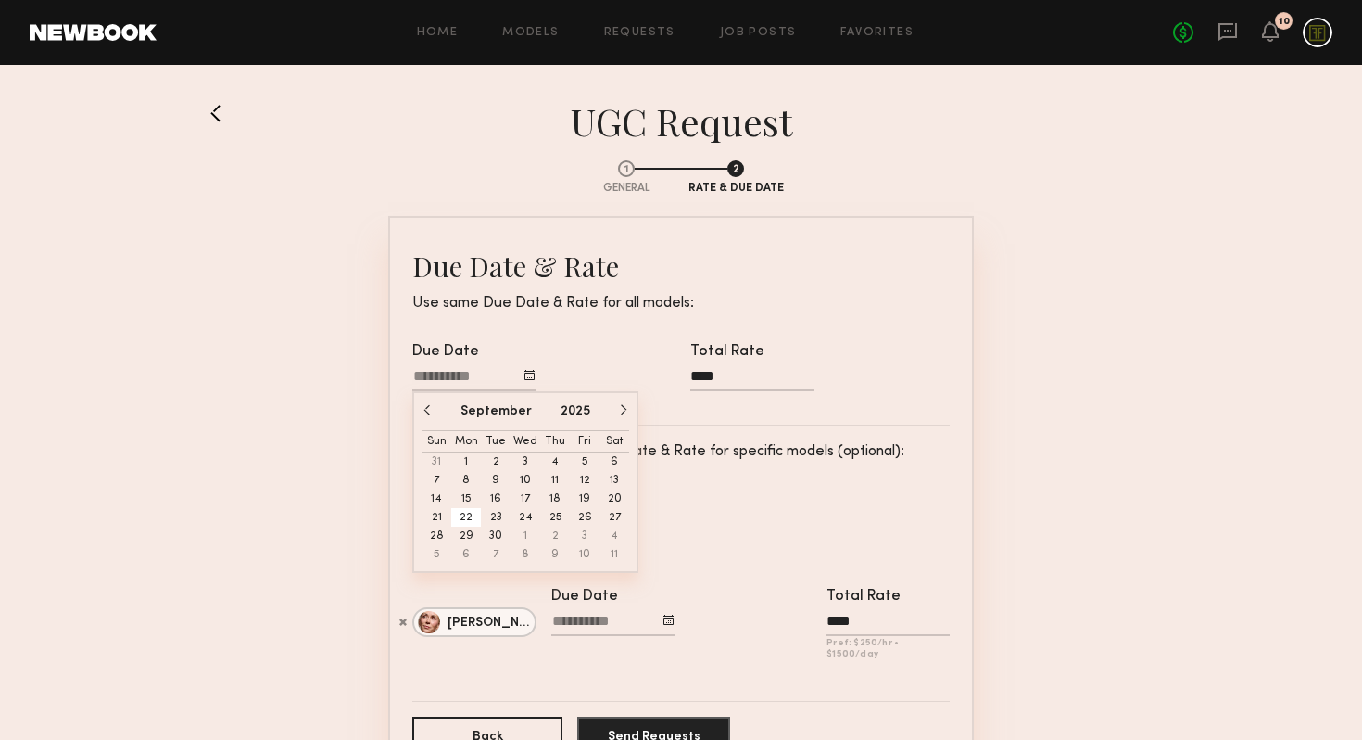
click at [470, 513] on button "22" at bounding box center [466, 517] width 30 height 19
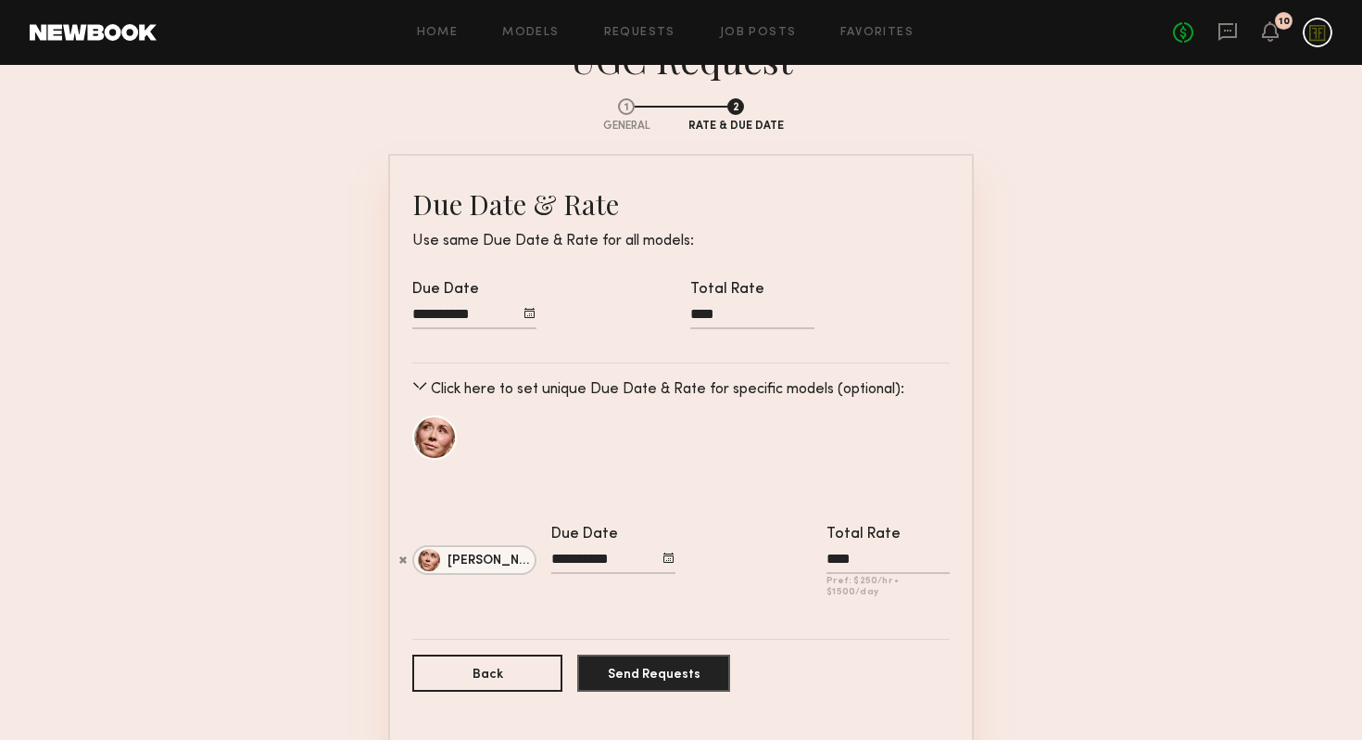
scroll to position [65, 0]
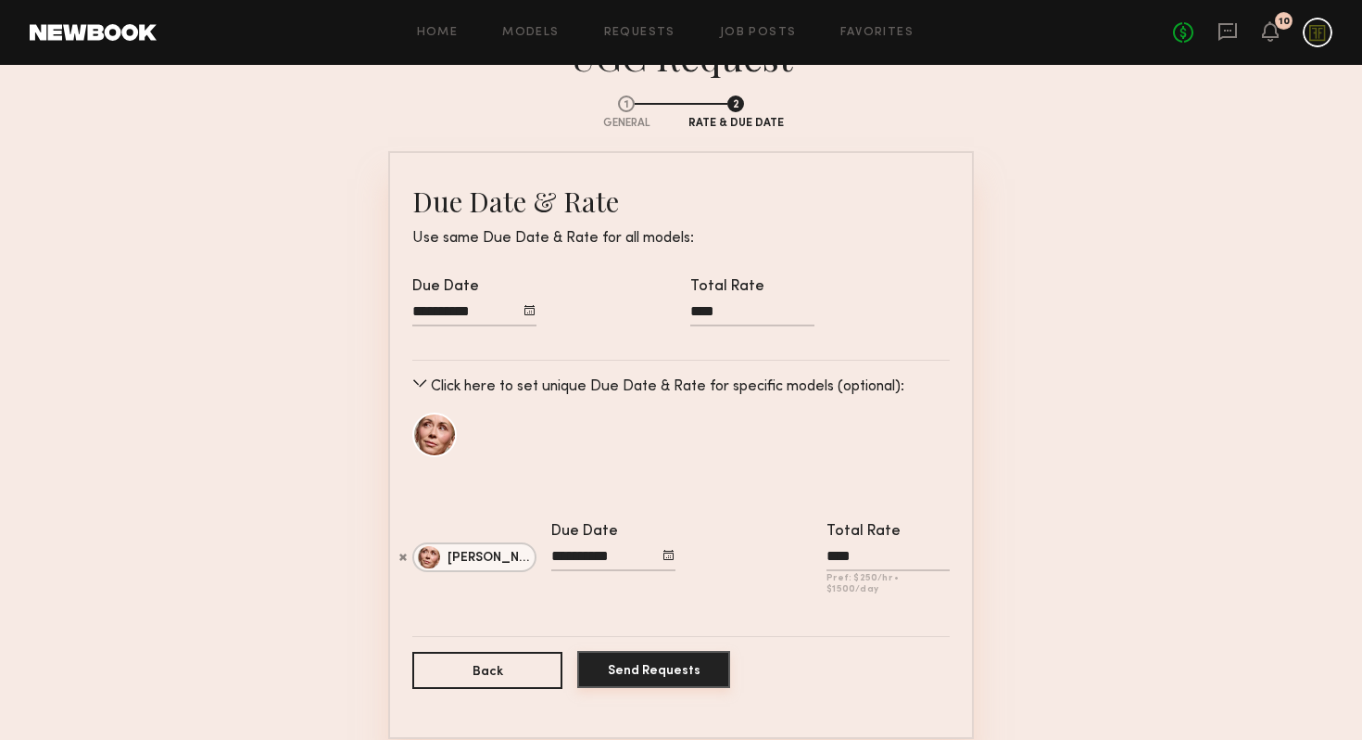
click at [647, 656] on button "Send Requests" at bounding box center [653, 669] width 153 height 37
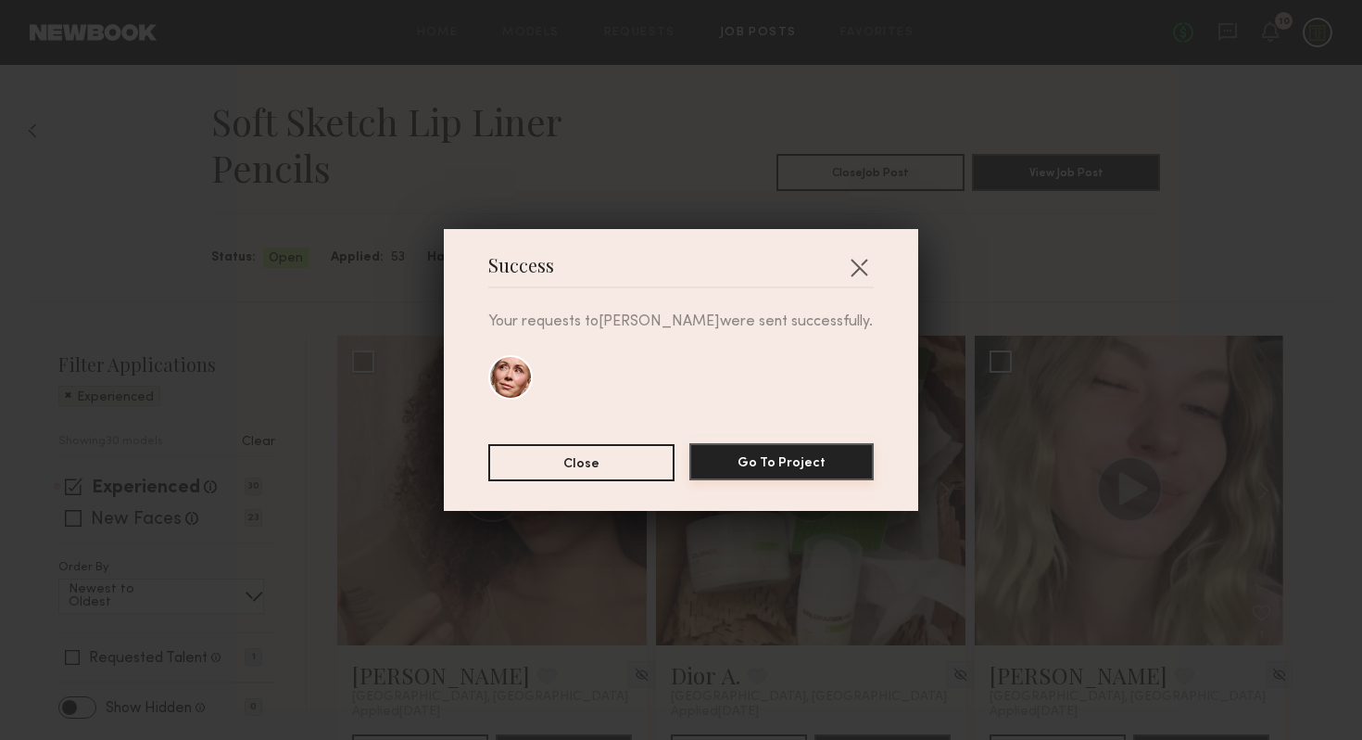
click at [763, 461] on button "Go To Project" at bounding box center [781, 461] width 184 height 37
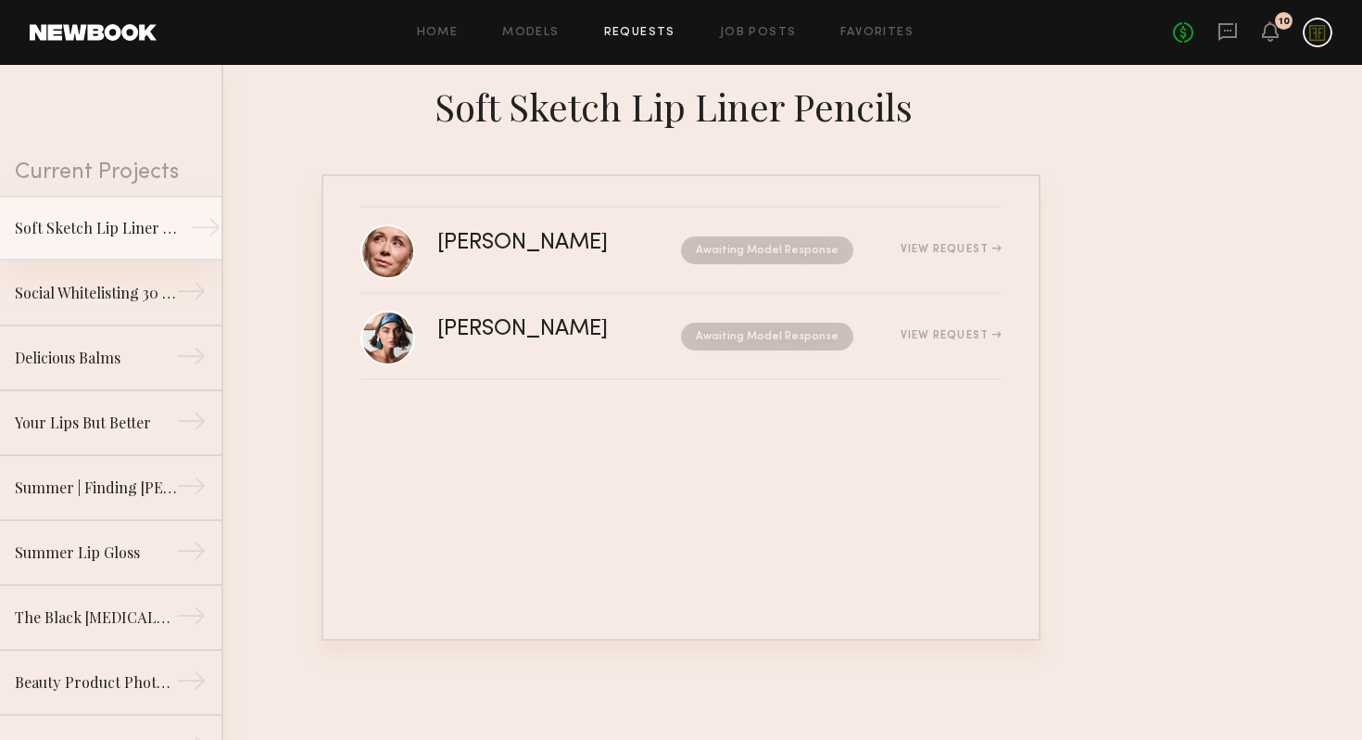
click at [127, 227] on div "Soft Sketch Lip Liner Pencils" at bounding box center [95, 228] width 161 height 22
click at [762, 42] on div "Home Models Requests Job Posts Favorites Sign Out No fees up to $5,000 10" at bounding box center [745, 33] width 1176 height 30
click at [758, 27] on link "Job Posts" at bounding box center [758, 33] width 77 height 12
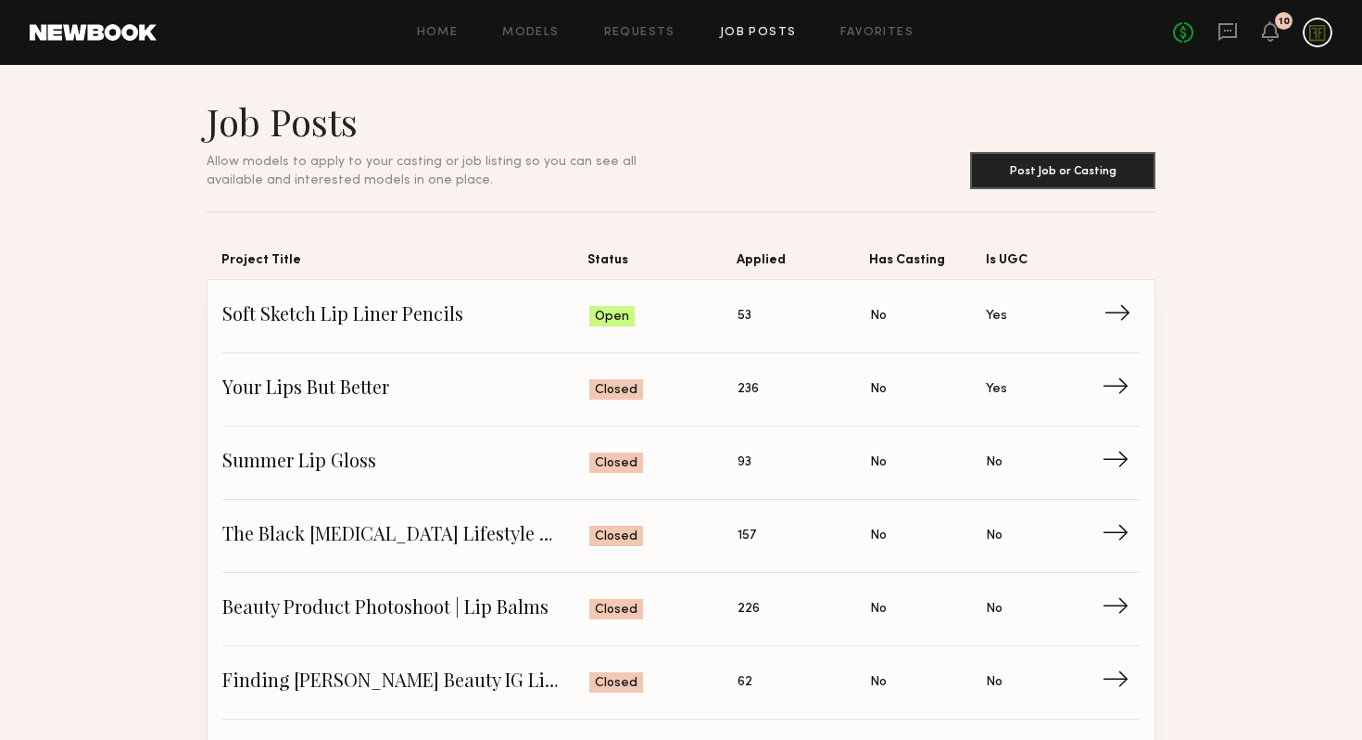
click at [478, 328] on span "Soft Sketch Lip Liner Pencils" at bounding box center [405, 316] width 367 height 28
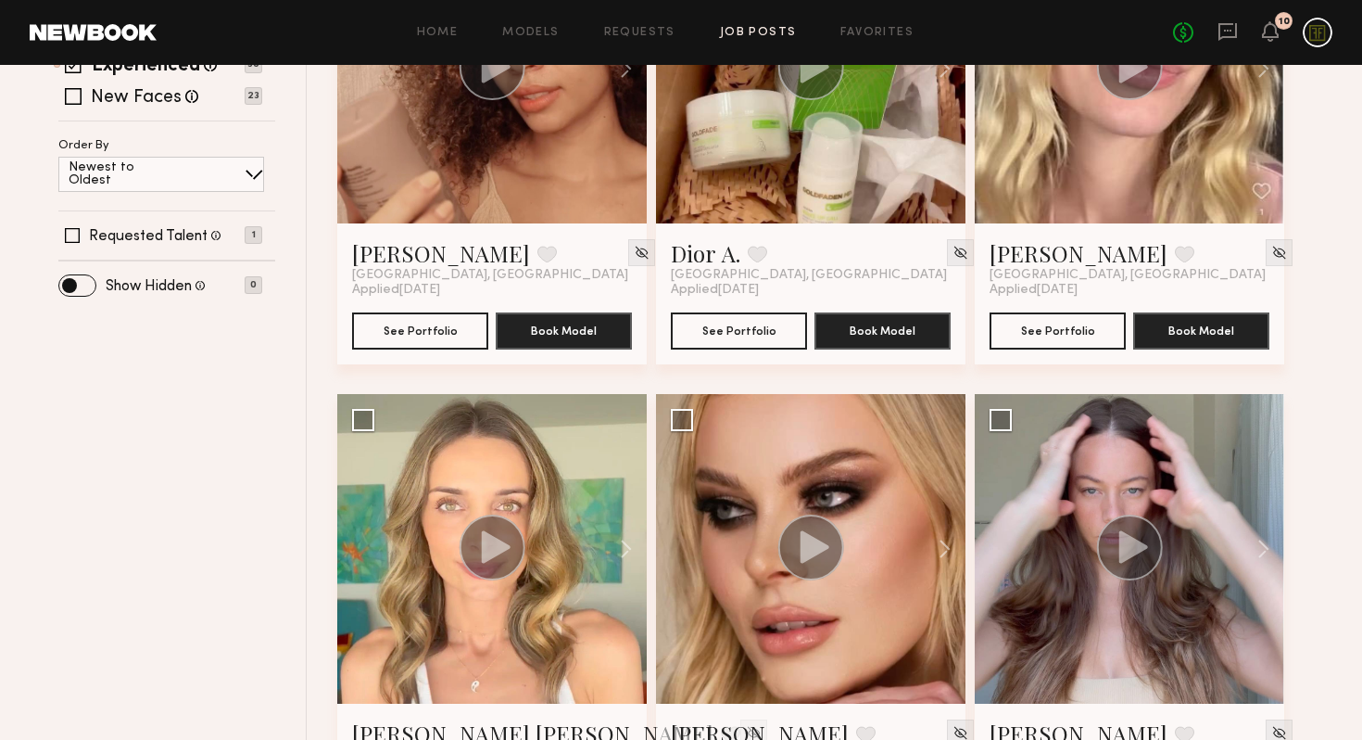
scroll to position [189, 0]
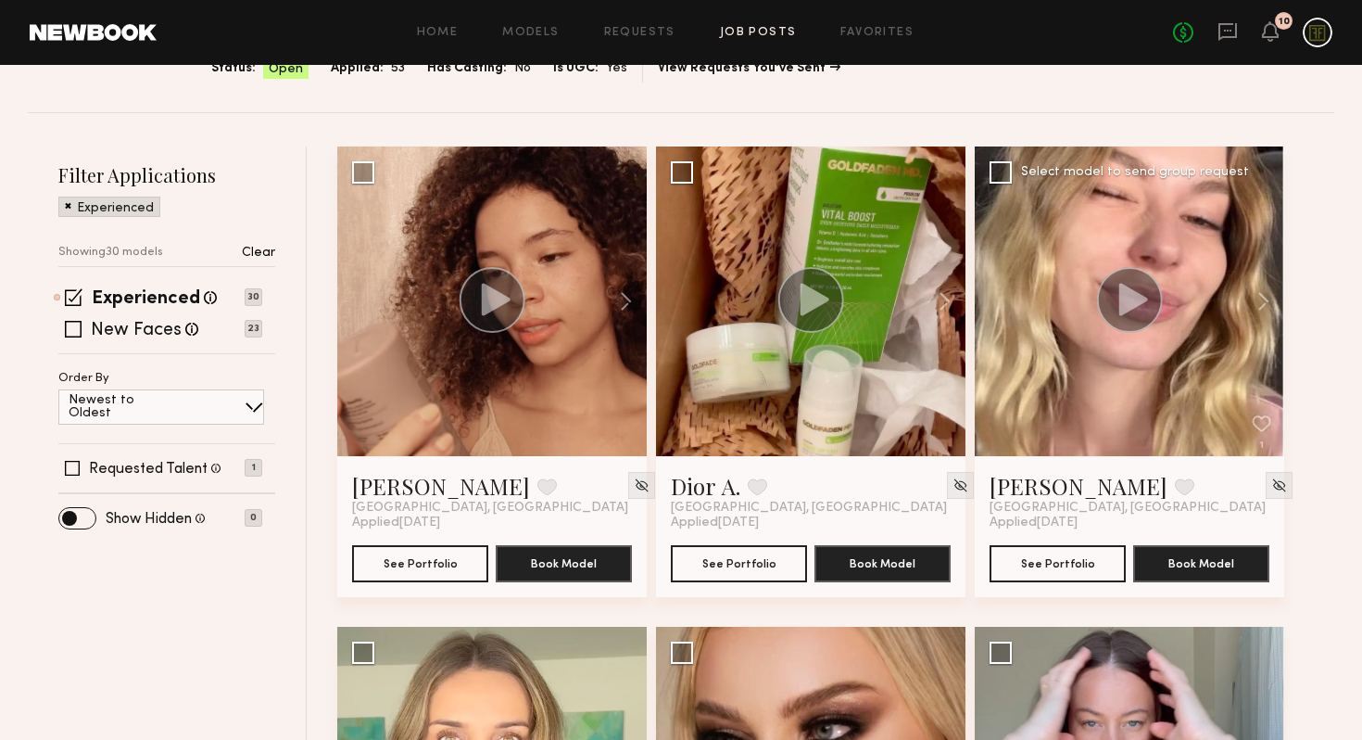
click at [1126, 310] on icon at bounding box center [1133, 299] width 29 height 32
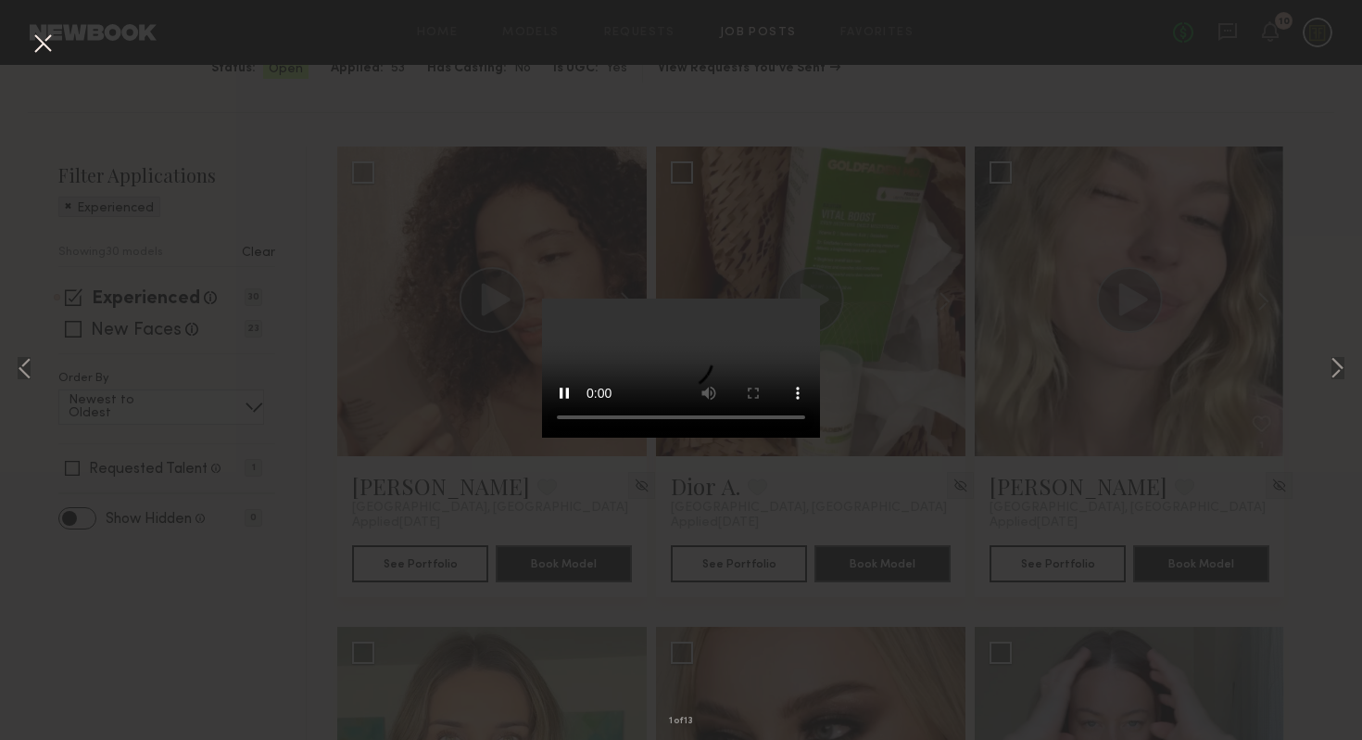
click at [923, 387] on div "1 of 13" at bounding box center [681, 370] width 1362 height 740
click at [38, 45] on button at bounding box center [43, 44] width 30 height 33
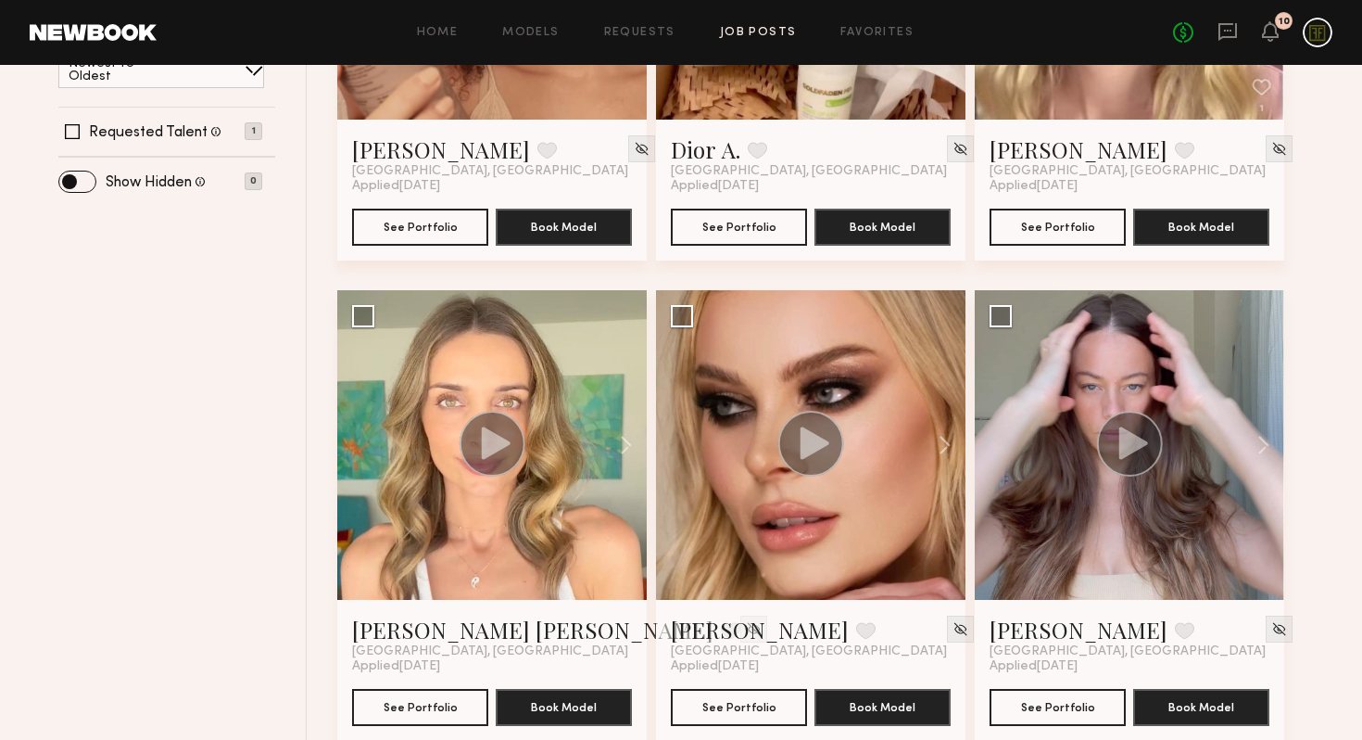
scroll to position [681, 0]
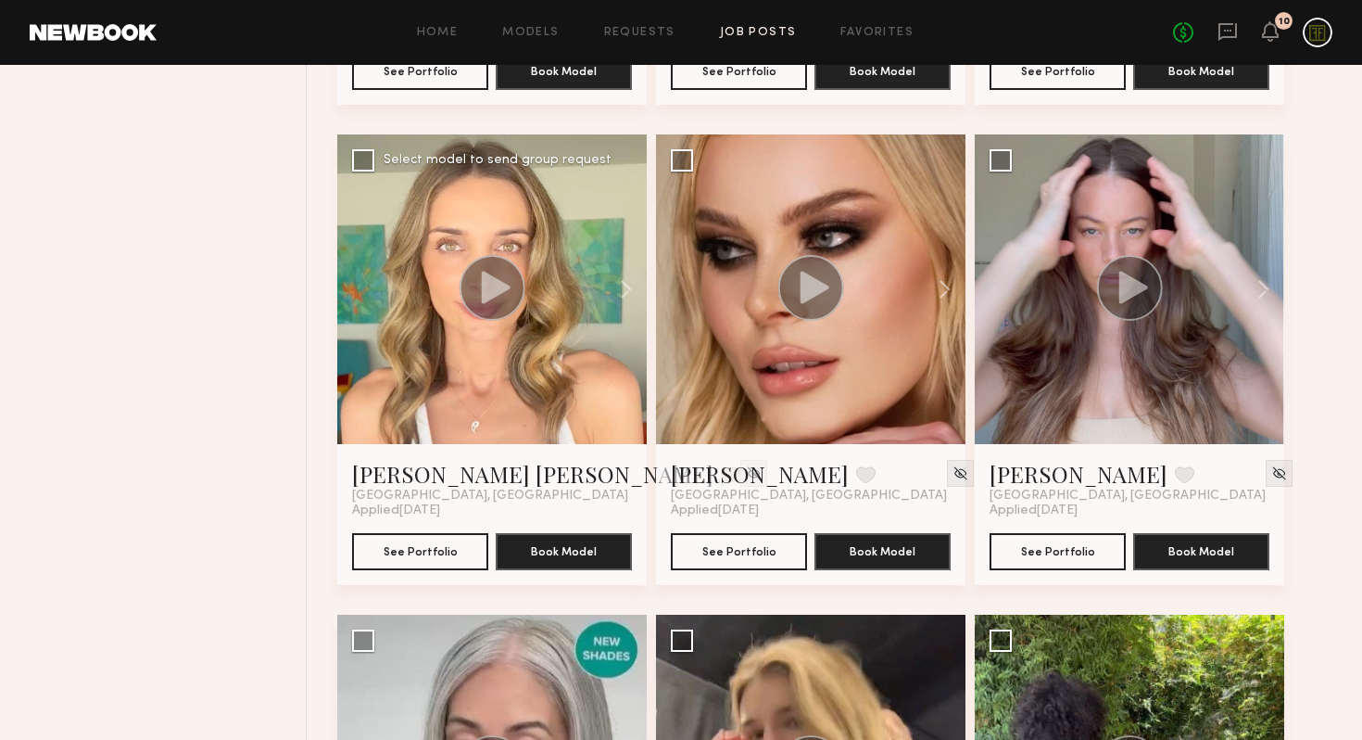
click at [468, 290] on circle at bounding box center [493, 288] width 66 height 66
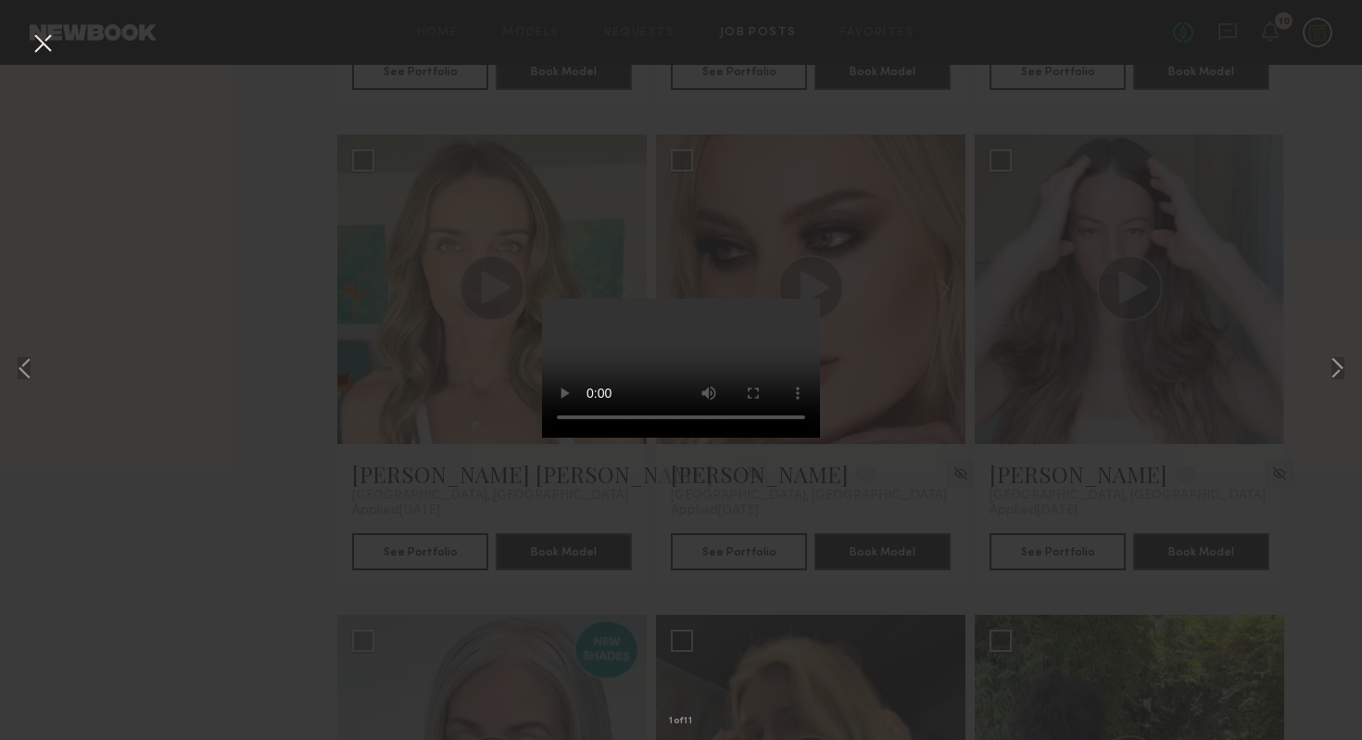
click at [264, 625] on div "1 of 11" at bounding box center [681, 370] width 1362 height 740
click at [43, 41] on button at bounding box center [43, 44] width 30 height 33
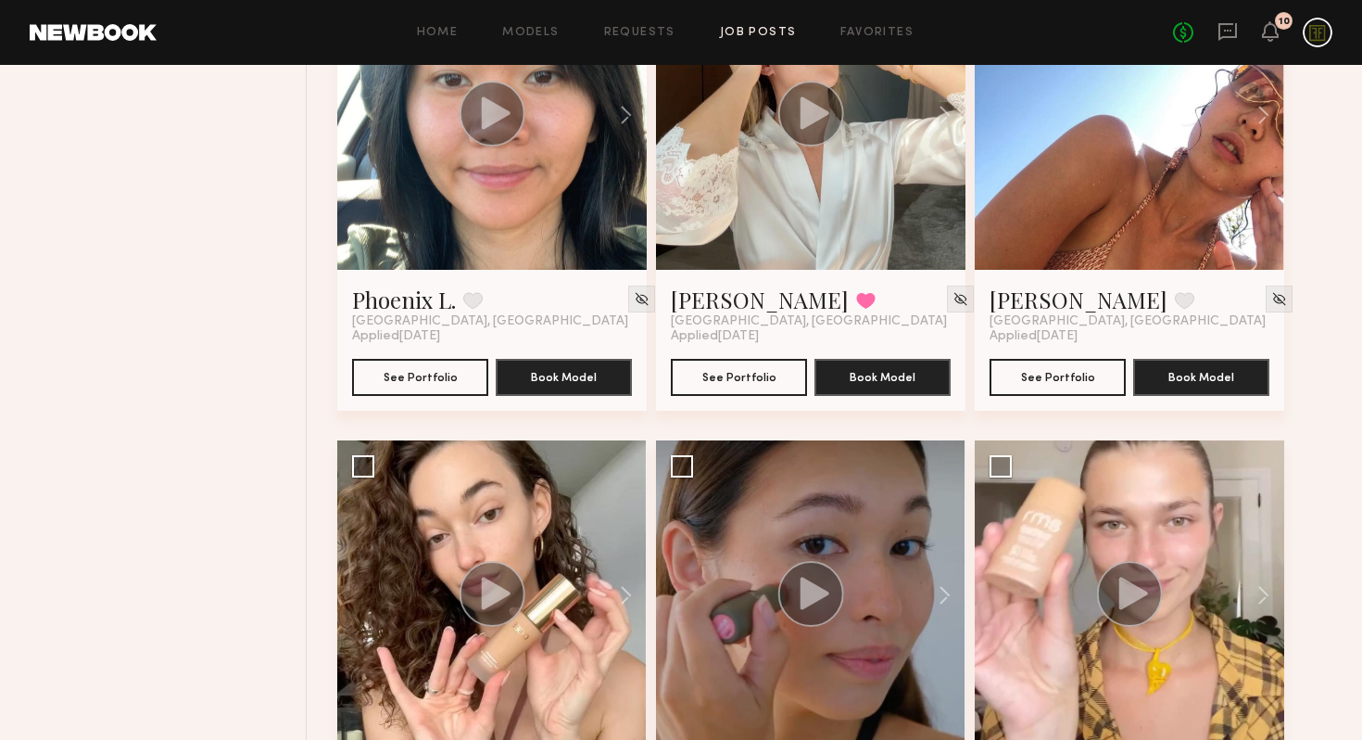
scroll to position [3925, 0]
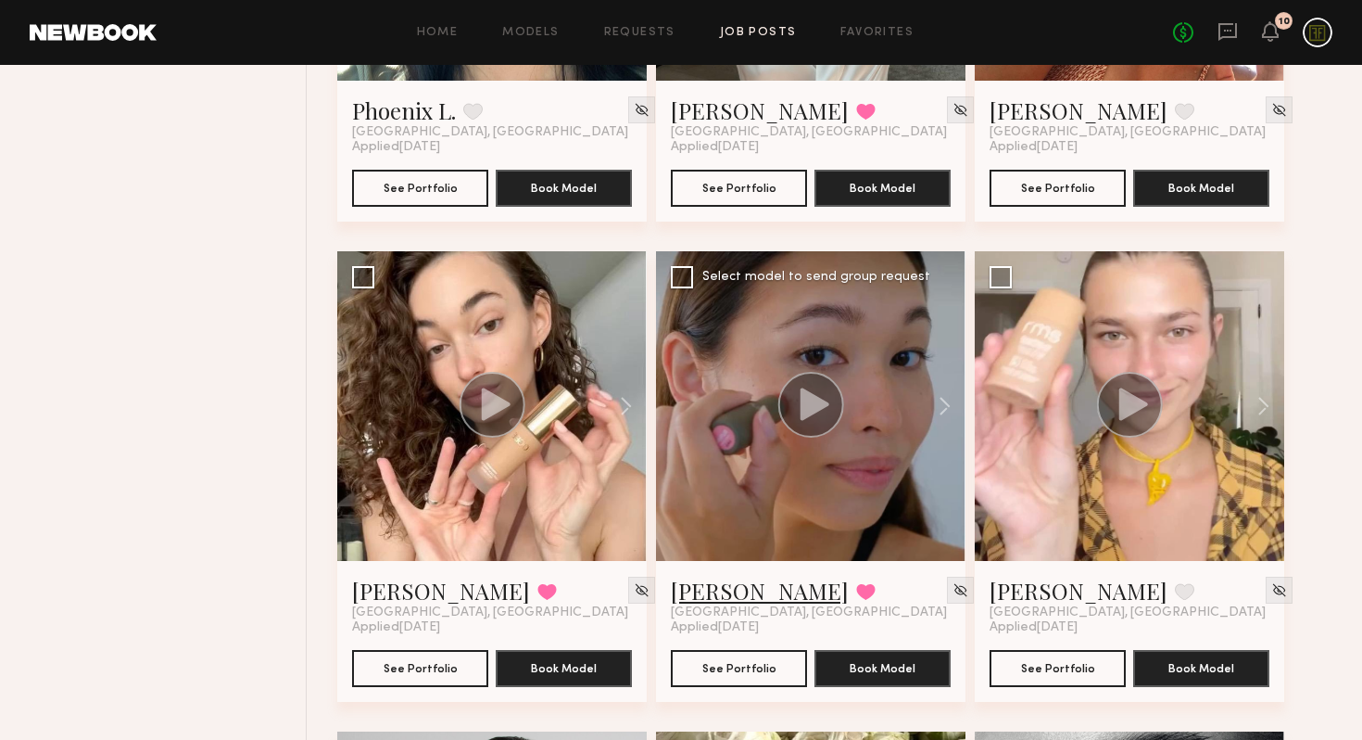
click at [723, 592] on link "[PERSON_NAME]" at bounding box center [760, 590] width 178 height 30
click at [872, 664] on button "Book Model" at bounding box center [883, 667] width 136 height 37
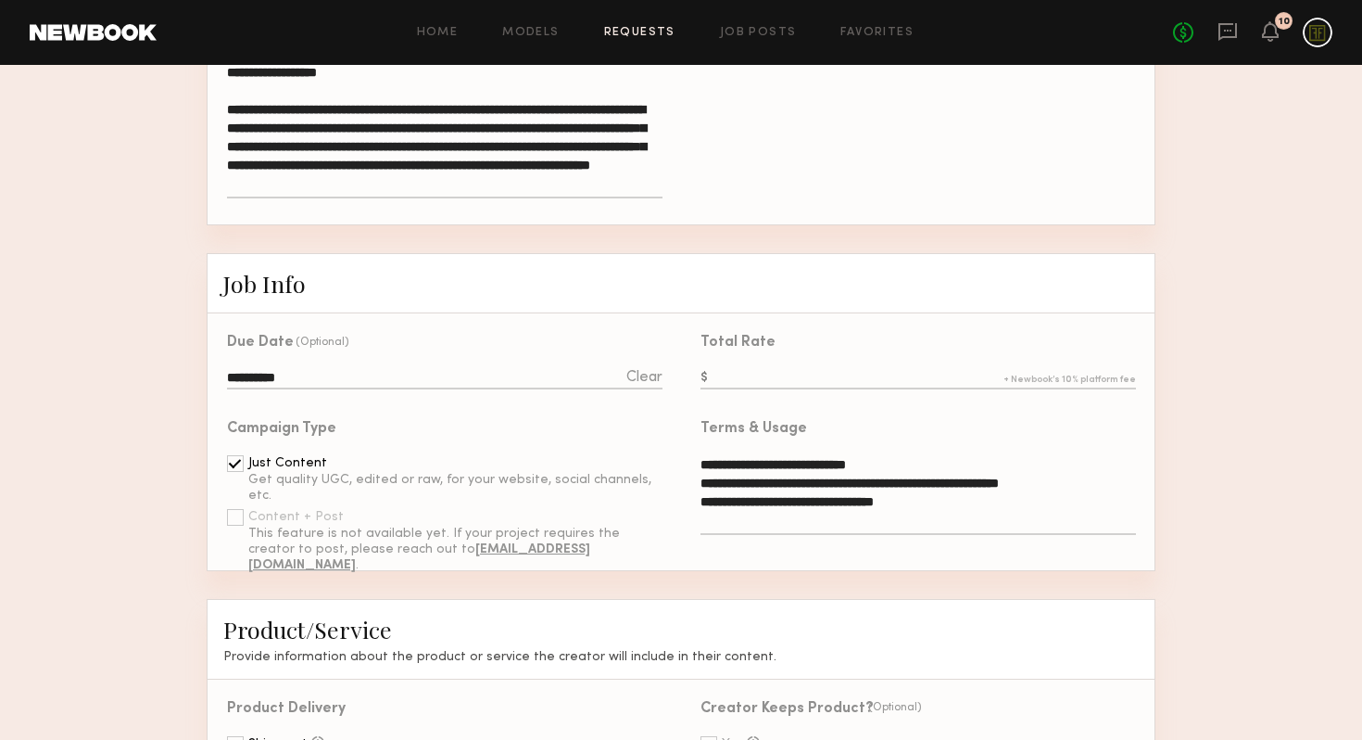
scroll to position [398, 0]
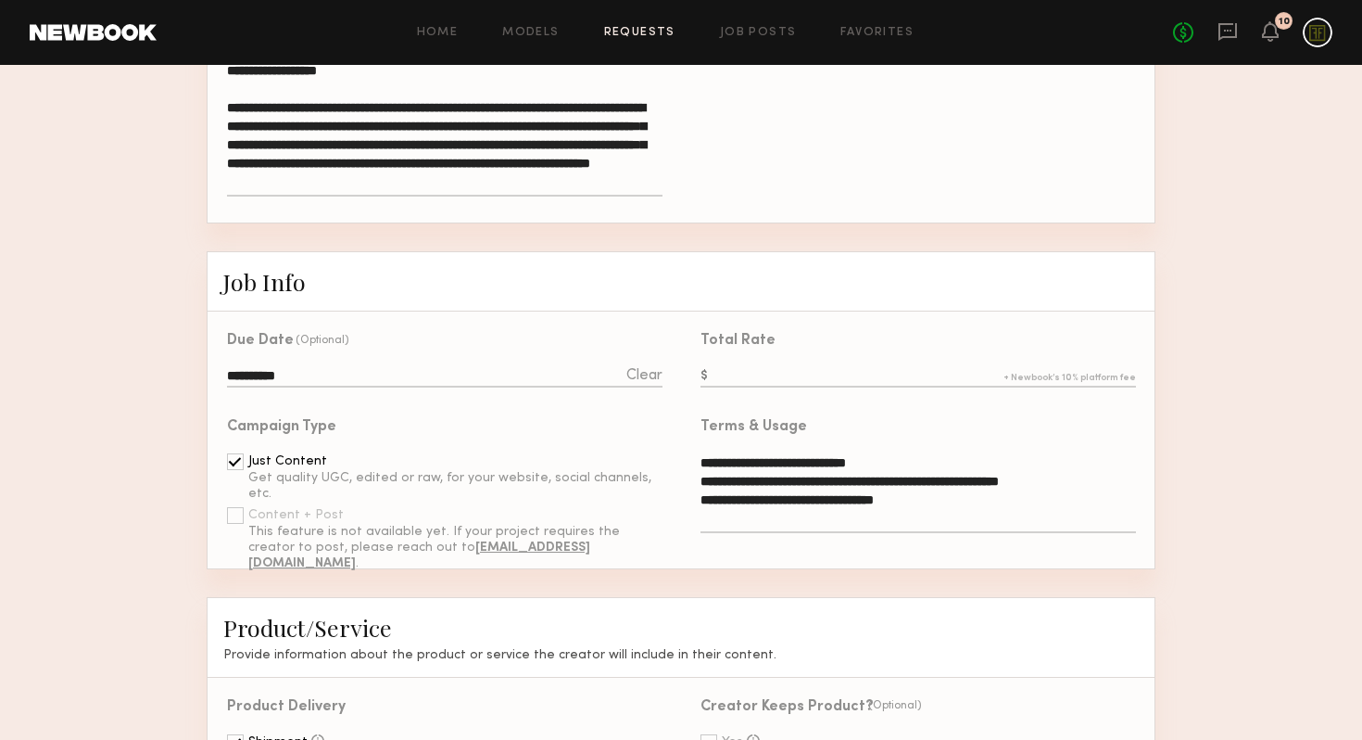
click at [738, 379] on input "text" at bounding box center [919, 377] width 436 height 20
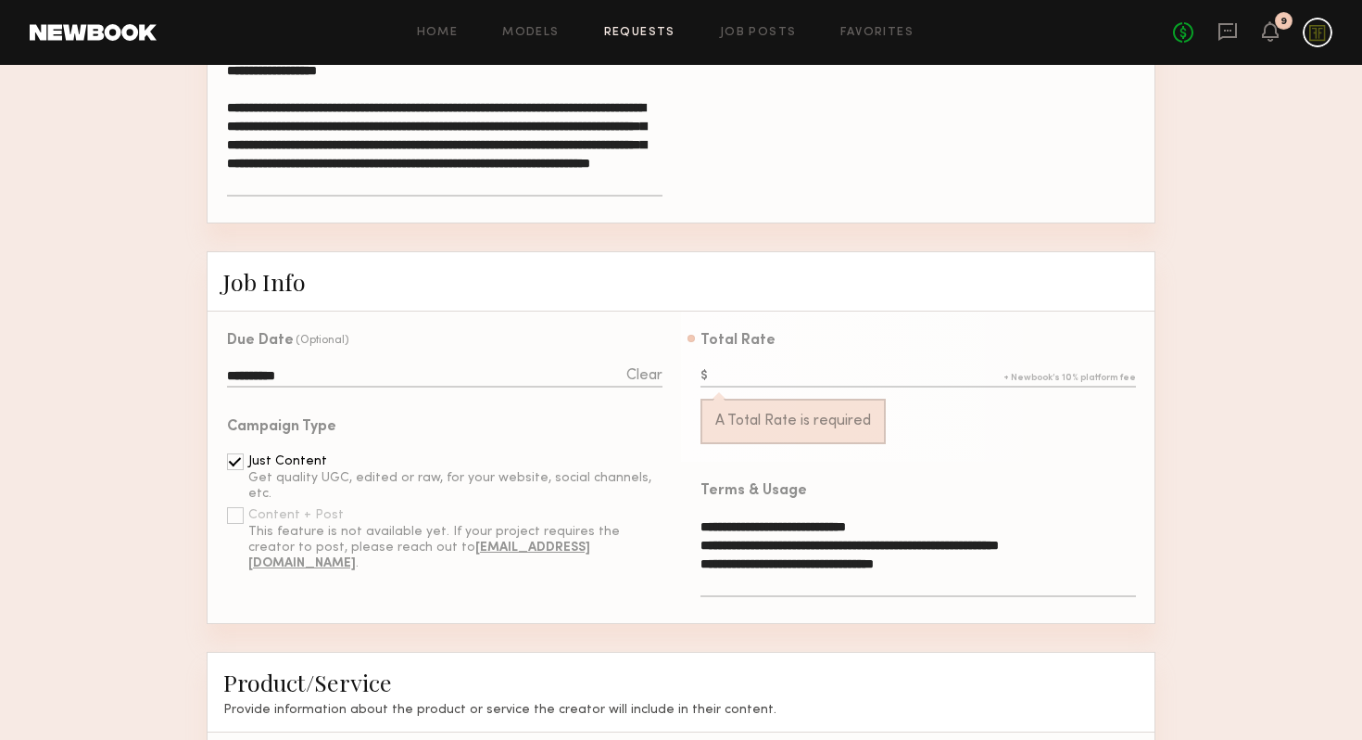
scroll to position [0, 0]
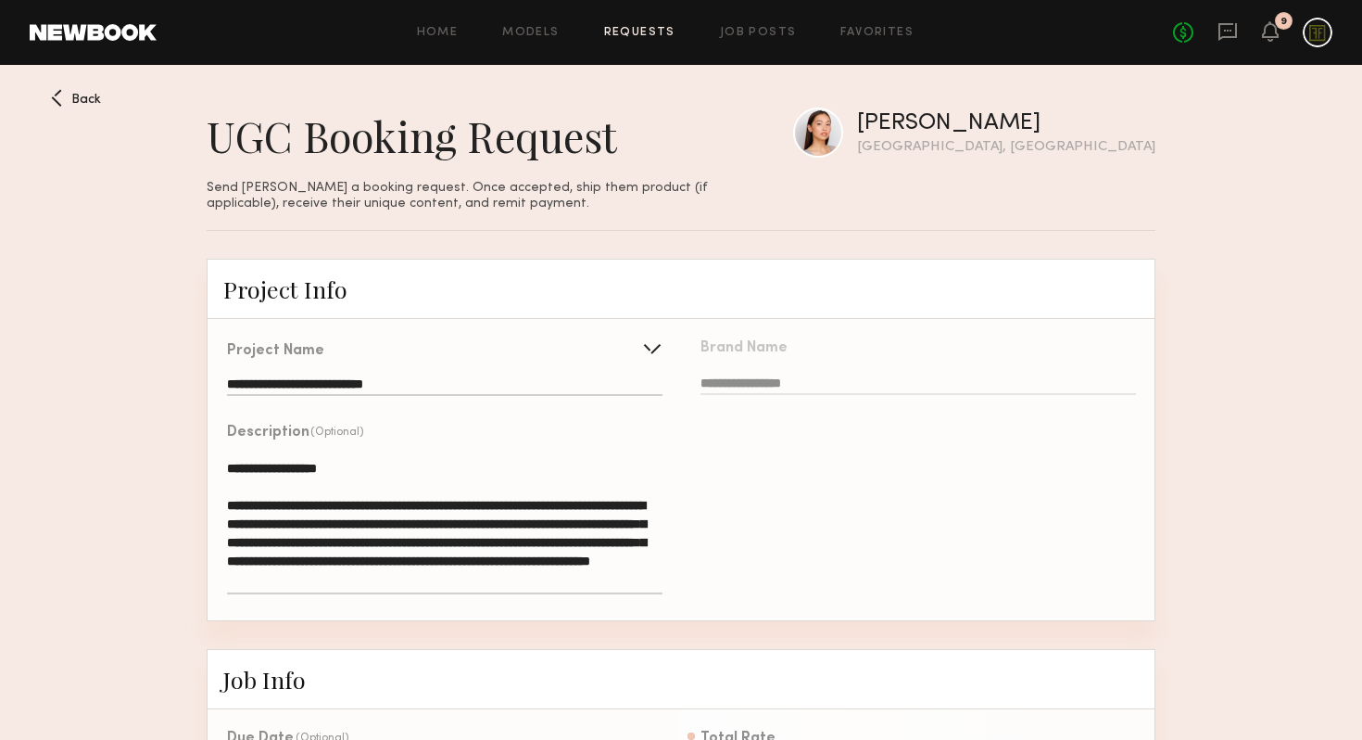
click at [75, 94] on span "Back" at bounding box center [86, 100] width 30 height 13
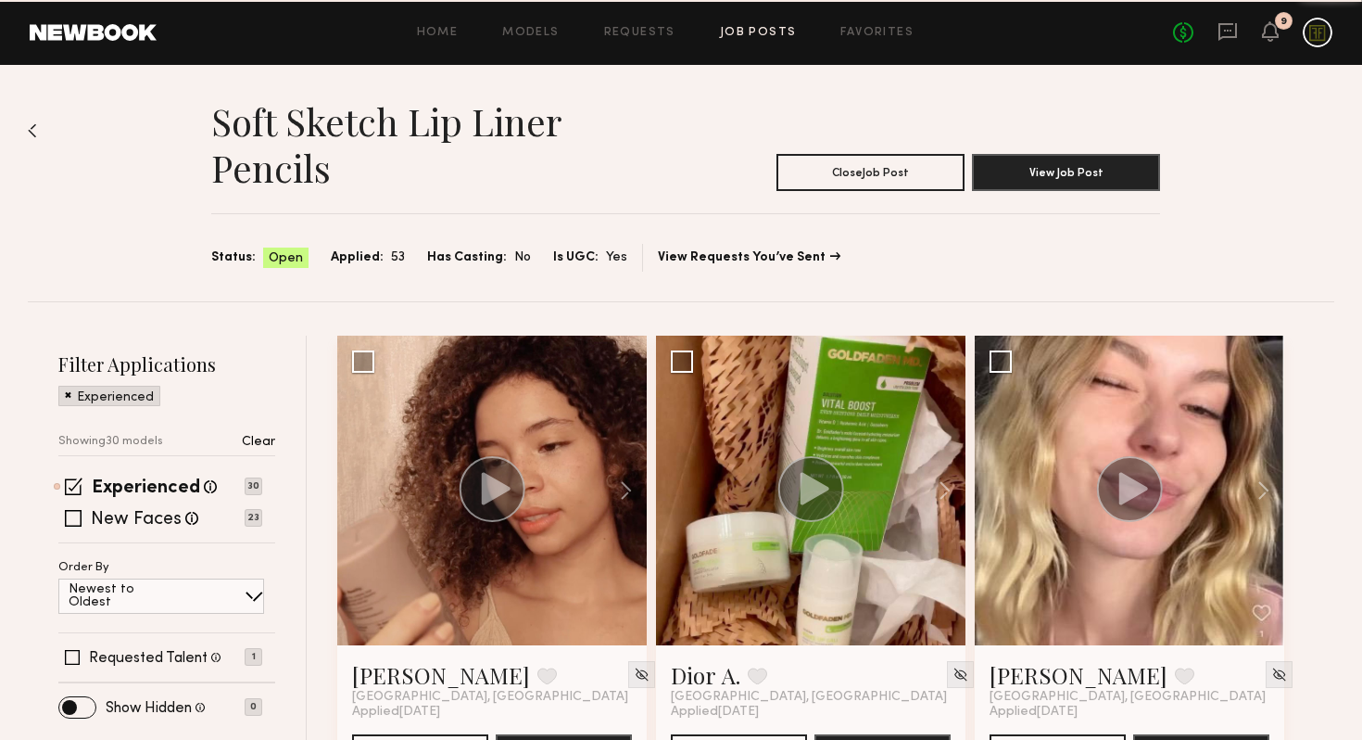
scroll to position [3925, 0]
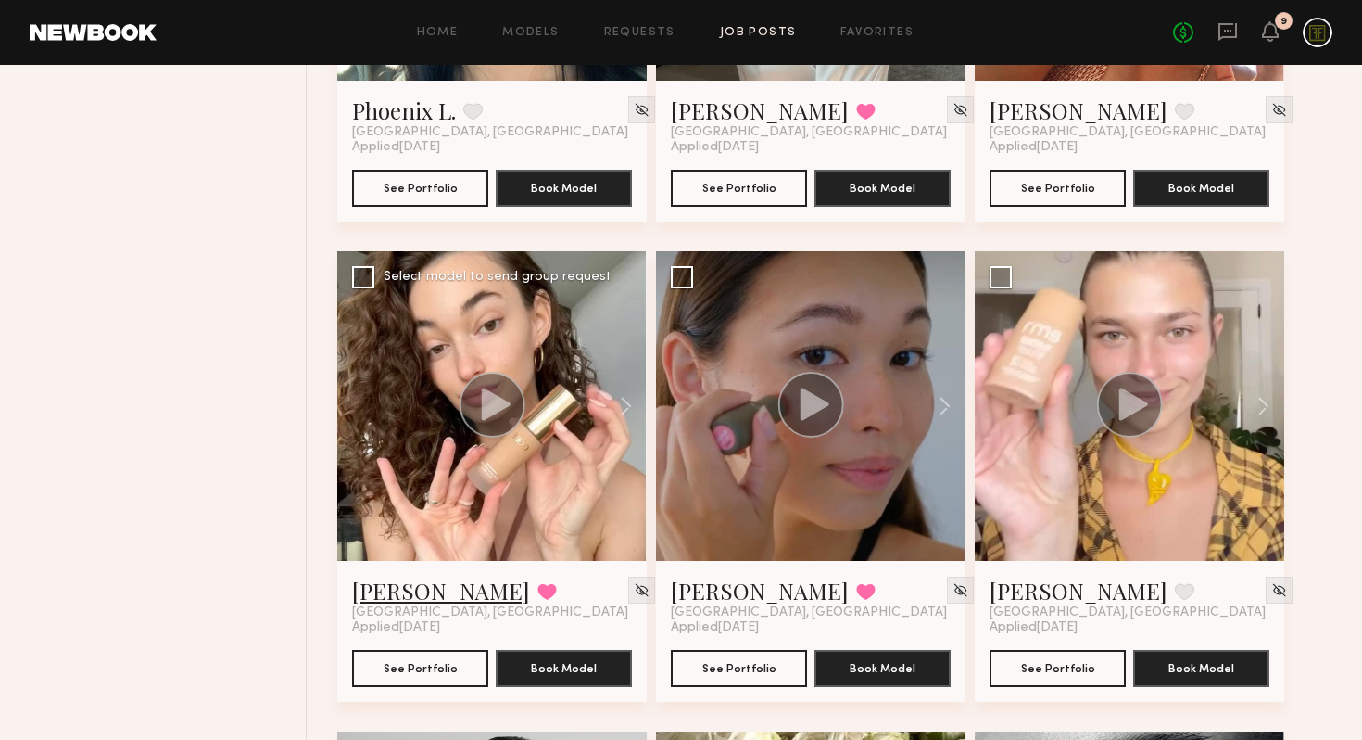
click at [400, 594] on link "[PERSON_NAME]" at bounding box center [441, 590] width 178 height 30
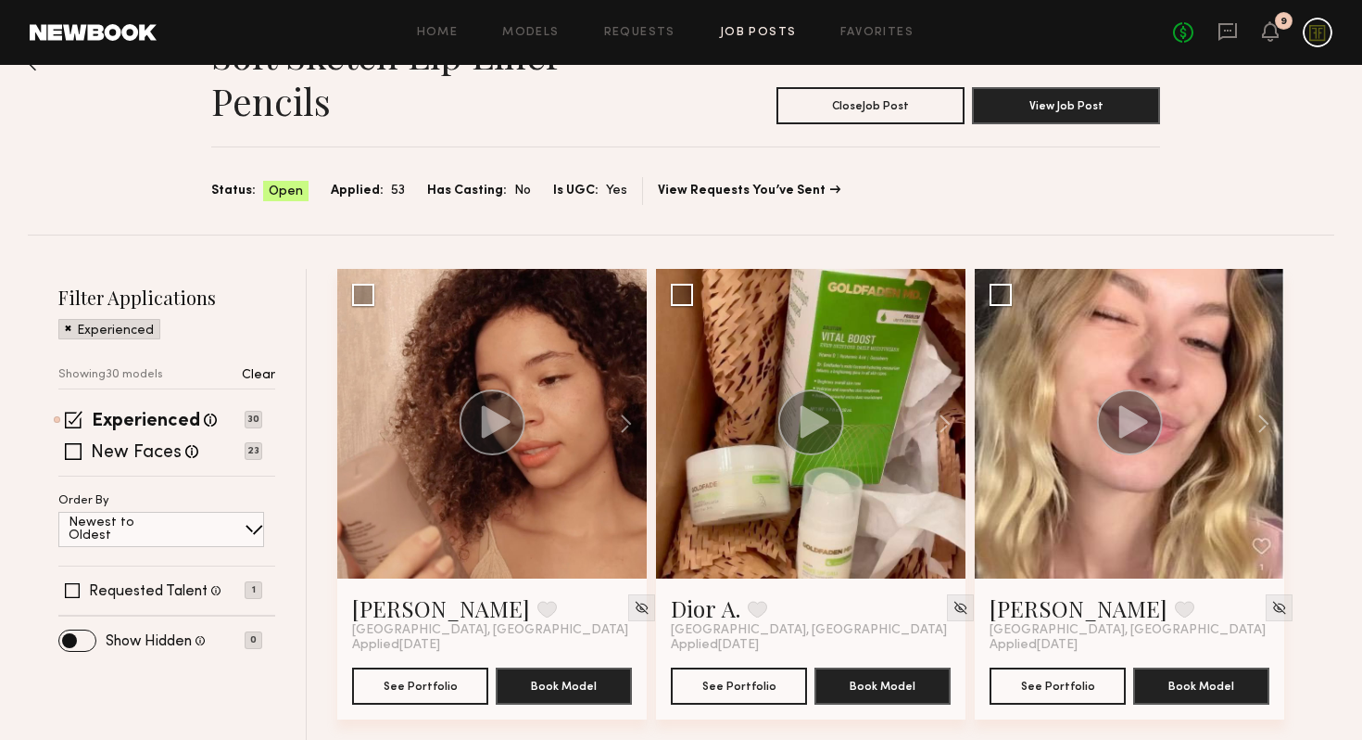
scroll to position [0, 0]
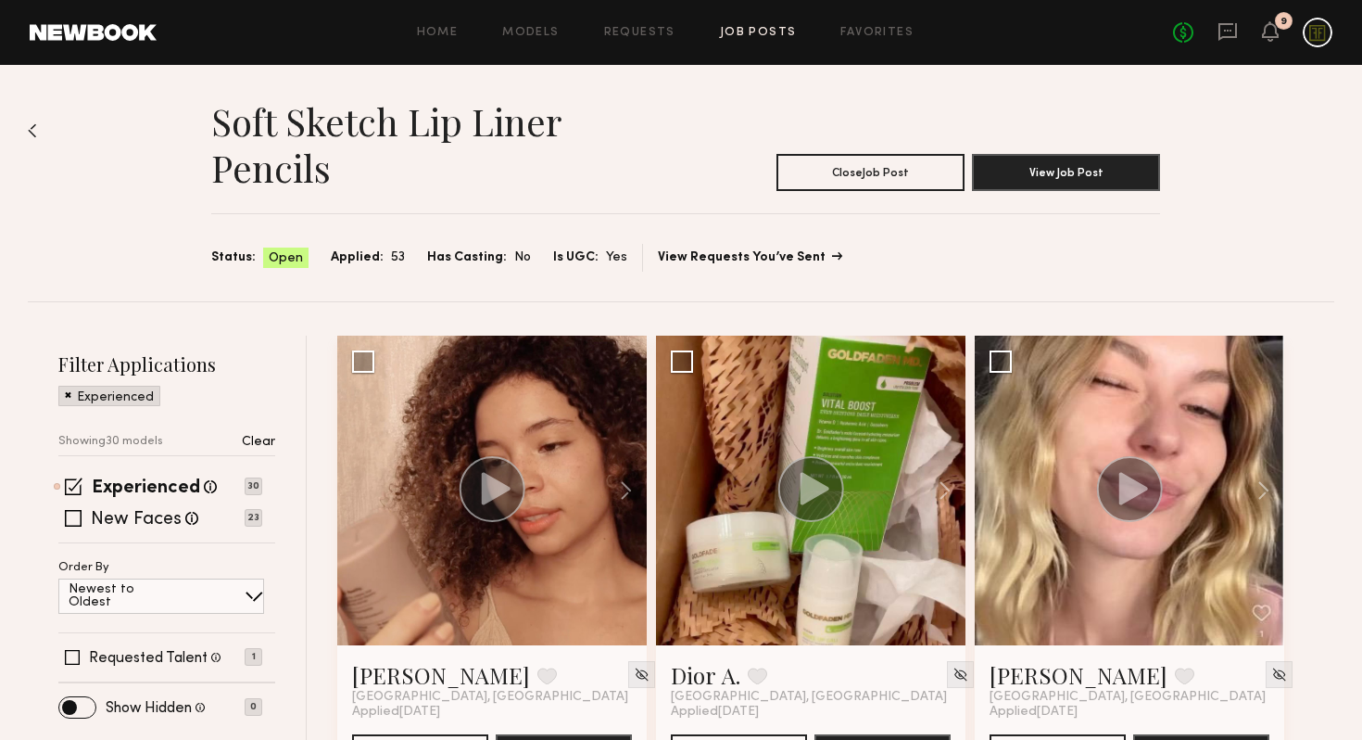
click at [752, 259] on link "View Requests You’ve Sent" at bounding box center [749, 257] width 183 height 13
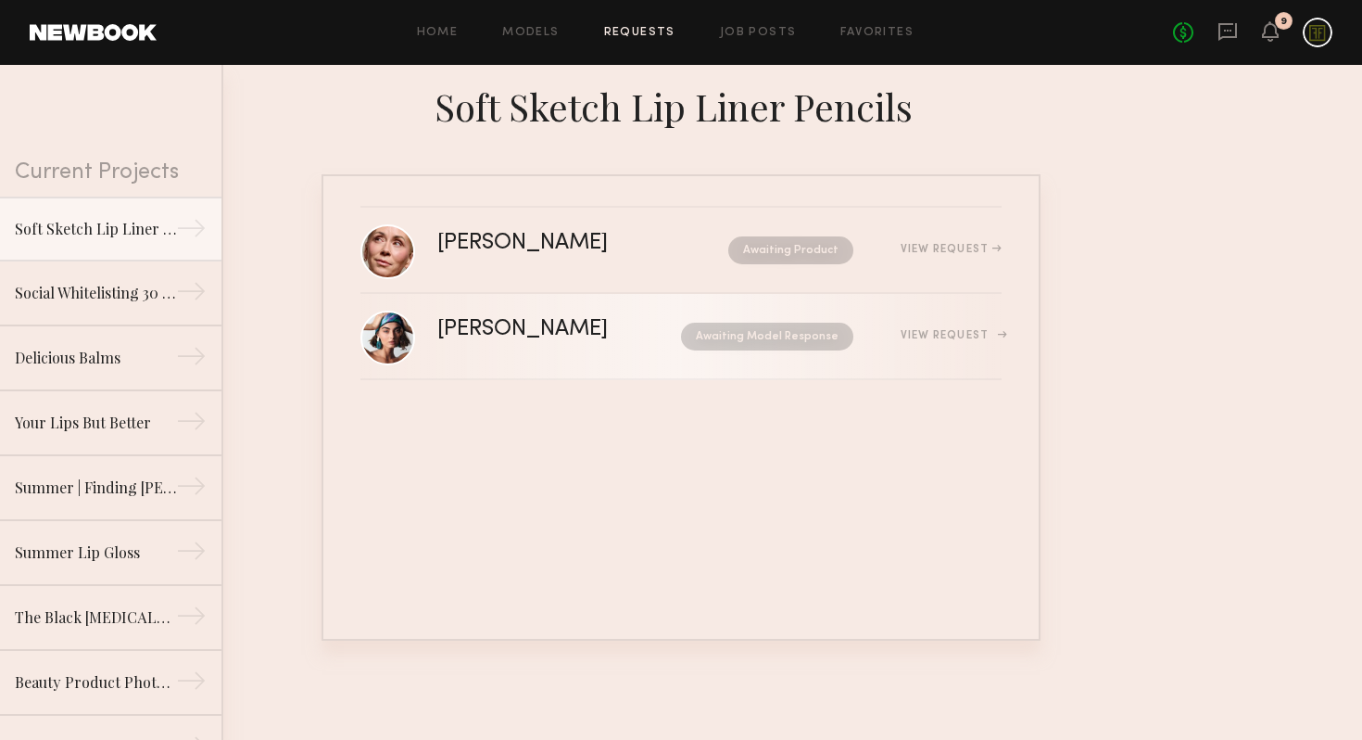
click at [645, 339] on div "Awaiting Model Response" at bounding box center [749, 336] width 209 height 28
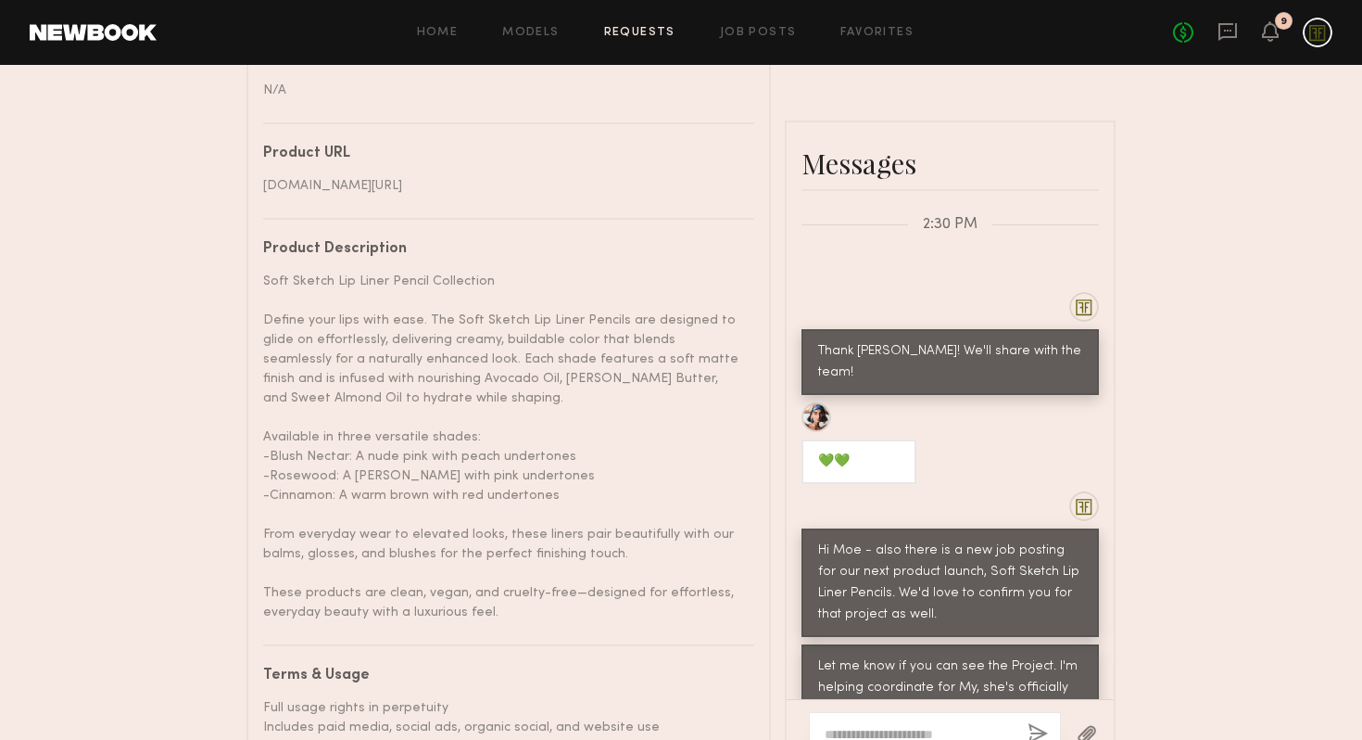
scroll to position [1199, 0]
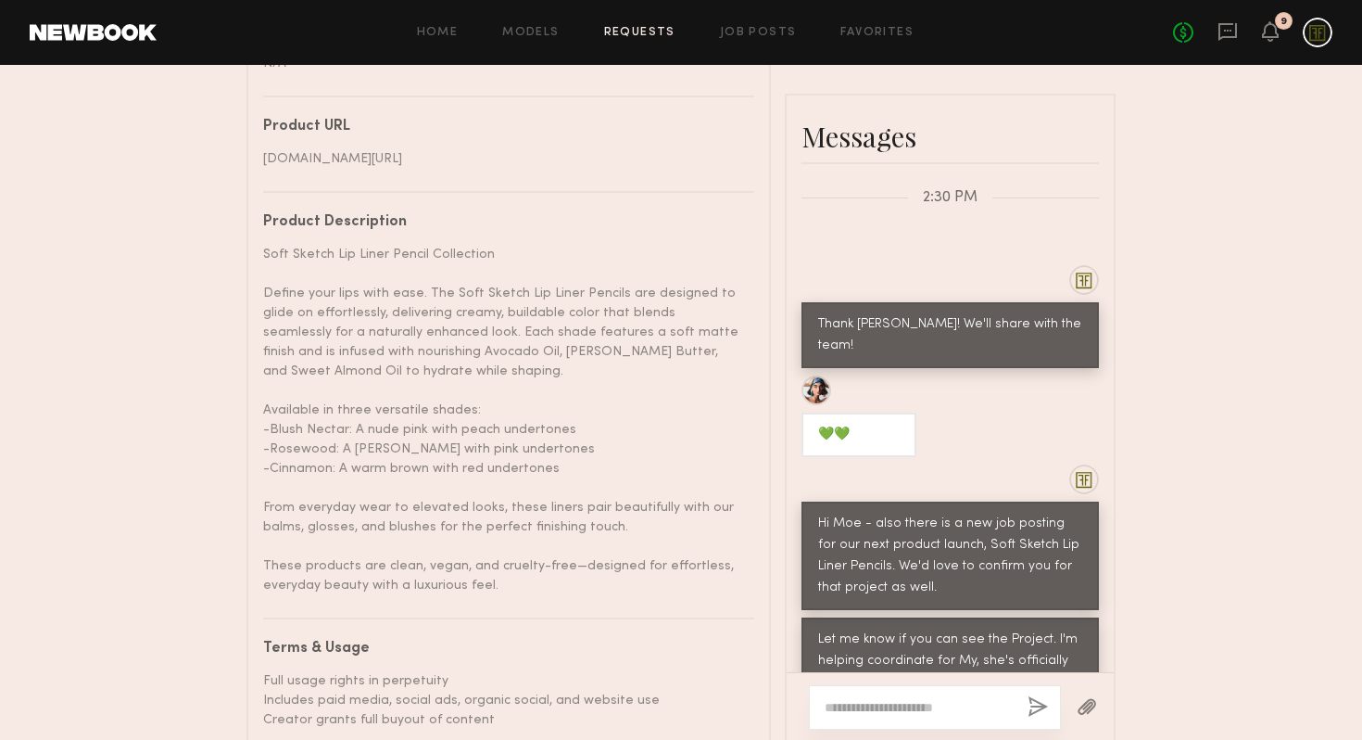
click at [605, 161] on div "www.findingferdinand.com/products/soft-sketch-lip-liner-pencil" at bounding box center [501, 158] width 477 height 19
click at [641, 370] on div "Soft Sketch Lip Liner Pencil Collection Define your lips with ease. The Soft Sk…" at bounding box center [501, 420] width 477 height 350
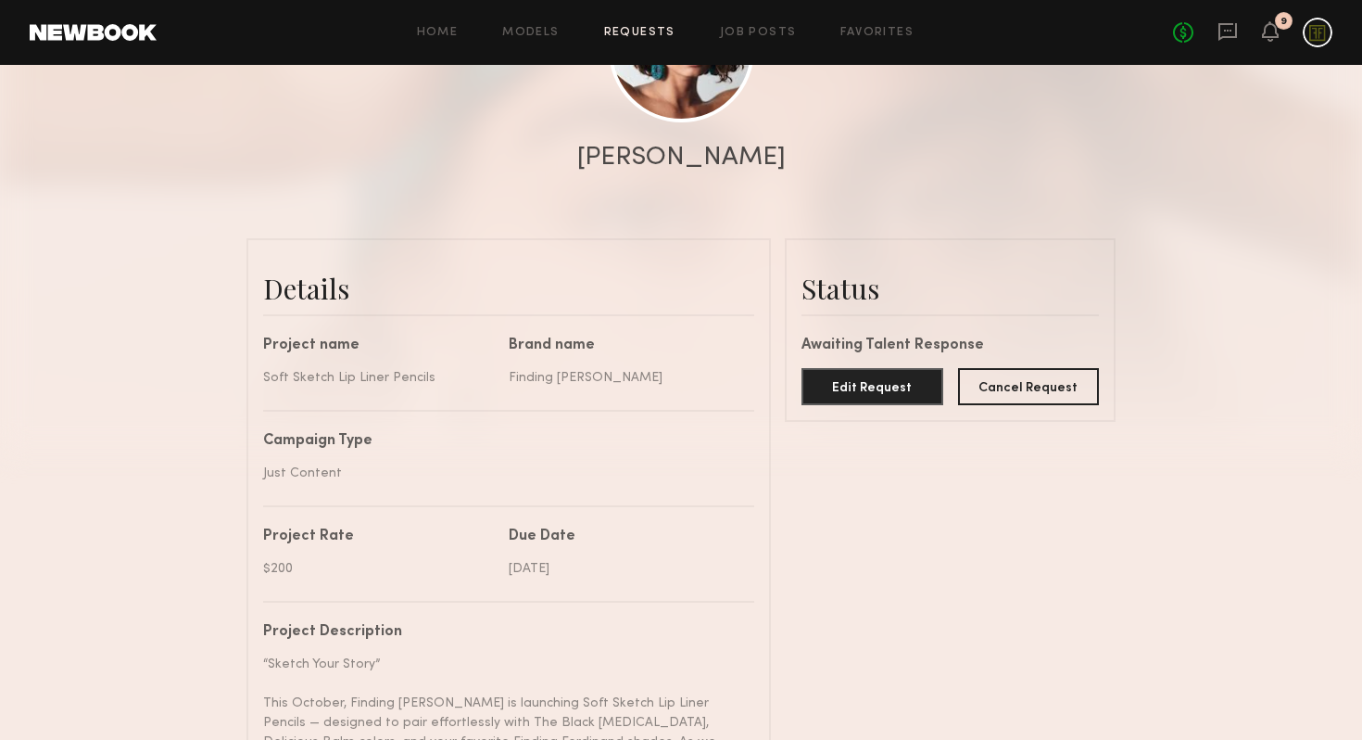
scroll to position [0, 0]
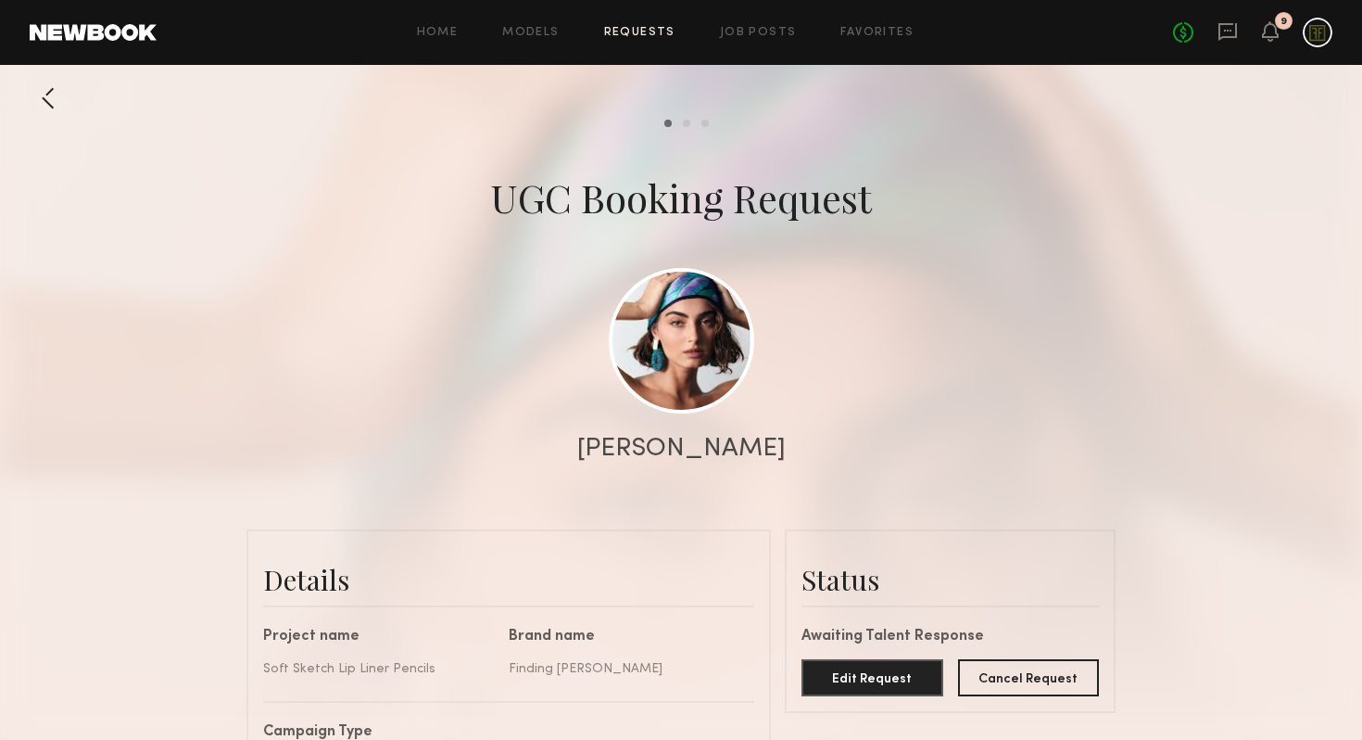
click at [50, 98] on div at bounding box center [48, 98] width 37 height 37
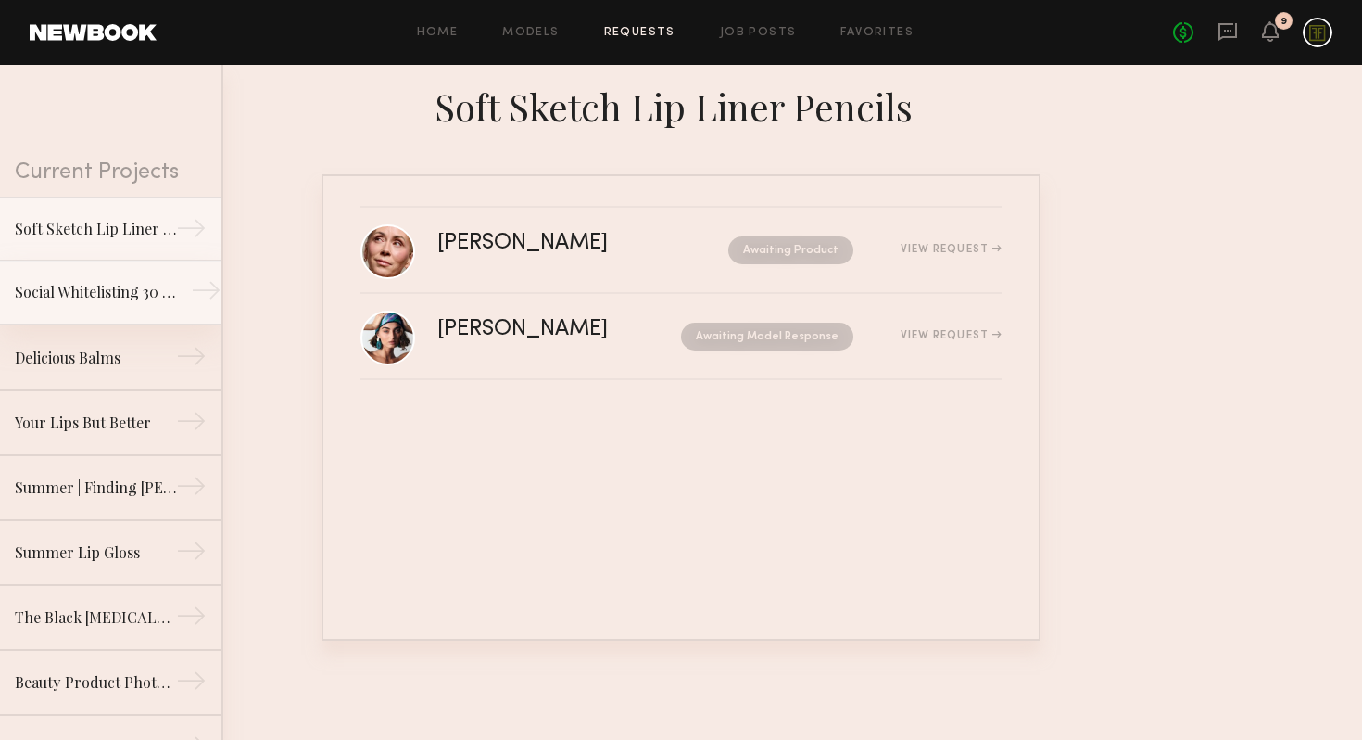
click at [144, 293] on div "Social Whitelisting 30 days" at bounding box center [95, 292] width 161 height 22
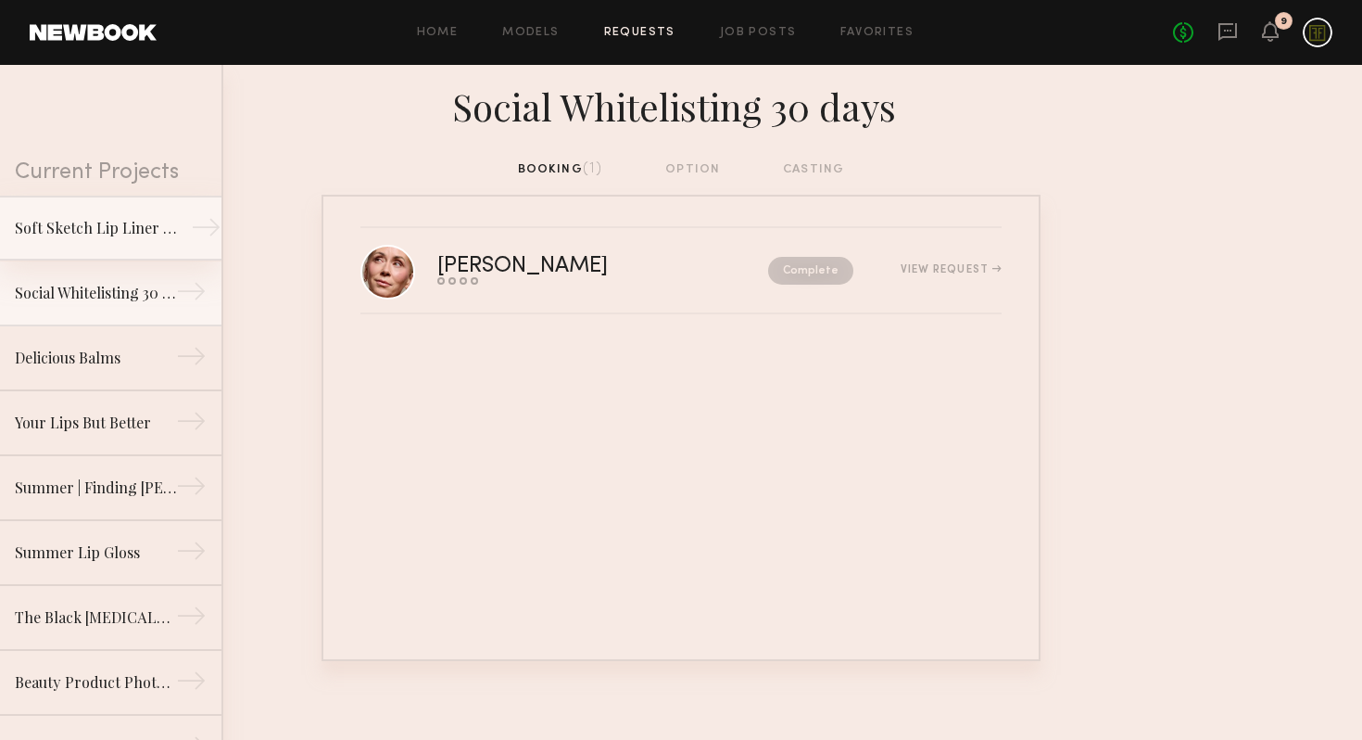
click at [125, 235] on div "Soft Sketch Lip Liner Pencils" at bounding box center [95, 228] width 161 height 22
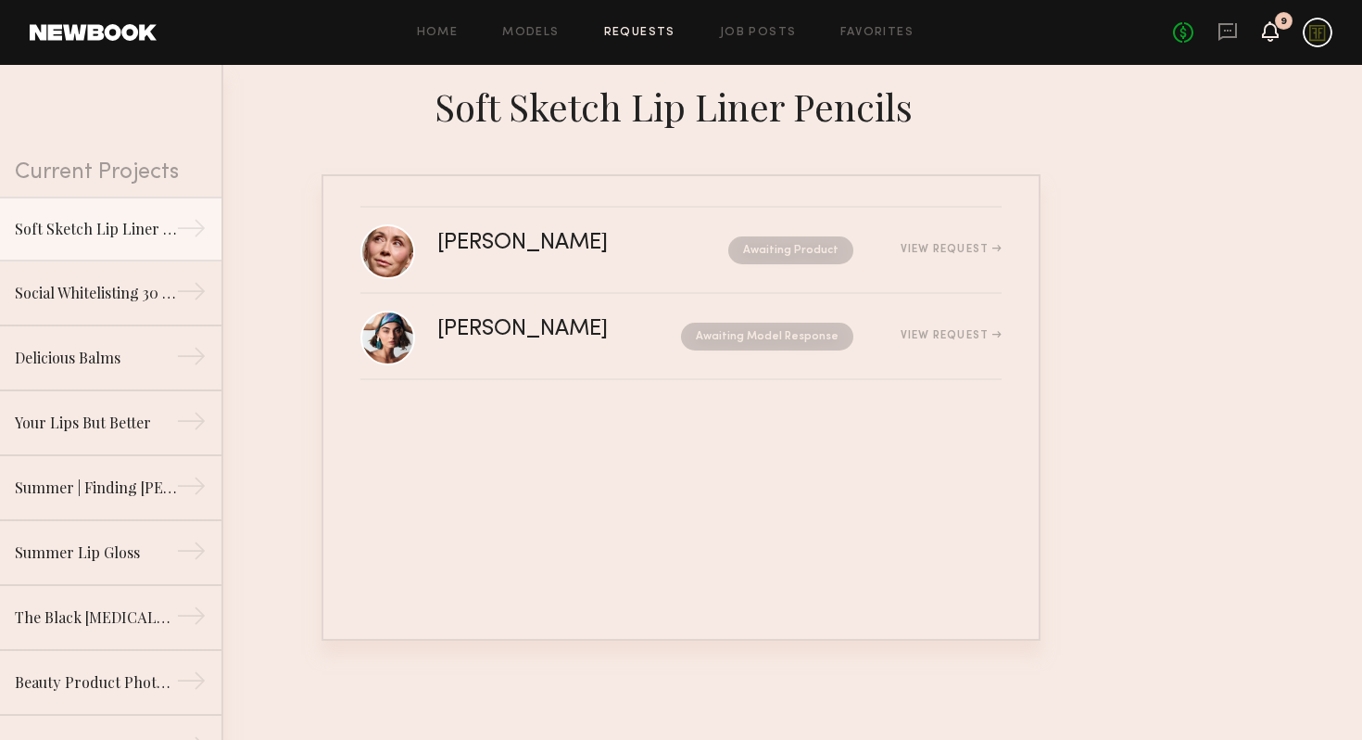
click at [1277, 40] on icon at bounding box center [1270, 31] width 17 height 20
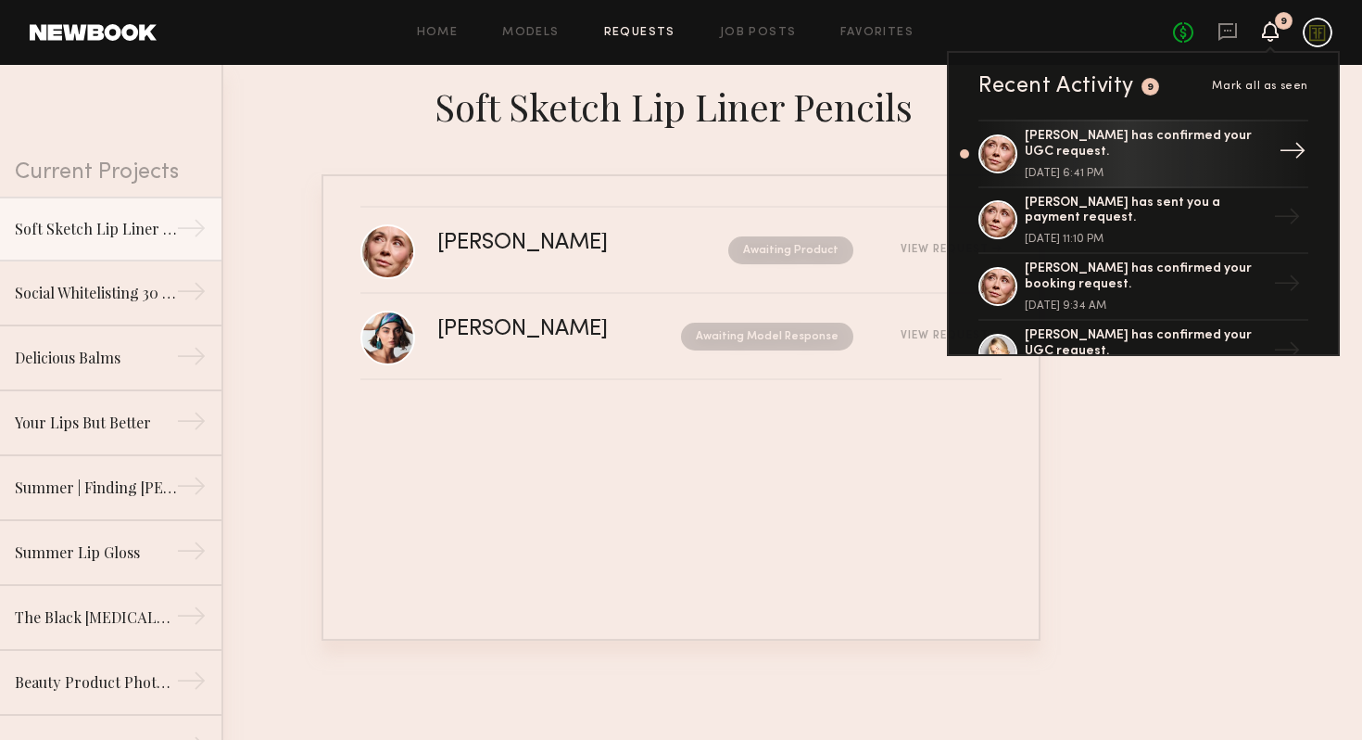
click at [1119, 168] on div "September 11, 2025 @ 6:41 PM" at bounding box center [1145, 173] width 241 height 11
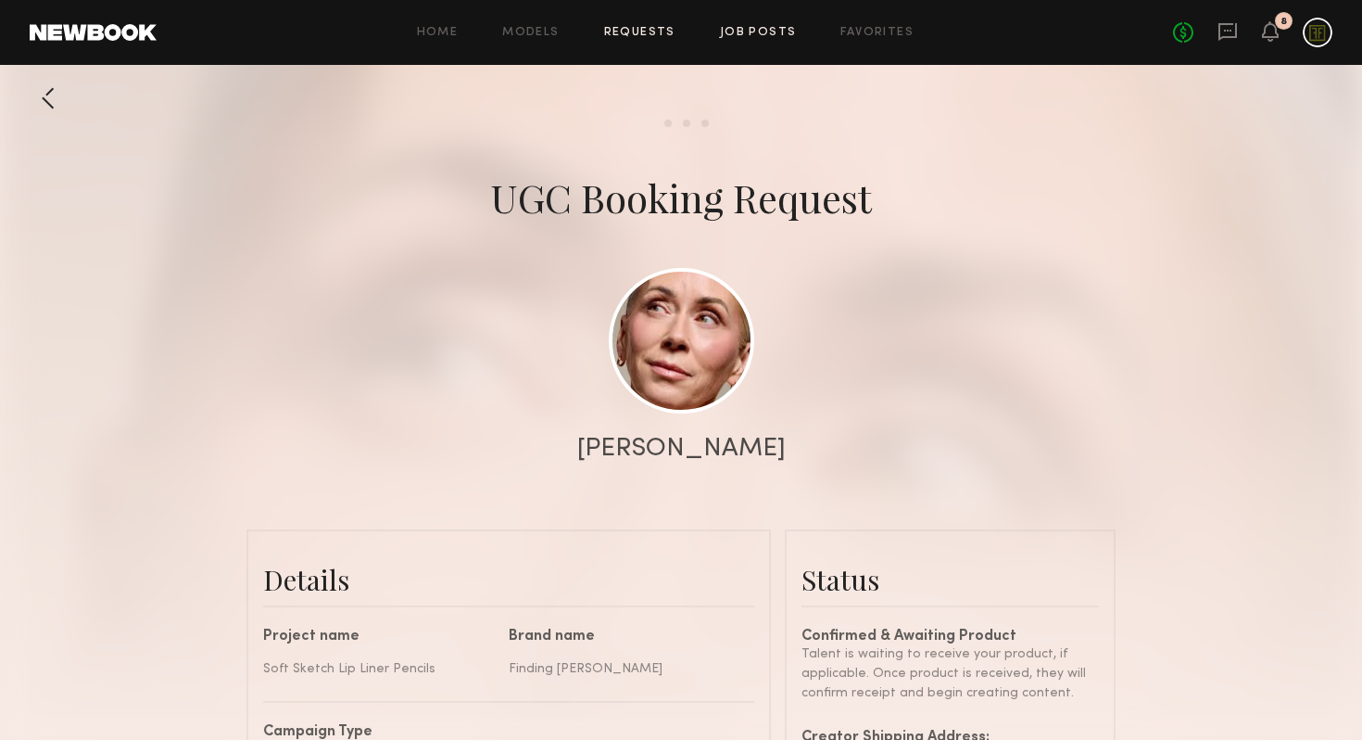
click at [753, 36] on link "Job Posts" at bounding box center [758, 33] width 77 height 12
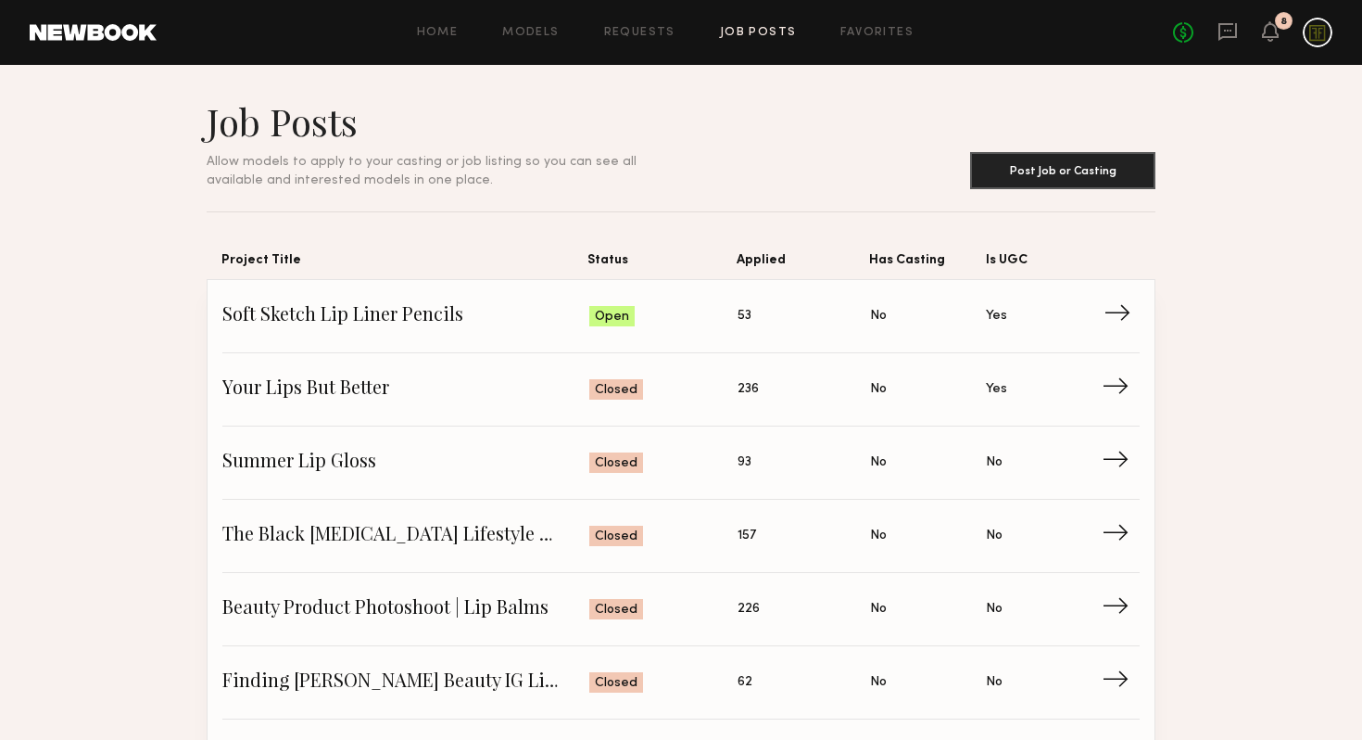
click at [727, 309] on span "Status: Open" at bounding box center [663, 316] width 149 height 28
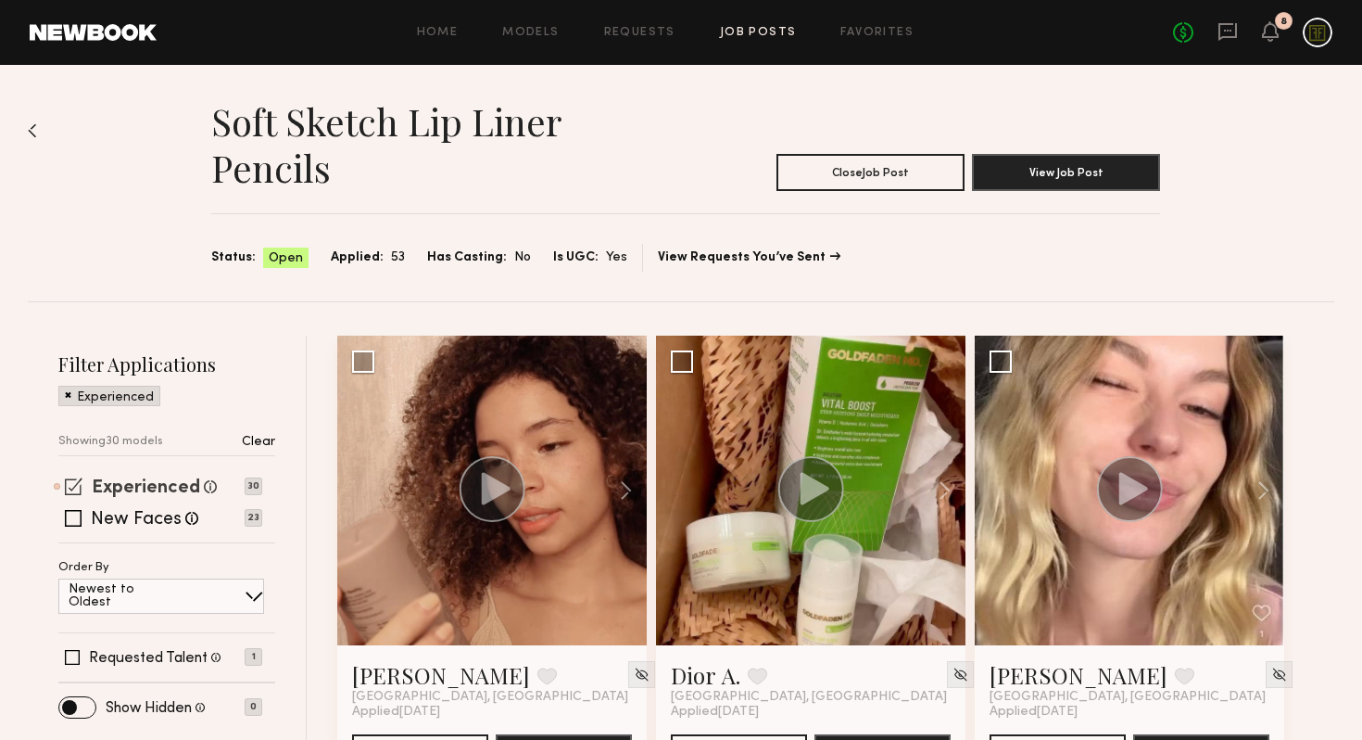
click at [120, 484] on label "Experienced" at bounding box center [146, 488] width 108 height 19
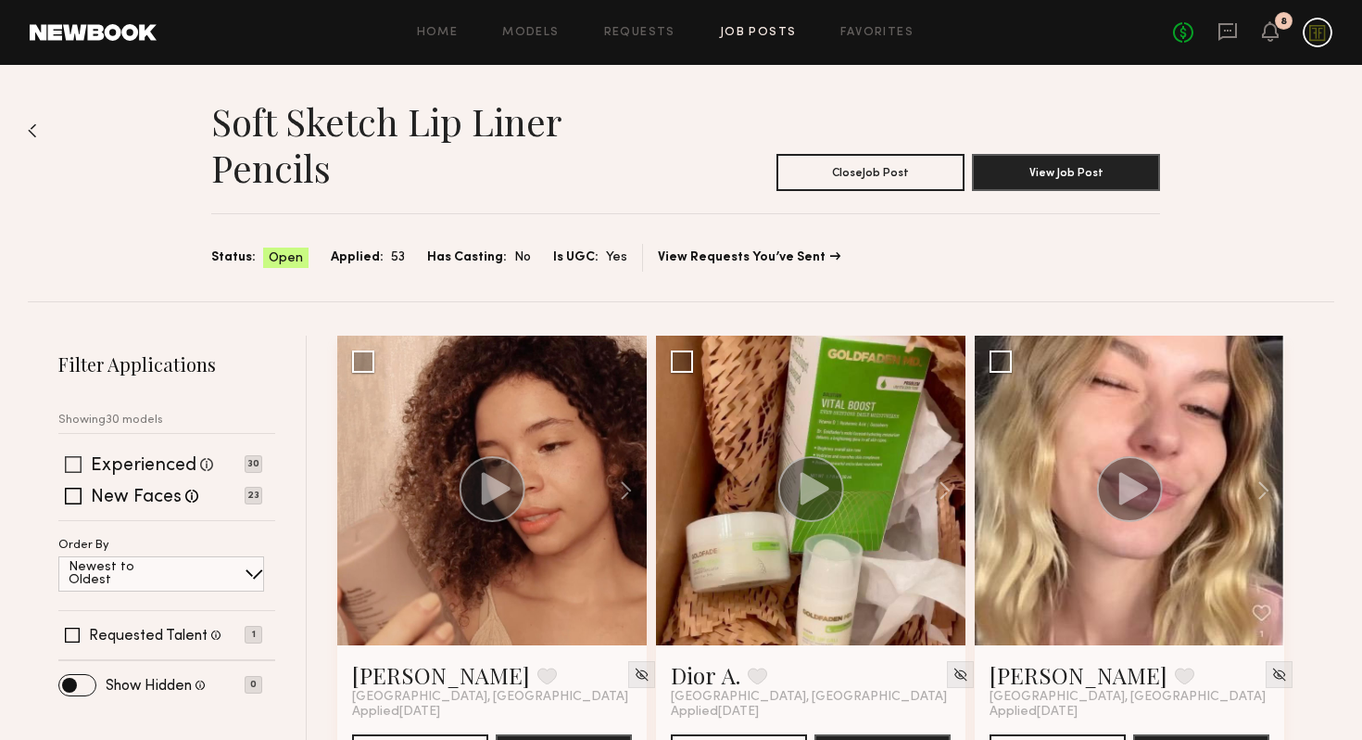
click at [120, 461] on label "Experienced" at bounding box center [144, 466] width 106 height 19
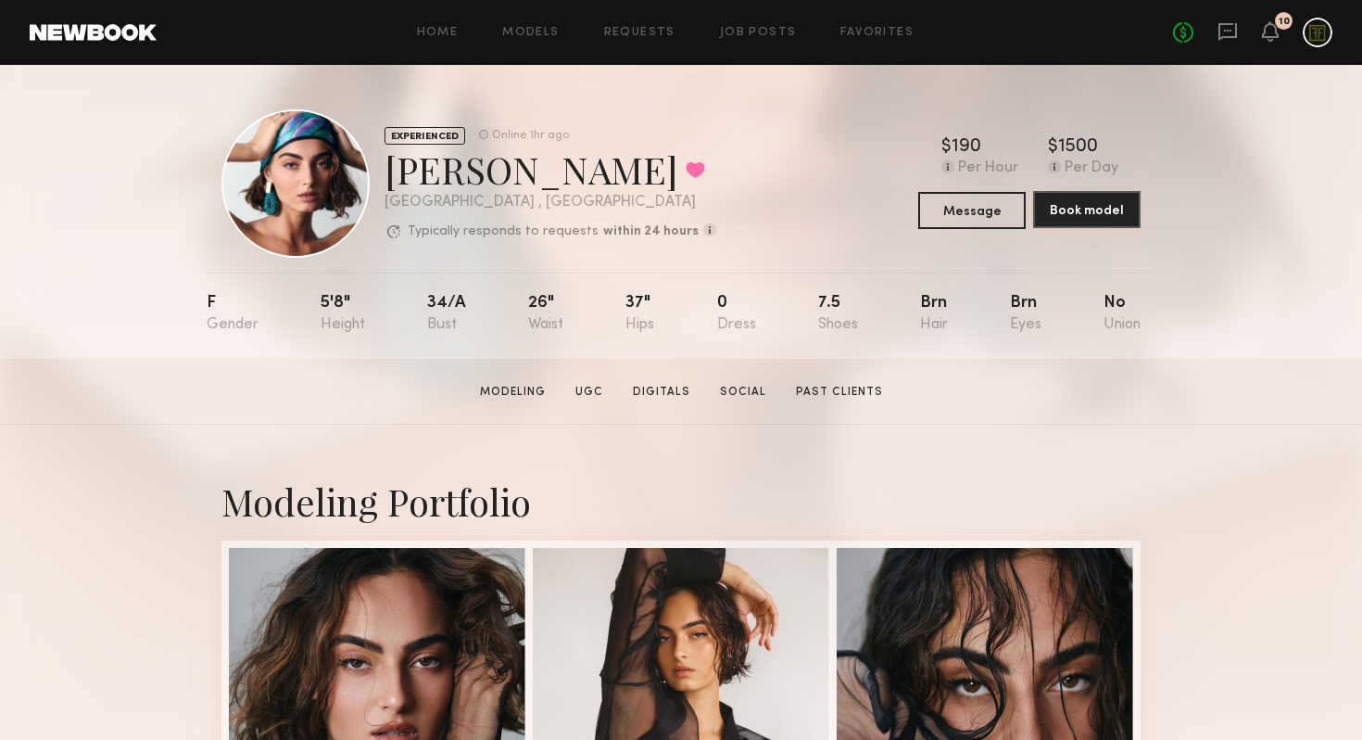
click at [1106, 221] on button "Book model" at bounding box center [1086, 209] width 107 height 37
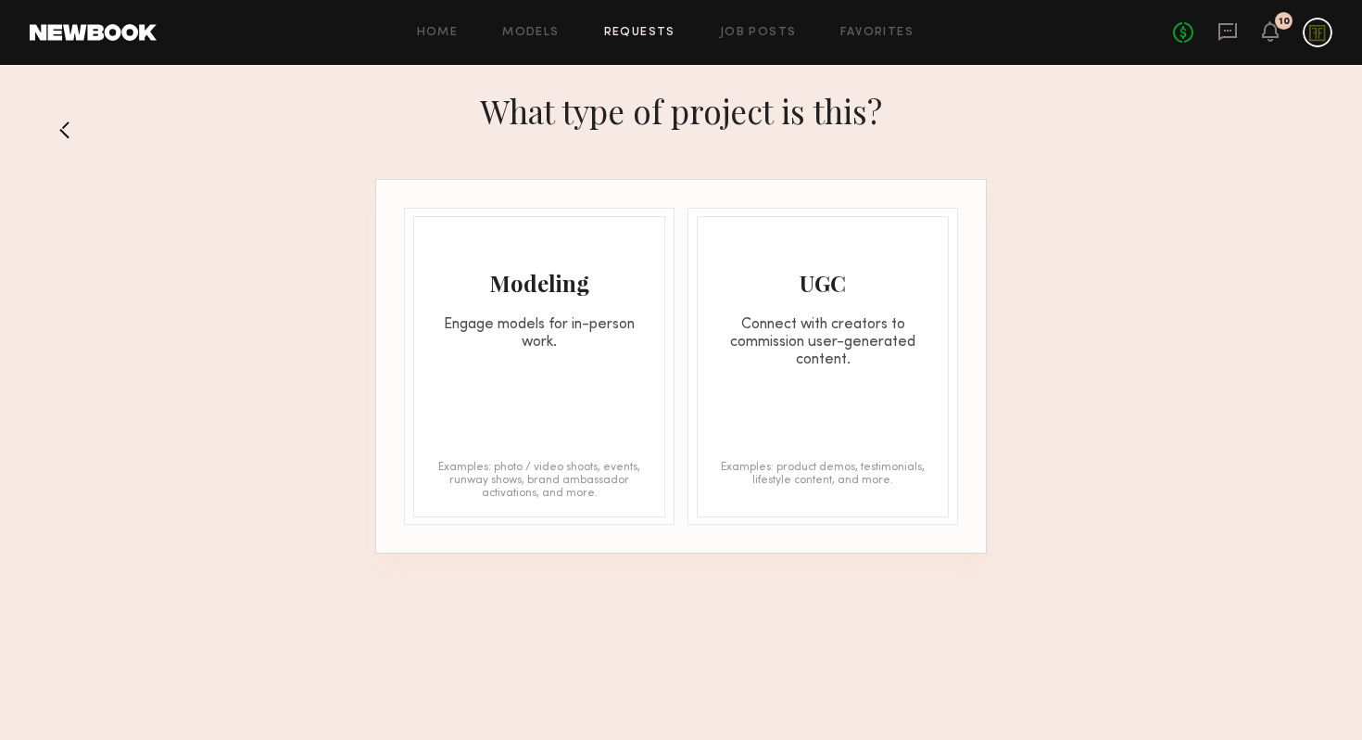
click at [806, 337] on div "Connect with creators to commission user-generated content." at bounding box center [823, 342] width 250 height 53
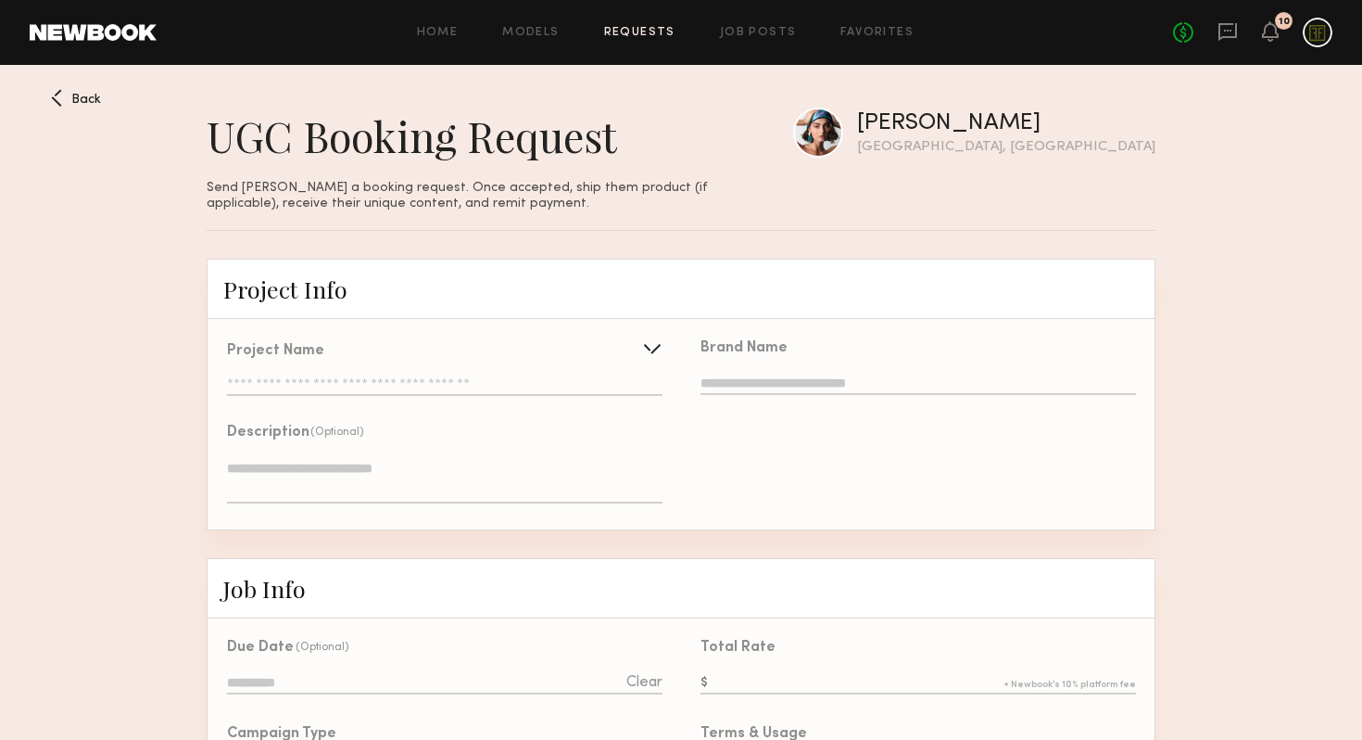
click at [61, 95] on icon at bounding box center [56, 98] width 11 height 18
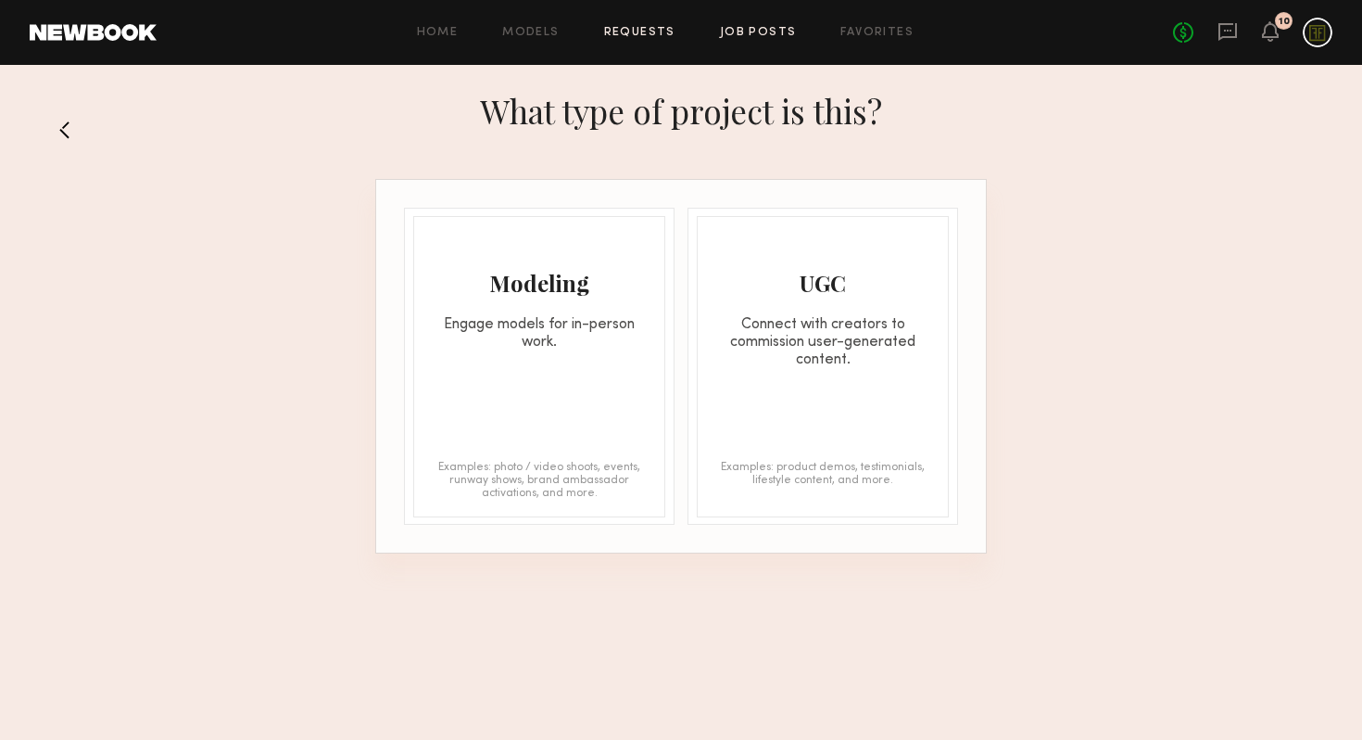
click at [778, 32] on link "Job Posts" at bounding box center [758, 33] width 77 height 12
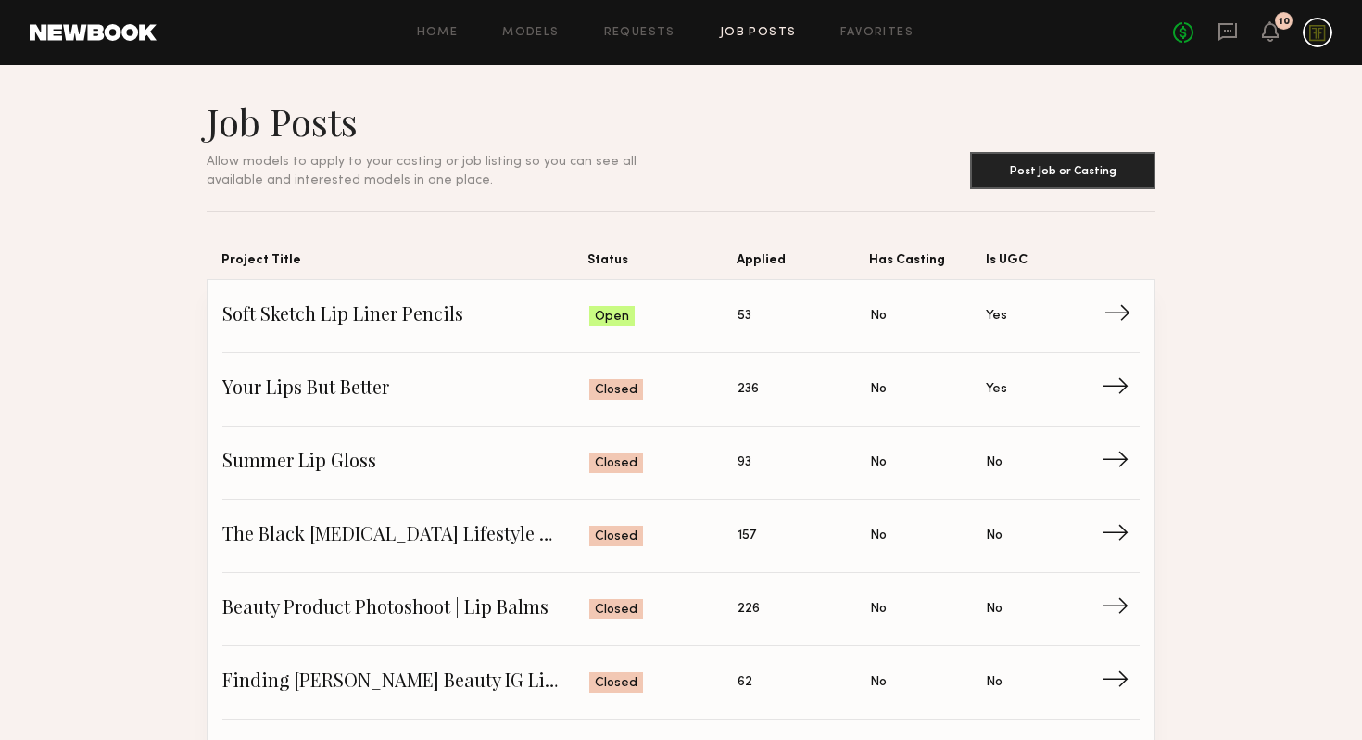
click at [674, 303] on span "Status: Open" at bounding box center [663, 316] width 149 height 28
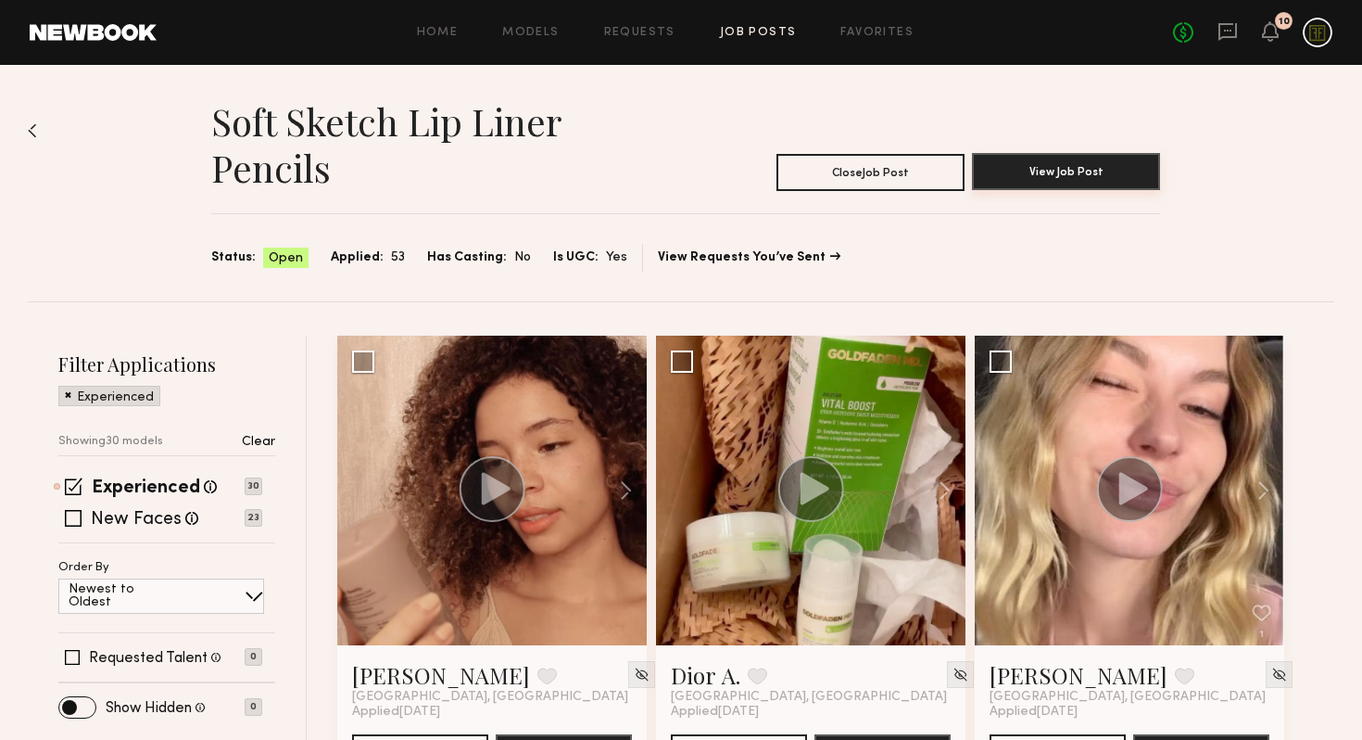
click at [1084, 170] on button "View Job Post" at bounding box center [1066, 171] width 188 height 37
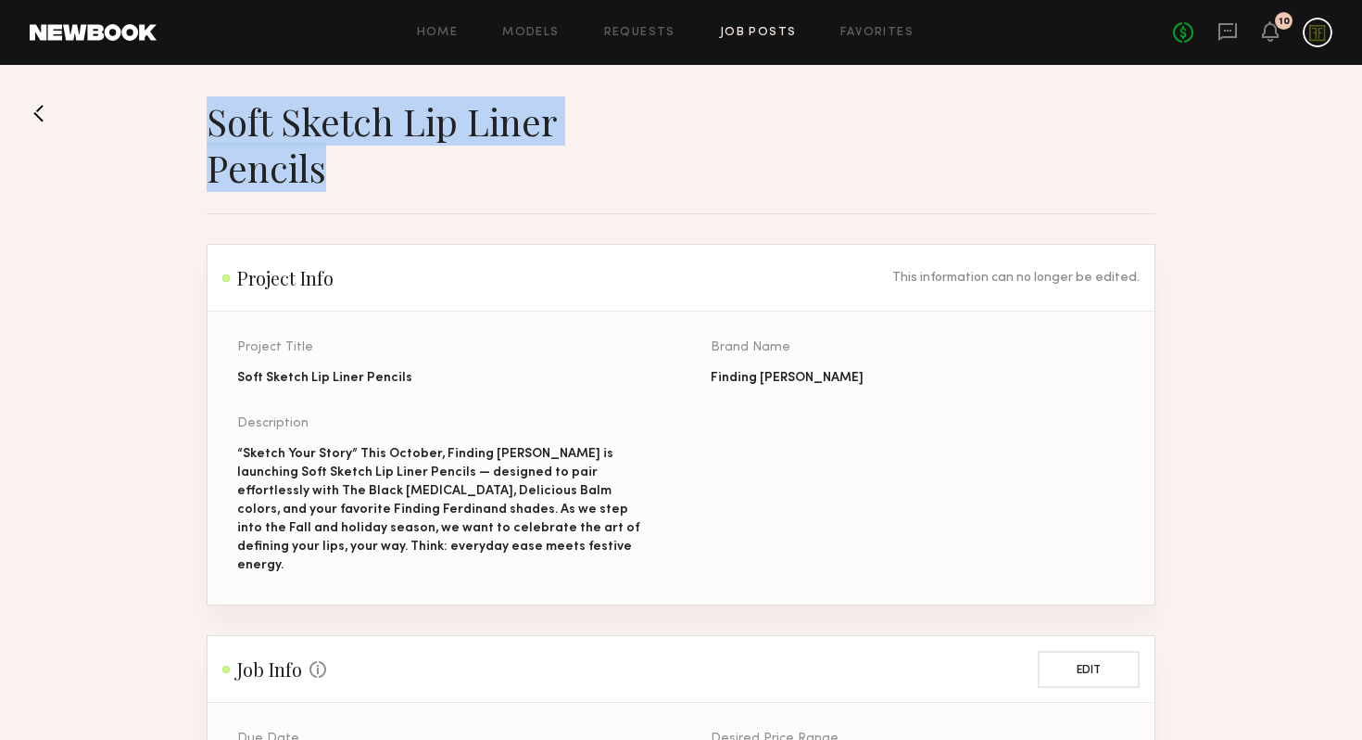
drag, startPoint x: 388, startPoint y: 172, endPoint x: 208, endPoint y: 107, distance: 192.0
copy h1 "Soft Sketch Lip Liner Pencils"
click at [1231, 38] on icon at bounding box center [1228, 31] width 20 height 20
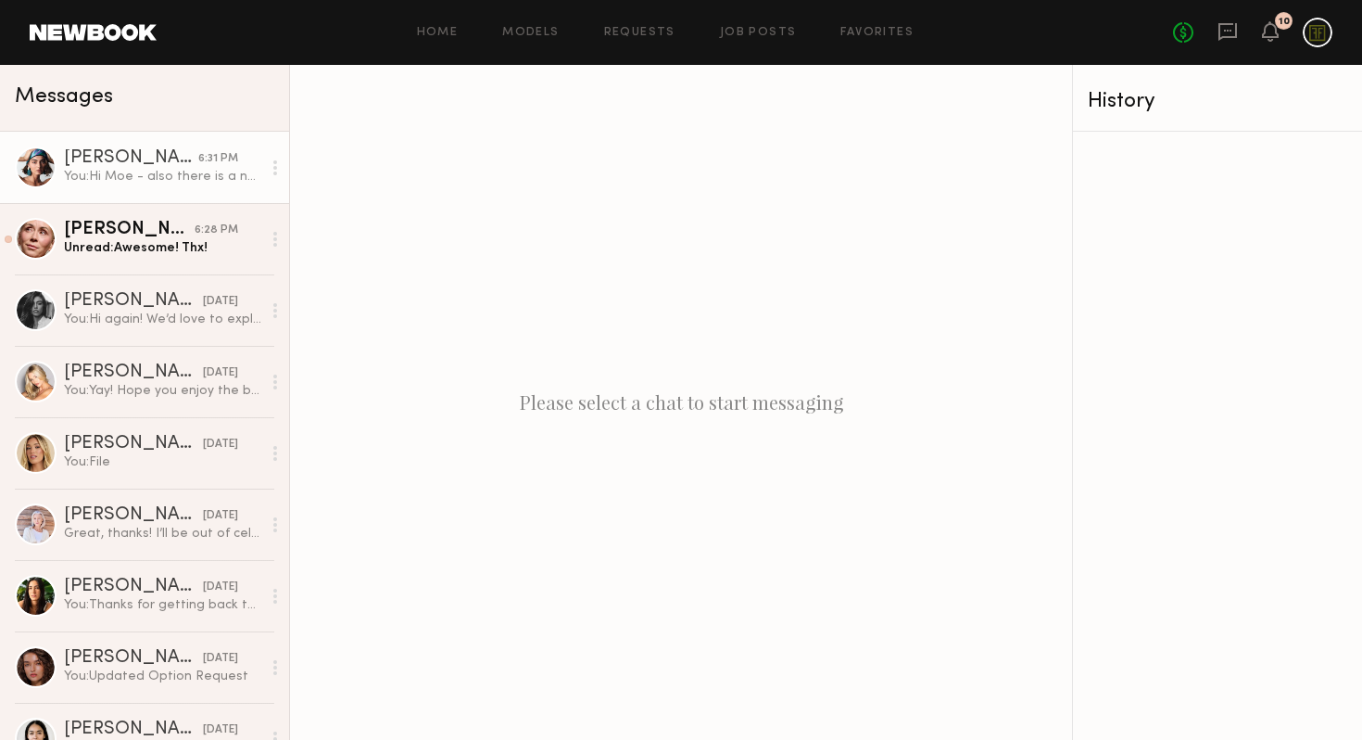
click at [143, 174] on div "You: Hi Moe - also there is a new job posting for our next product launch, Soft…" at bounding box center [162, 177] width 197 height 18
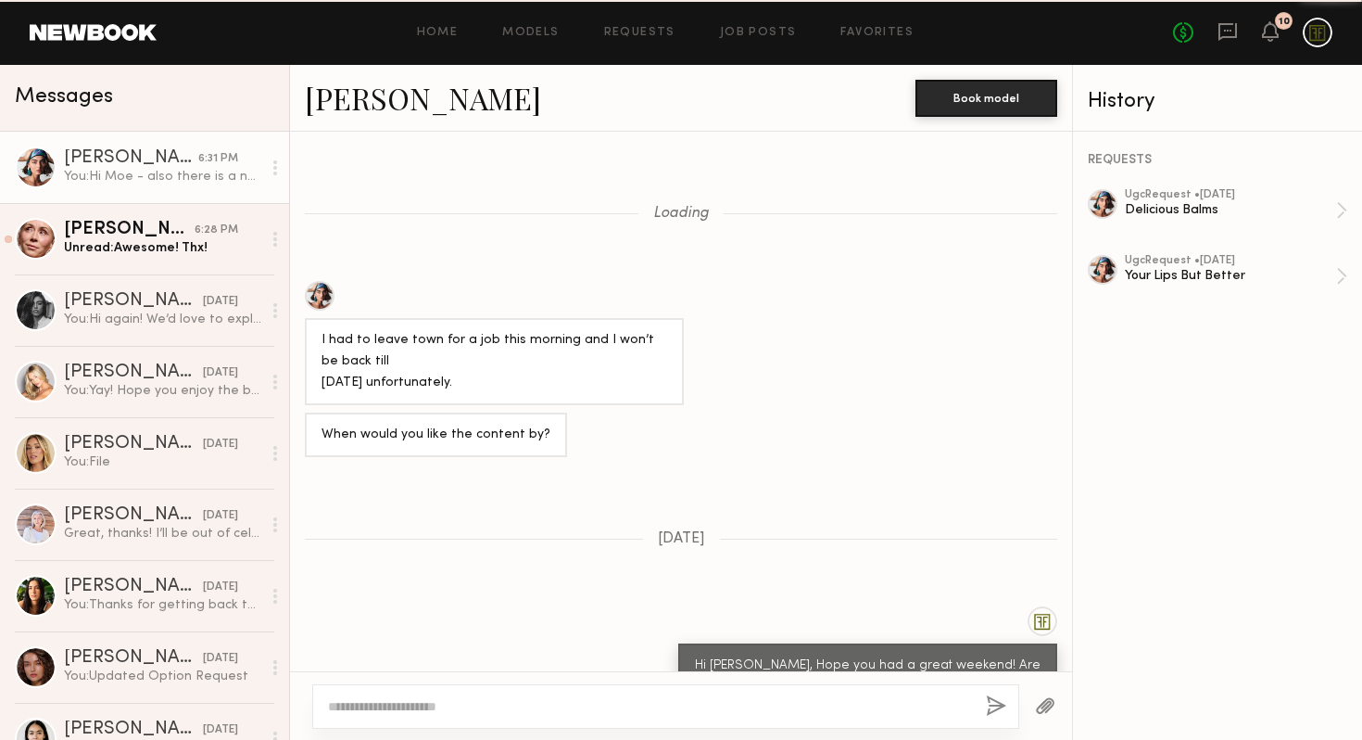
scroll to position [1149, 0]
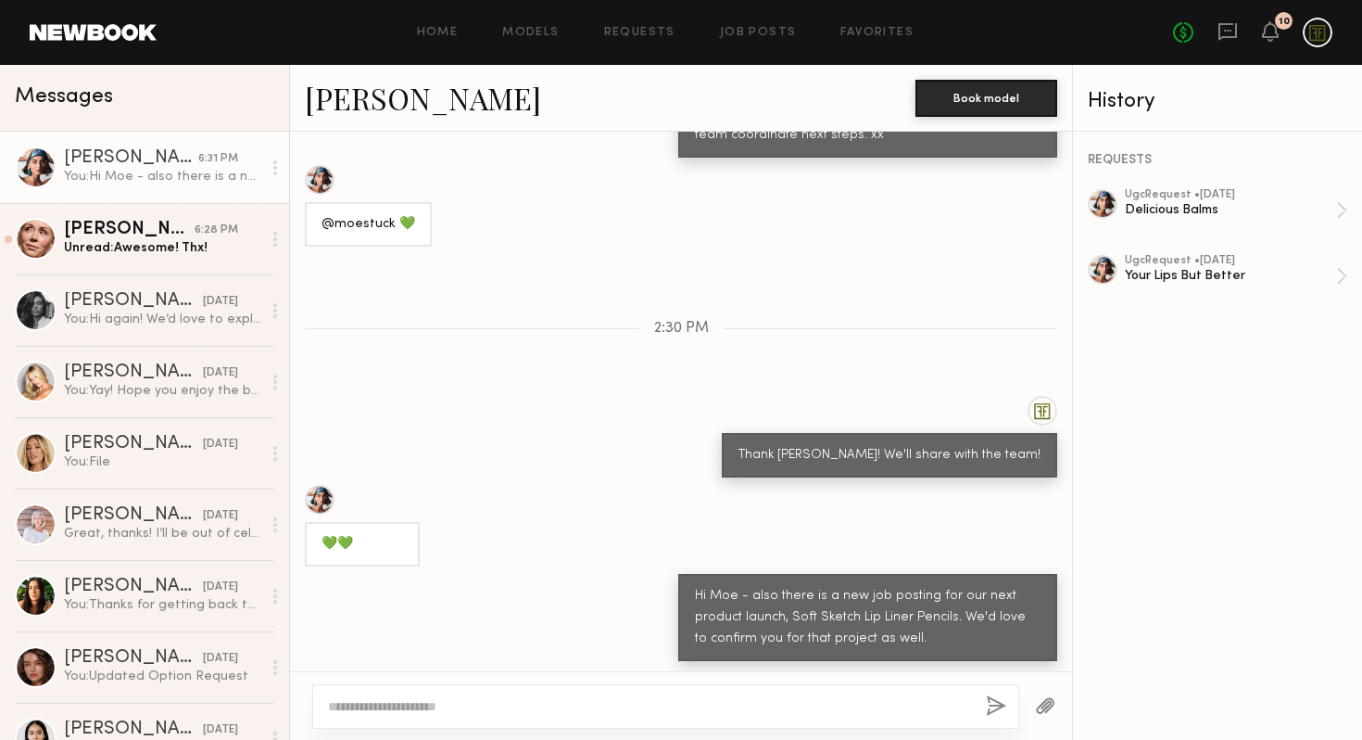
click at [797, 699] on textarea at bounding box center [649, 706] width 643 height 19
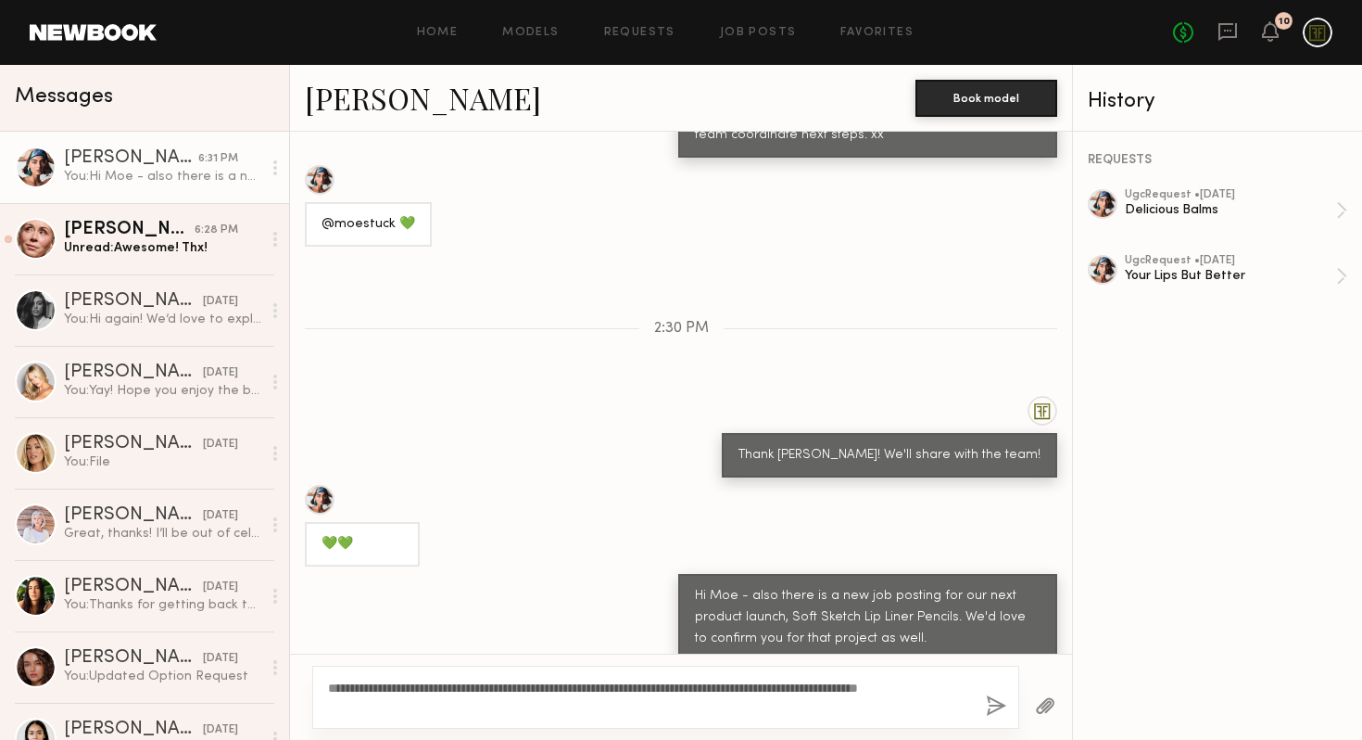
scroll to position [1151, 0]
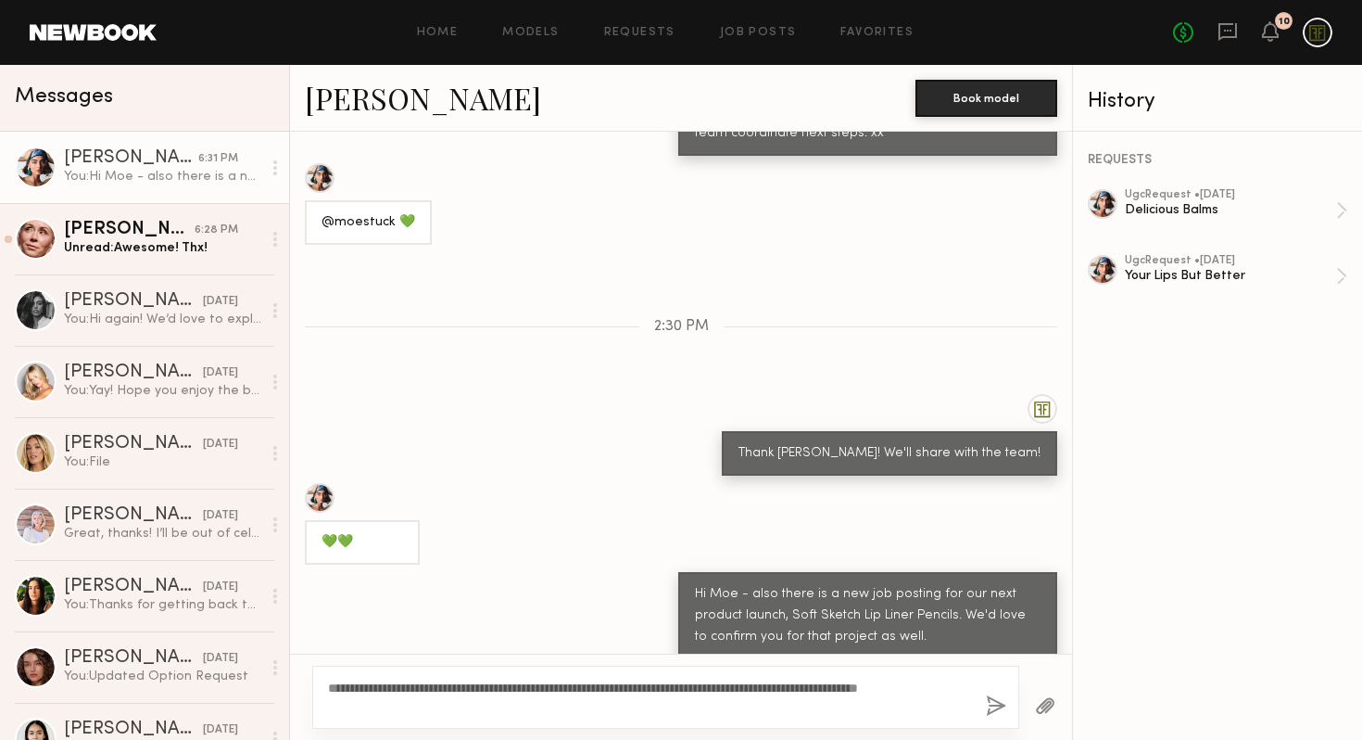
type textarea "**********"
click at [996, 702] on button "button" at bounding box center [996, 706] width 20 height 23
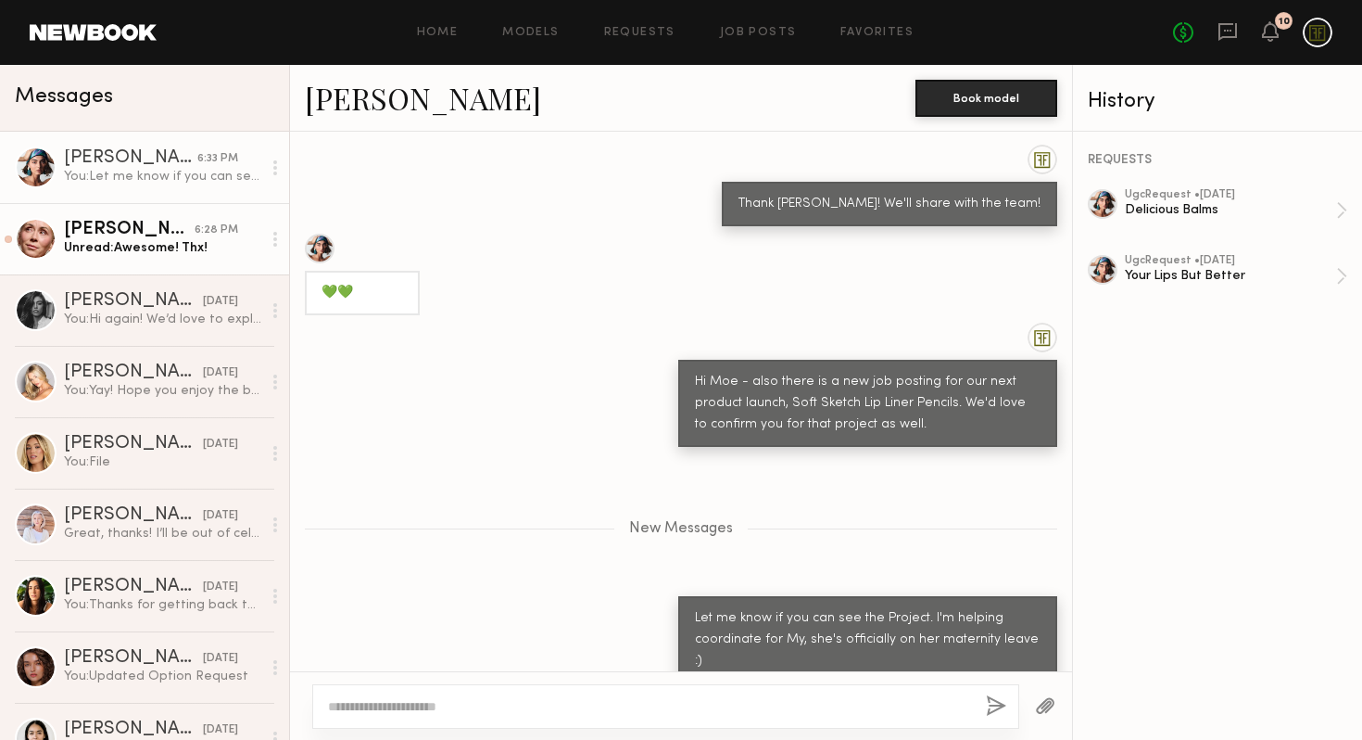
click at [141, 229] on div "Jill S." at bounding box center [129, 230] width 131 height 19
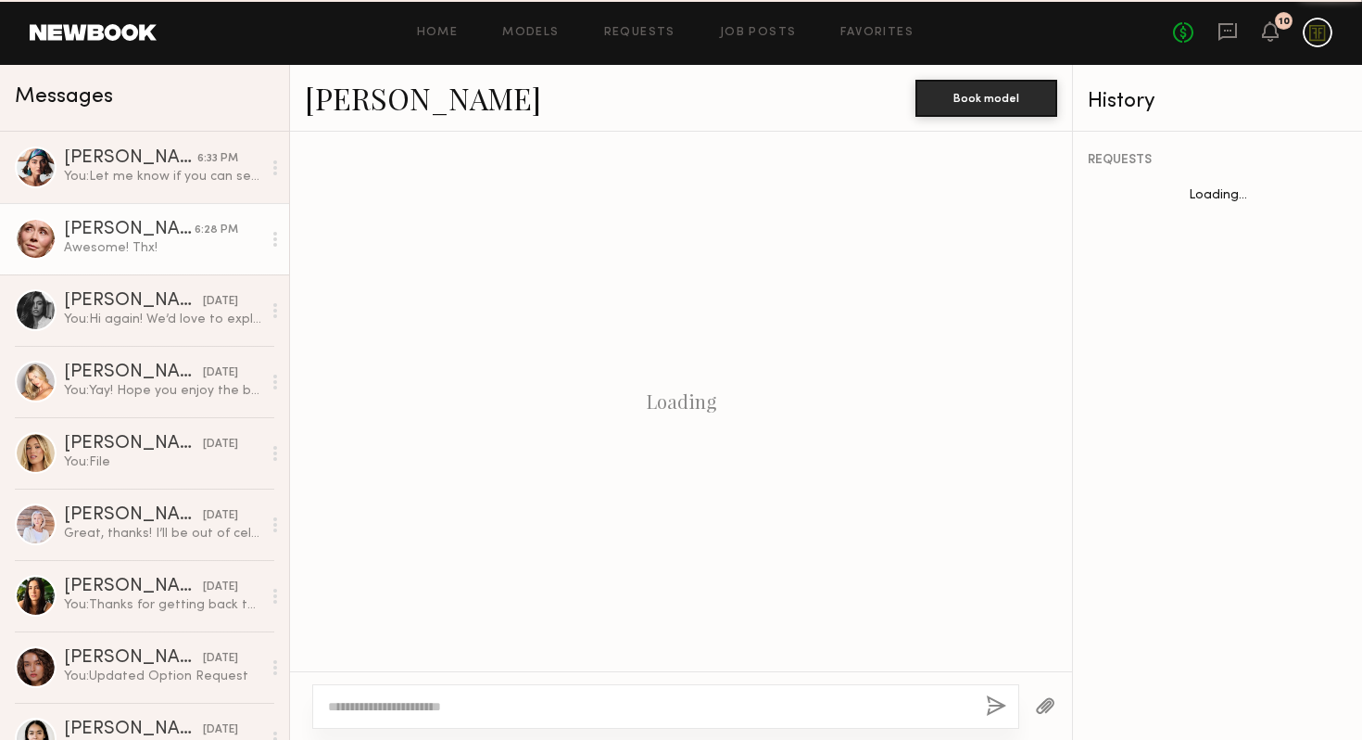
scroll to position [1245, 0]
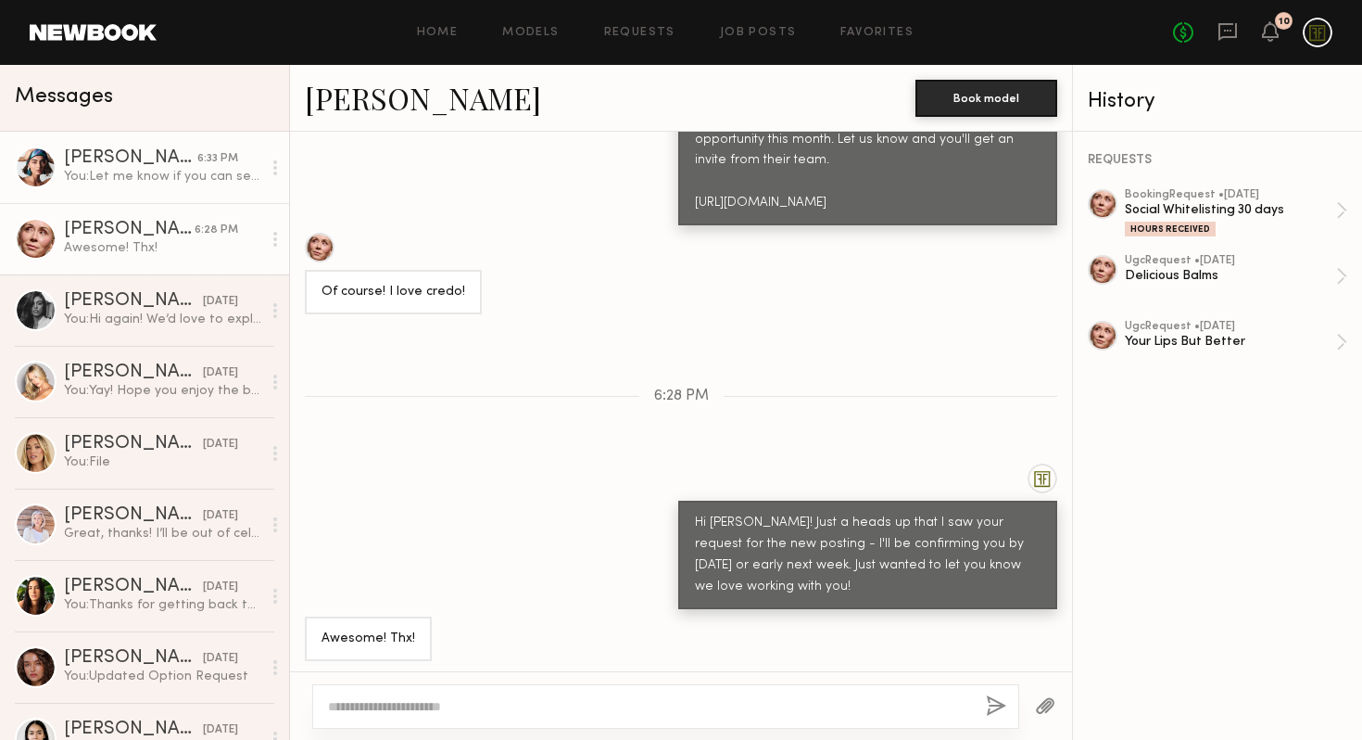
click at [144, 171] on div "You: Let me know if you can see the Project. I'm helping coordinate for My, she…" at bounding box center [162, 177] width 197 height 18
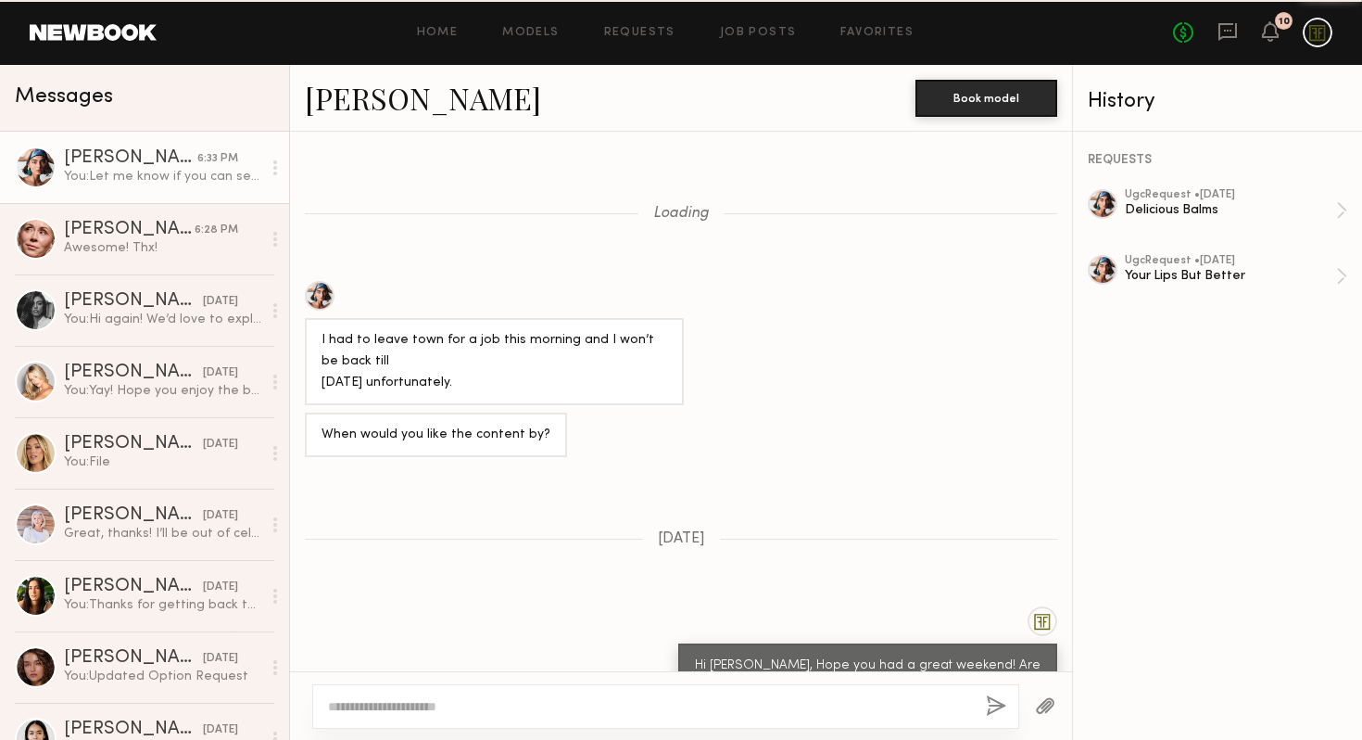
scroll to position [1259, 0]
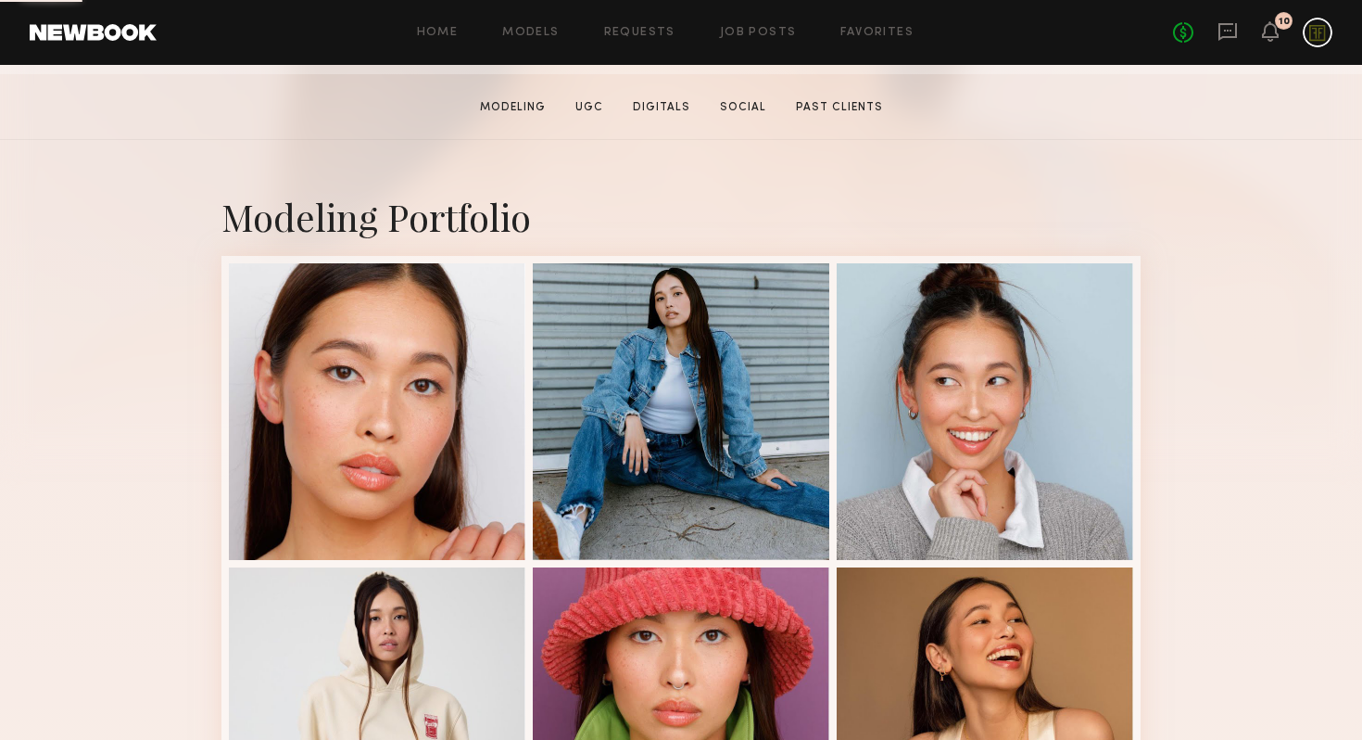
scroll to position [316, 0]
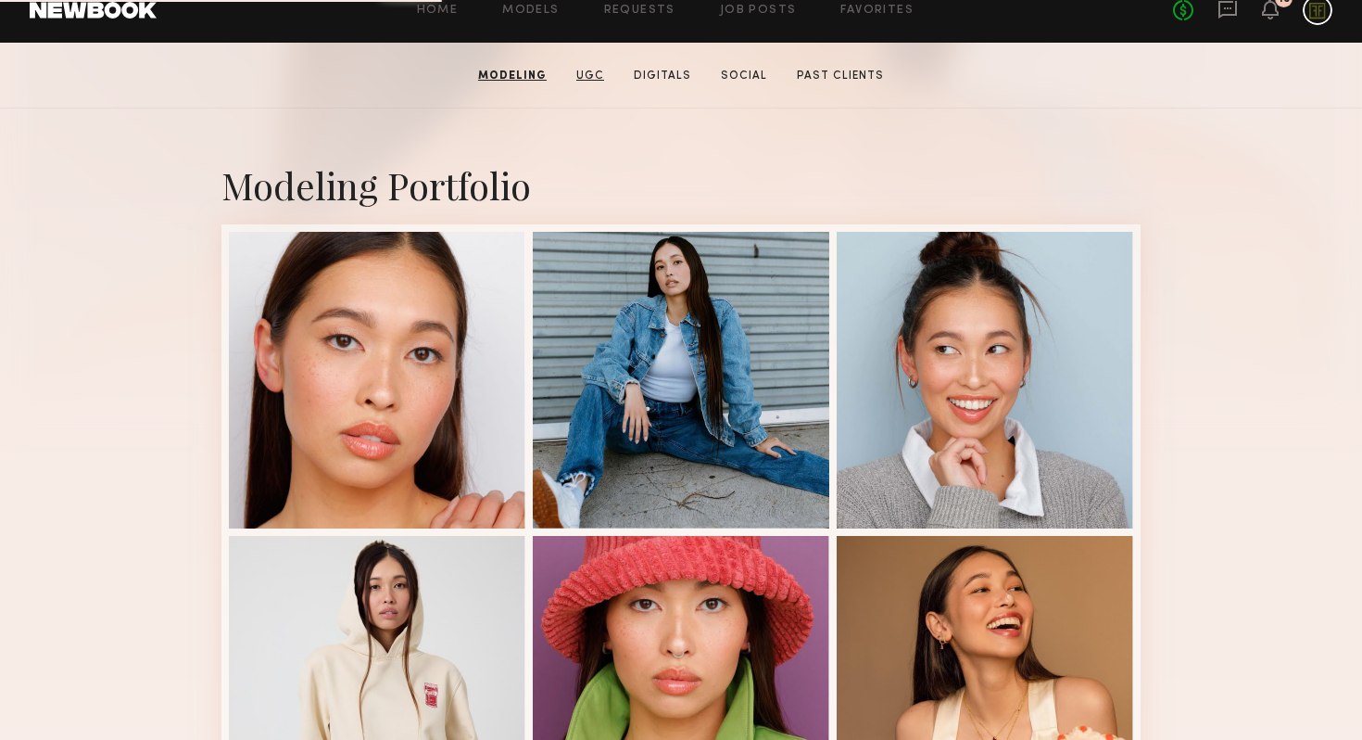
click at [589, 68] on link "UGC" at bounding box center [590, 76] width 43 height 17
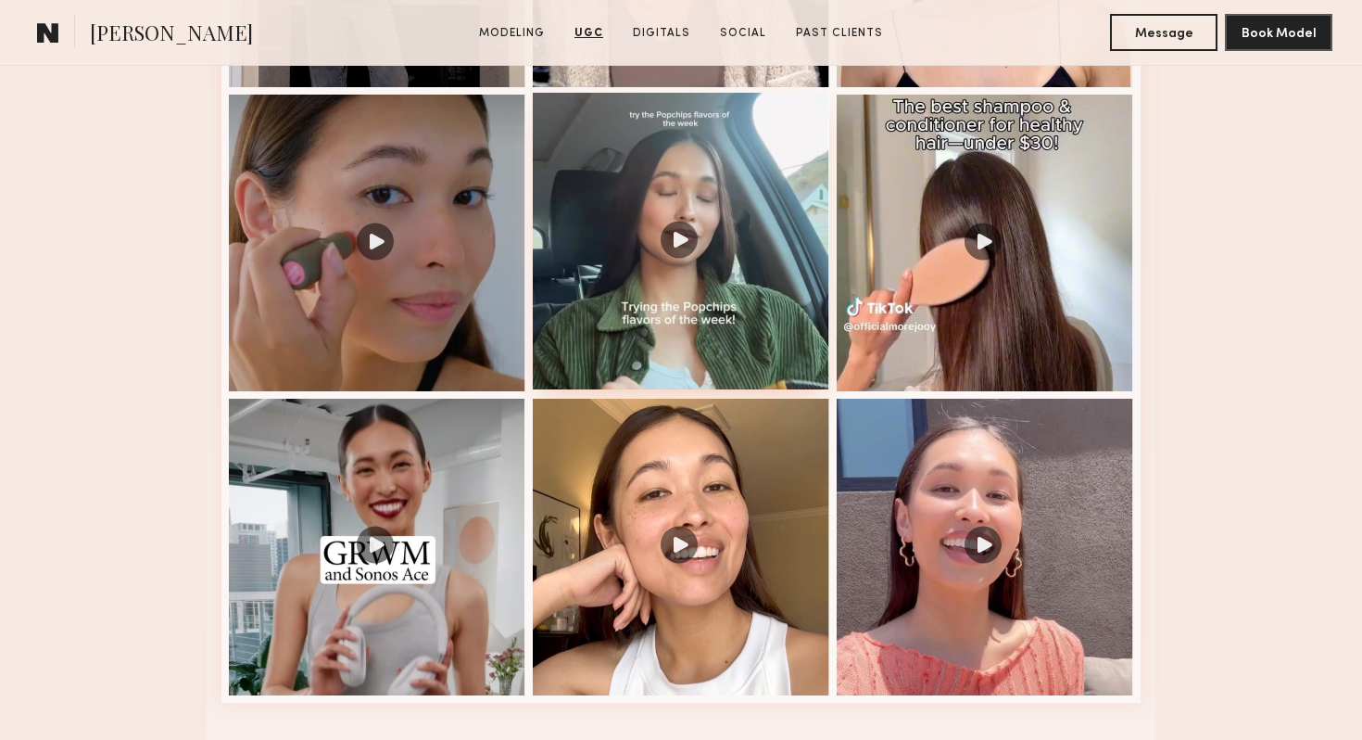
scroll to position [2242, 0]
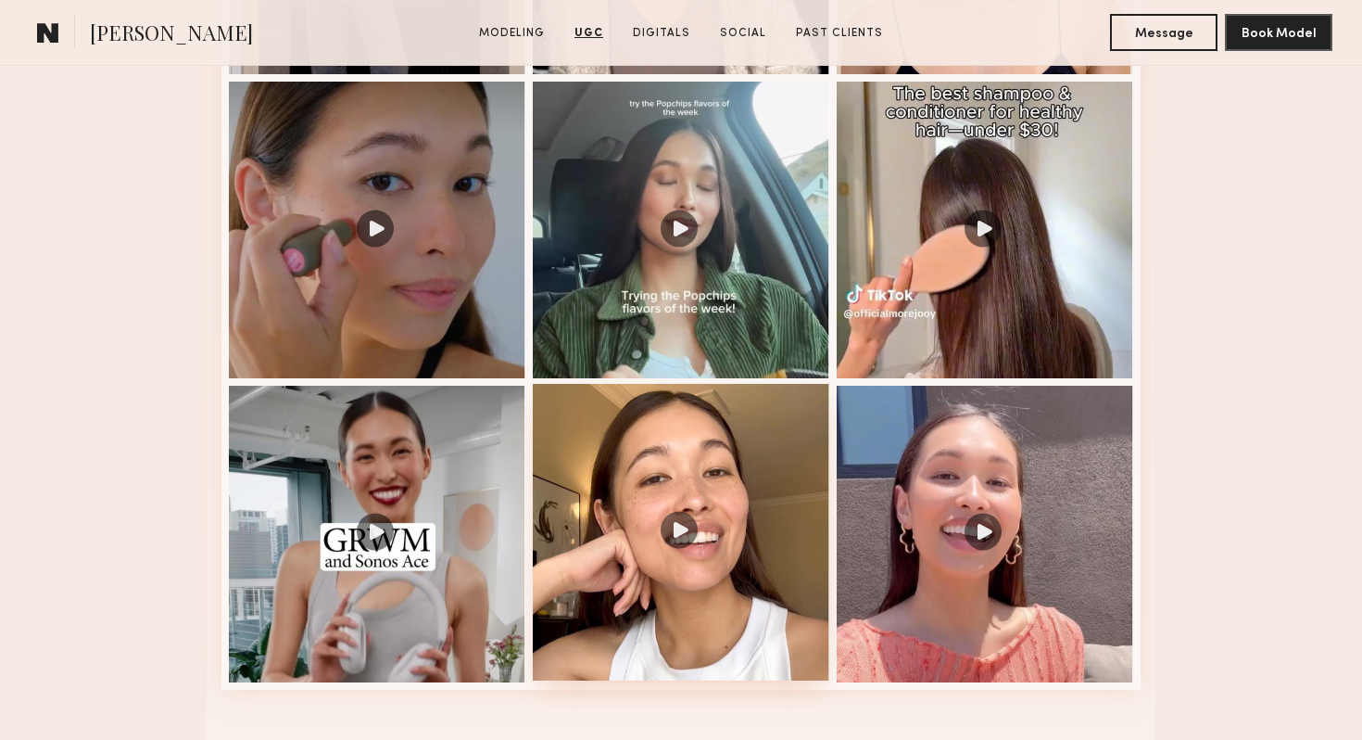
click at [668, 525] on div at bounding box center [681, 532] width 297 height 297
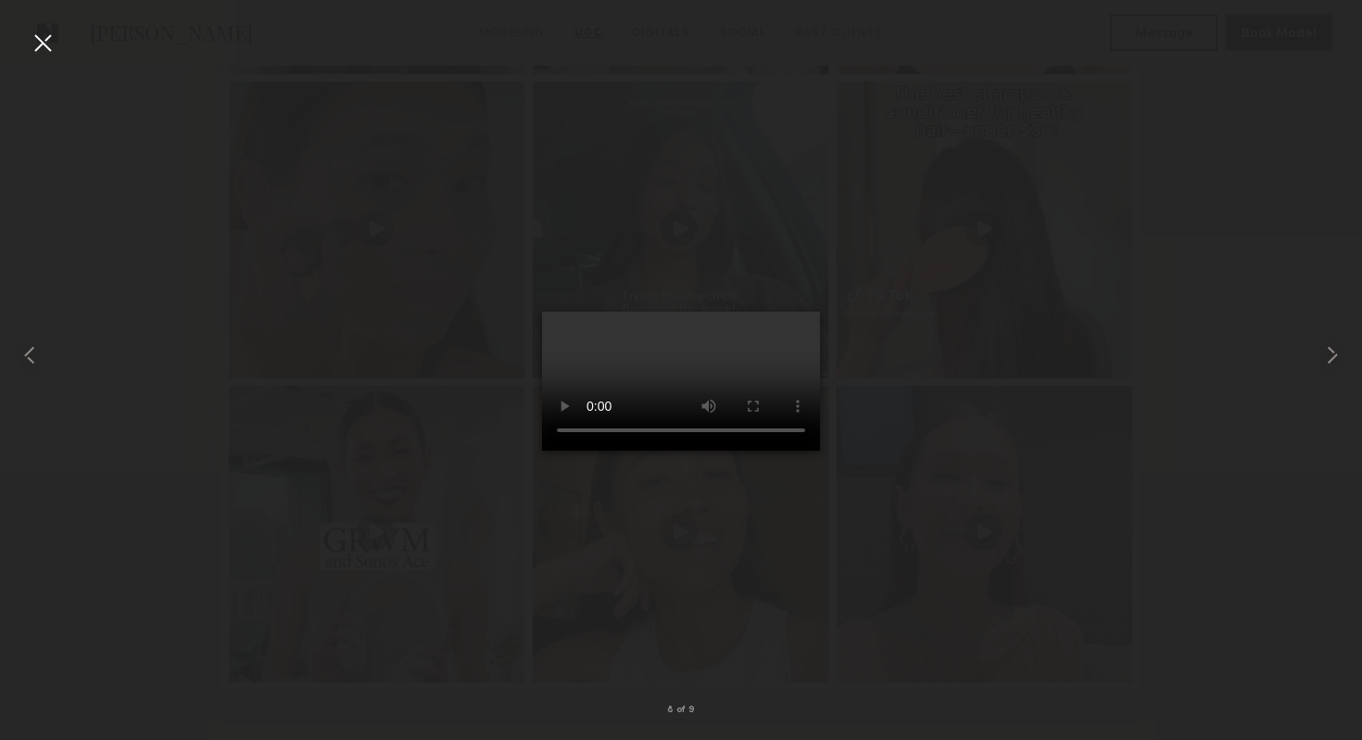
click at [390, 460] on div at bounding box center [681, 355] width 1362 height 651
click at [193, 220] on div at bounding box center [681, 355] width 1362 height 651
click at [48, 47] on div at bounding box center [43, 43] width 30 height 30
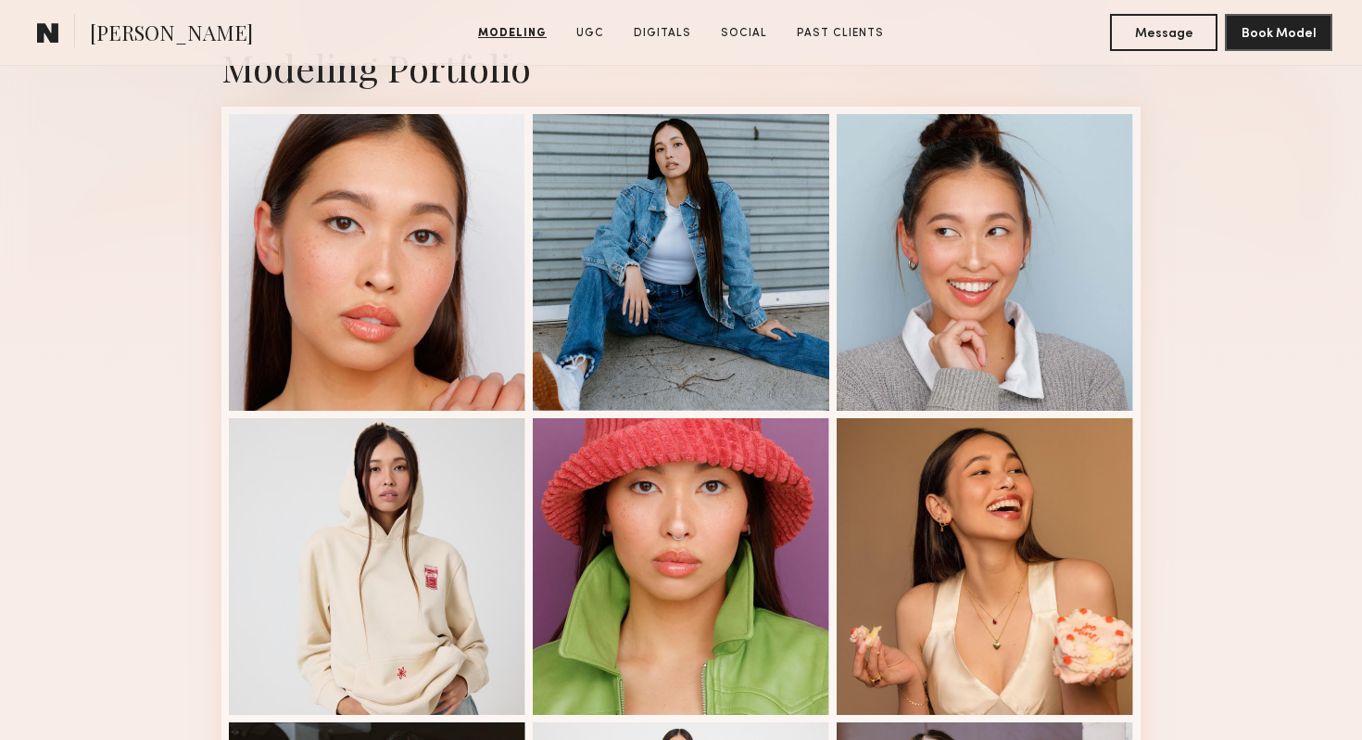
scroll to position [0, 0]
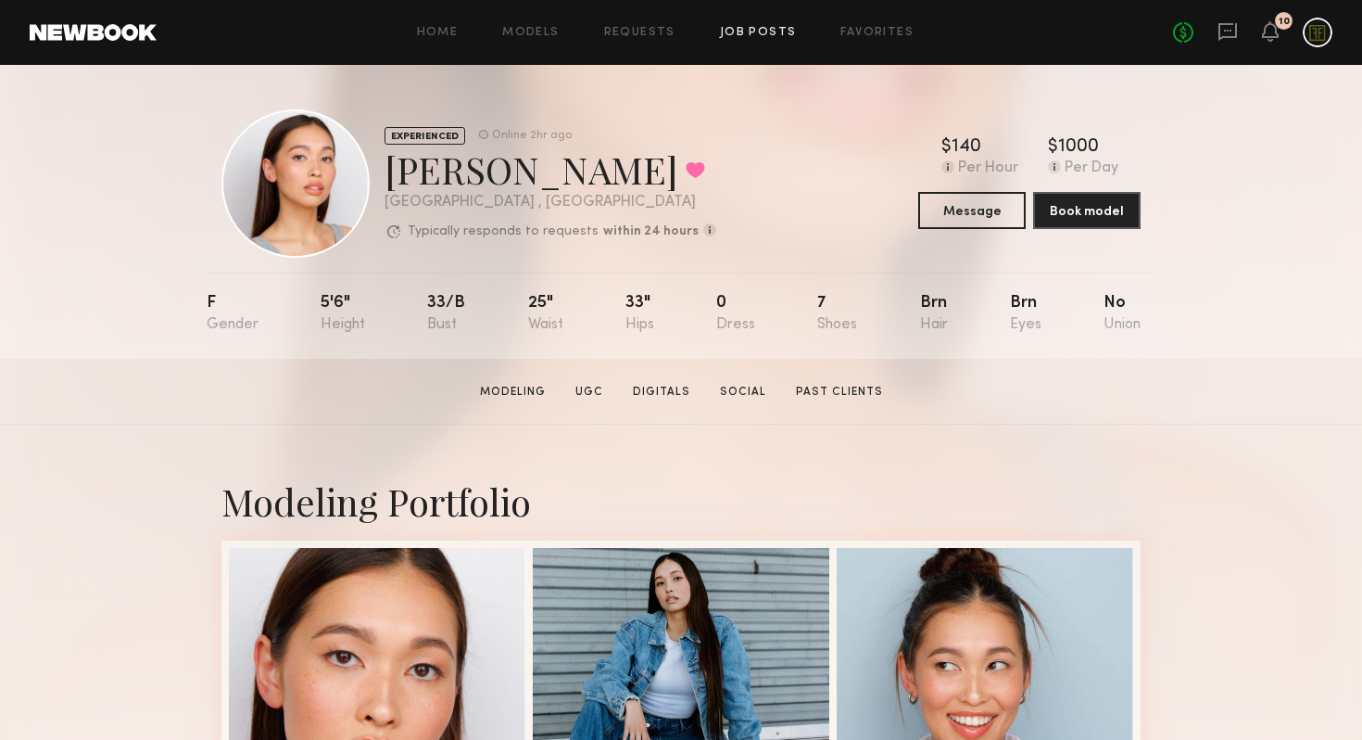
click at [759, 27] on link "Job Posts" at bounding box center [758, 33] width 77 height 12
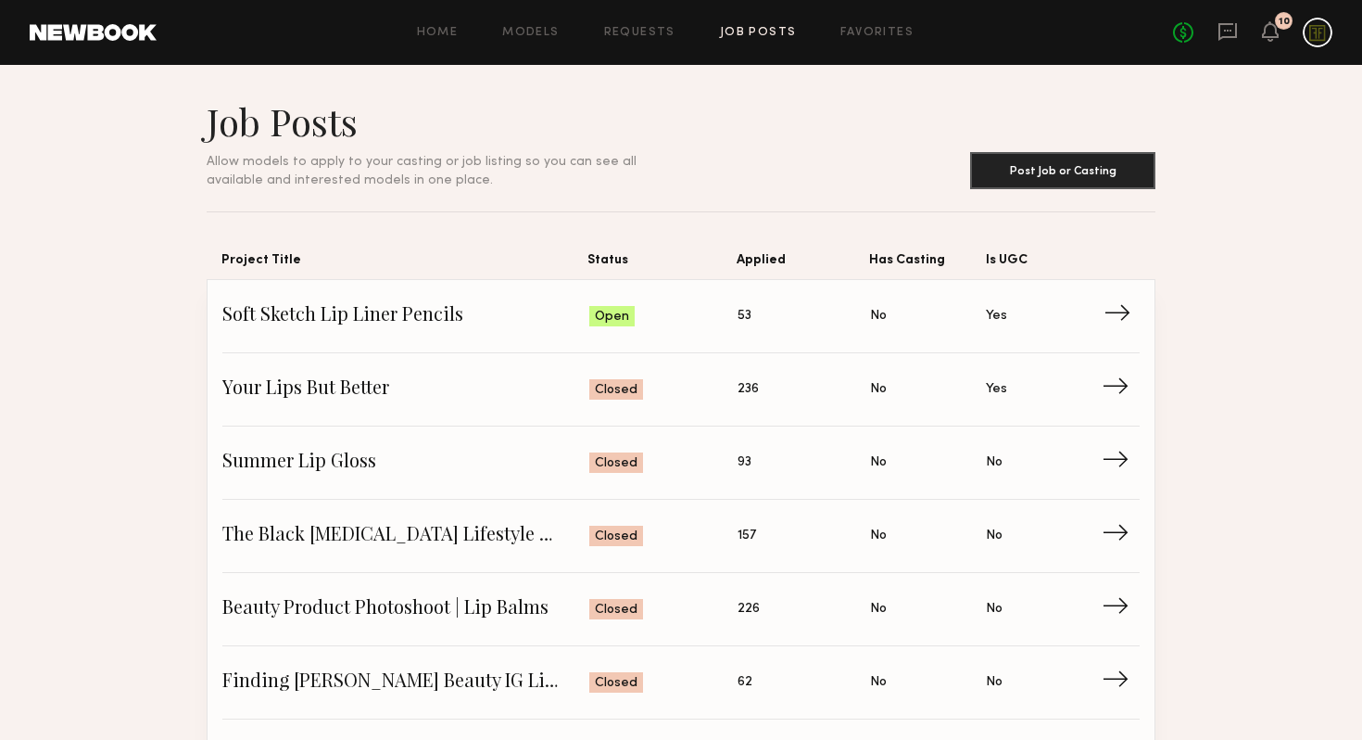
click at [754, 319] on span "Applied: 53" at bounding box center [804, 316] width 133 height 28
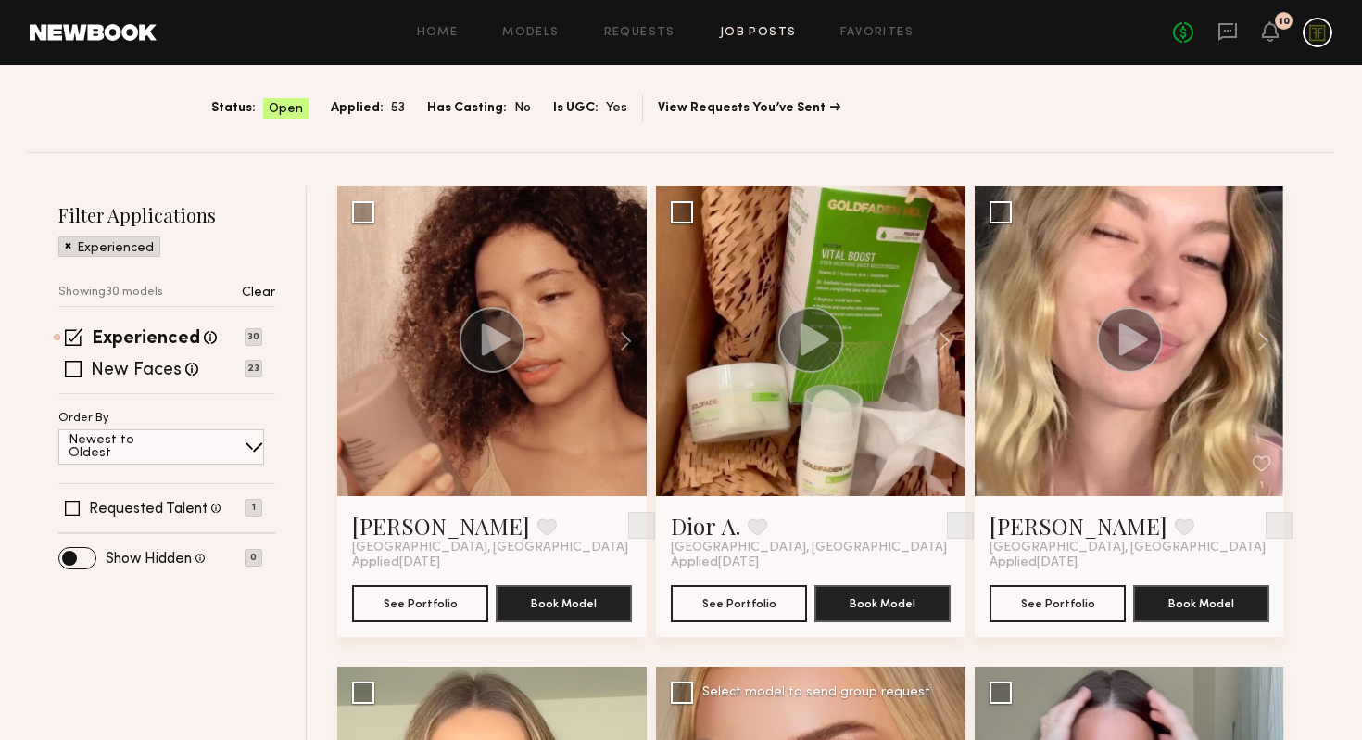
scroll to position [9, 0]
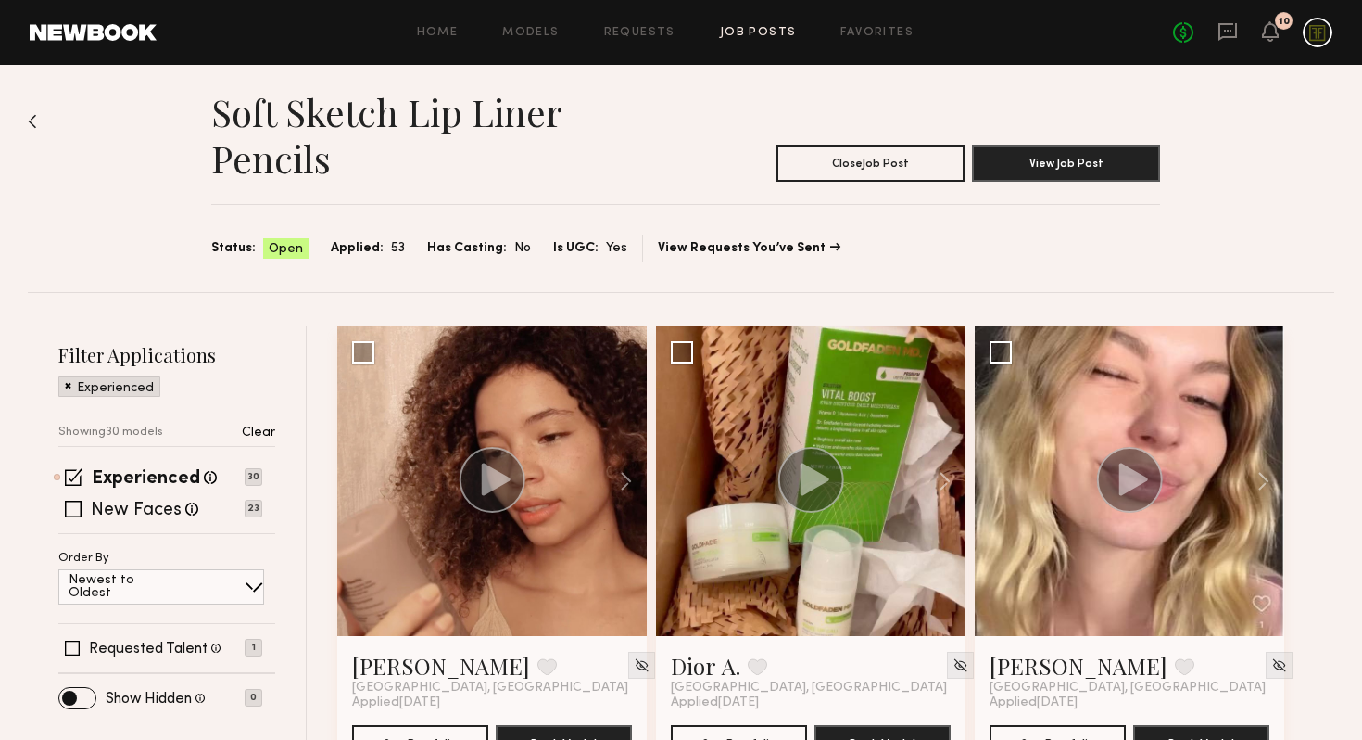
click at [822, 438] on div at bounding box center [811, 481] width 310 height 310
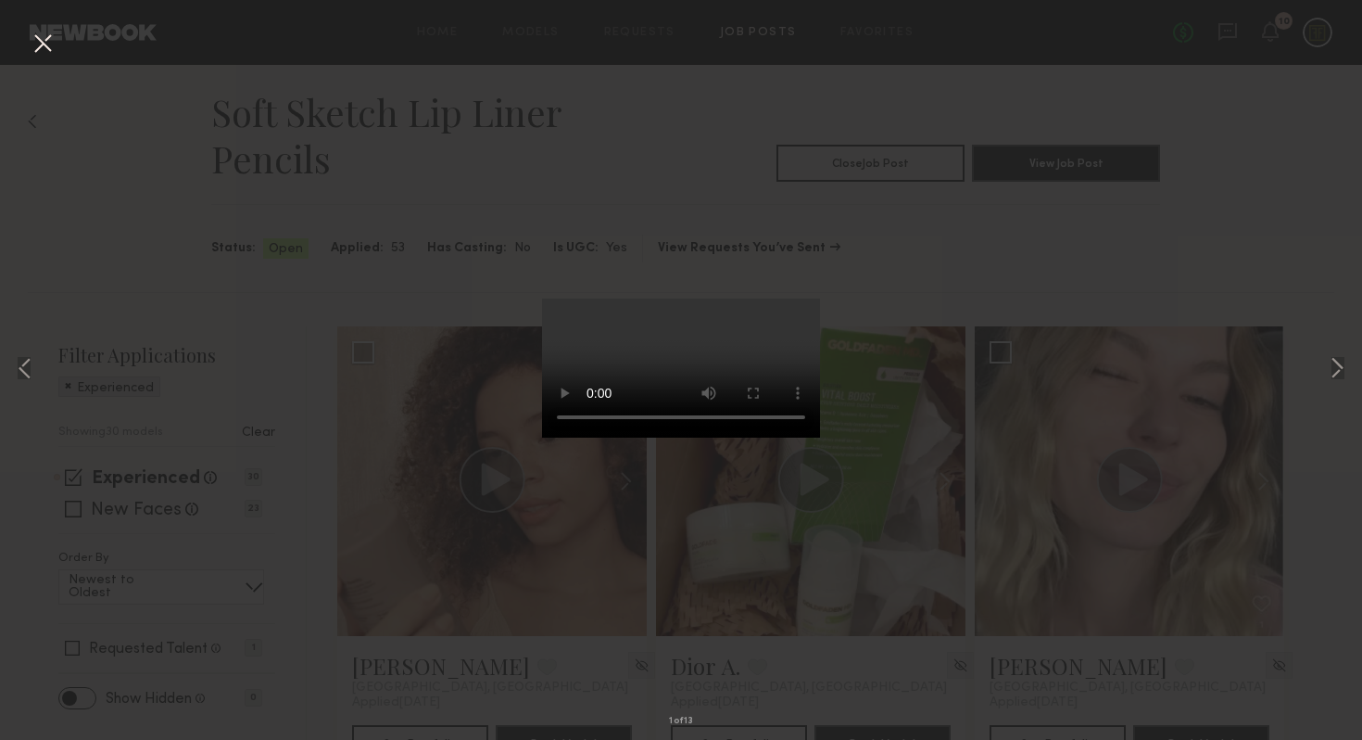
click at [1002, 262] on div "1 of 13" at bounding box center [681, 370] width 1362 height 740
click at [44, 40] on button at bounding box center [43, 44] width 30 height 33
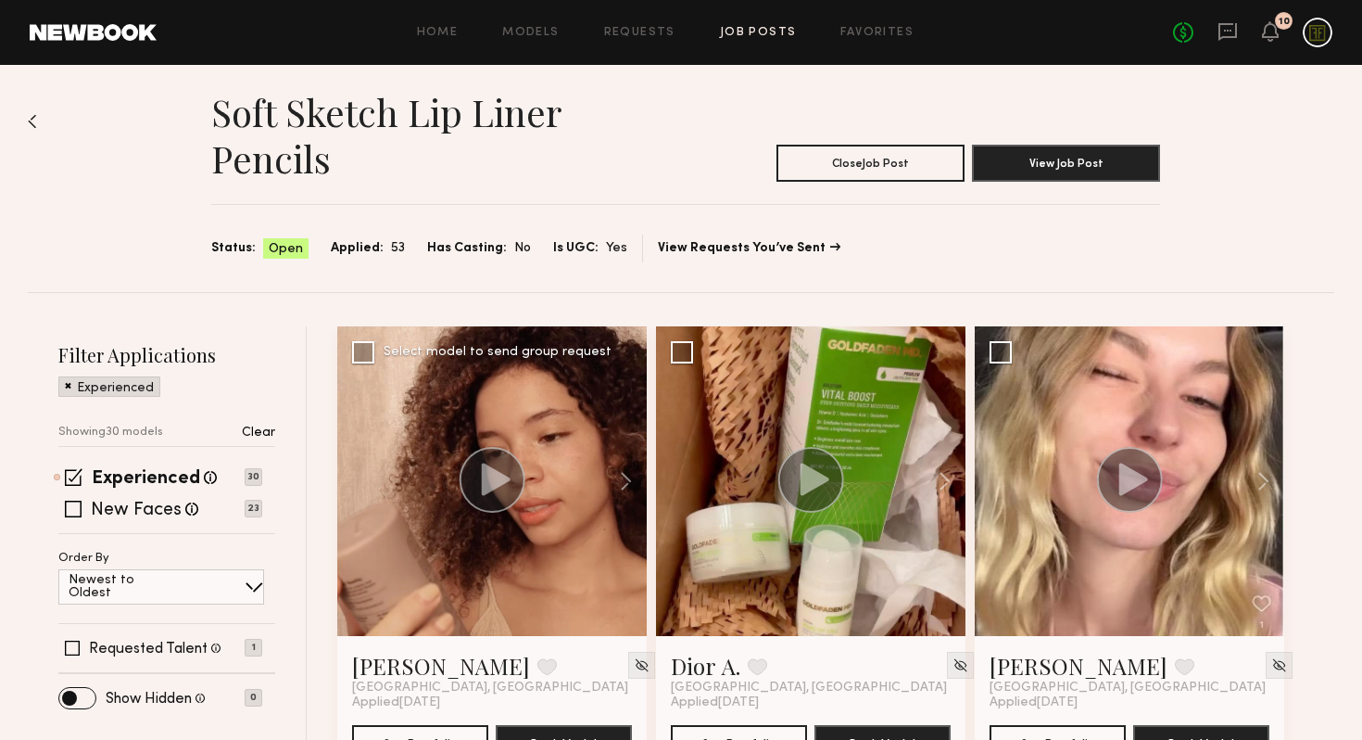
click at [490, 461] on circle at bounding box center [493, 480] width 66 height 66
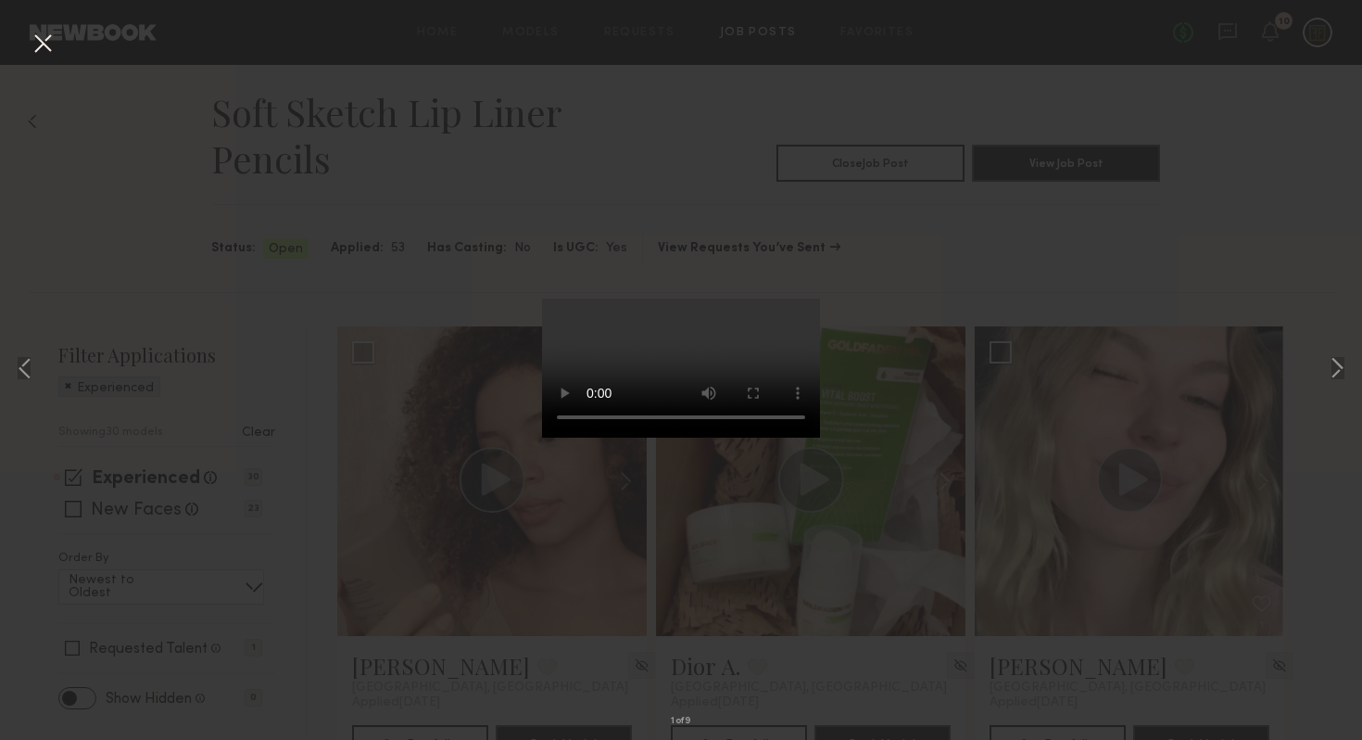
click at [338, 401] on div "1 of 9" at bounding box center [681, 370] width 1362 height 740
click at [44, 42] on button at bounding box center [43, 44] width 30 height 33
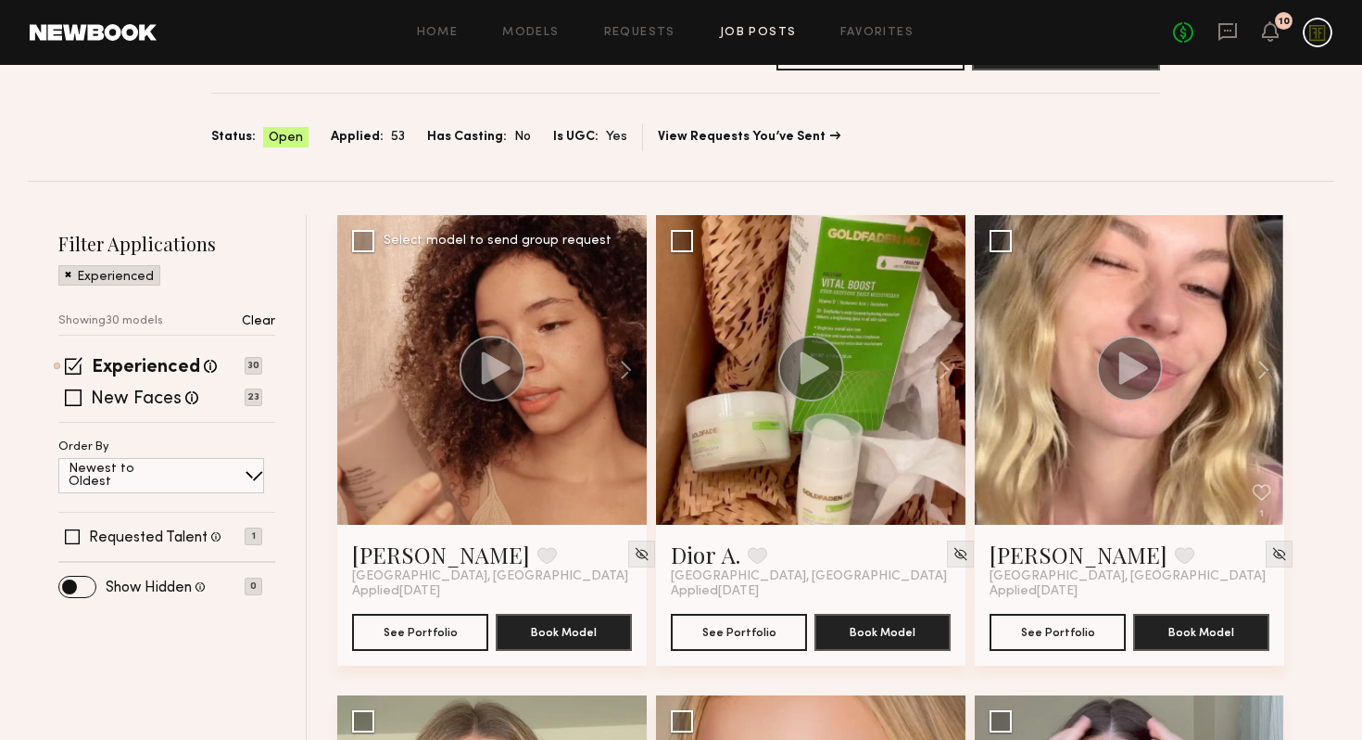
scroll to position [0, 0]
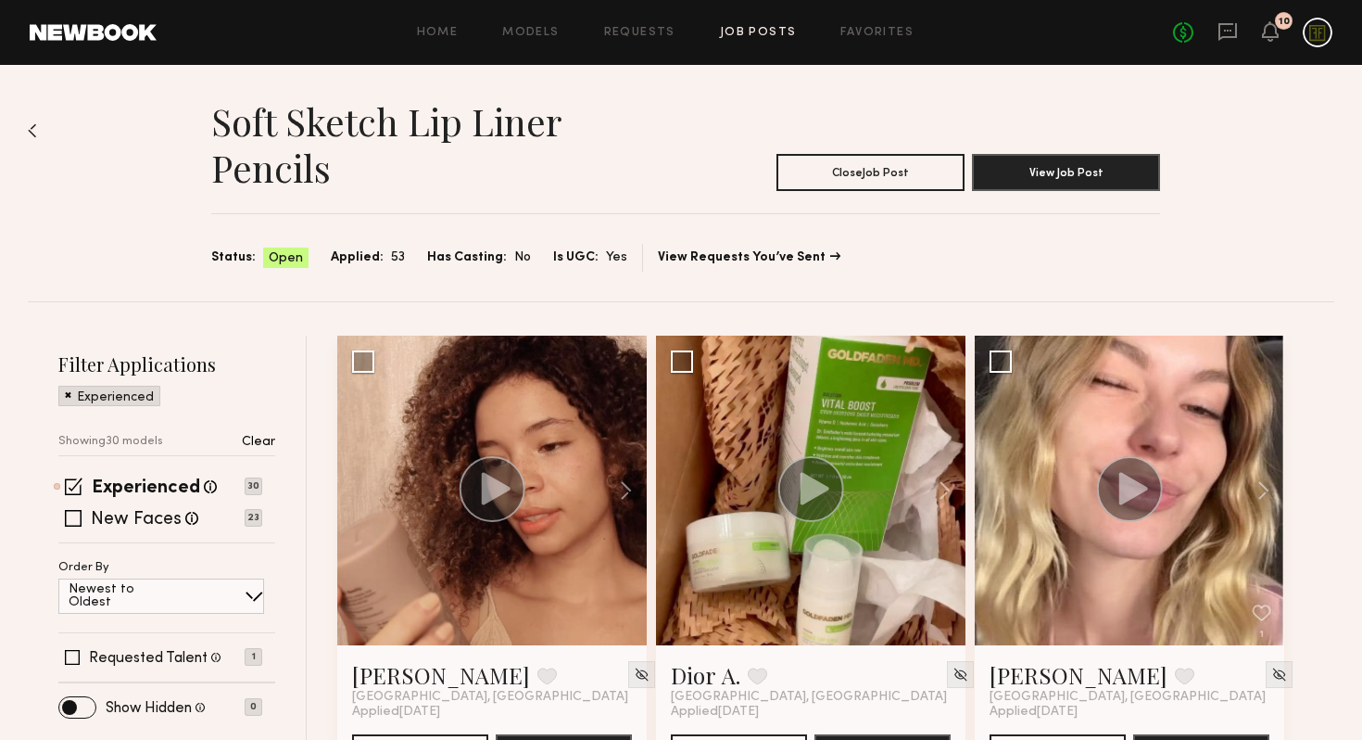
click at [758, 35] on link "Job Posts" at bounding box center [758, 33] width 77 height 12
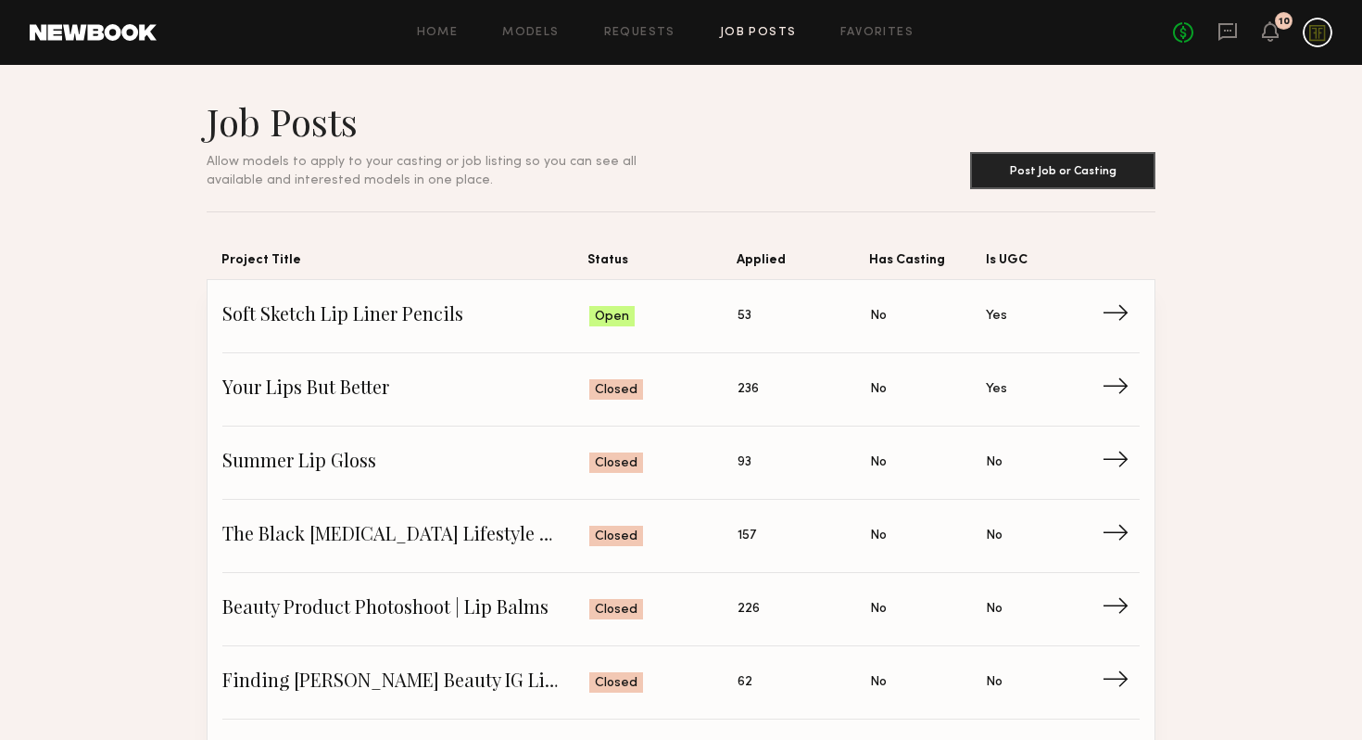
click at [1259, 37] on div "No fees up to $5,000 10" at bounding box center [1252, 33] width 159 height 30
click at [1274, 38] on icon at bounding box center [1270, 31] width 17 height 20
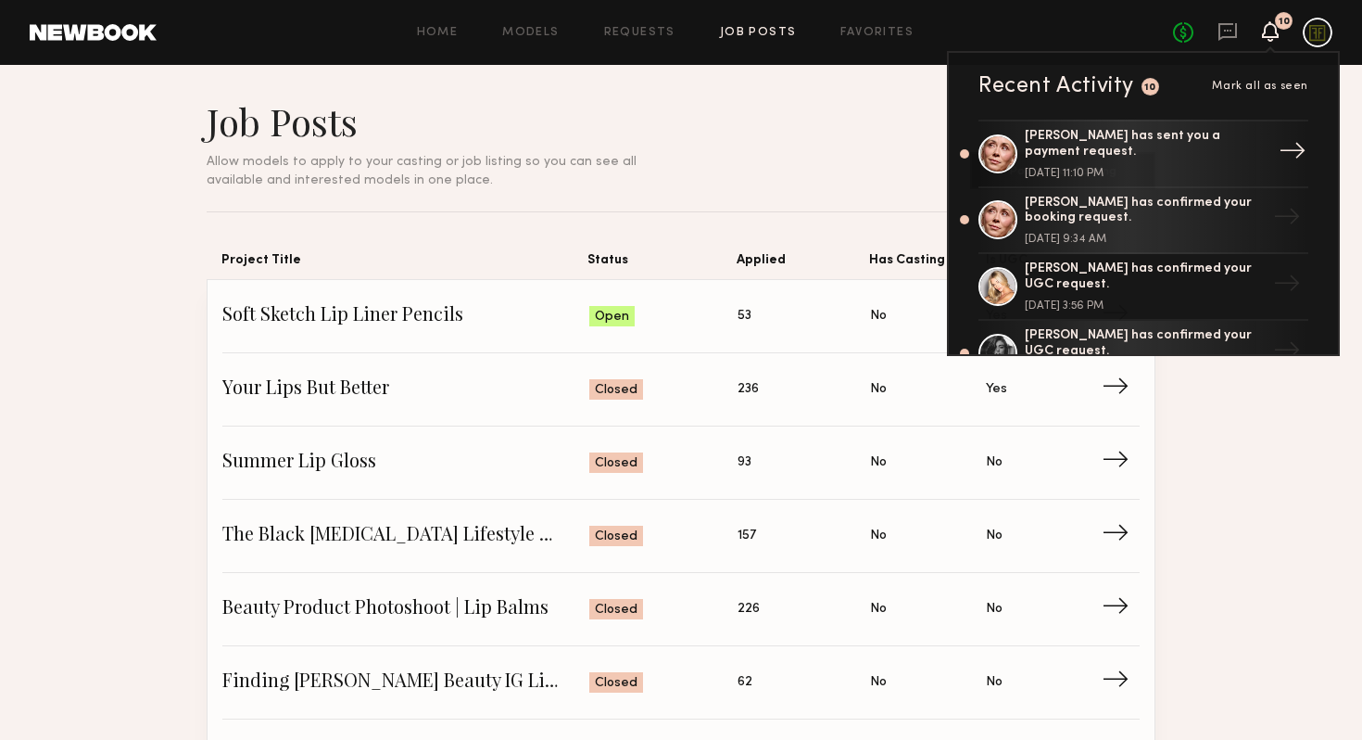
click at [1231, 168] on div "September 08, 2025 @ 11:10 PM" at bounding box center [1145, 173] width 241 height 11
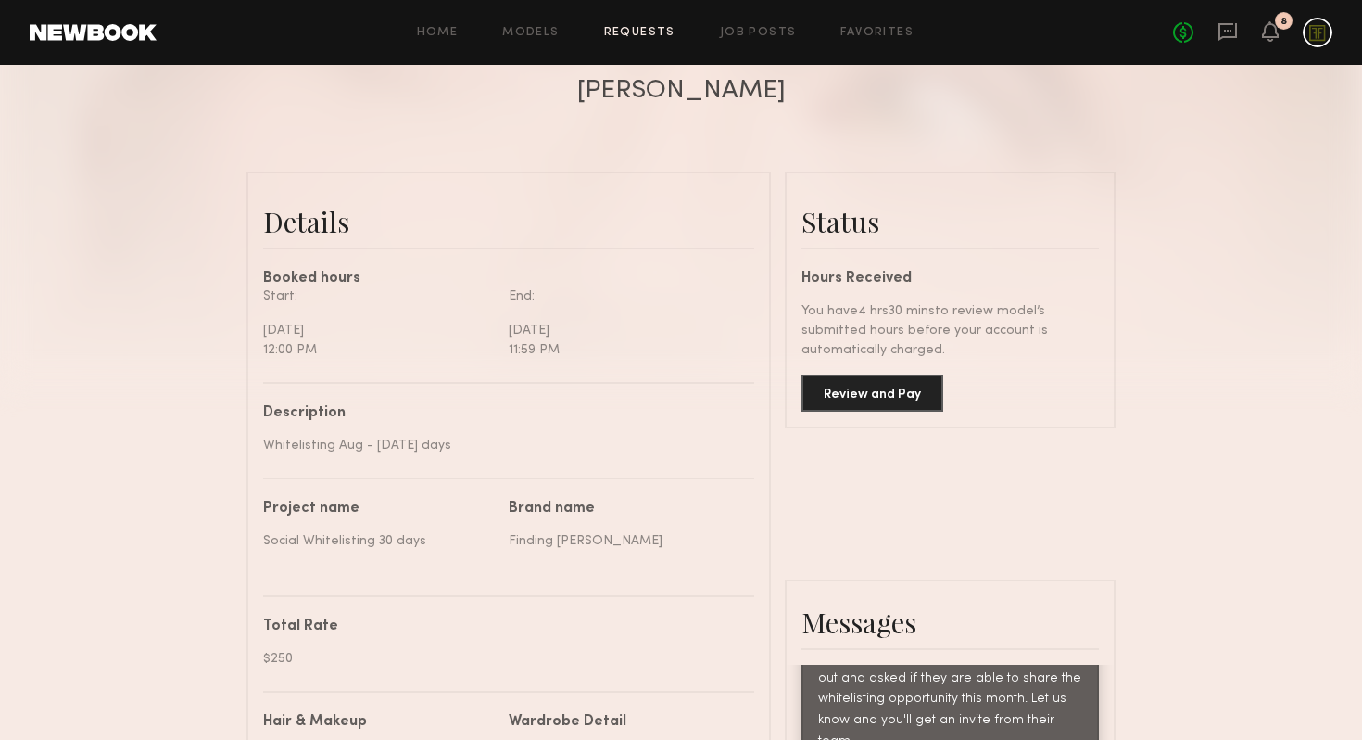
scroll to position [342, 0]
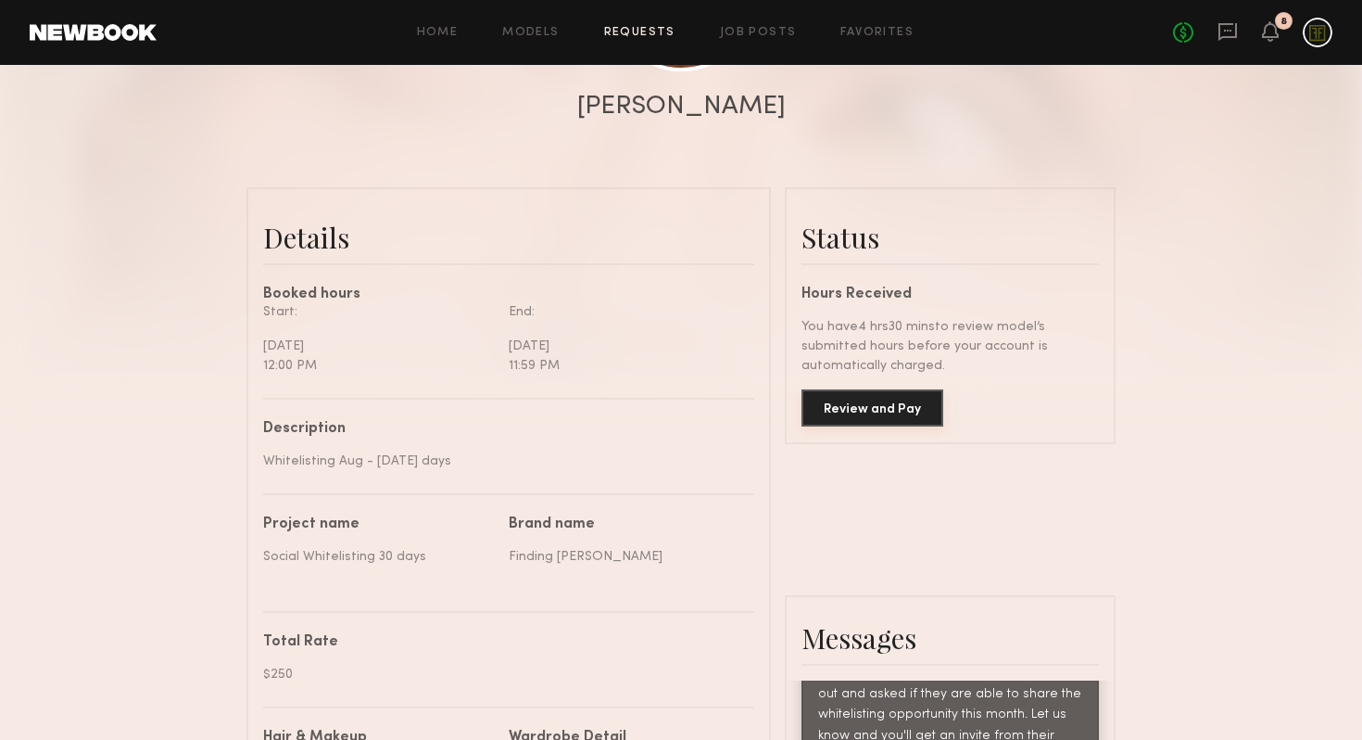
click at [871, 403] on button "Review and Pay" at bounding box center [873, 407] width 142 height 37
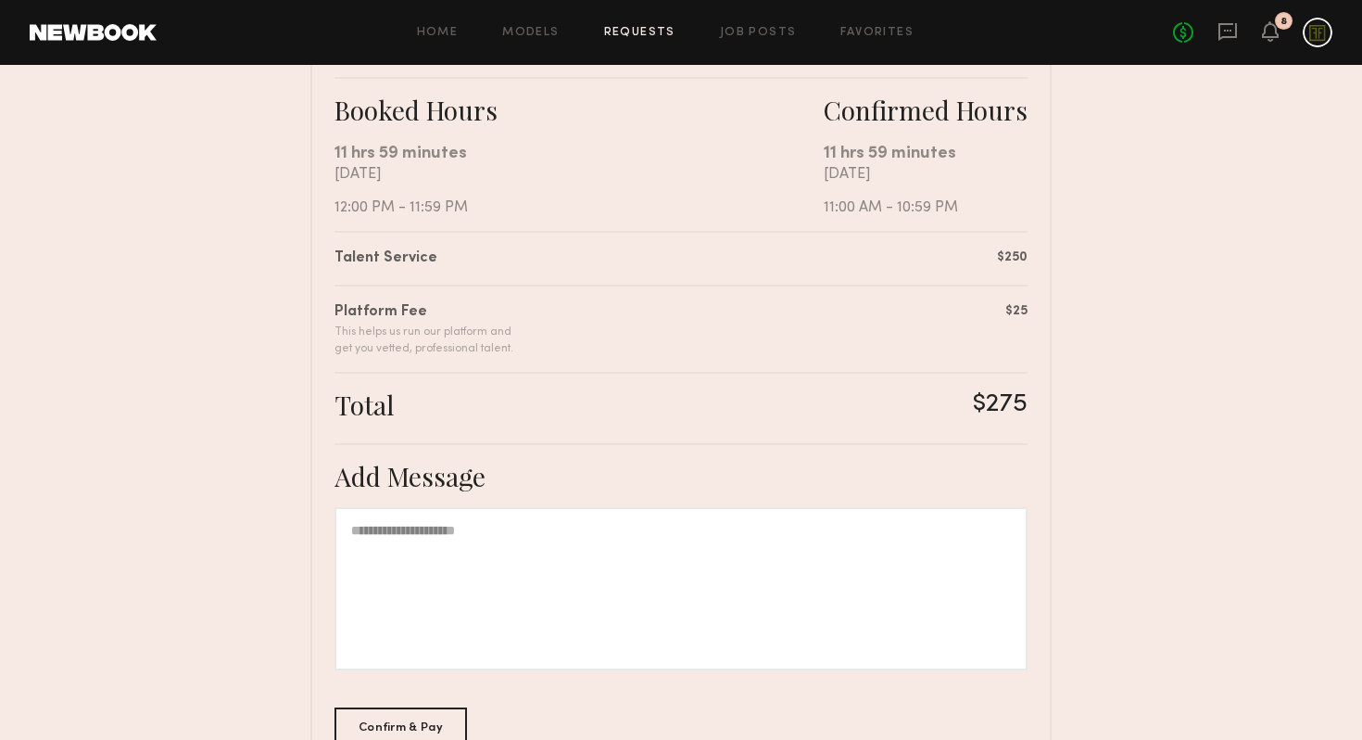
scroll to position [445, 0]
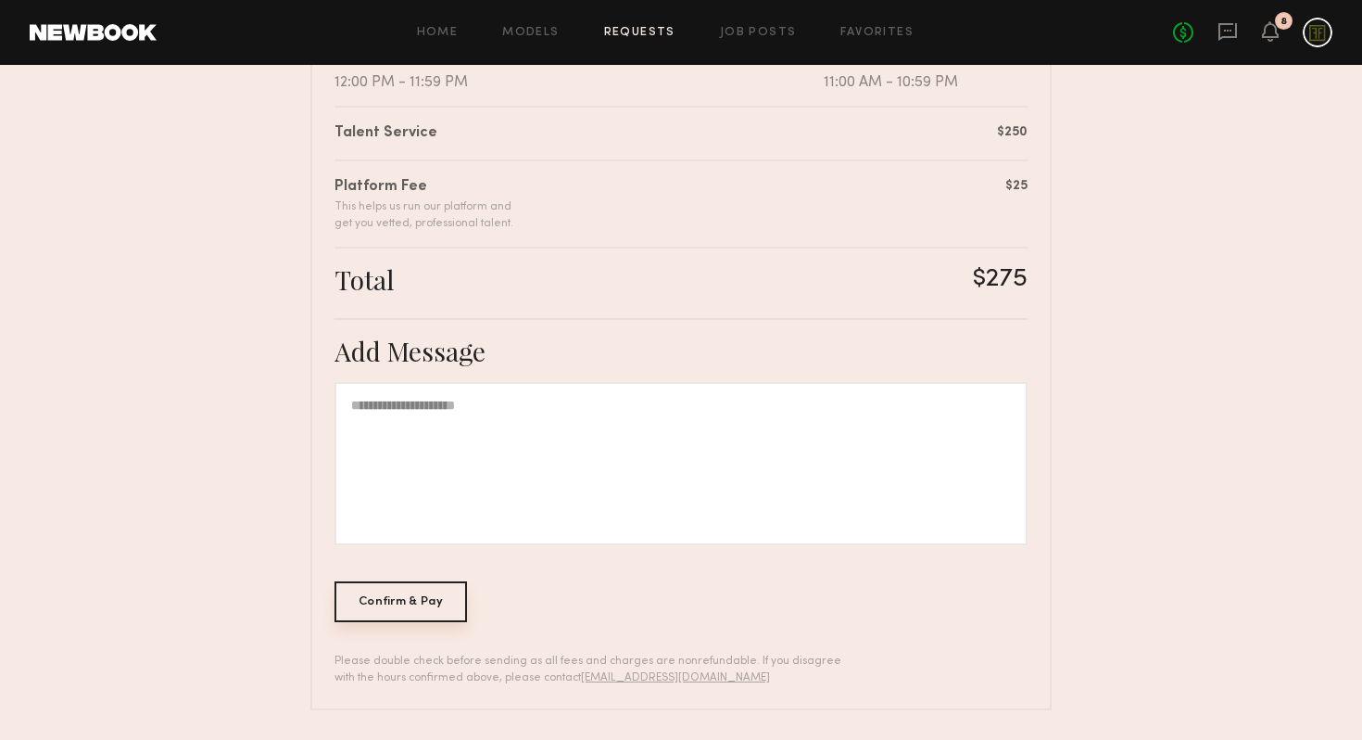
click at [414, 590] on div "Confirm & Pay" at bounding box center [401, 601] width 133 height 41
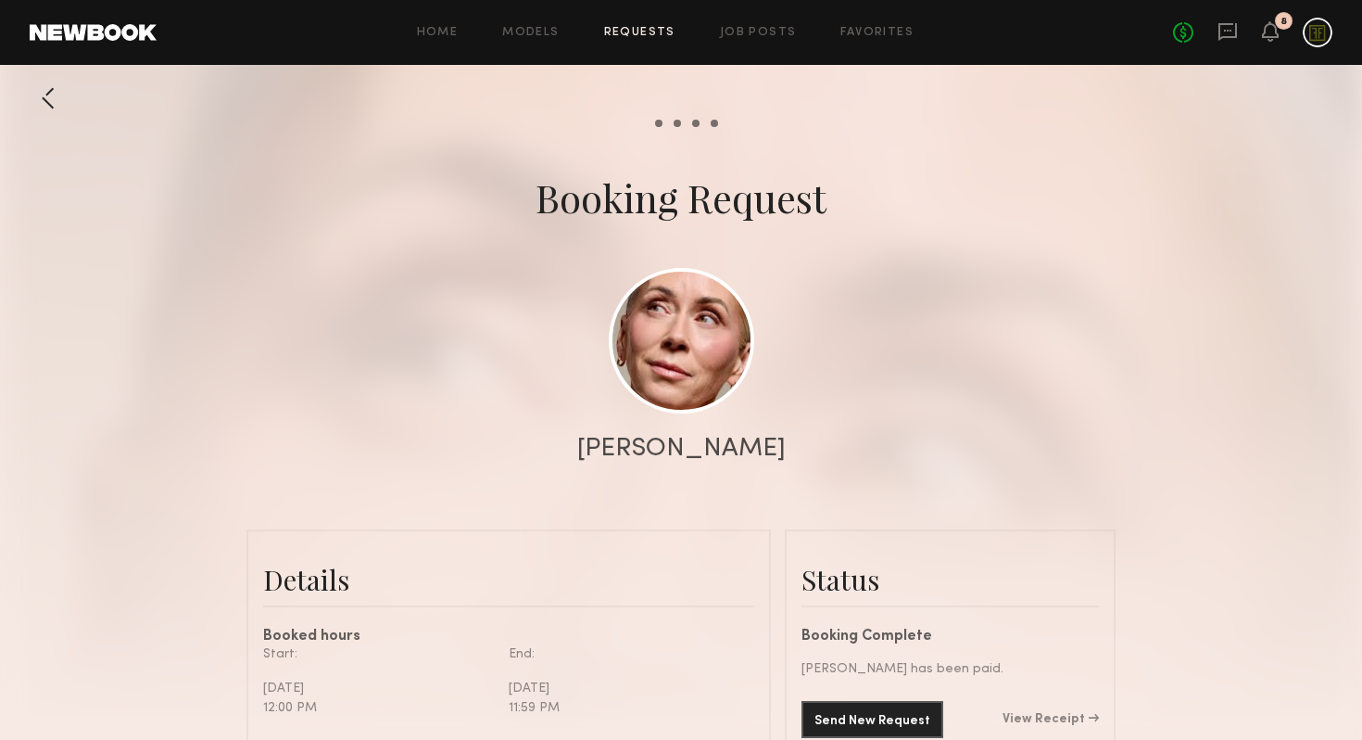
click at [48, 98] on div at bounding box center [48, 98] width 37 height 37
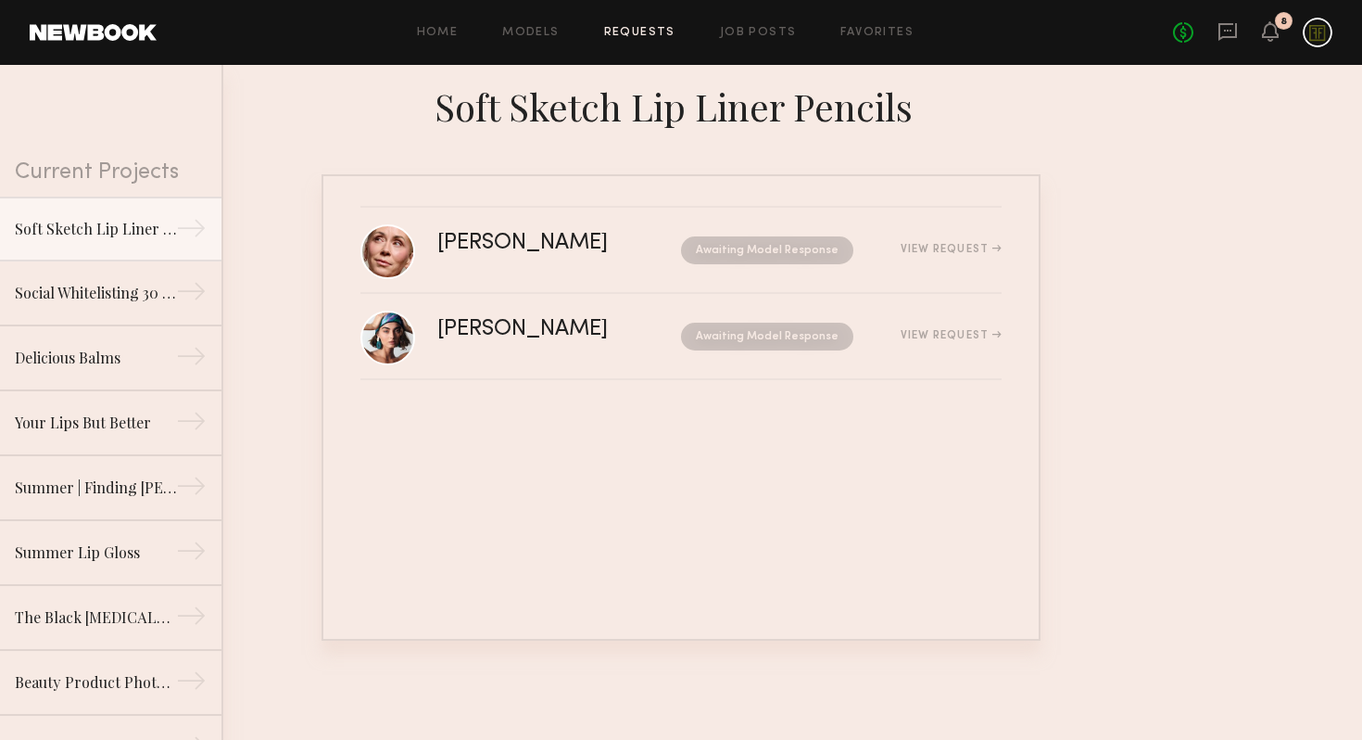
click at [1279, 42] on div "No fees up to $5,000 8" at bounding box center [1252, 33] width 159 height 30
click at [1268, 32] on icon at bounding box center [1270, 30] width 15 height 13
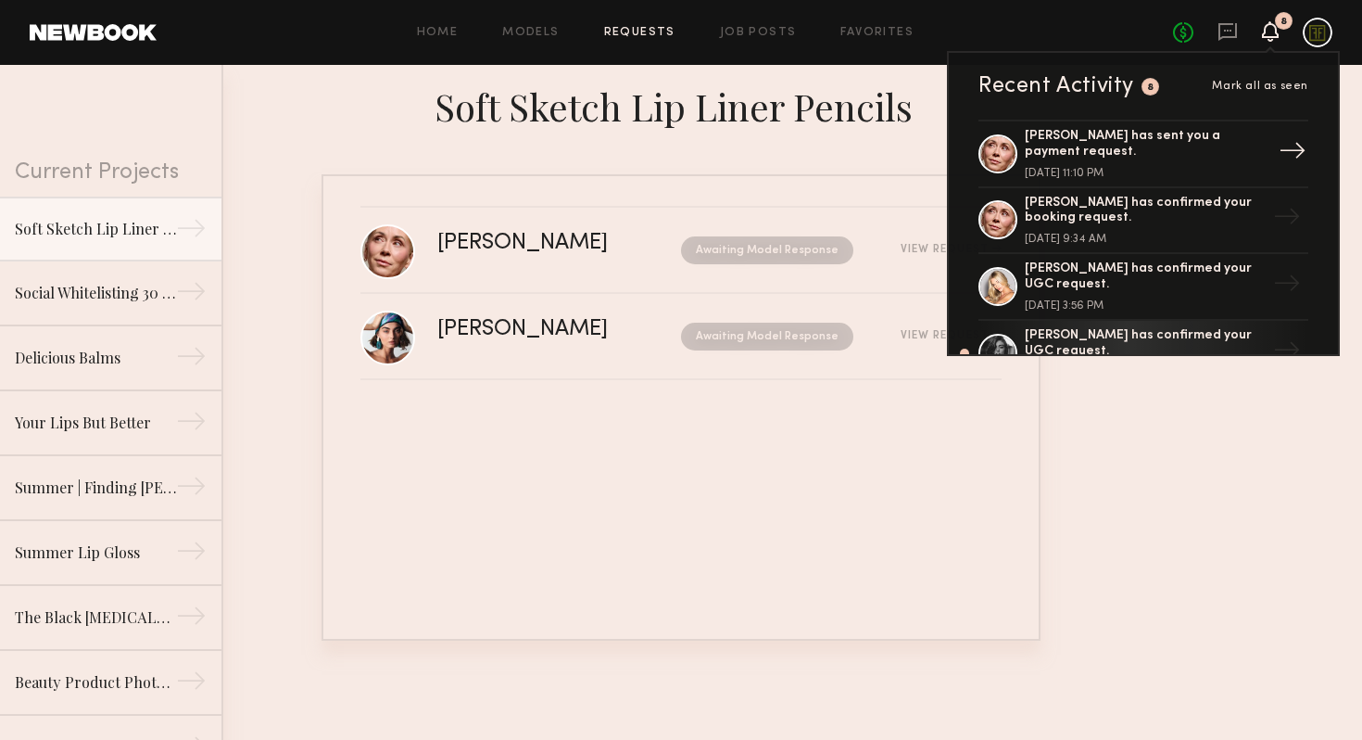
click at [1186, 168] on div "September 08, 2025 @ 11:10 PM" at bounding box center [1145, 173] width 241 height 11
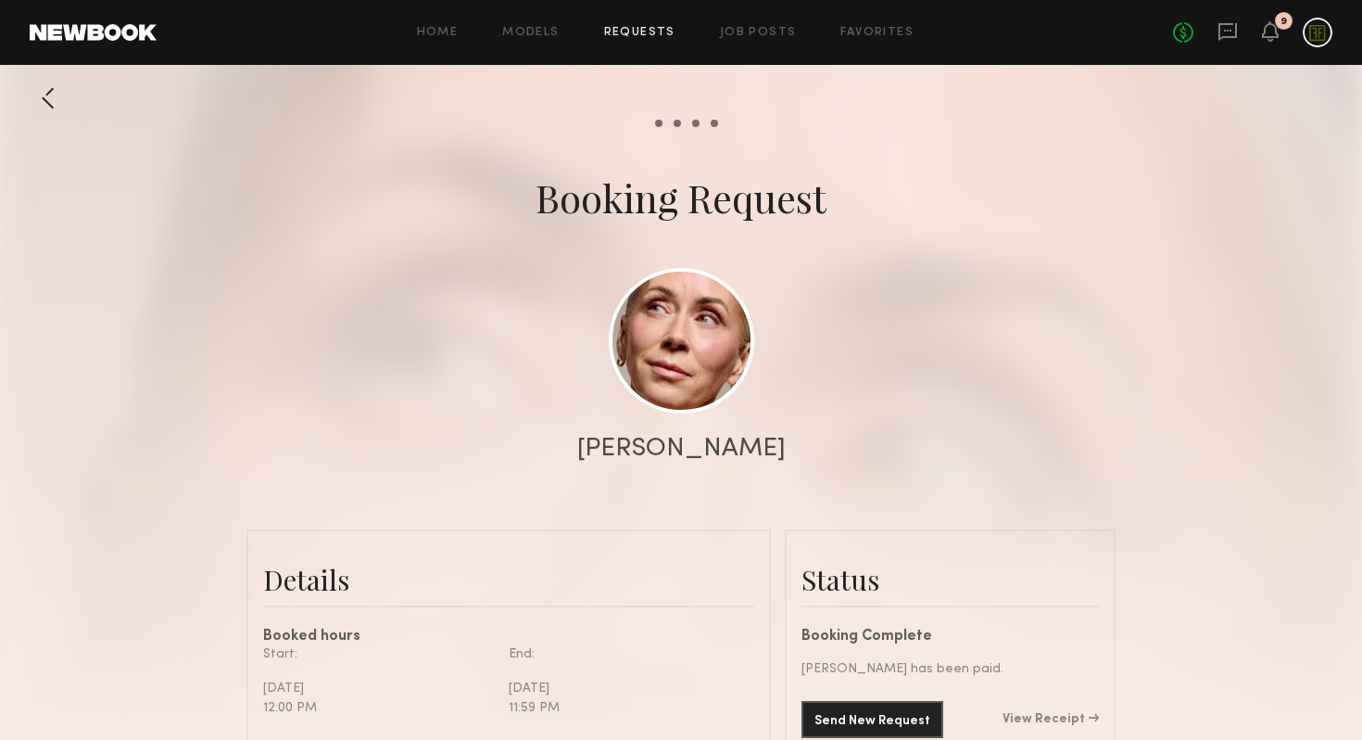
click at [58, 95] on div at bounding box center [48, 98] width 37 height 37
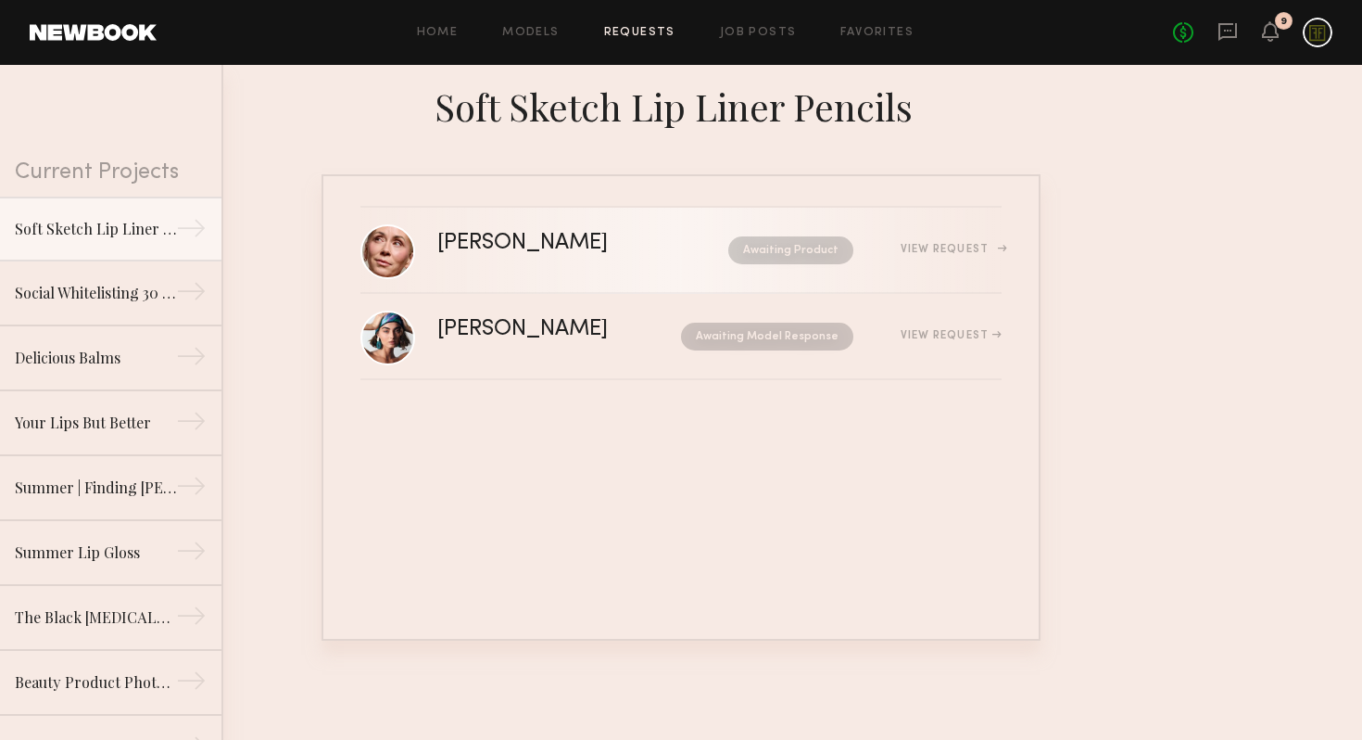
click at [575, 254] on div "Jill S. Awaiting Product View Request" at bounding box center [719, 250] width 564 height 35
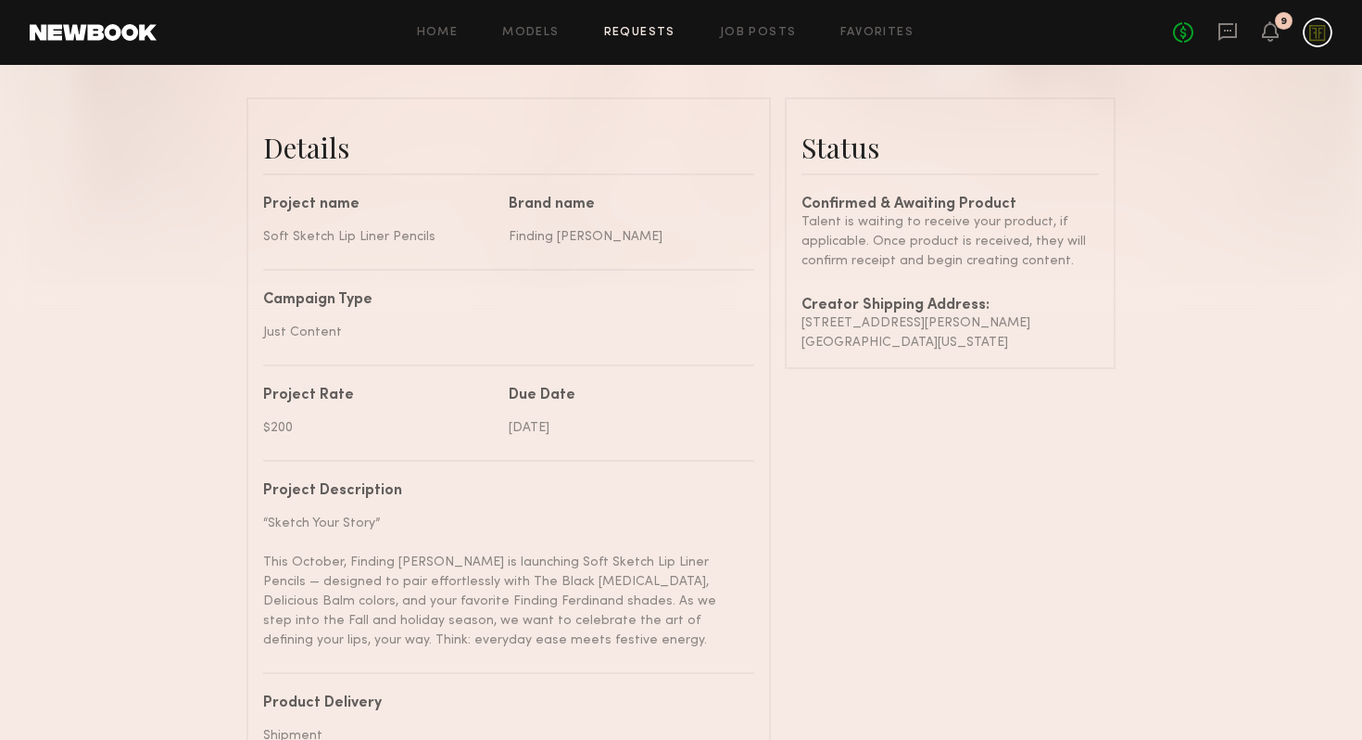
scroll to position [433, 0]
click at [651, 44] on div "Home Models Requests Job Posts Favorites Sign Out No fees up to $5,000 9" at bounding box center [745, 33] width 1176 height 30
click at [757, 34] on link "Job Posts" at bounding box center [758, 33] width 77 height 12
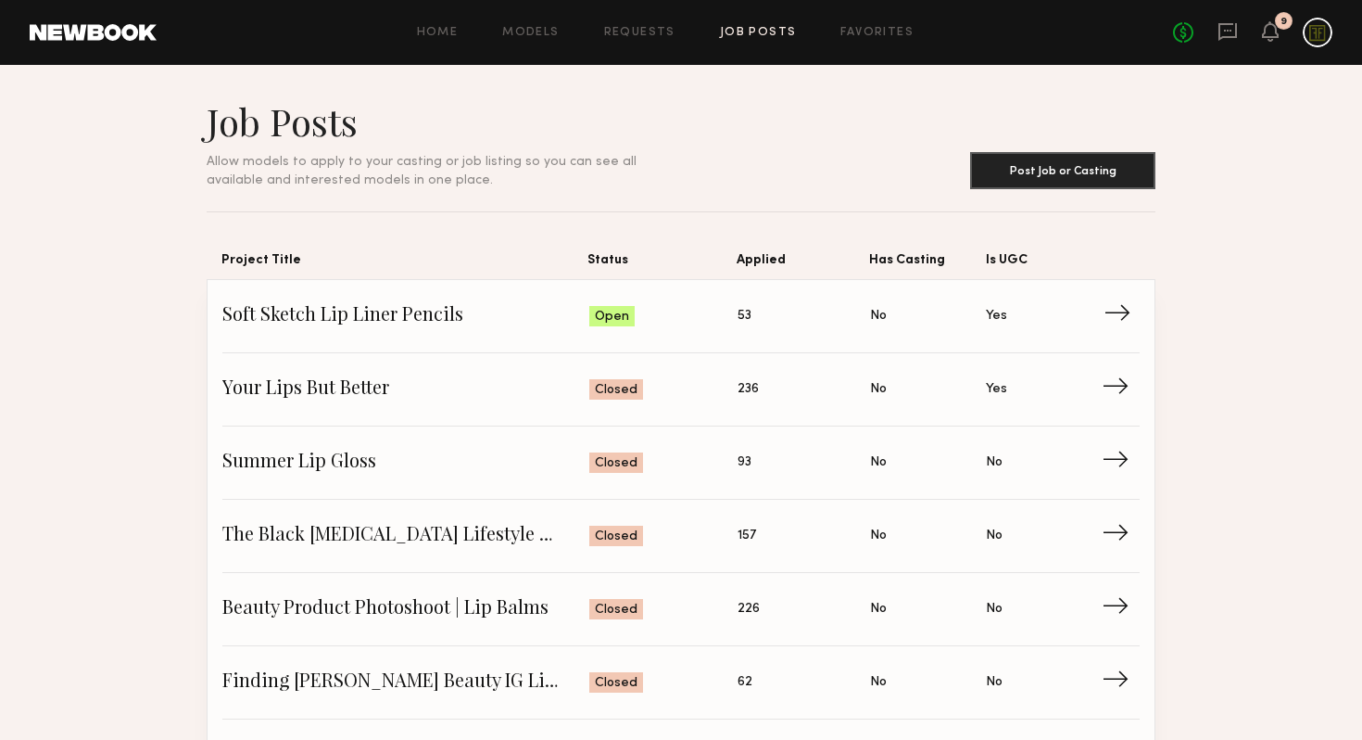
click at [676, 302] on link "Soft Sketch Lip Liner Pencils Status: Open Applied: 53 Has Casting: No Is UGC: …" at bounding box center [680, 316] width 917 height 73
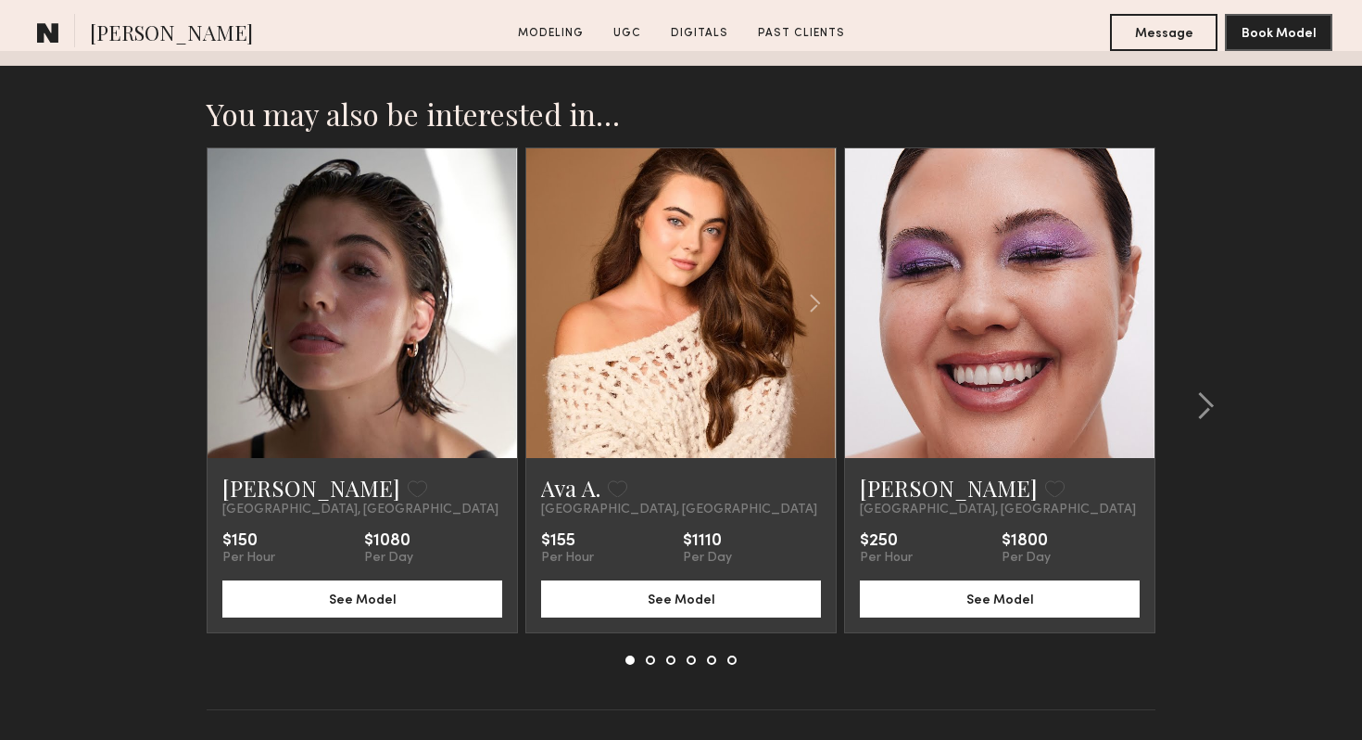
scroll to position [3458, 0]
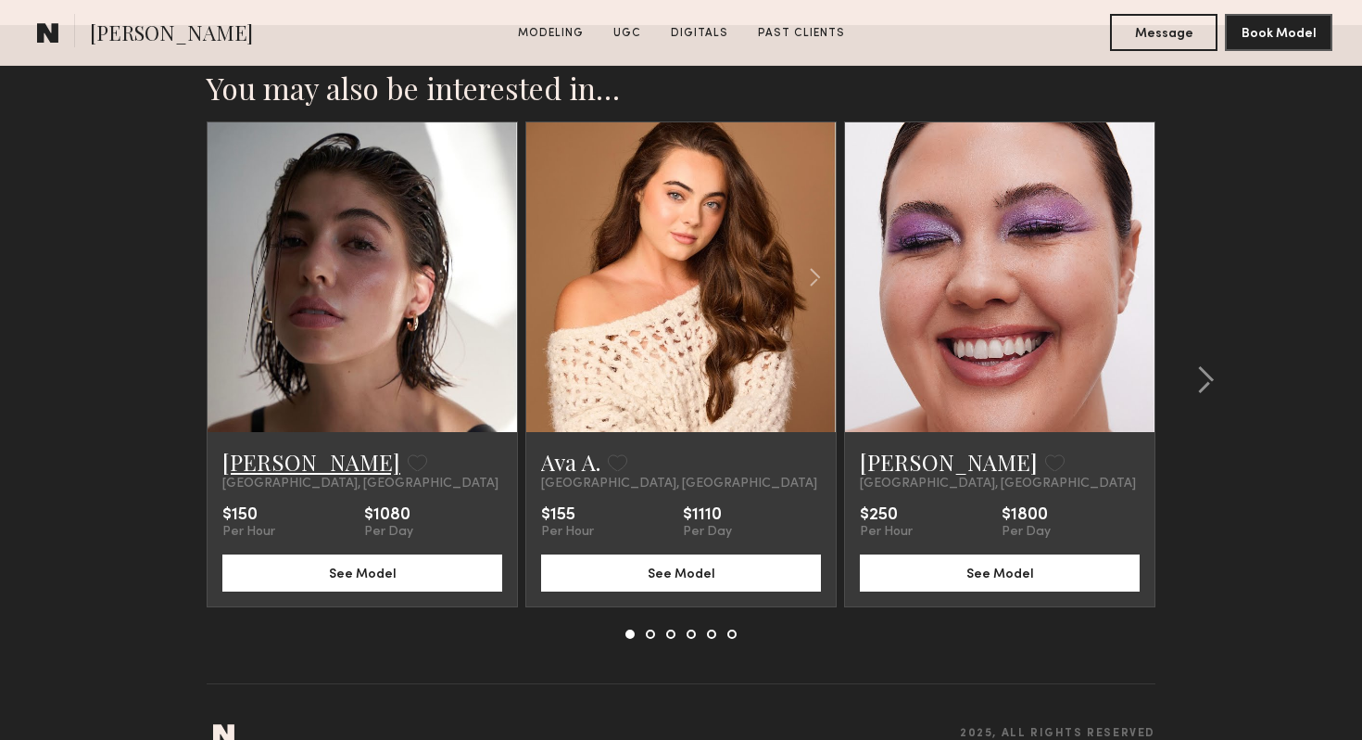
click at [271, 447] on link "[PERSON_NAME]" at bounding box center [311, 462] width 178 height 30
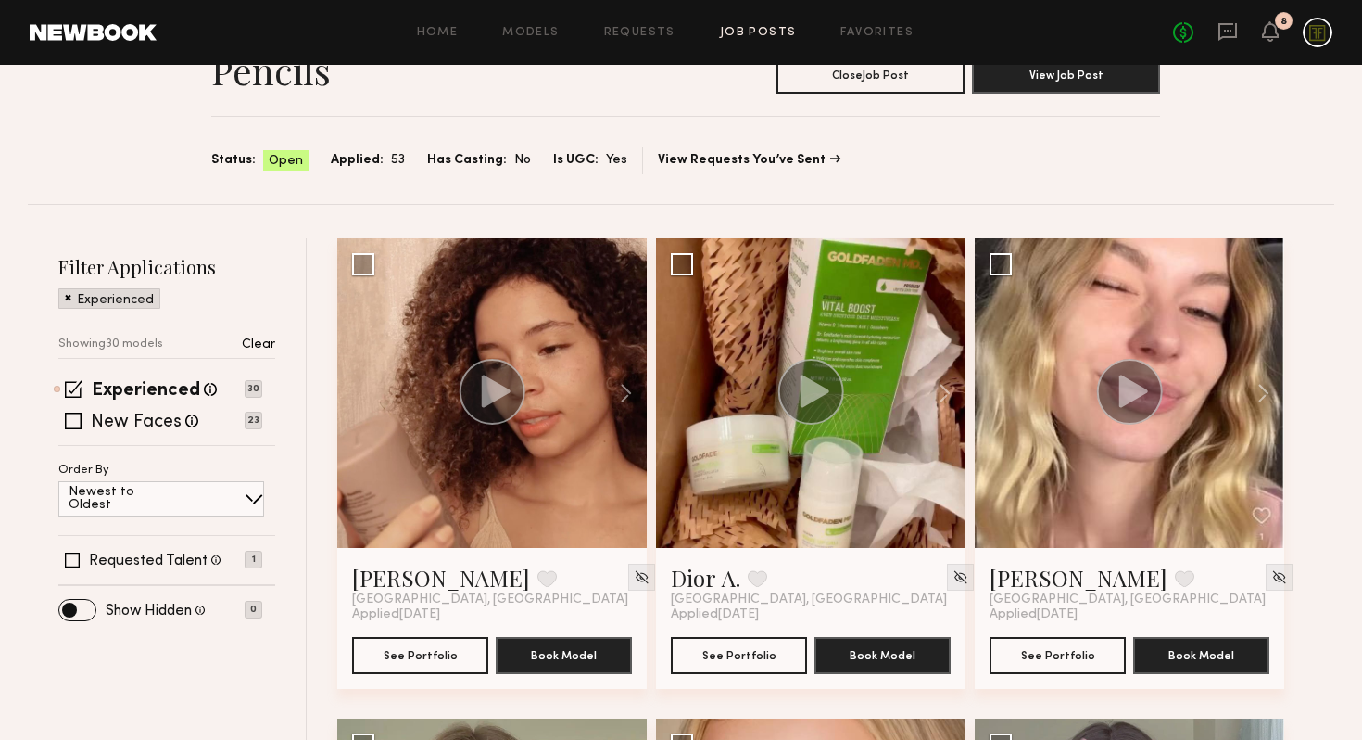
scroll to position [145, 0]
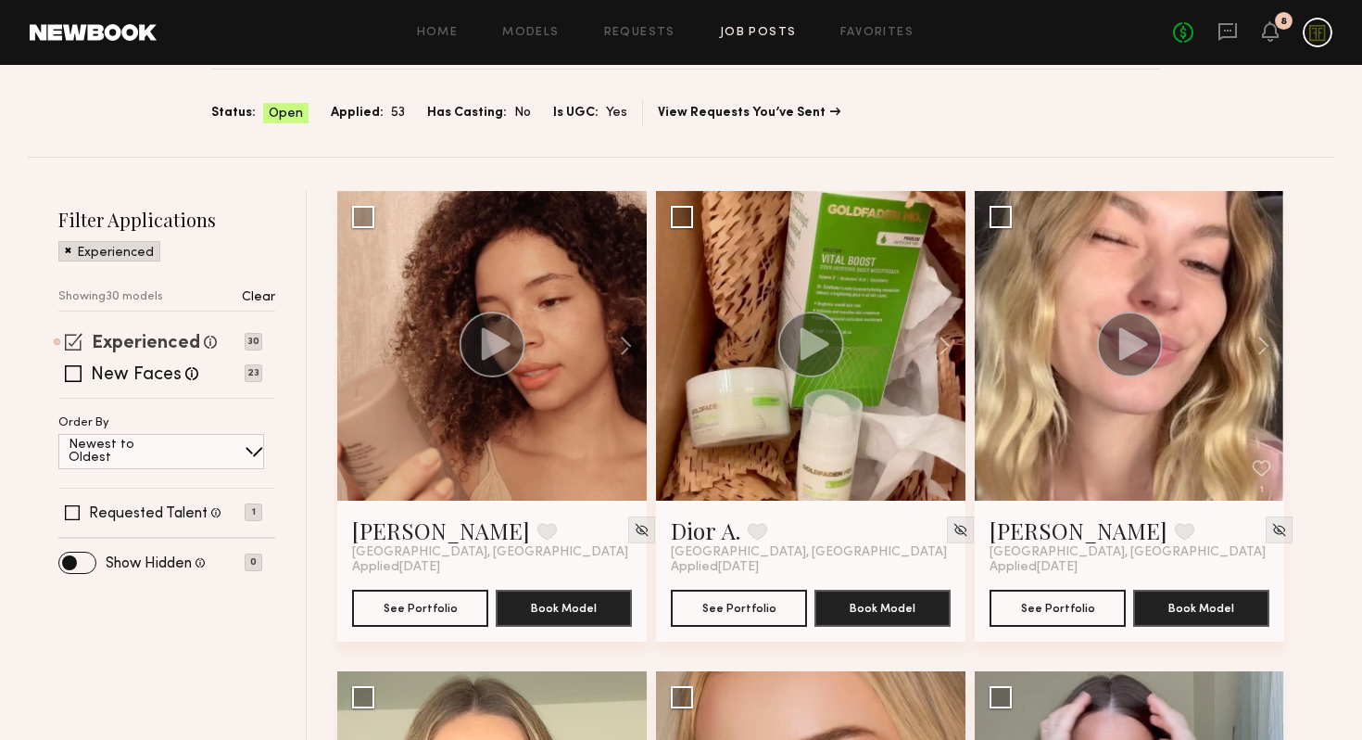
click at [148, 349] on label "Experienced" at bounding box center [146, 344] width 108 height 19
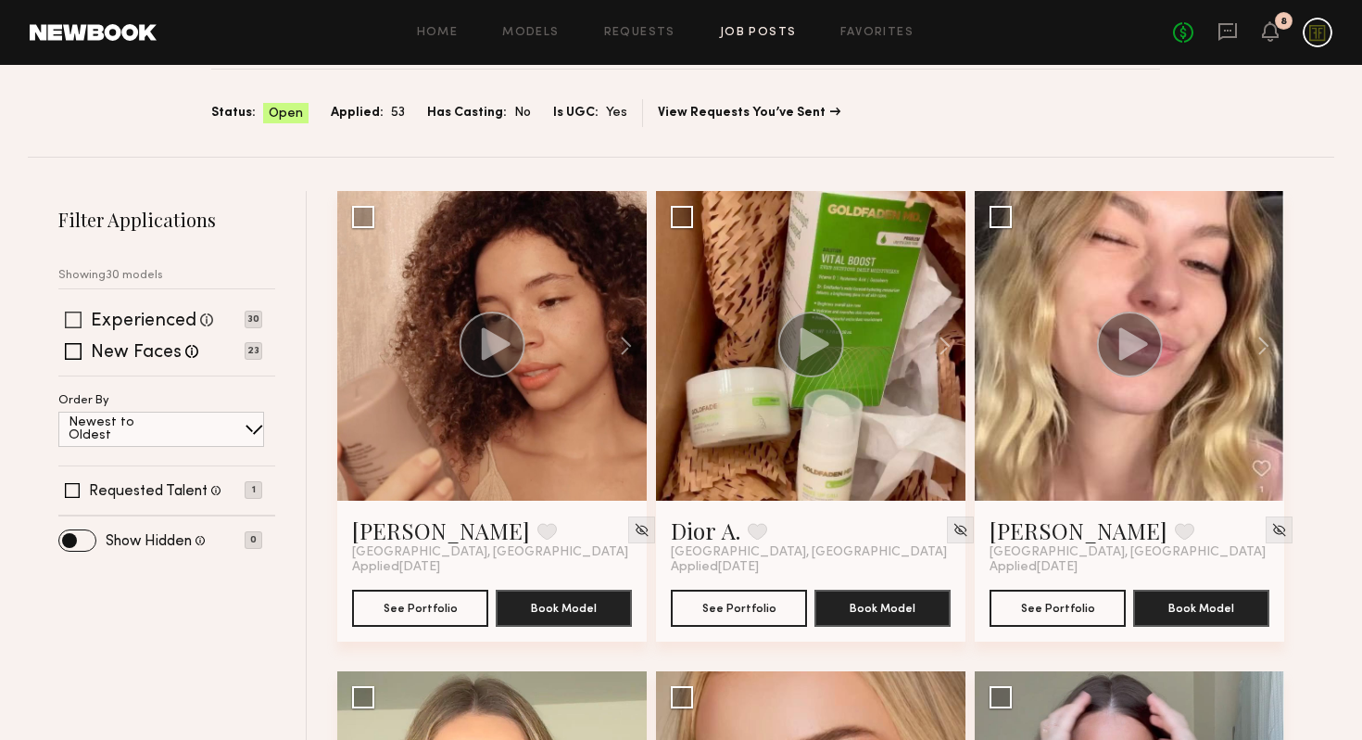
click at [153, 318] on label "Experienced" at bounding box center [144, 321] width 106 height 19
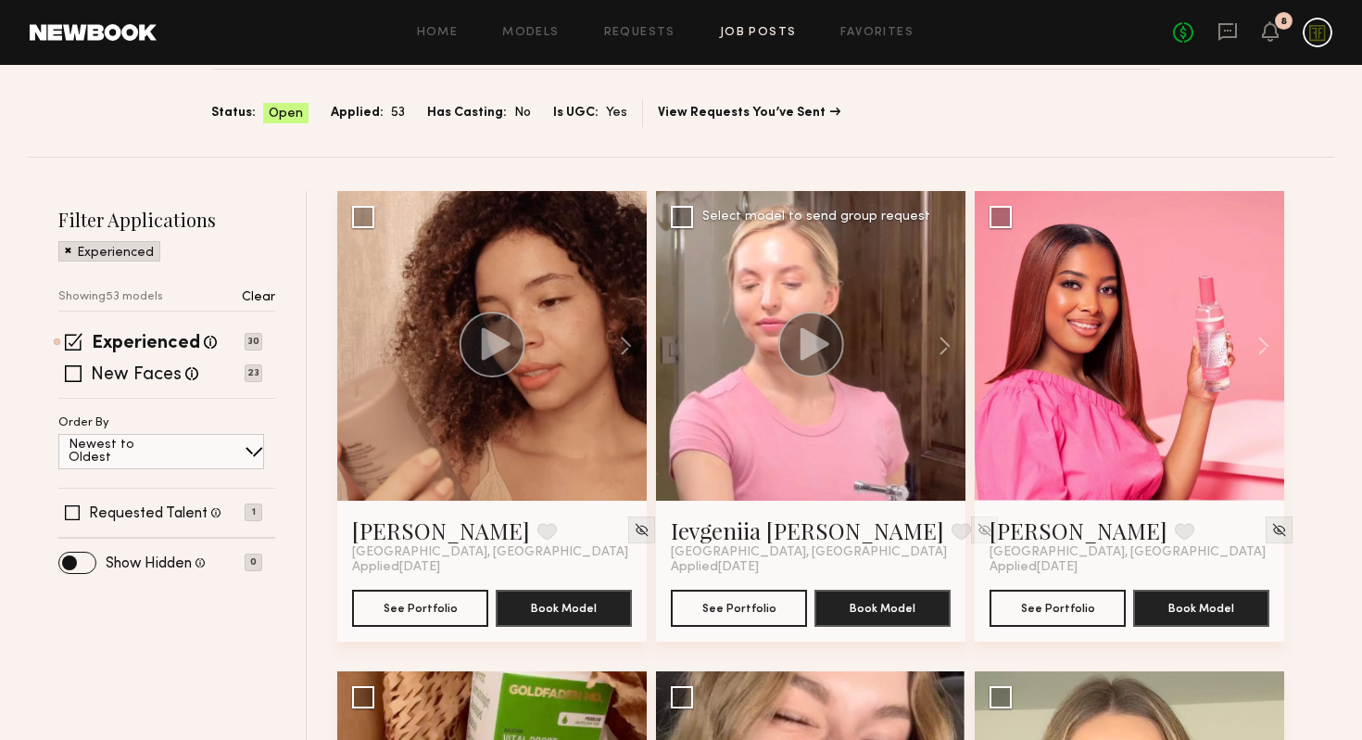
click at [812, 338] on icon at bounding box center [815, 343] width 29 height 32
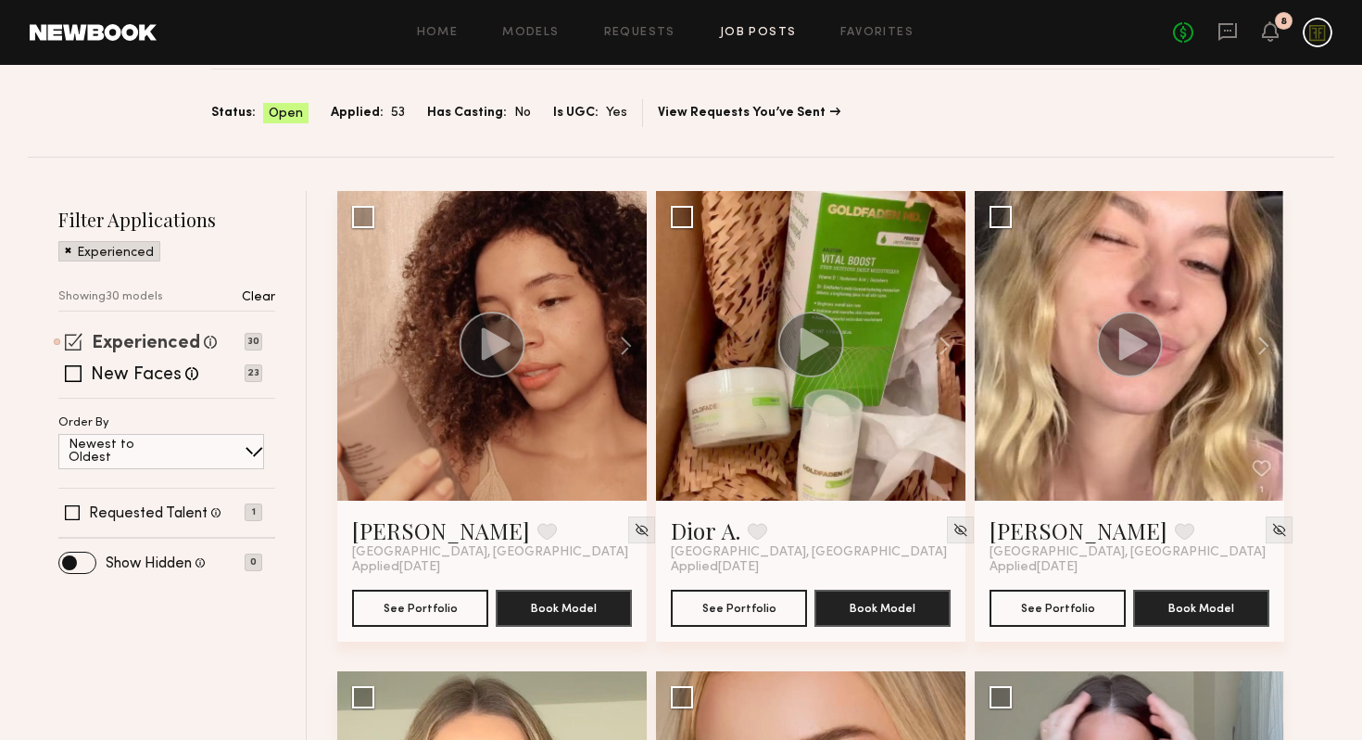
click at [174, 347] on label "Experienced" at bounding box center [146, 344] width 108 height 19
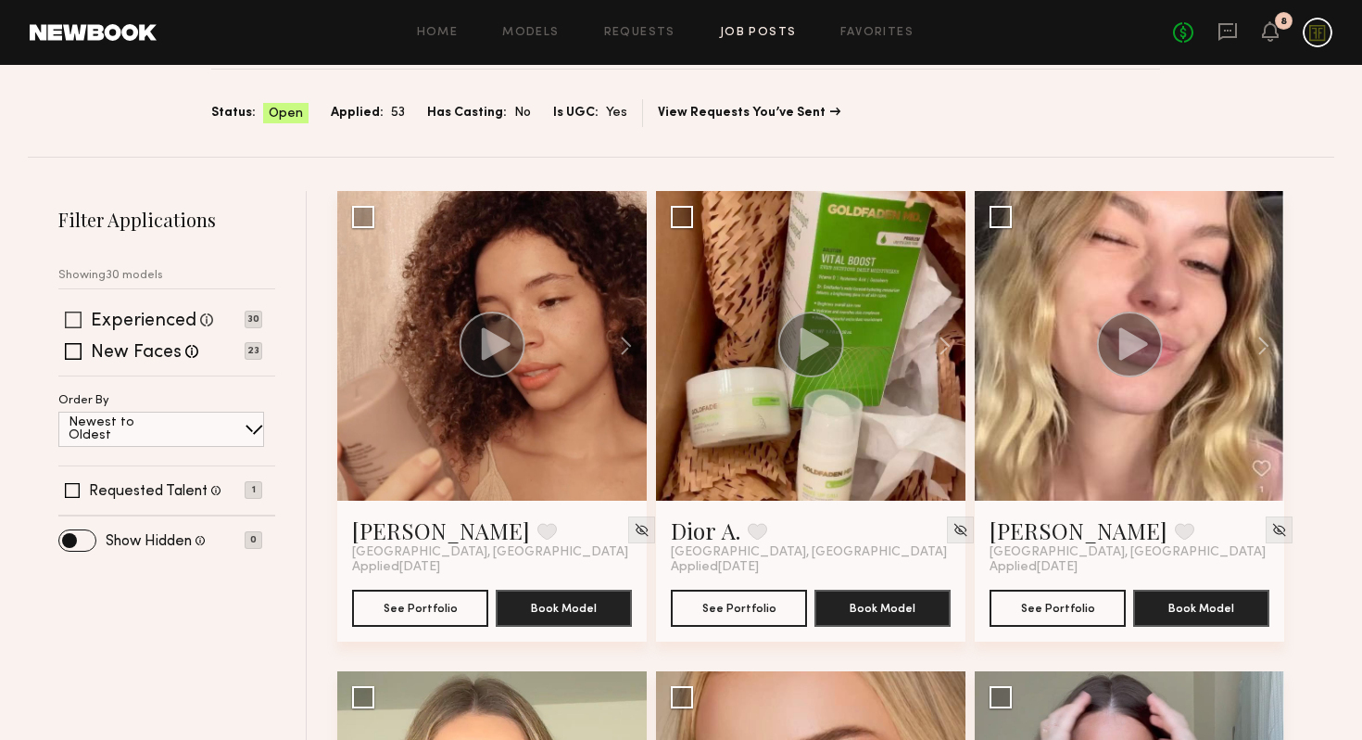
click at [167, 317] on label "Experienced" at bounding box center [144, 321] width 106 height 19
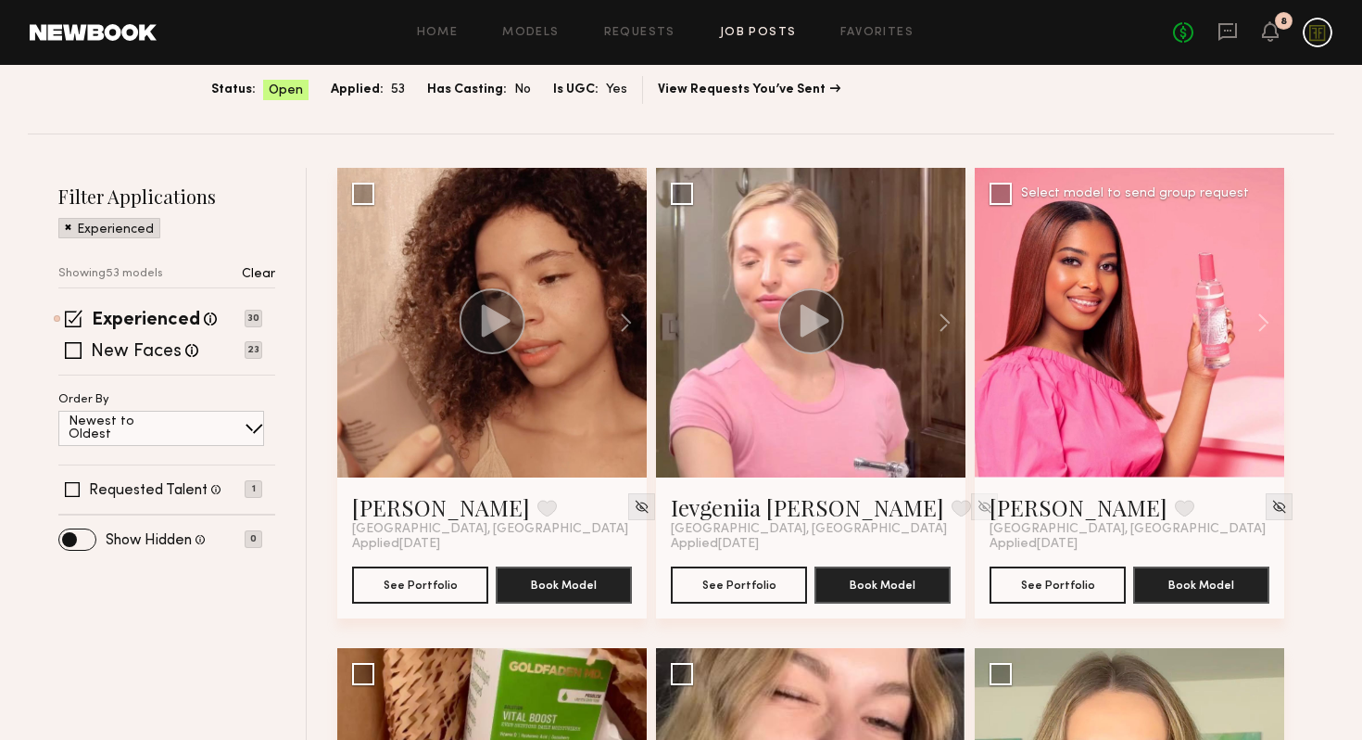
scroll to position [107, 0]
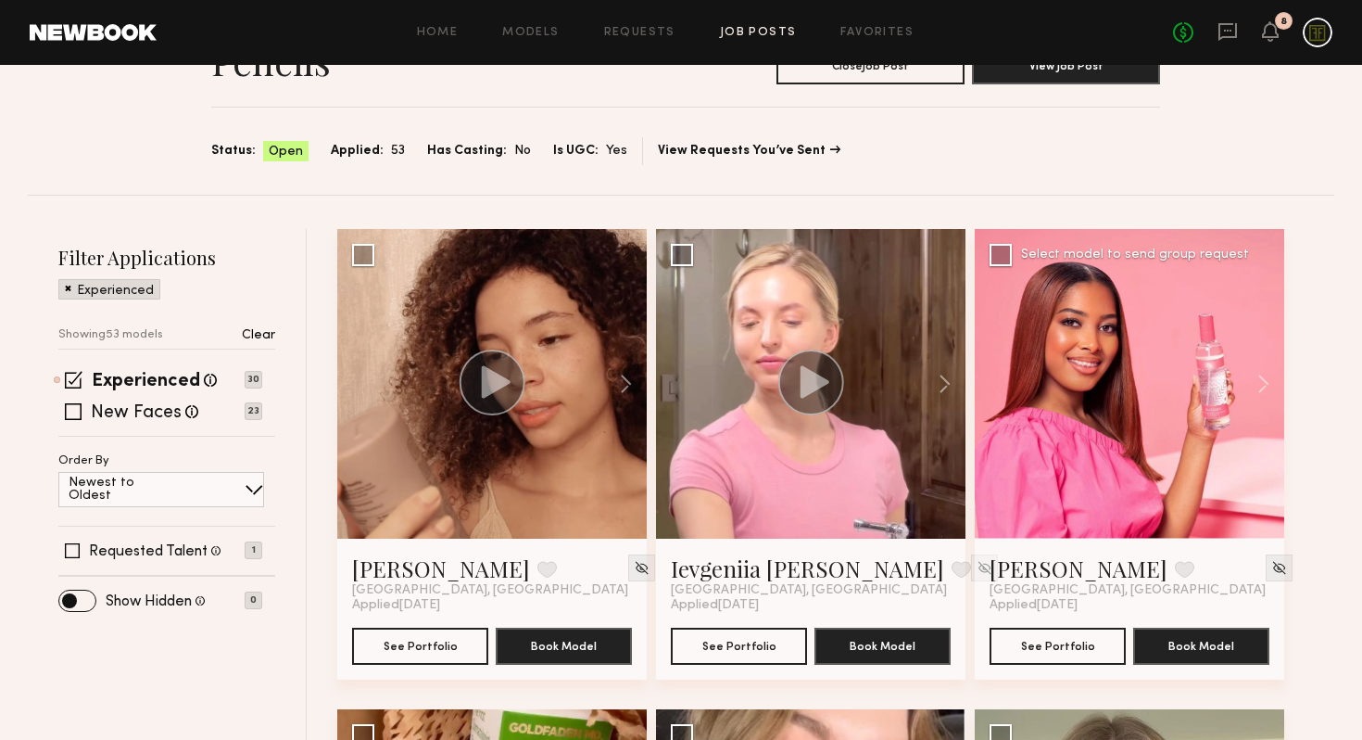
click at [1095, 388] on div at bounding box center [1130, 384] width 310 height 310
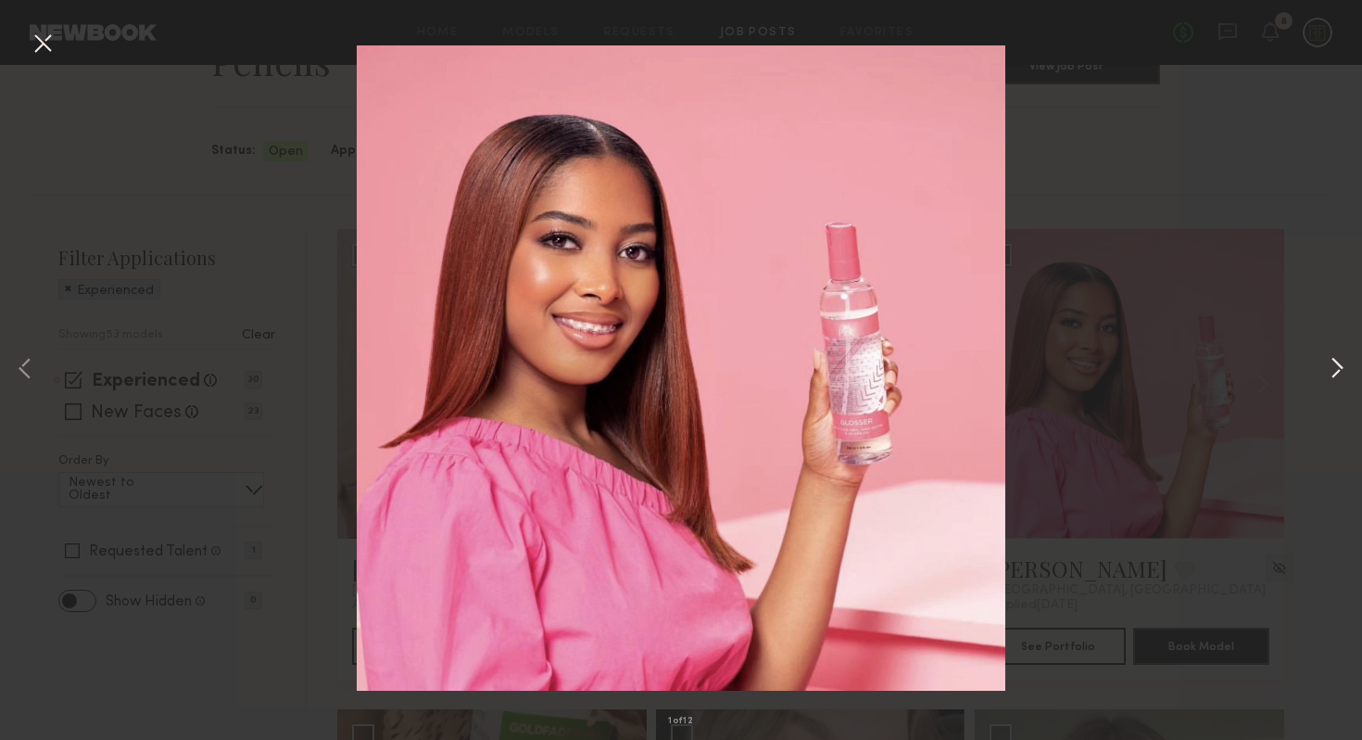
click at [1328, 375] on button at bounding box center [1337, 369] width 22 height 591
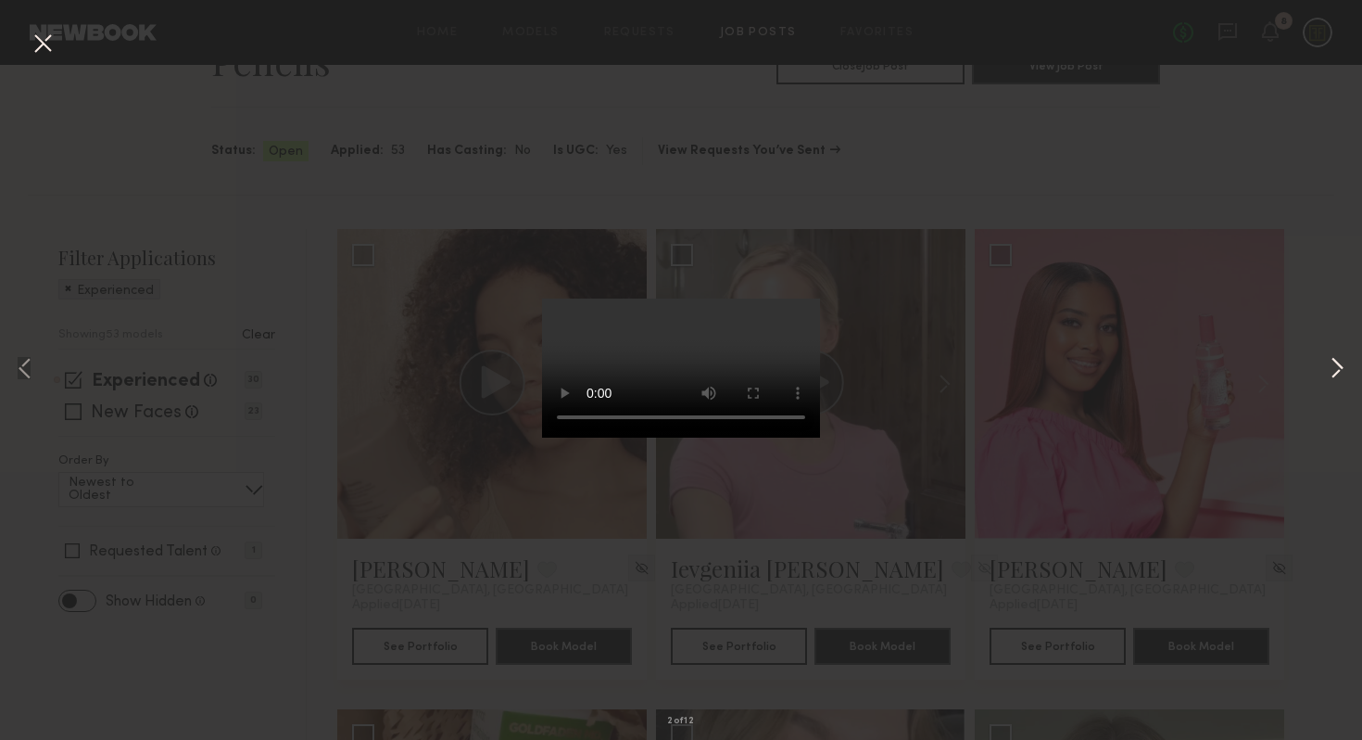
click at [1328, 375] on button at bounding box center [1337, 369] width 22 height 591
click at [1108, 430] on div "3 of 12" at bounding box center [681, 370] width 1362 height 740
click at [1336, 365] on button at bounding box center [1337, 369] width 22 height 591
click at [1332, 366] on button at bounding box center [1337, 369] width 22 height 591
click at [40, 42] on button at bounding box center [43, 44] width 30 height 33
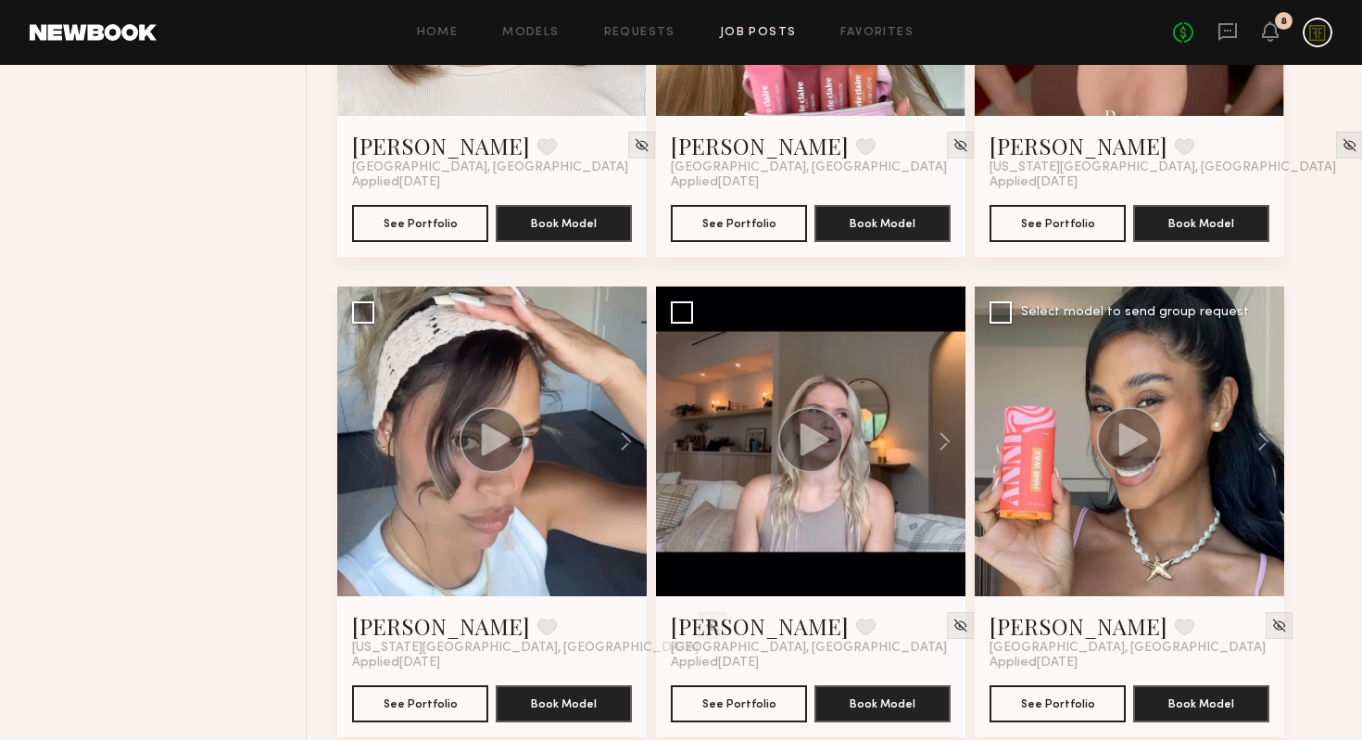
scroll to position [4364, 0]
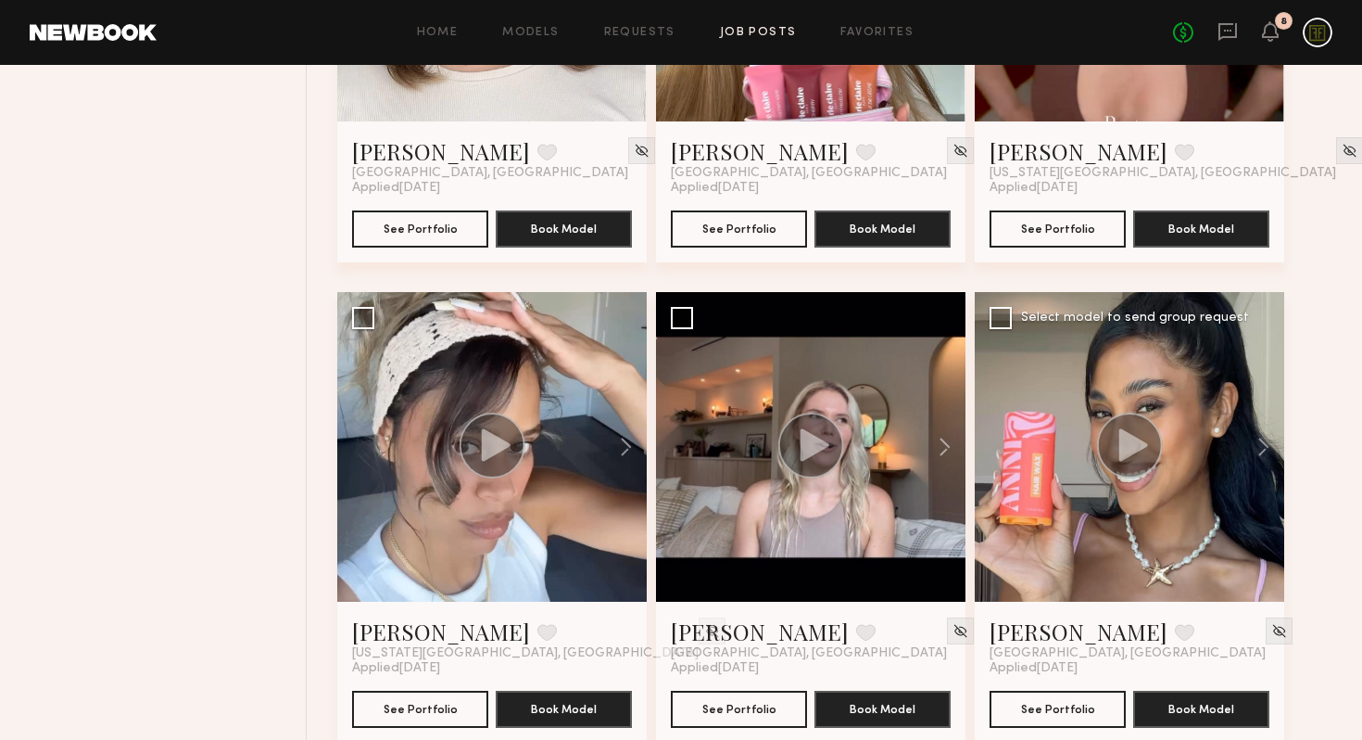
click at [1115, 459] on circle at bounding box center [1130, 445] width 66 height 66
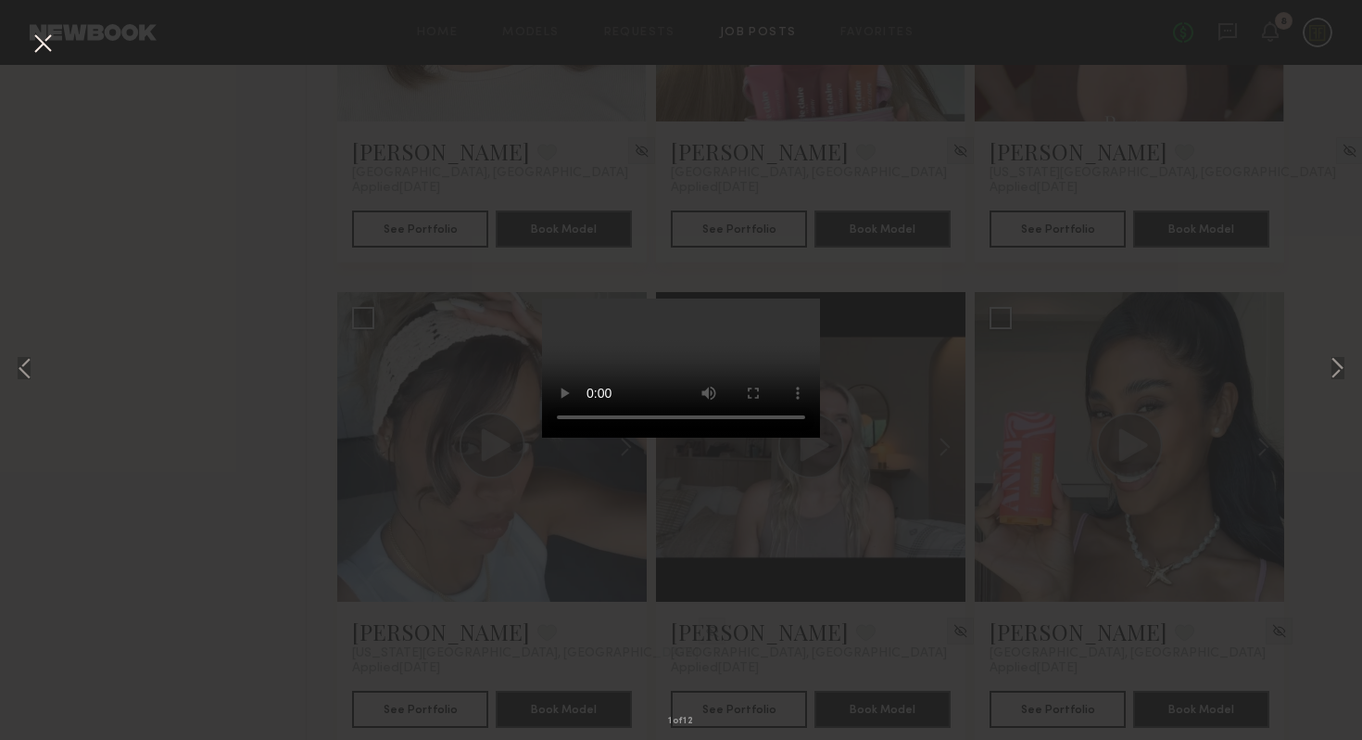
click at [1264, 528] on div "1 of 12" at bounding box center [681, 370] width 1362 height 740
click at [49, 51] on button at bounding box center [43, 44] width 30 height 33
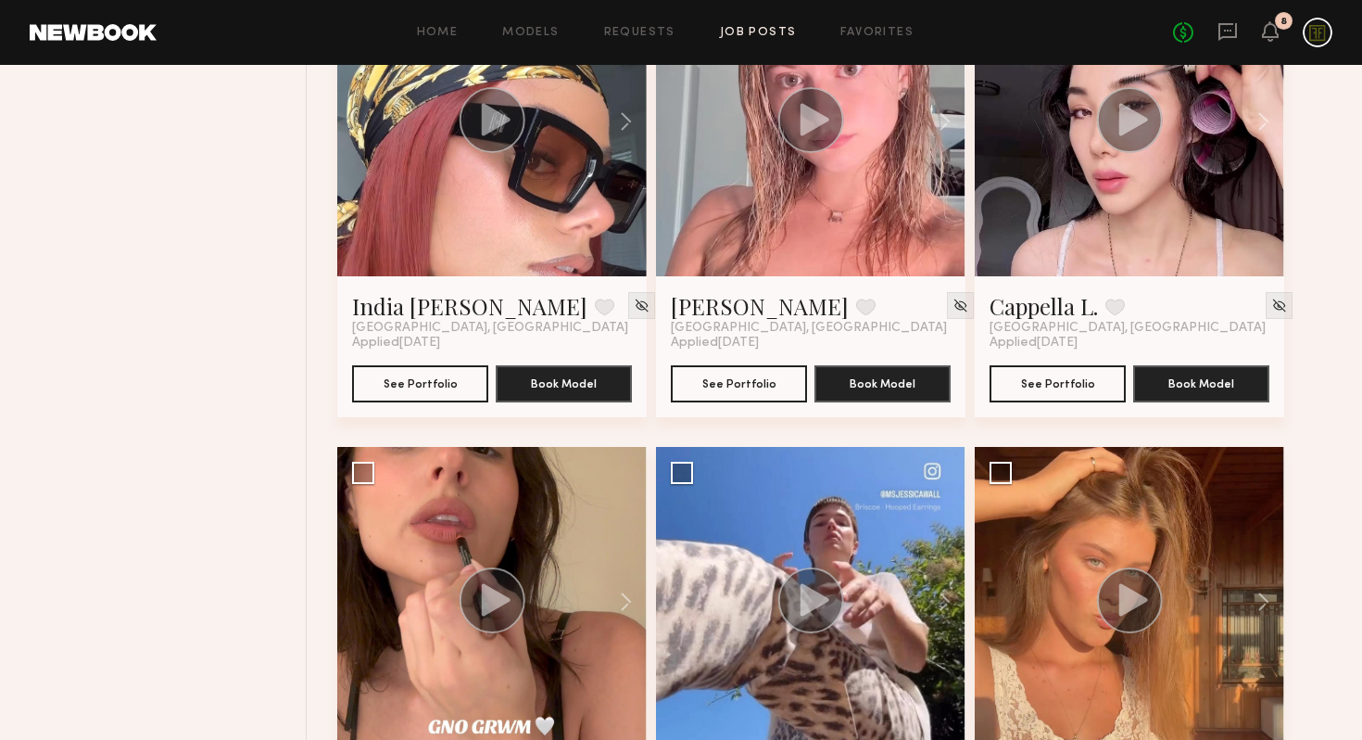
scroll to position [3271, 0]
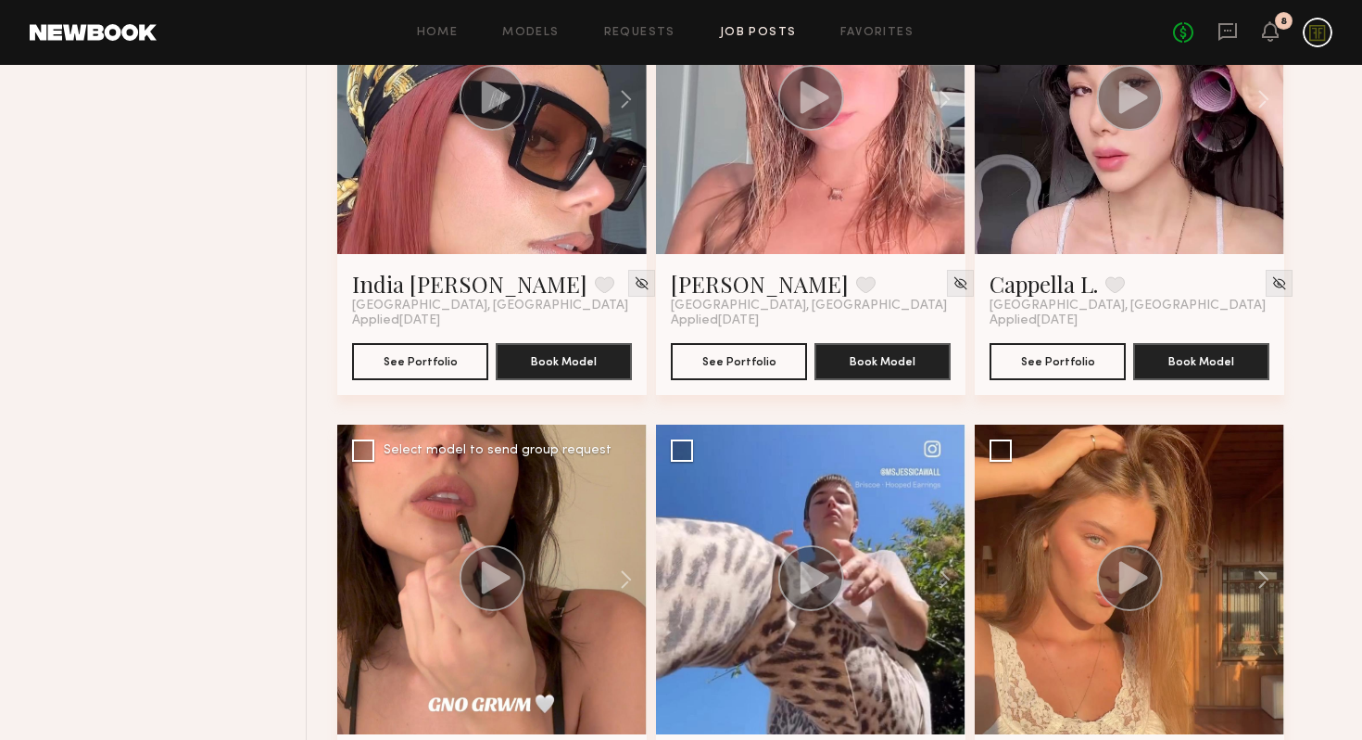
click at [474, 585] on circle at bounding box center [493, 578] width 66 height 66
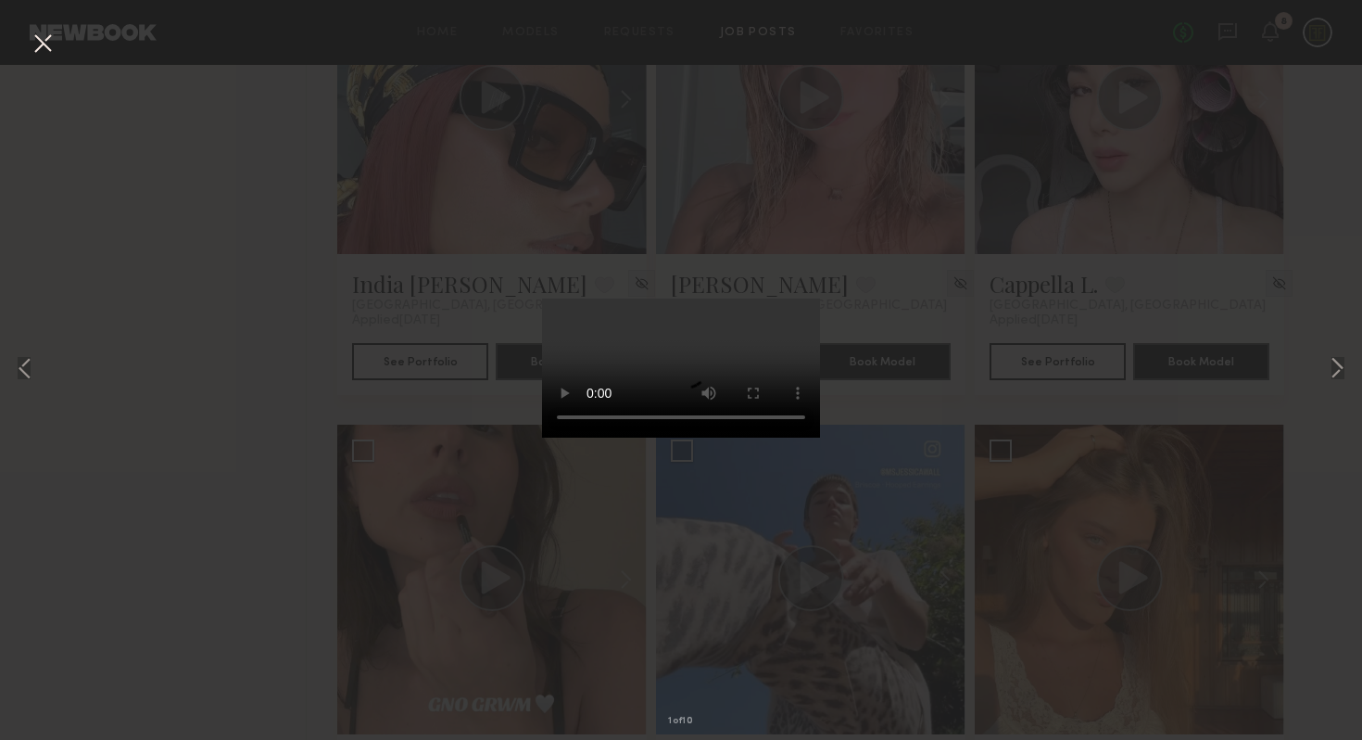
click at [243, 571] on div "1 of 10" at bounding box center [681, 370] width 1362 height 740
click at [312, 542] on div "1 of 10" at bounding box center [681, 370] width 1362 height 740
click at [575, 381] on video at bounding box center [681, 367] width 278 height 139
click at [1328, 373] on button at bounding box center [1337, 369] width 22 height 591
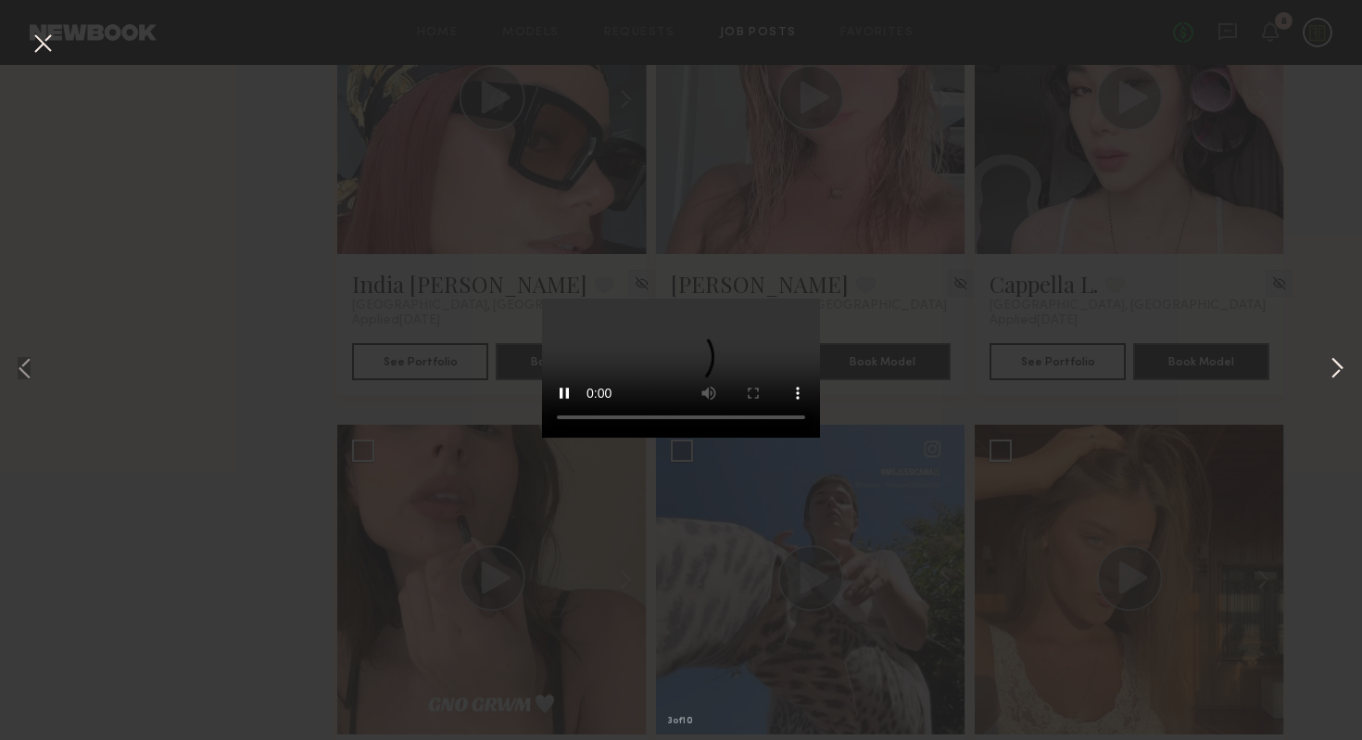
click at [1328, 373] on button at bounding box center [1337, 369] width 22 height 591
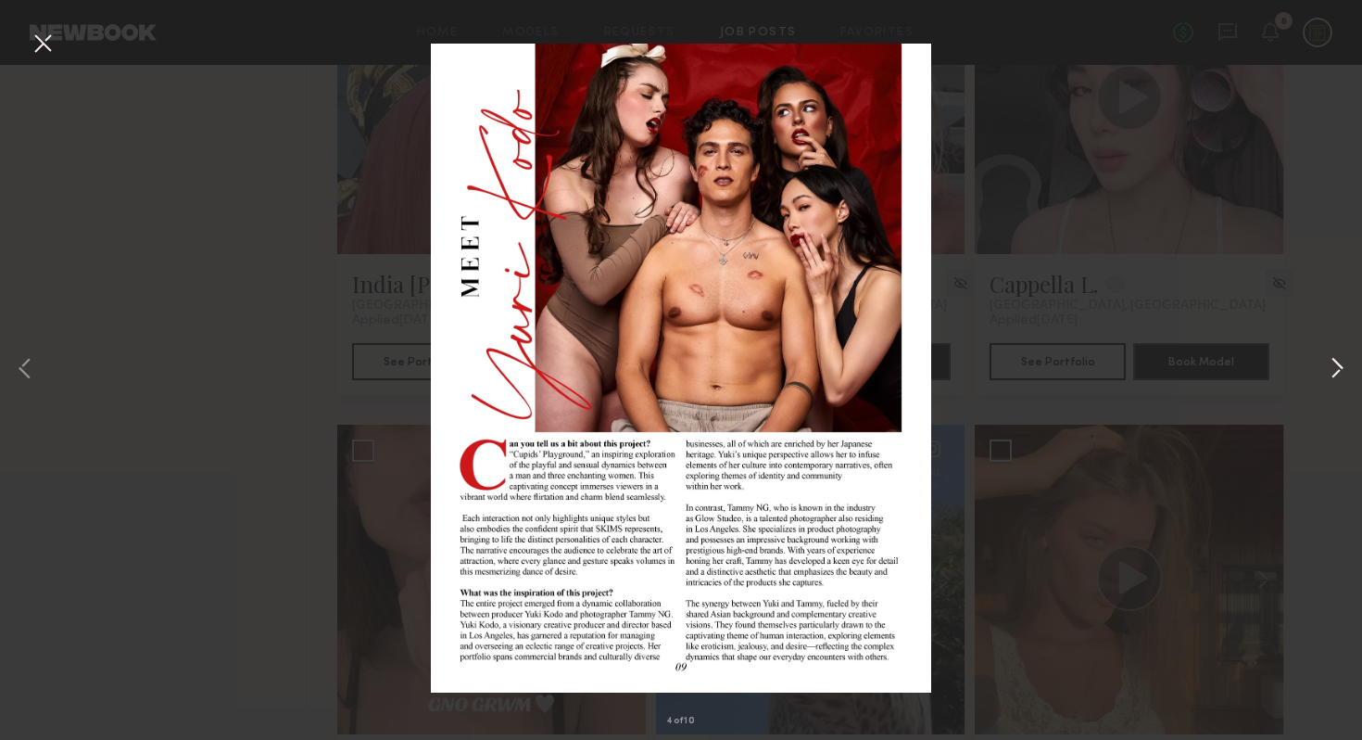
click at [1328, 373] on button at bounding box center [1337, 369] width 22 height 591
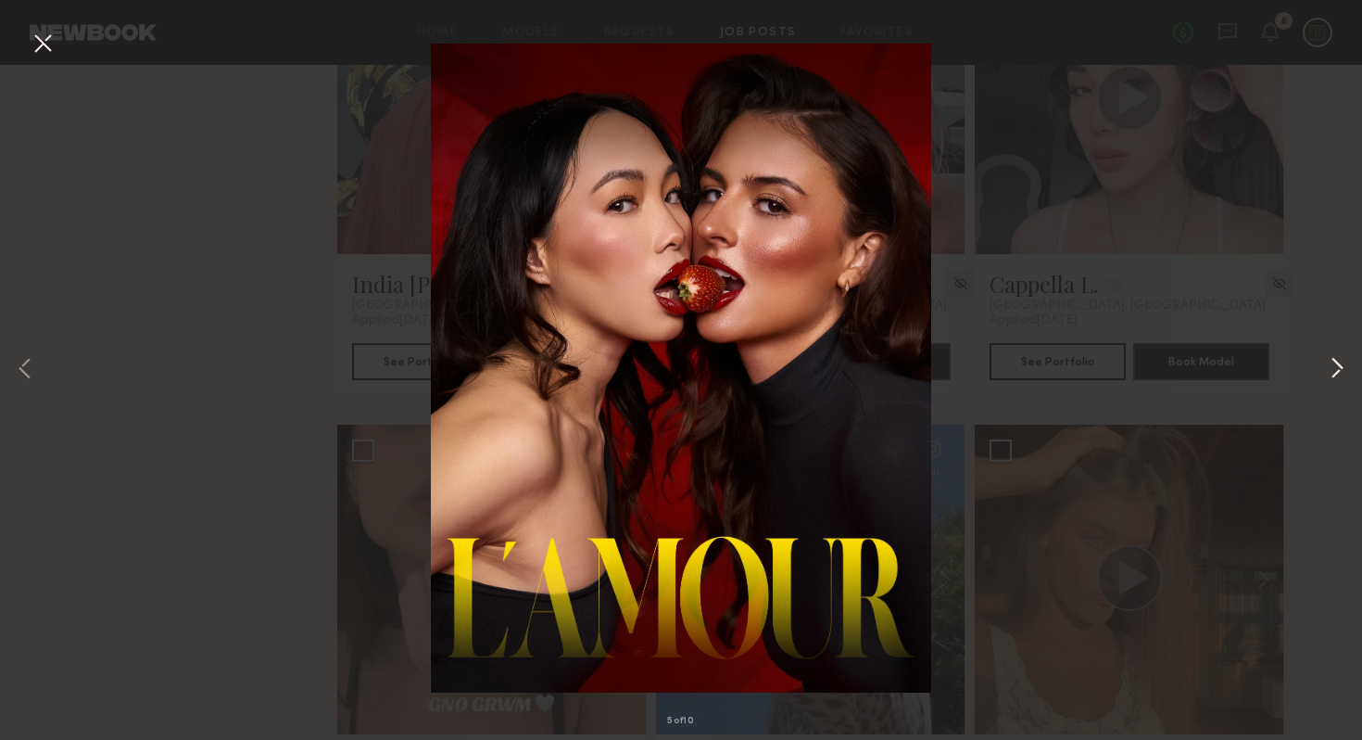
click at [1328, 373] on button at bounding box center [1337, 369] width 22 height 591
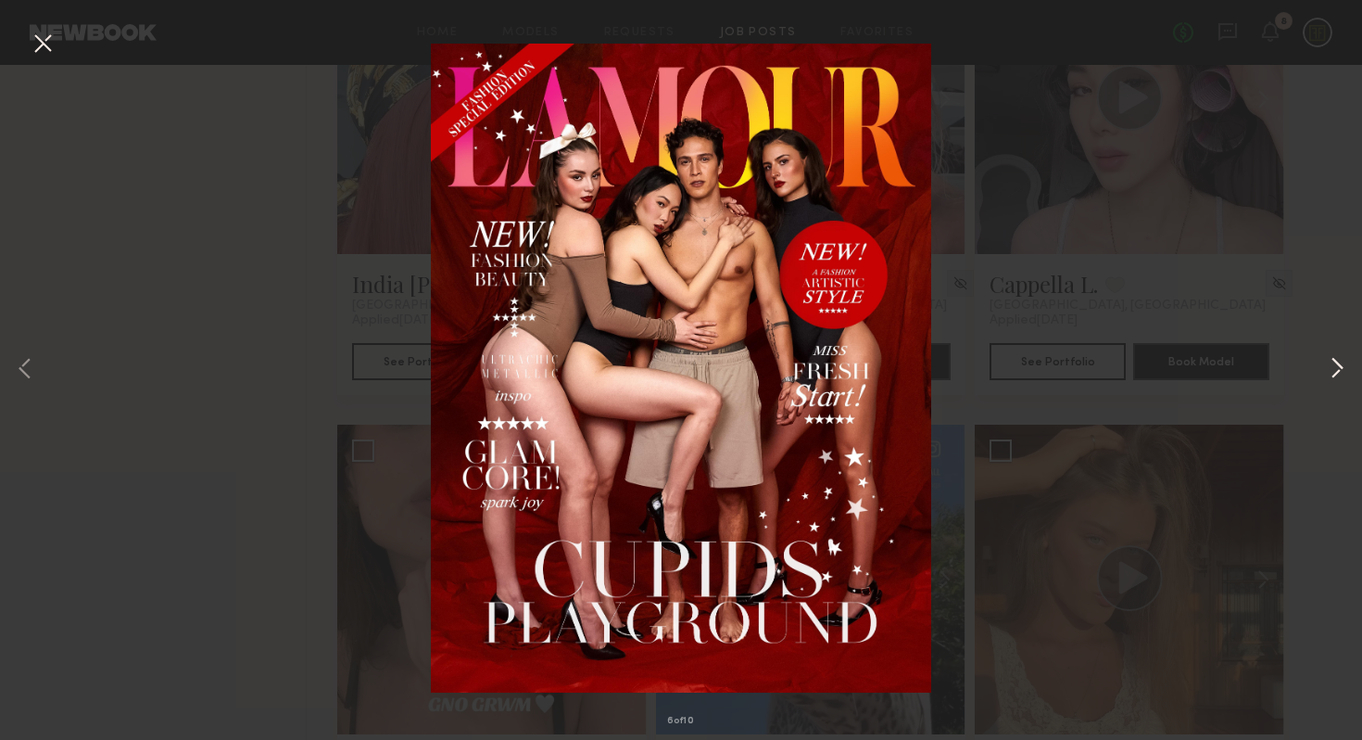
click at [1328, 373] on button at bounding box center [1337, 369] width 22 height 591
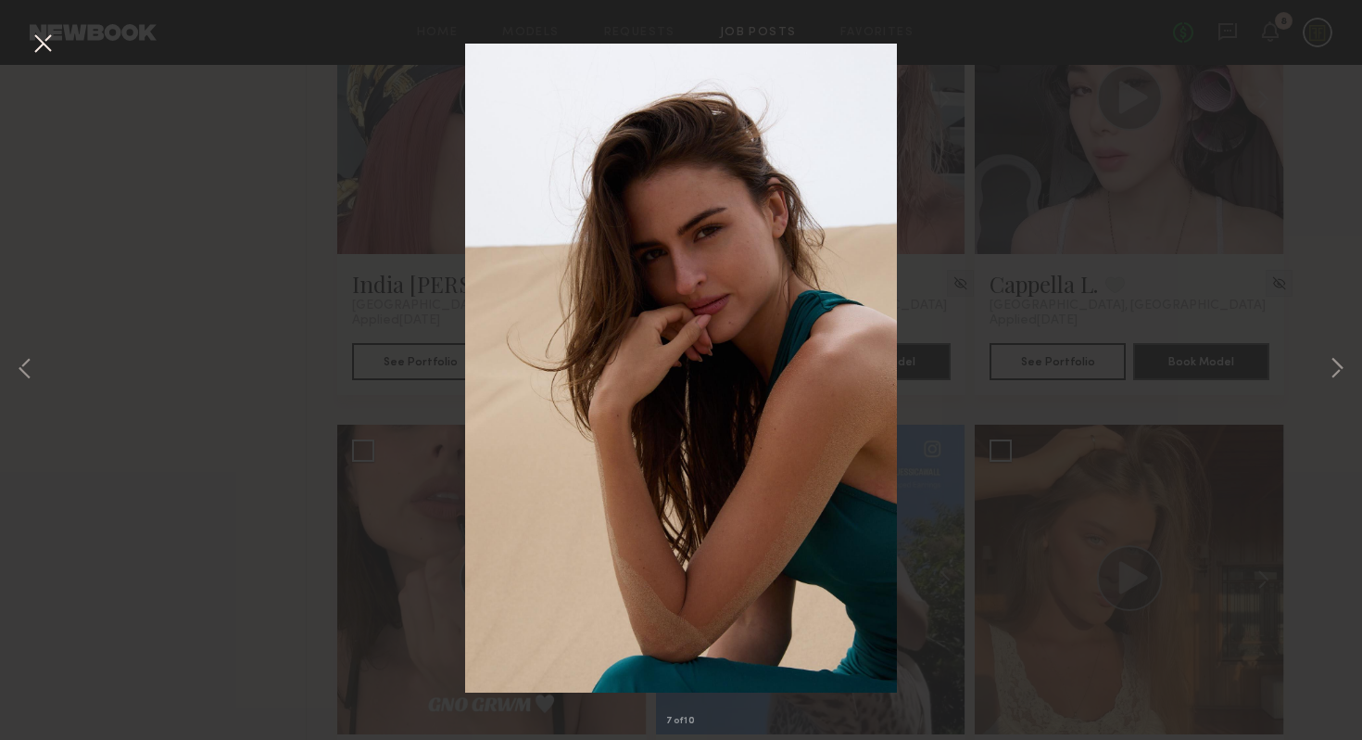
click at [195, 244] on div "7 of 10" at bounding box center [681, 370] width 1362 height 740
click at [38, 44] on button at bounding box center [43, 44] width 30 height 33
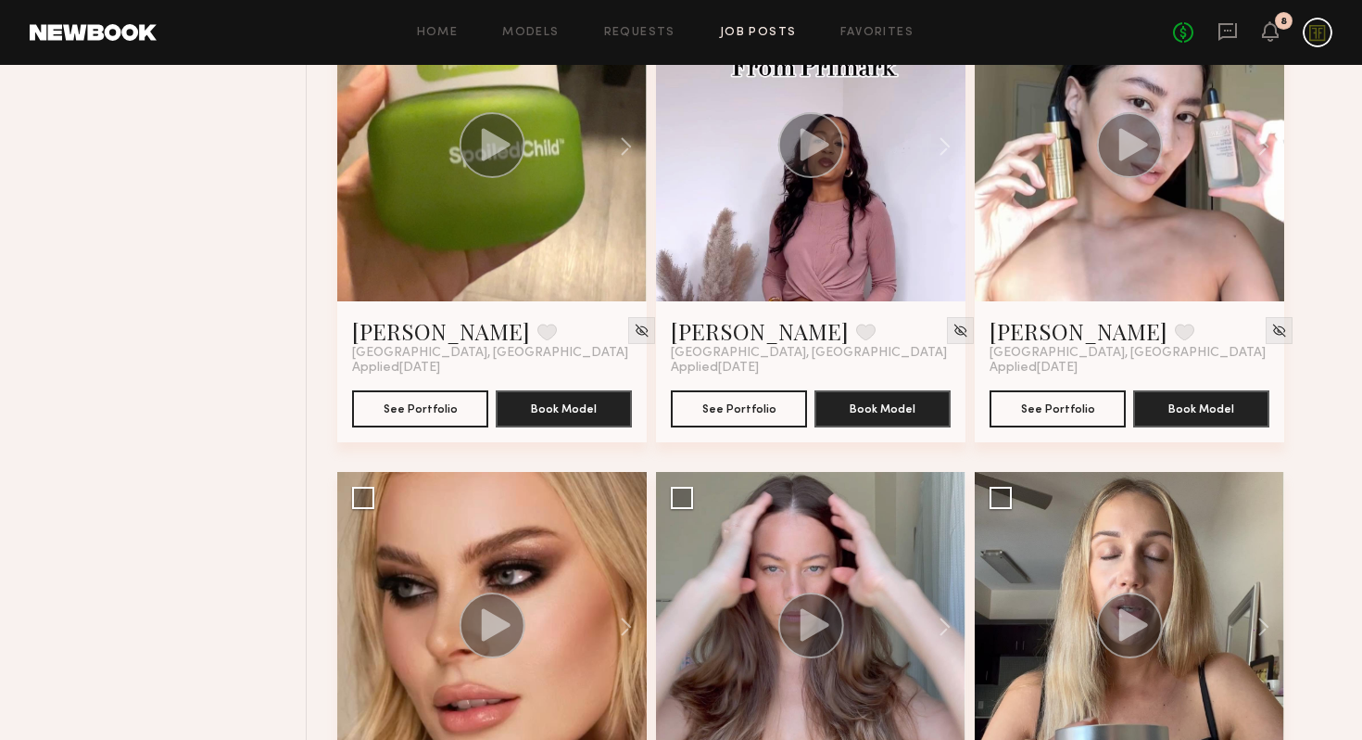
scroll to position [1635, 0]
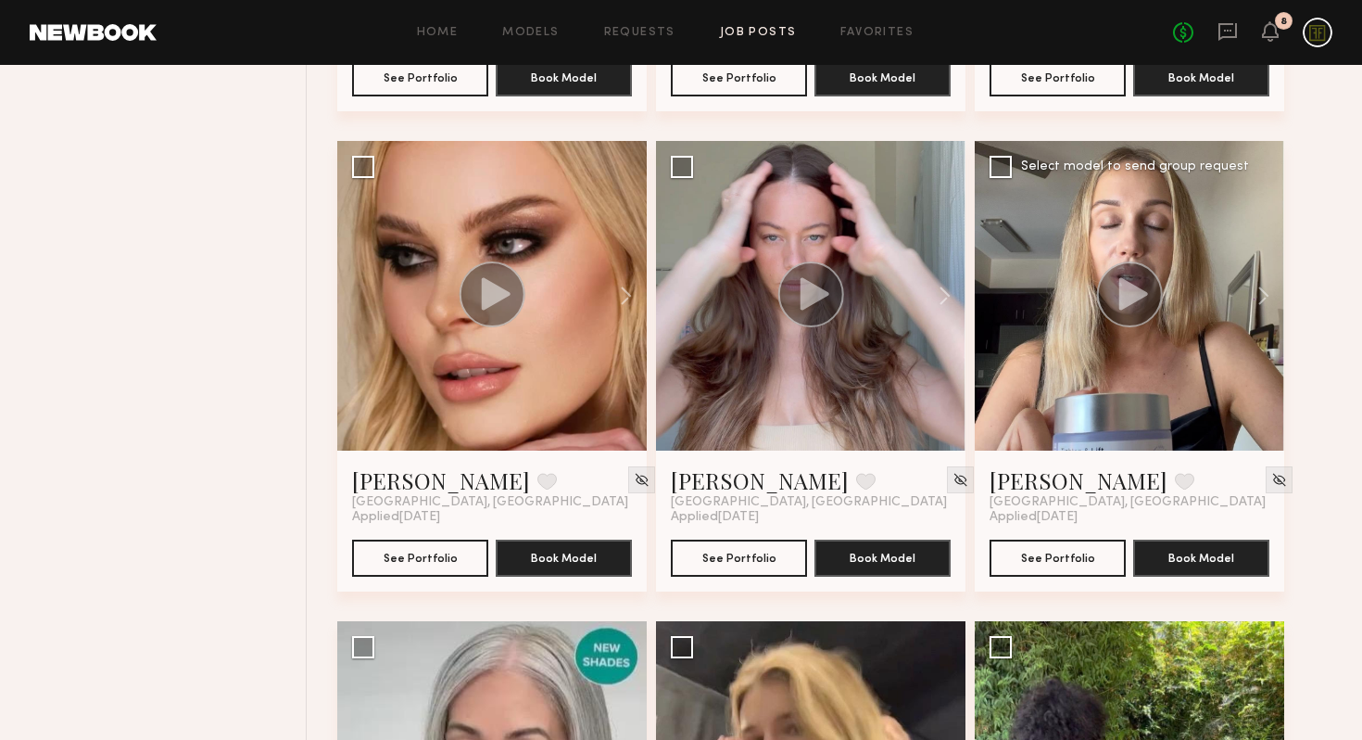
click at [1127, 307] on circle at bounding box center [1130, 294] width 66 height 66
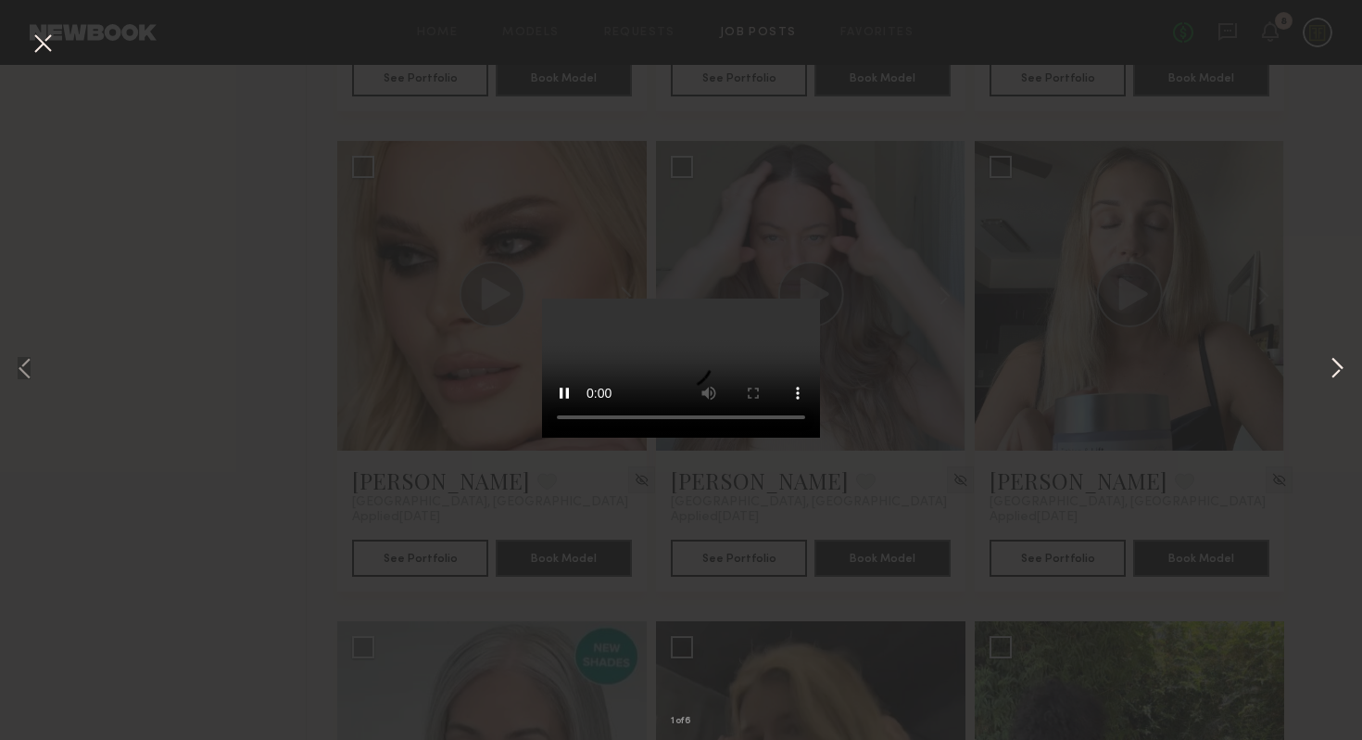
click at [1334, 367] on button at bounding box center [1337, 369] width 22 height 591
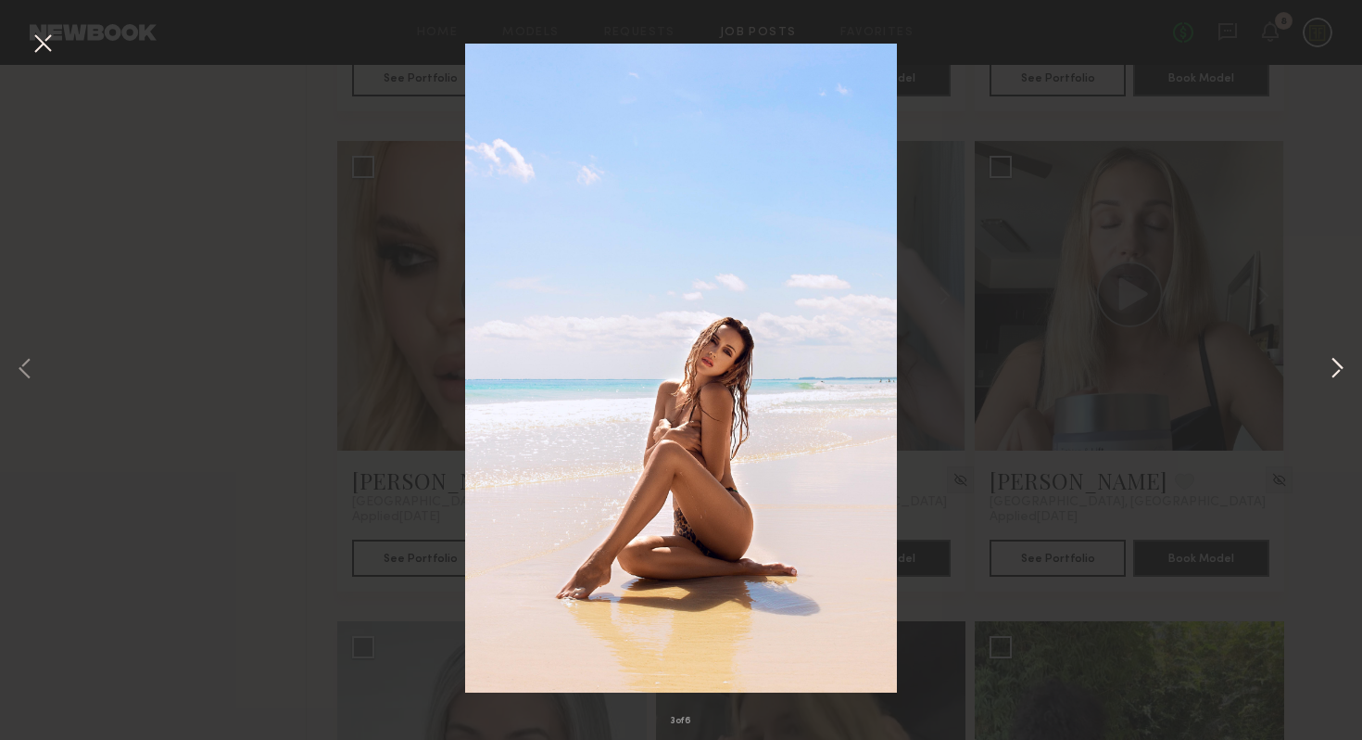
click at [1334, 367] on button at bounding box center [1337, 369] width 22 height 591
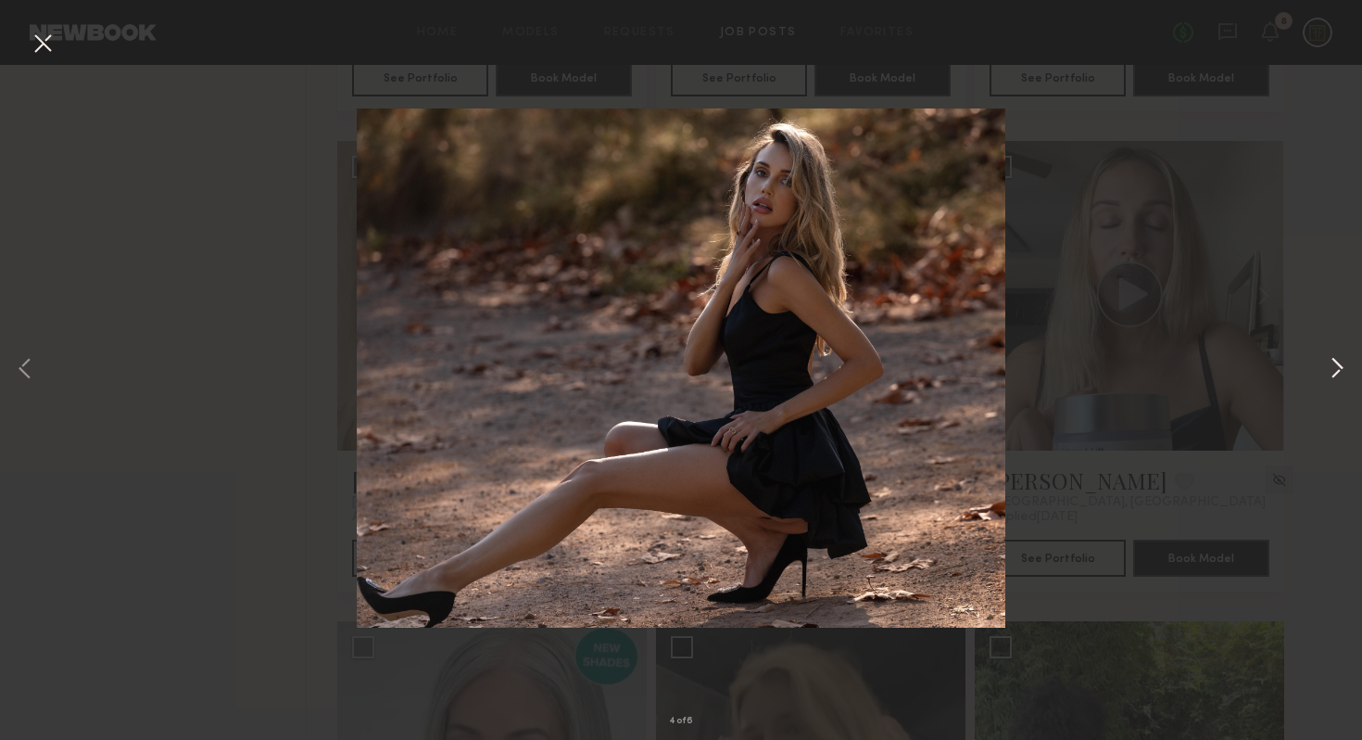
click at [1334, 367] on button at bounding box center [1337, 369] width 22 height 591
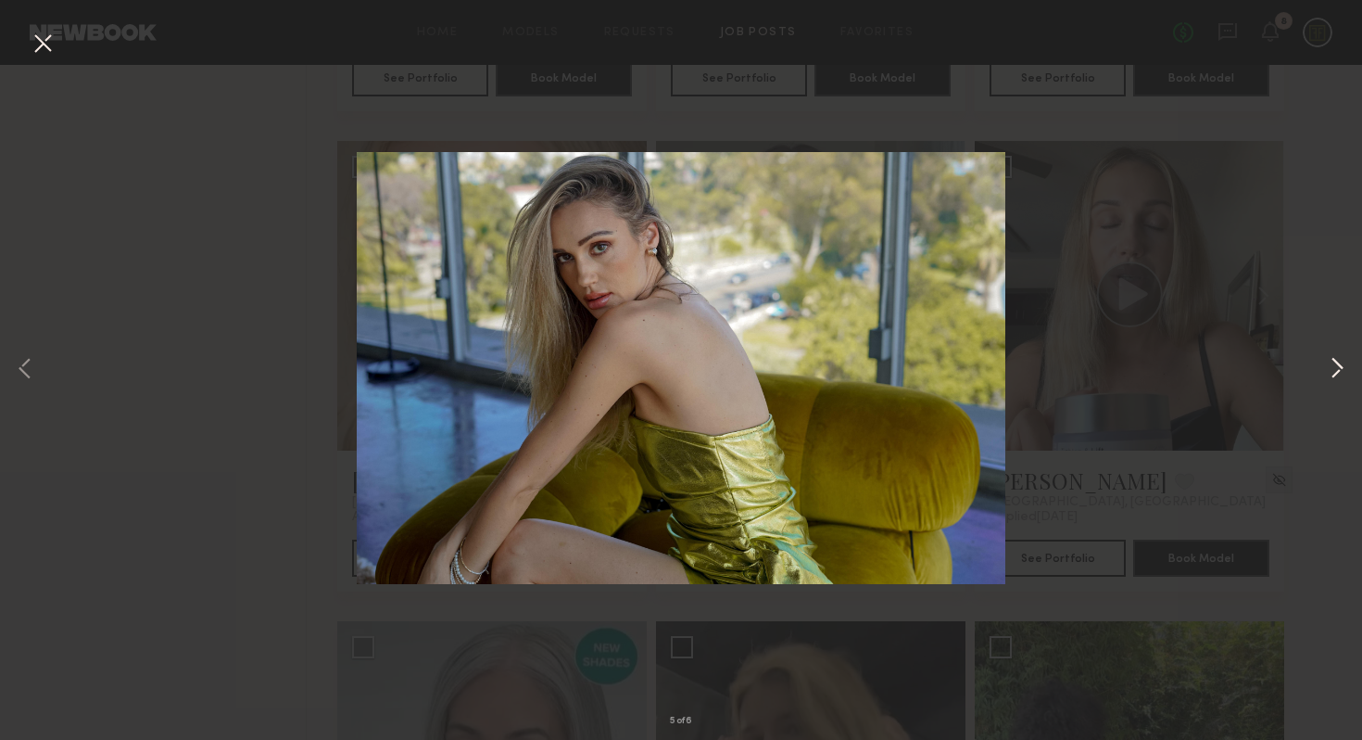
click at [1334, 367] on button at bounding box center [1337, 369] width 22 height 591
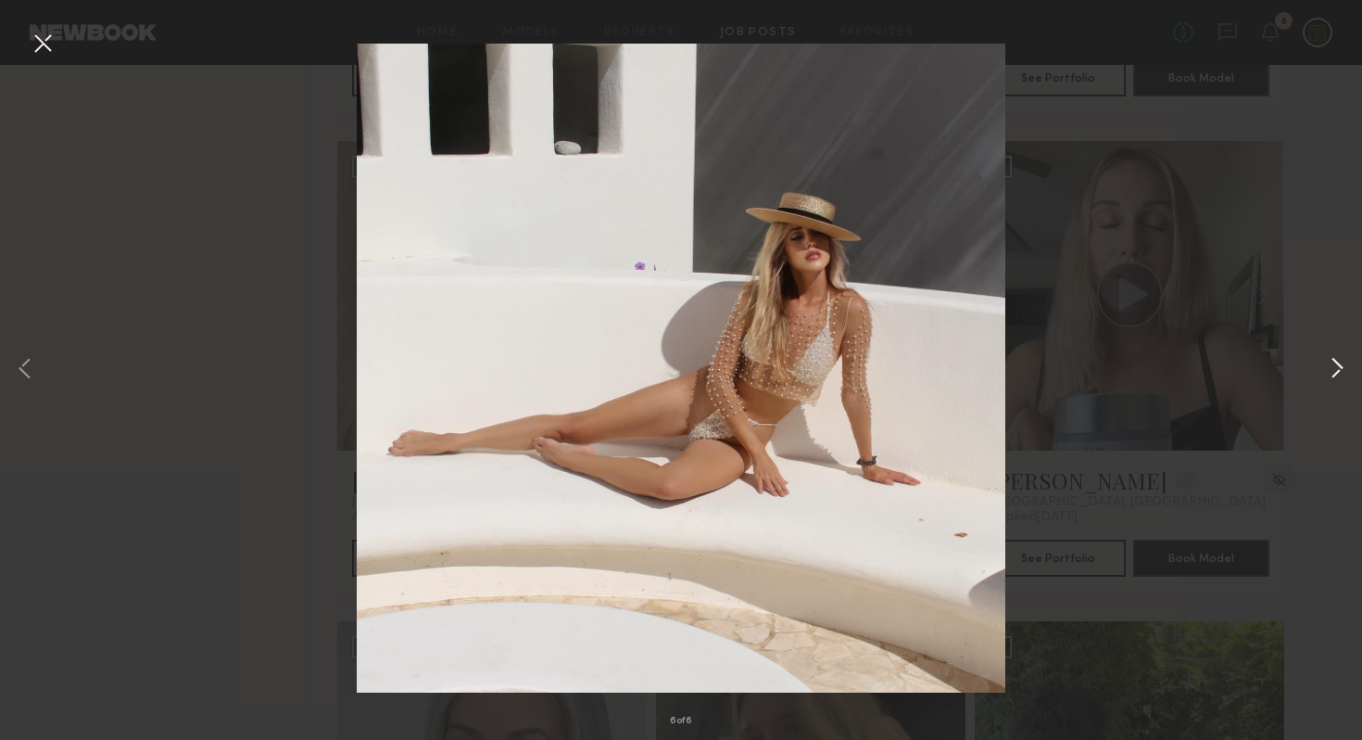
click at [1334, 367] on button at bounding box center [1337, 369] width 22 height 591
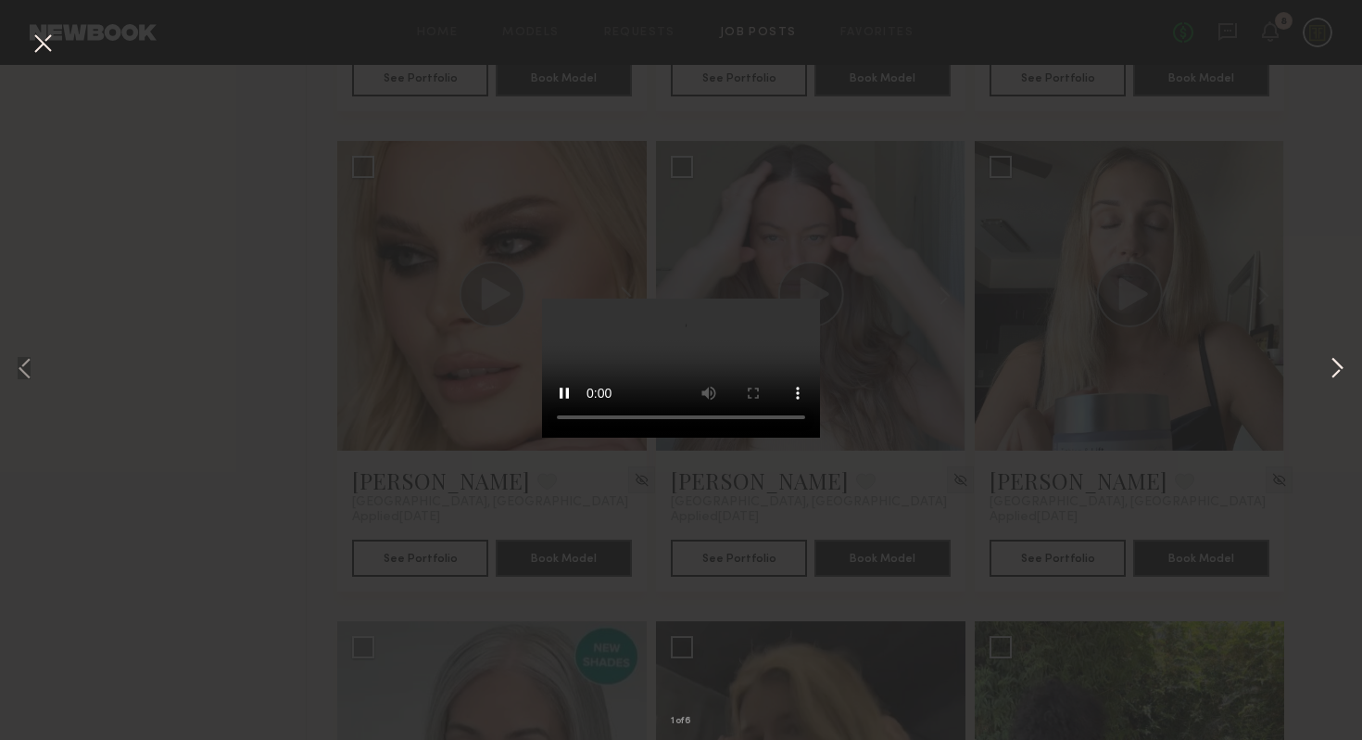
click at [1334, 367] on button at bounding box center [1337, 369] width 22 height 591
click at [1297, 469] on div "2 of 6" at bounding box center [681, 370] width 1362 height 740
click at [37, 34] on button at bounding box center [43, 44] width 30 height 33
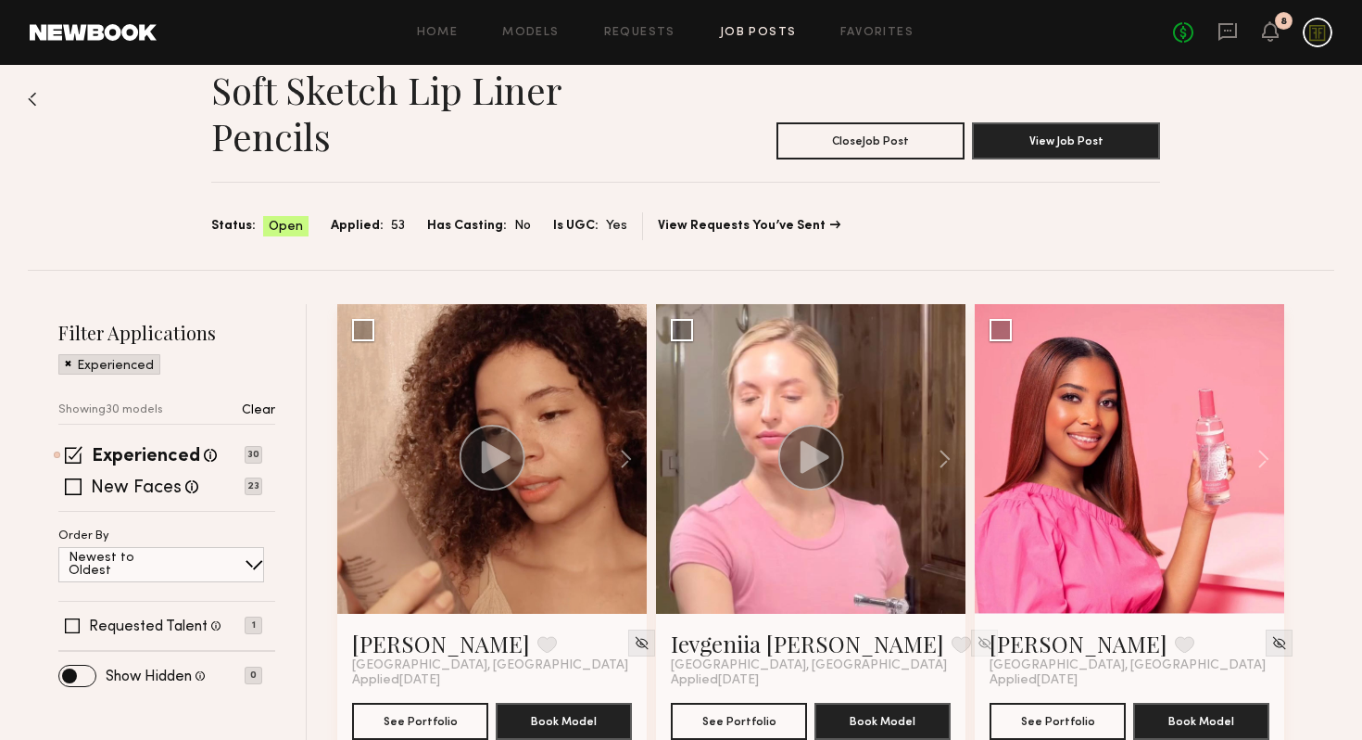
scroll to position [0, 0]
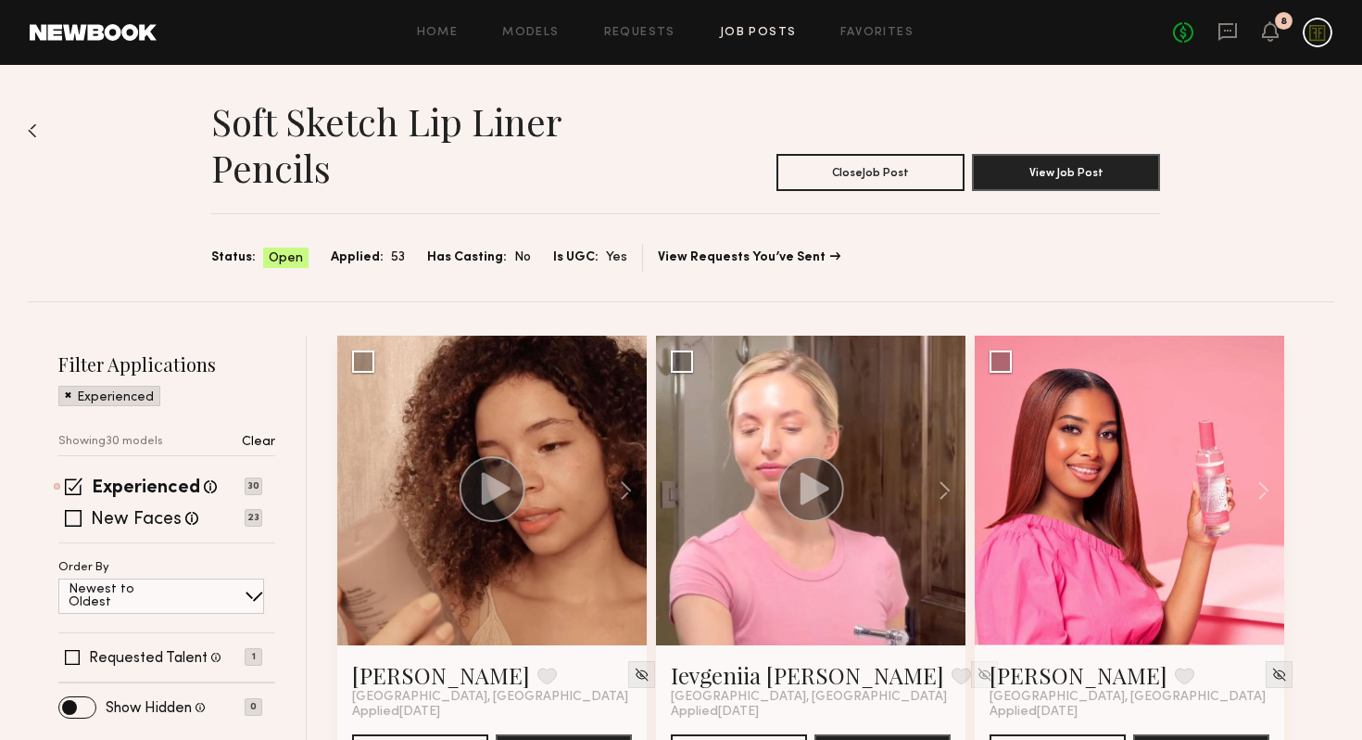
click at [39, 125] on div "Soft Sketch Lip Liner Pencils Close Job Post View Job Post Status: Open Applied…" at bounding box center [681, 183] width 1307 height 236
click at [31, 129] on img at bounding box center [32, 130] width 9 height 15
